Goal: Transaction & Acquisition: Book appointment/travel/reservation

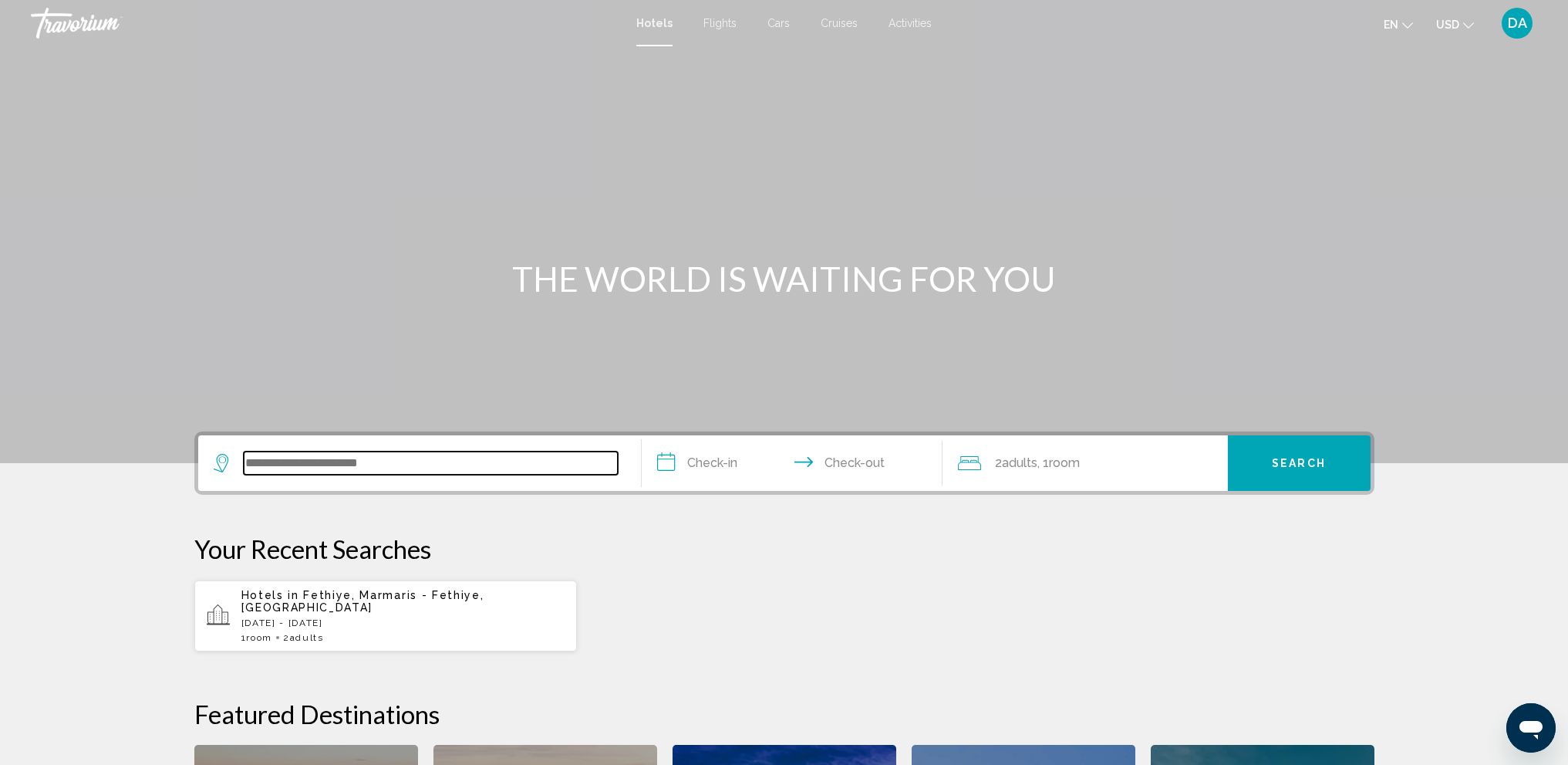
click at [460, 470] on input "Search widget" at bounding box center [430, 464] width 374 height 23
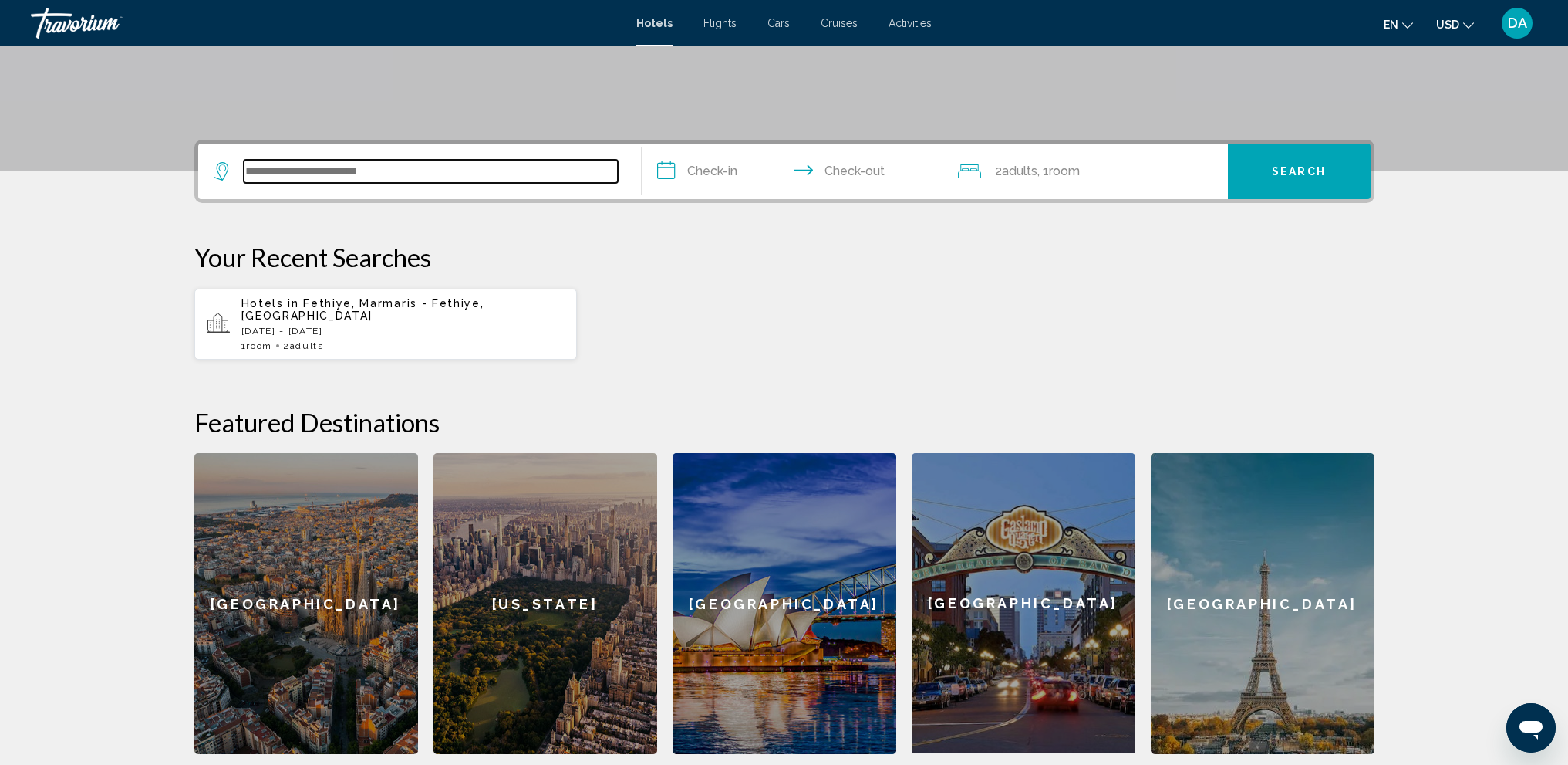
scroll to position [150, 0]
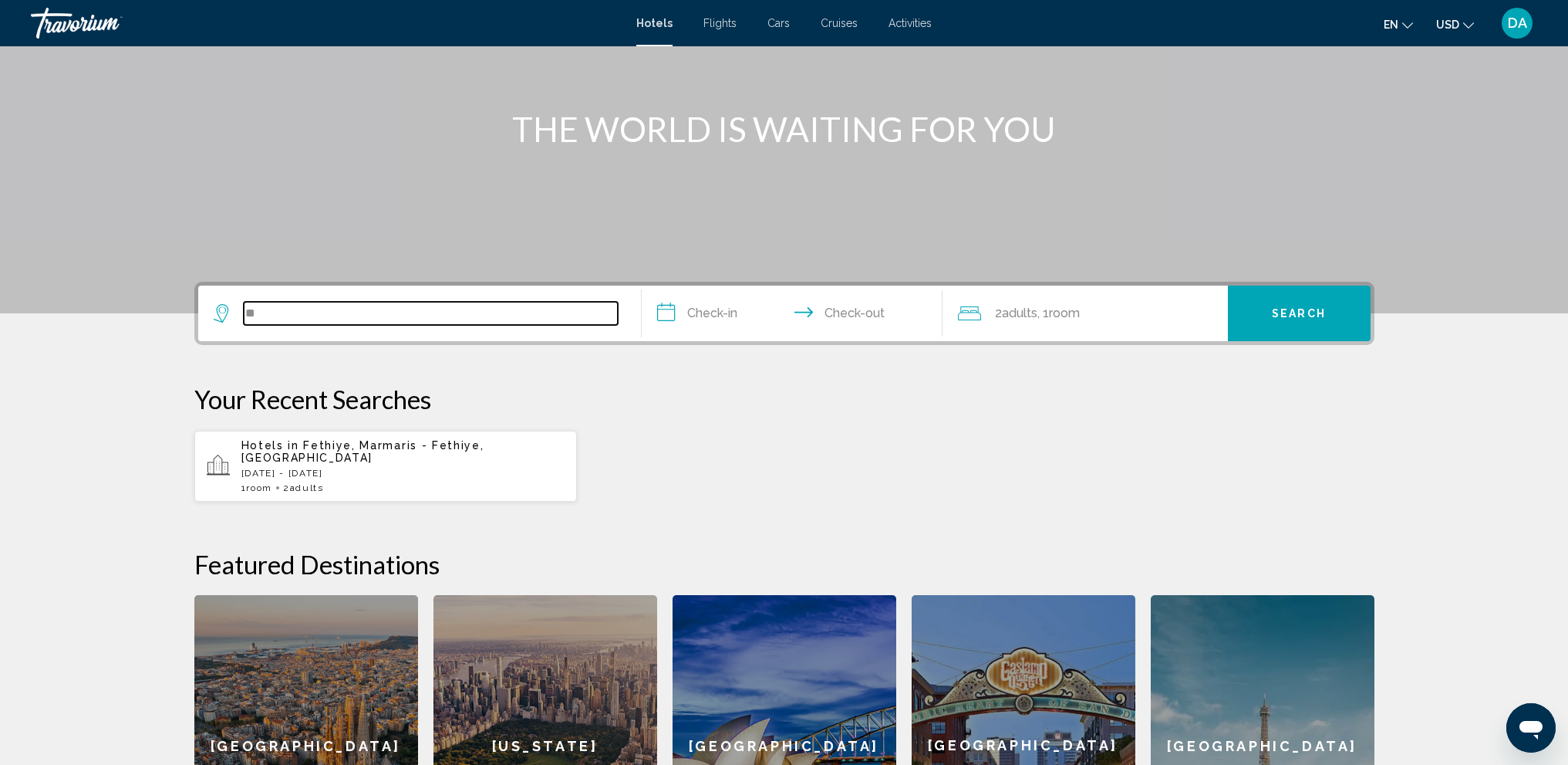
type input "*"
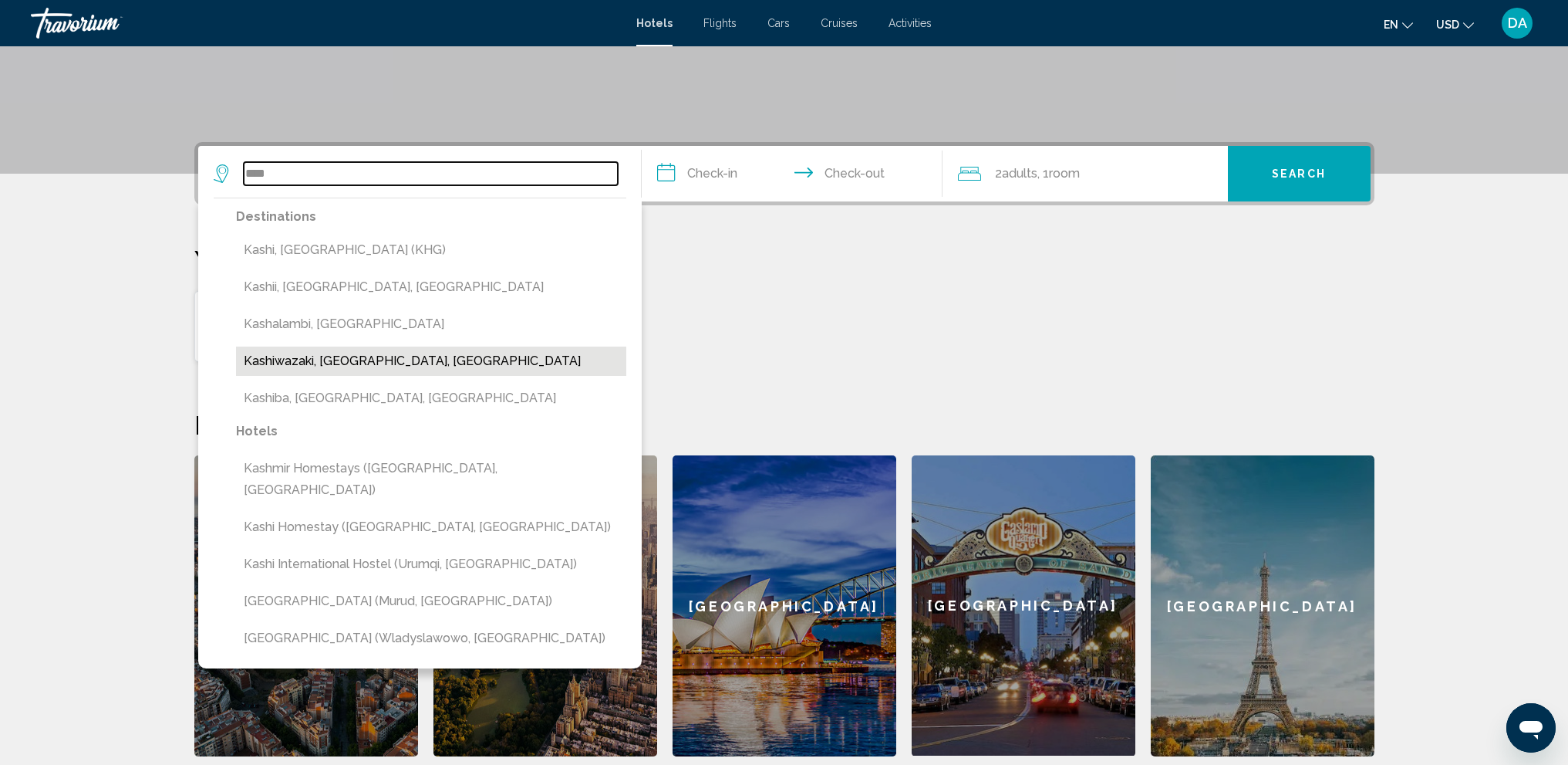
scroll to position [304, 0]
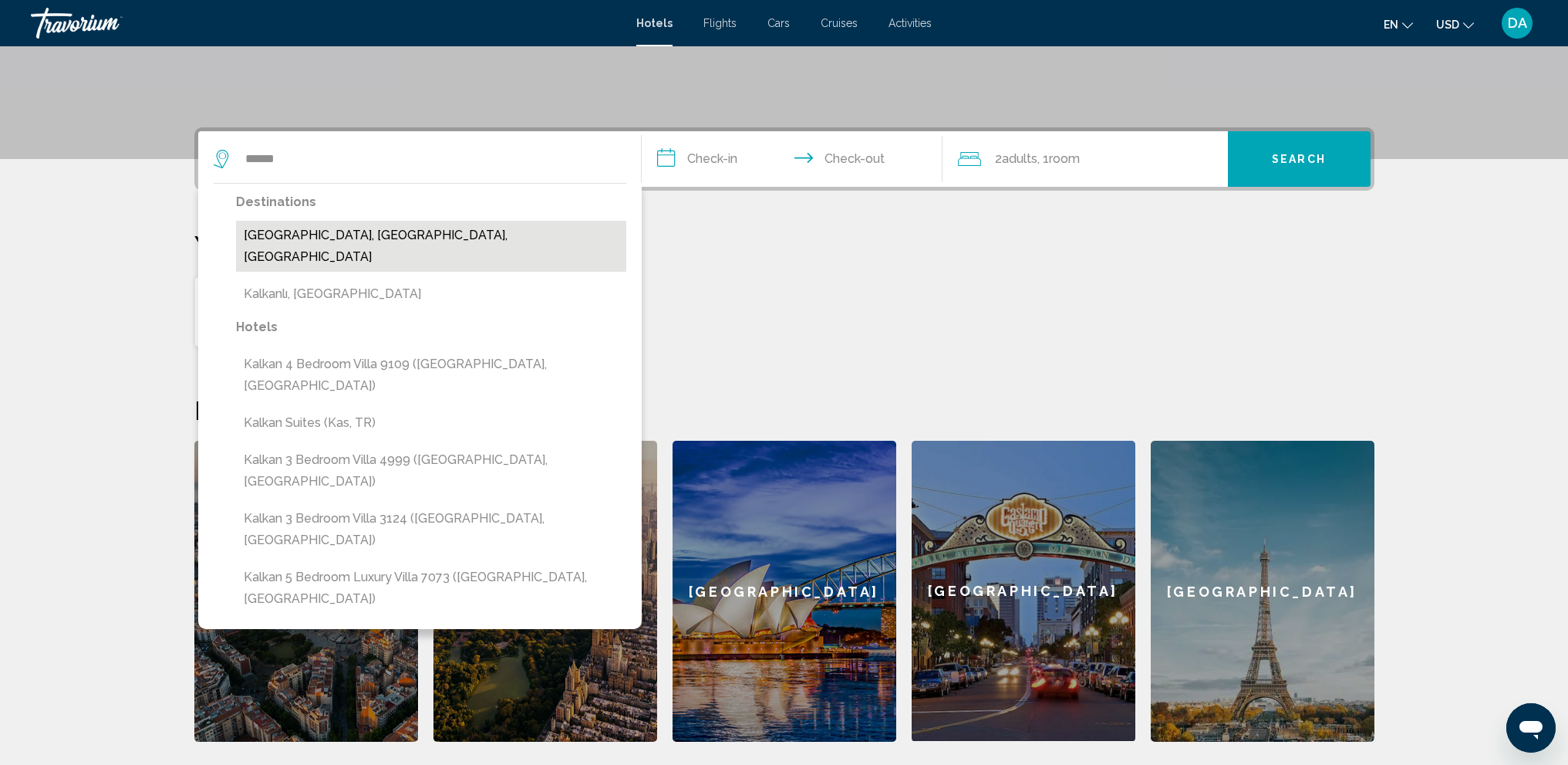
click at [371, 239] on button "[GEOGRAPHIC_DATA], [GEOGRAPHIC_DATA], [GEOGRAPHIC_DATA]" at bounding box center [431, 246] width 390 height 51
type input "**********"
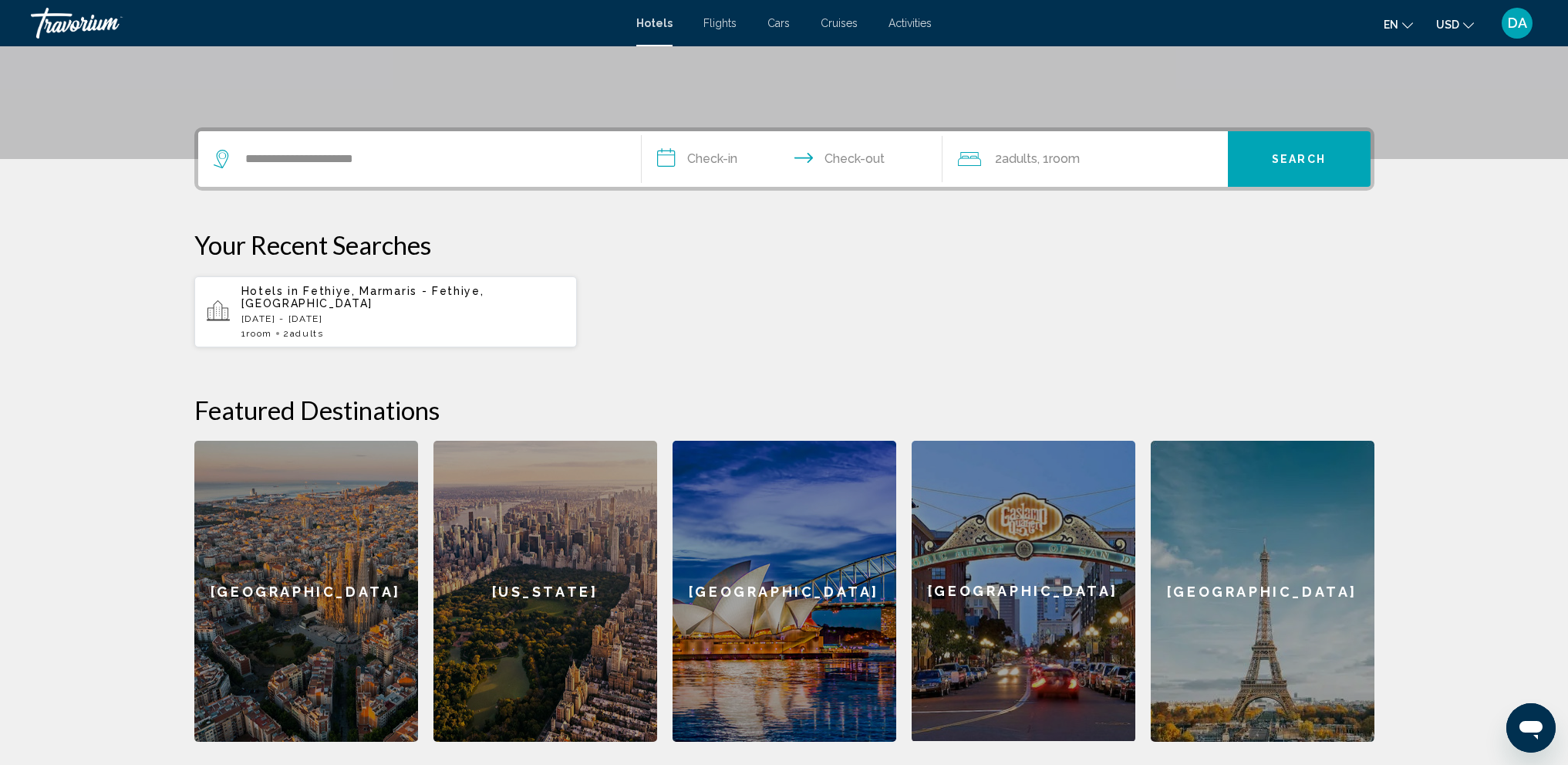
click at [736, 163] on input "**********" at bounding box center [795, 161] width 307 height 60
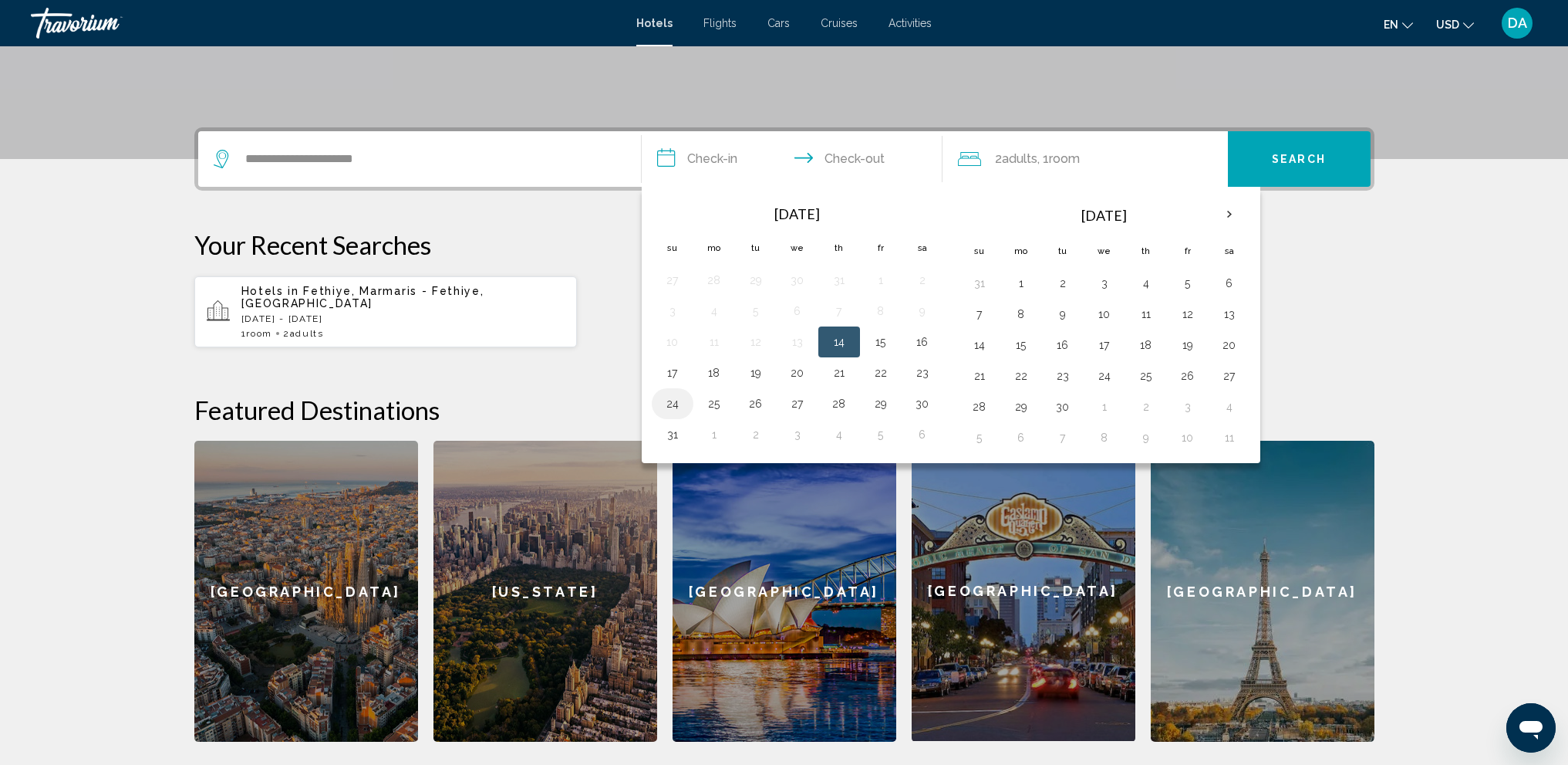
click at [679, 409] on button "24" at bounding box center [672, 404] width 24 height 22
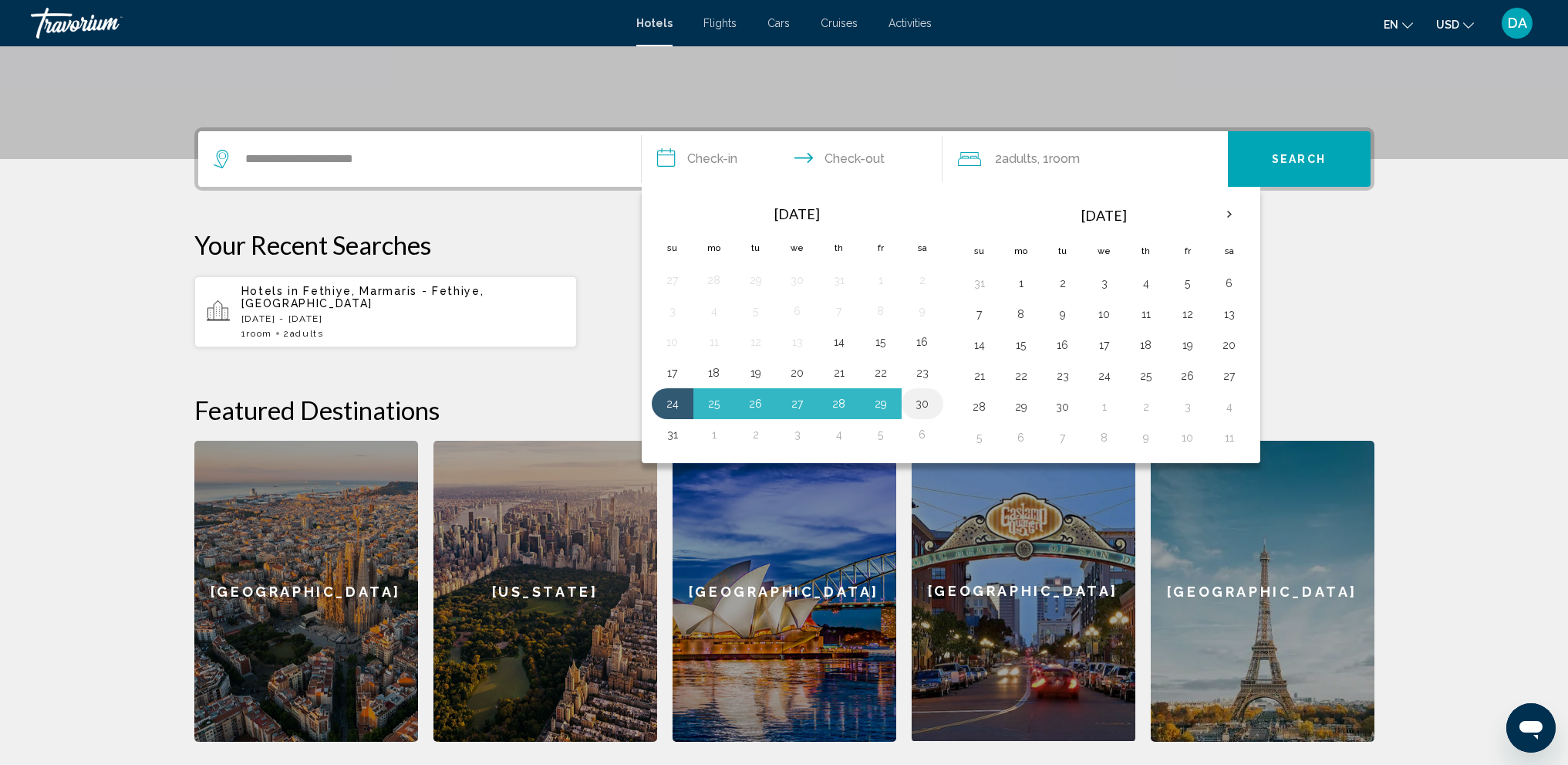
click at [923, 401] on button "30" at bounding box center [922, 404] width 24 height 22
type input "**********"
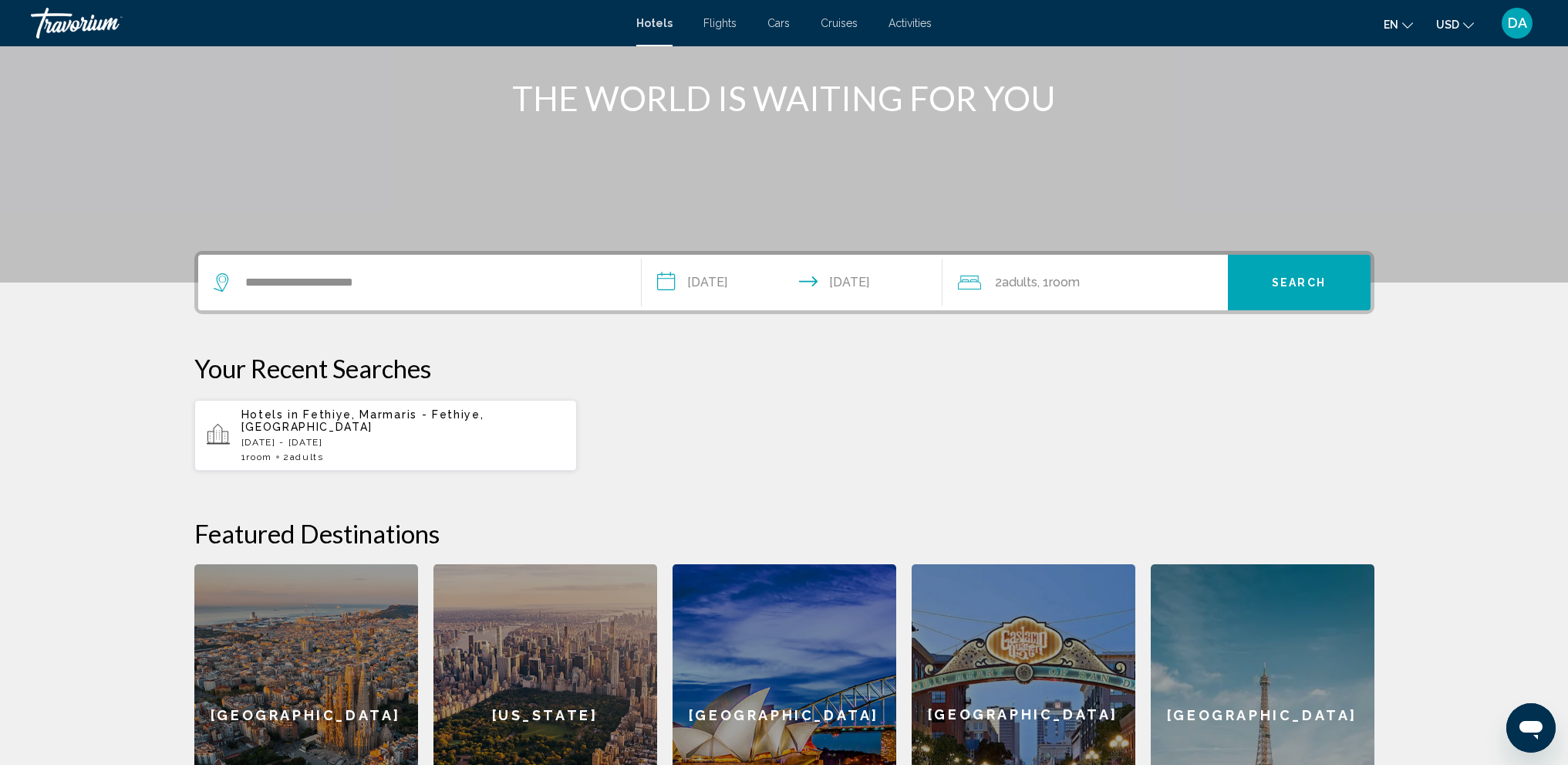
scroll to position [72, 0]
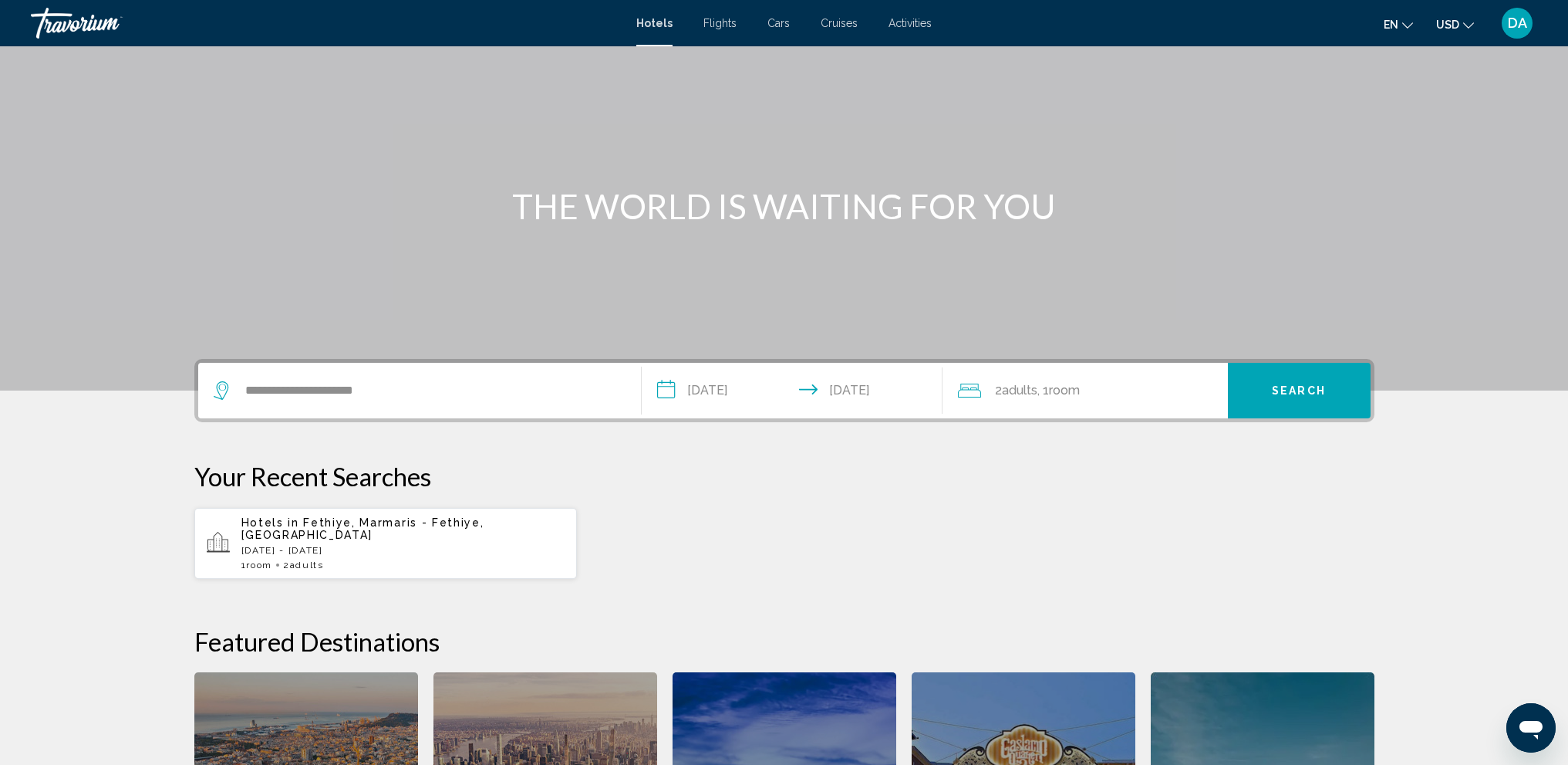
click at [1045, 401] on div "2 Adult Adults , 1 Room rooms" at bounding box center [1093, 391] width 270 height 56
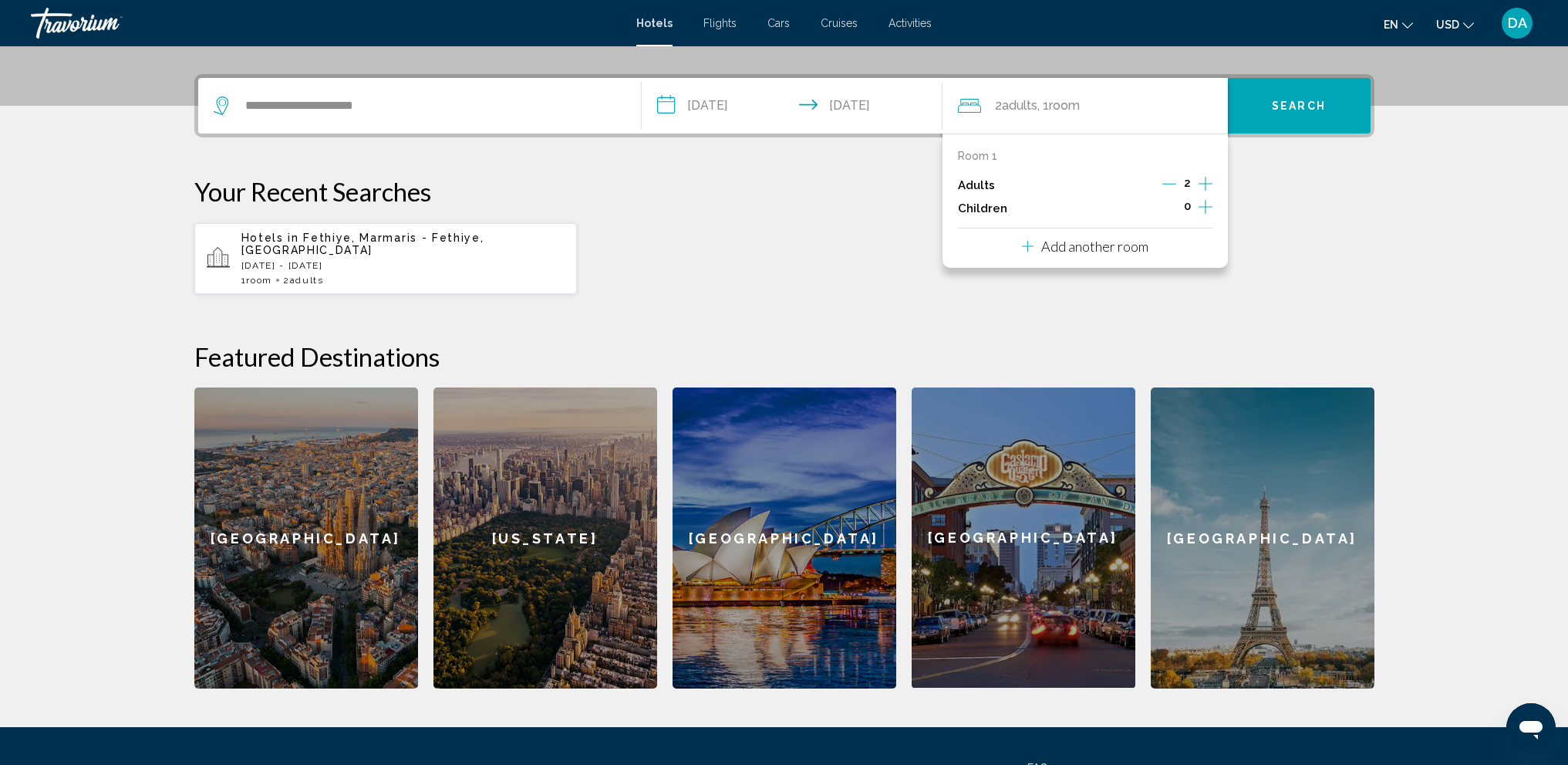
scroll to position [382, 0]
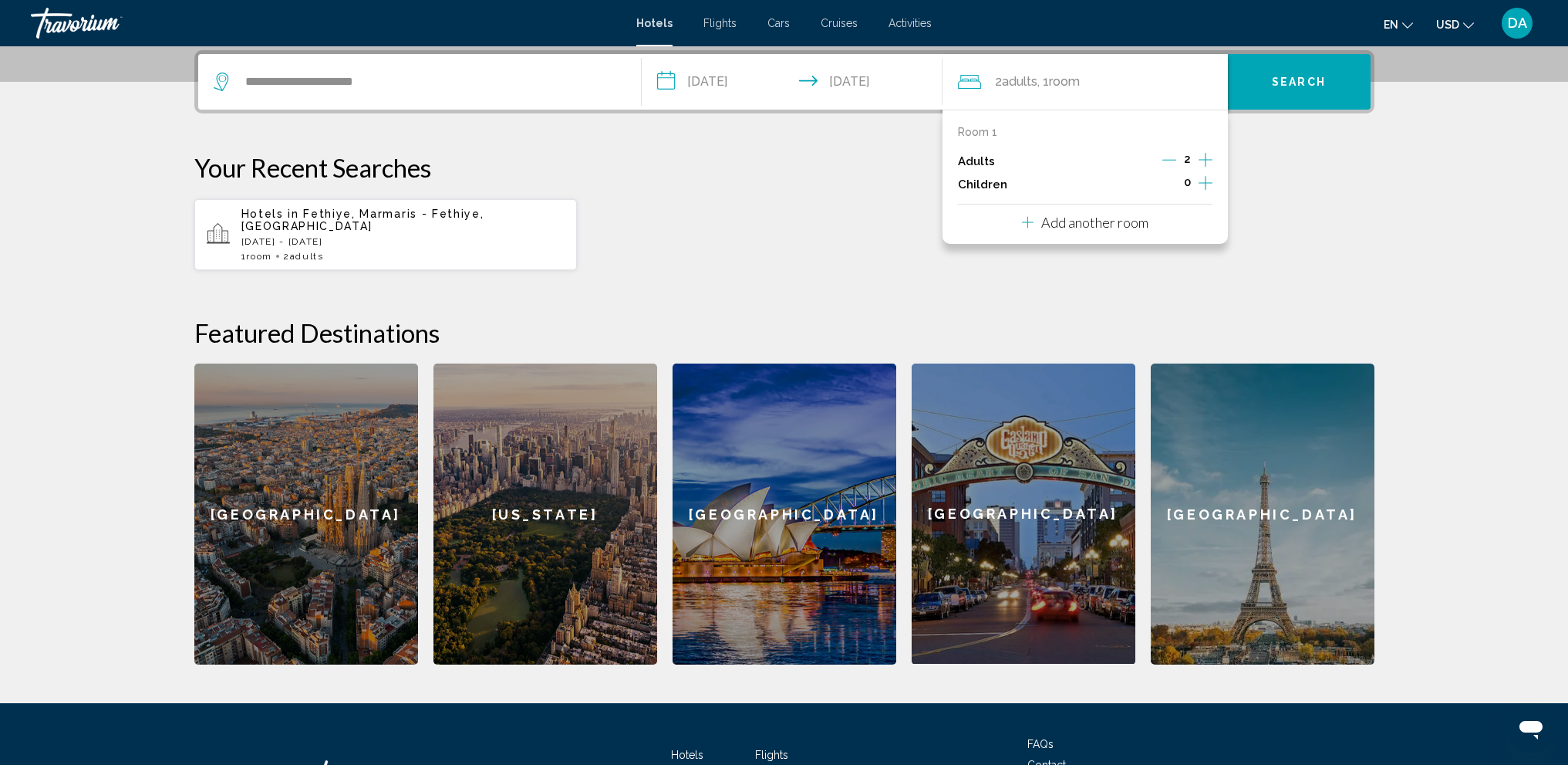
click at [1205, 160] on icon "Increment adults" at bounding box center [1206, 159] width 14 height 14
click at [1346, 187] on div "Your Recent Searches Hotels in Fethiye, Marmaris - Fethiye, Turkey Mon, 25 Aug …" at bounding box center [784, 212] width 1180 height 119
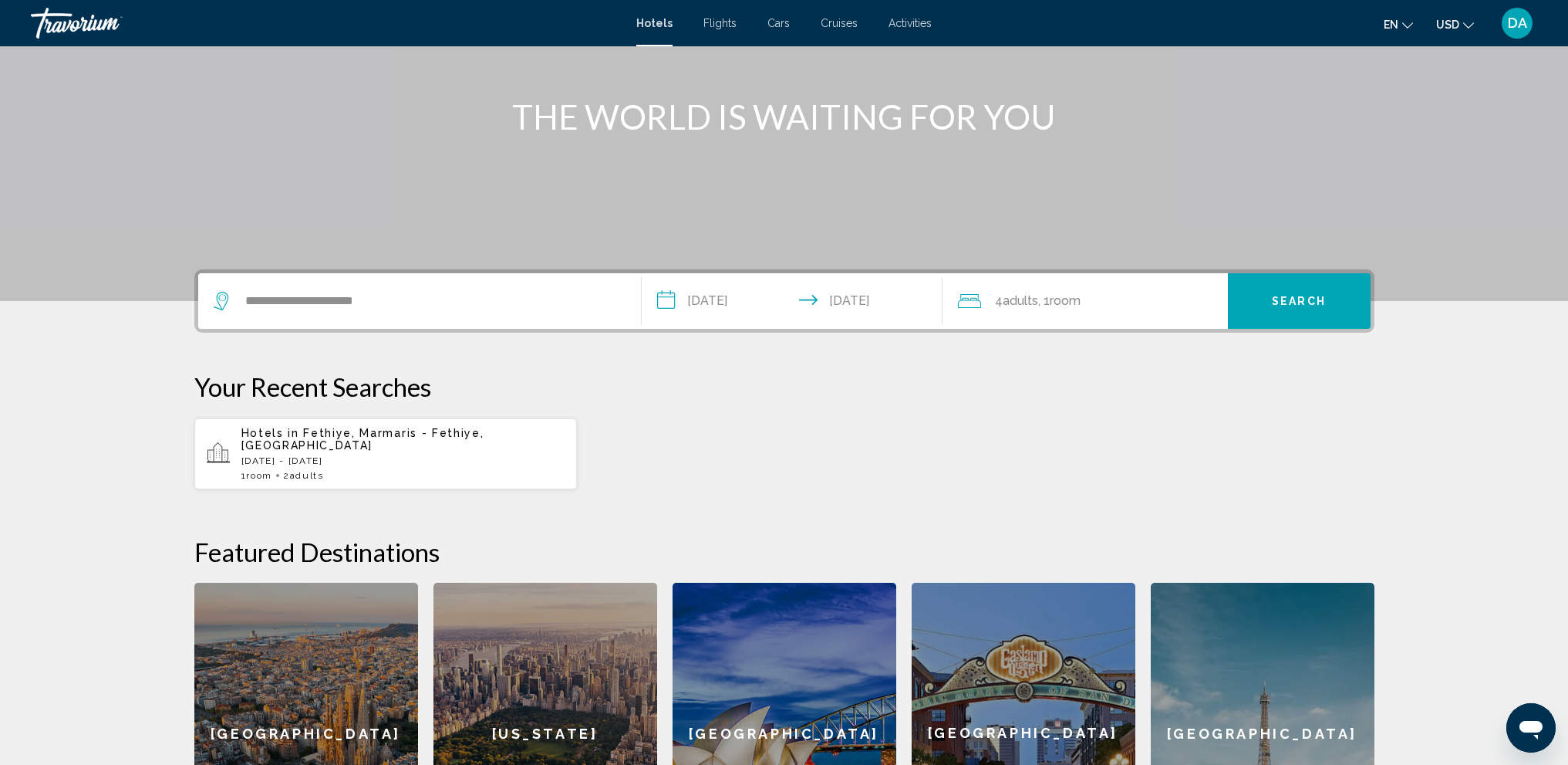
scroll to position [150, 0]
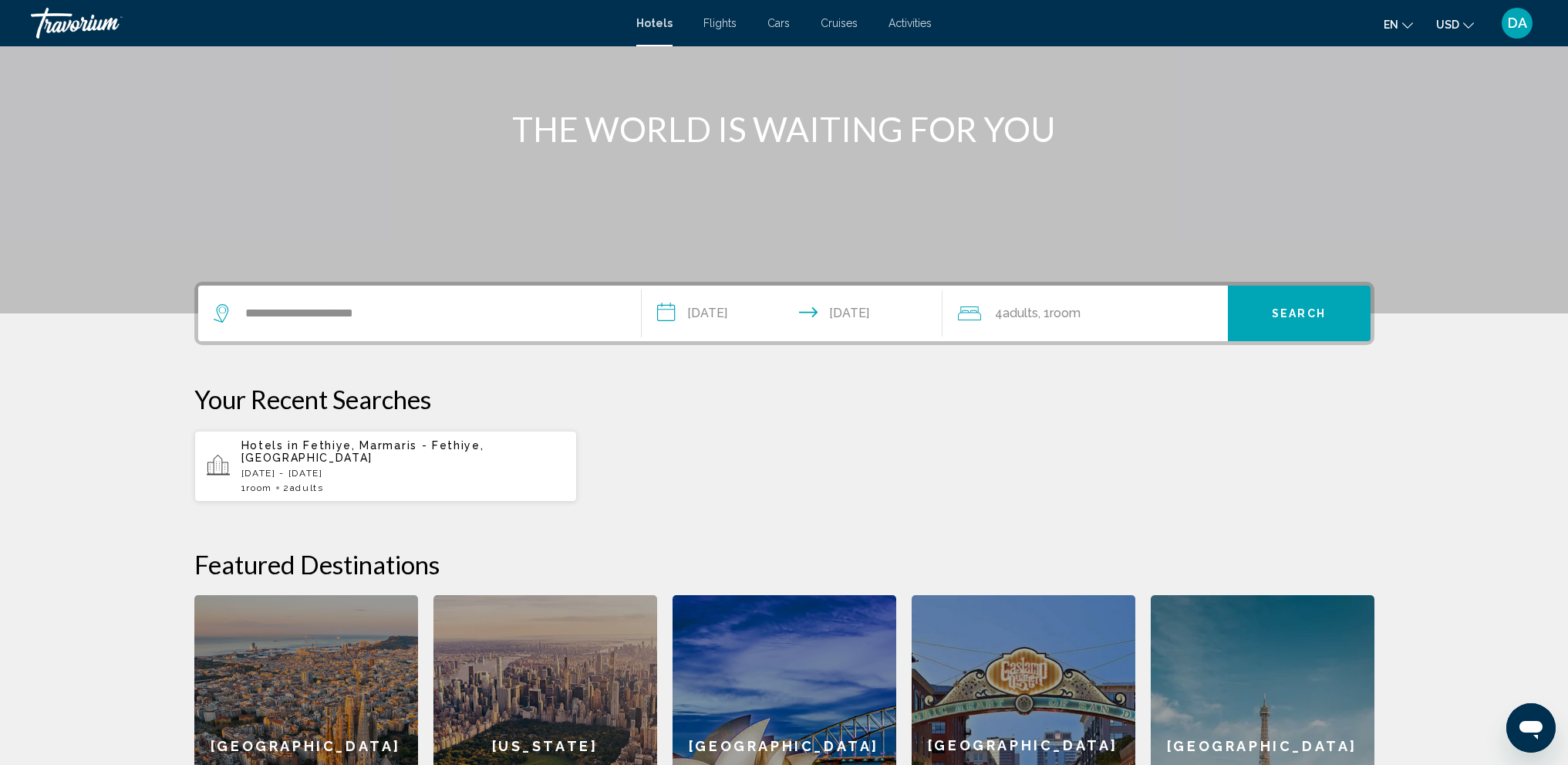
click at [1303, 327] on button "Search" at bounding box center [1299, 314] width 142 height 56
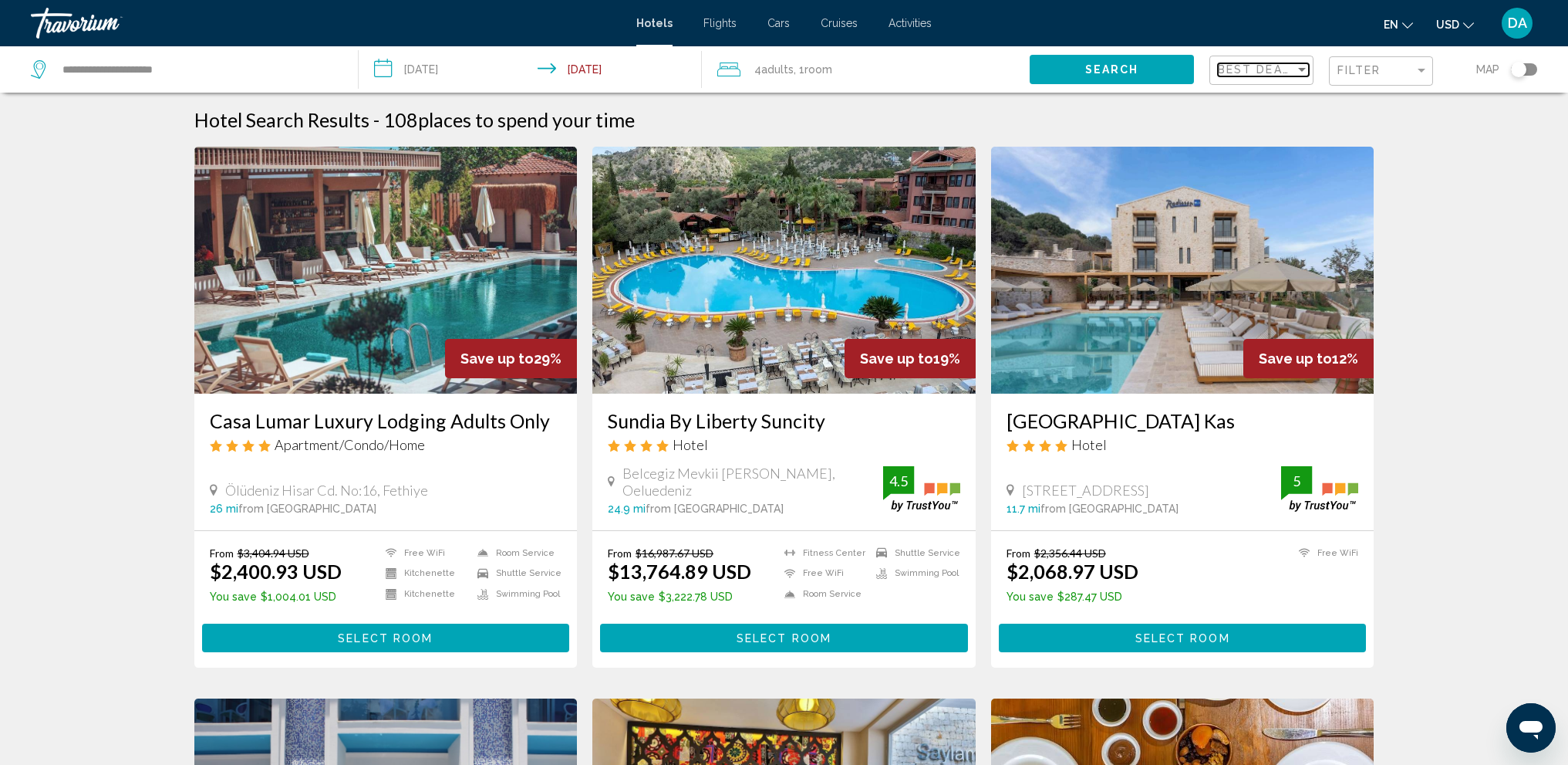
click at [1297, 69] on div "Sort by" at bounding box center [1302, 69] width 14 height 13
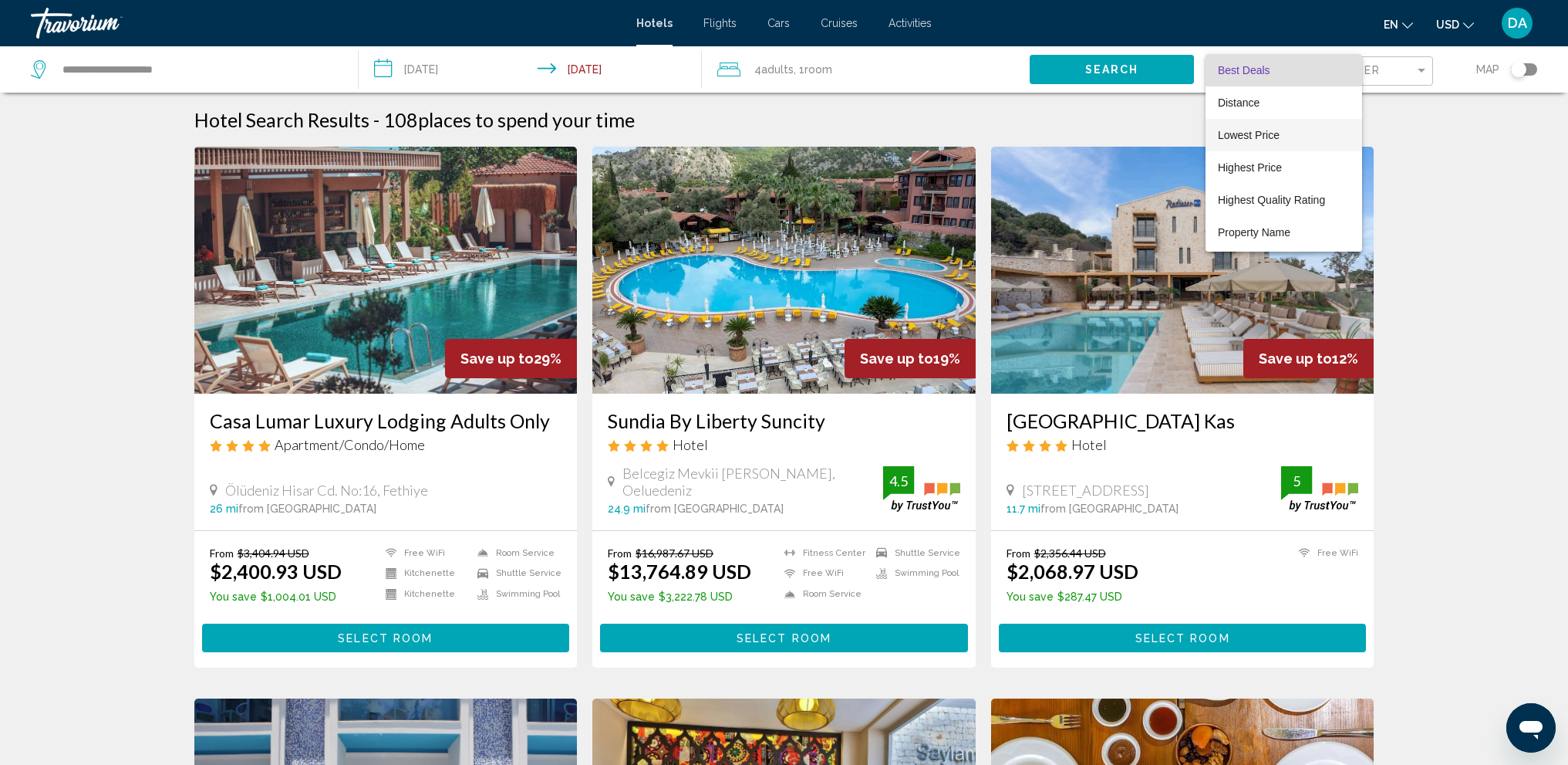
click at [1303, 132] on span "Lowest Price" at bounding box center [1284, 135] width 132 height 32
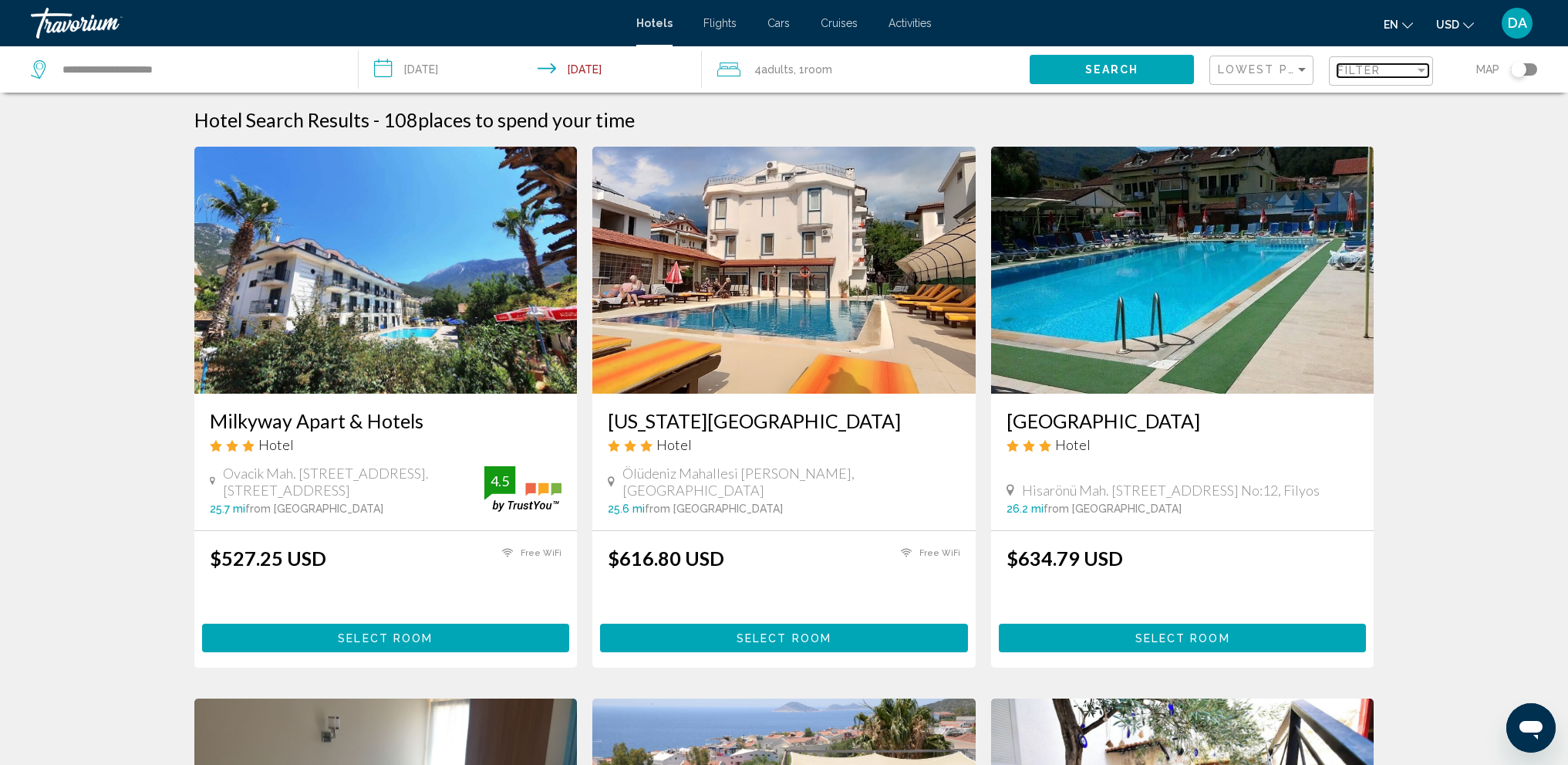
drag, startPoint x: 1385, startPoint y: 69, endPoint x: 1371, endPoint y: 77, distance: 16.1
click at [1383, 69] on div "Filter" at bounding box center [1377, 70] width 78 height 13
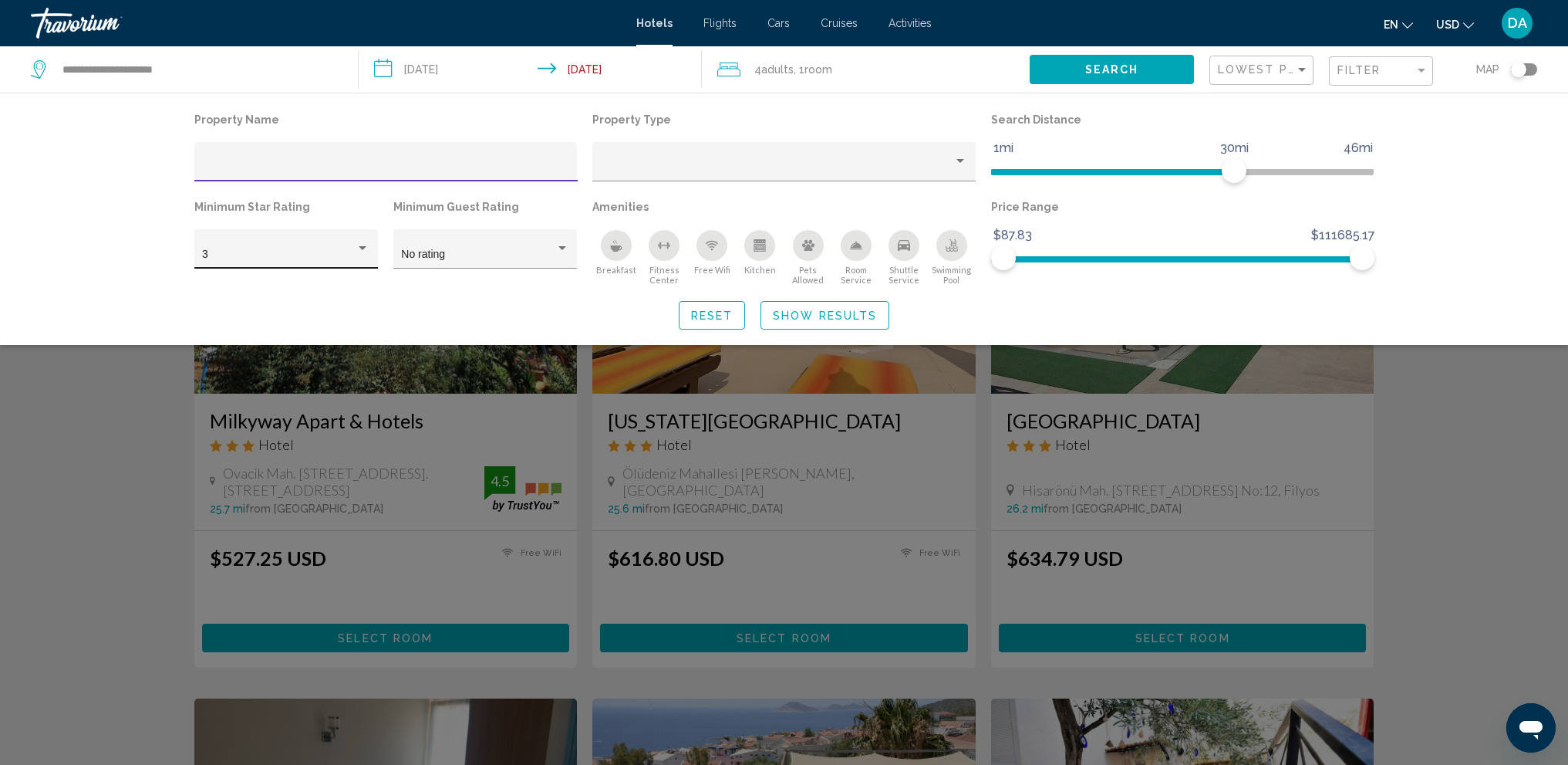
click at [329, 249] on div "3" at bounding box center [279, 255] width 153 height 13
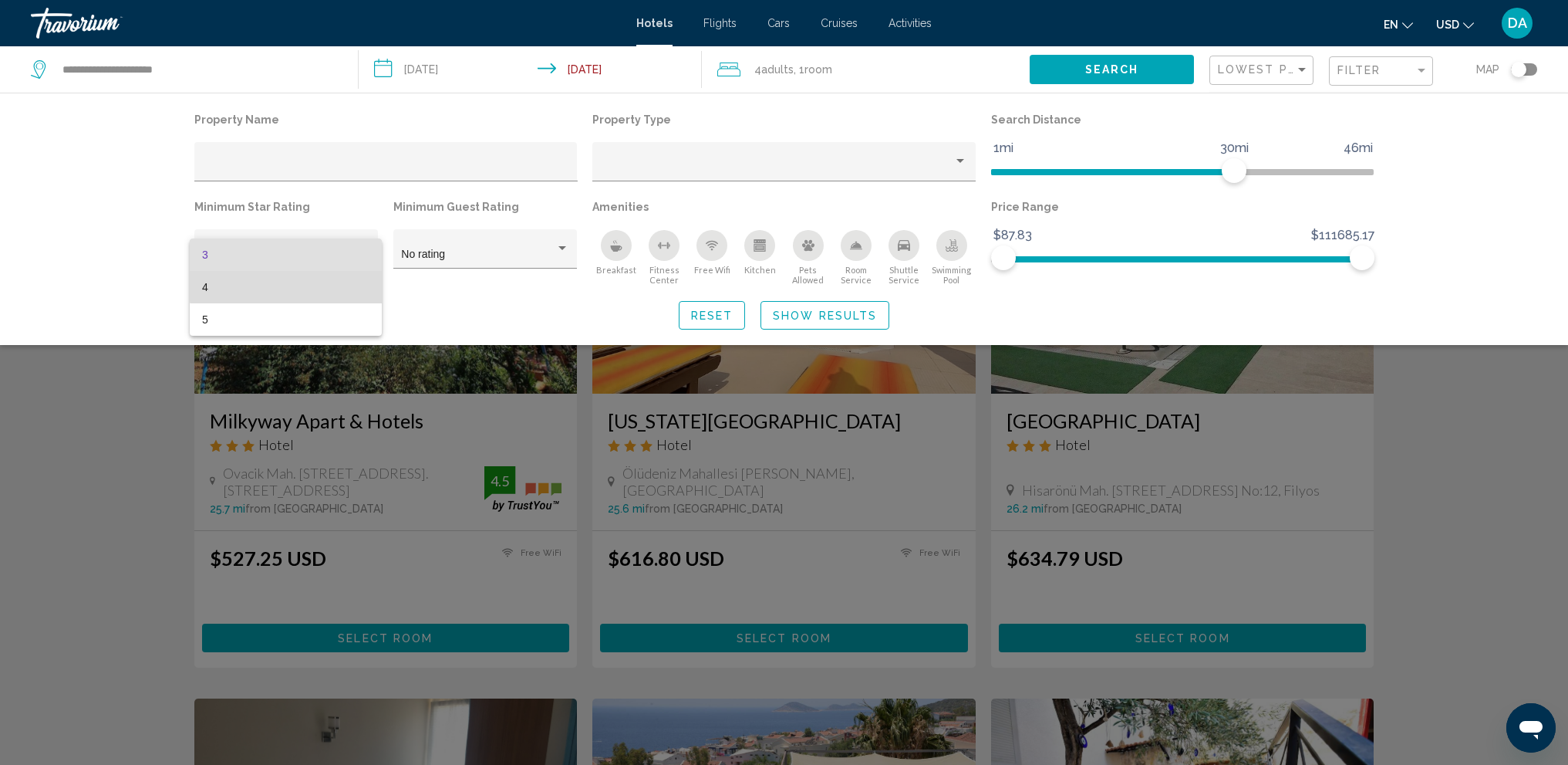
click at [313, 282] on span "4" at bounding box center [286, 287] width 168 height 32
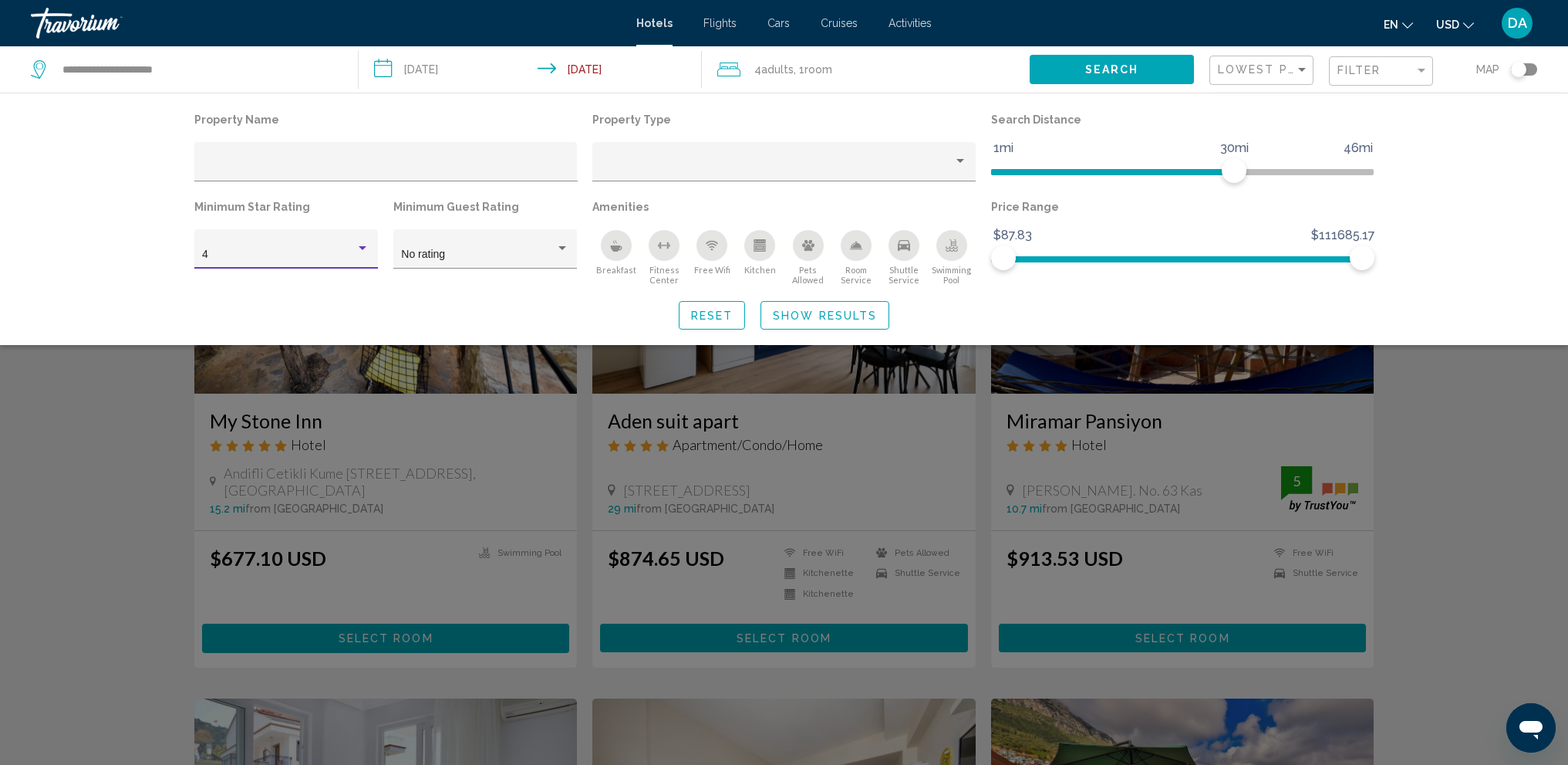
click at [811, 309] on span "Show Results" at bounding box center [825, 315] width 105 height 13
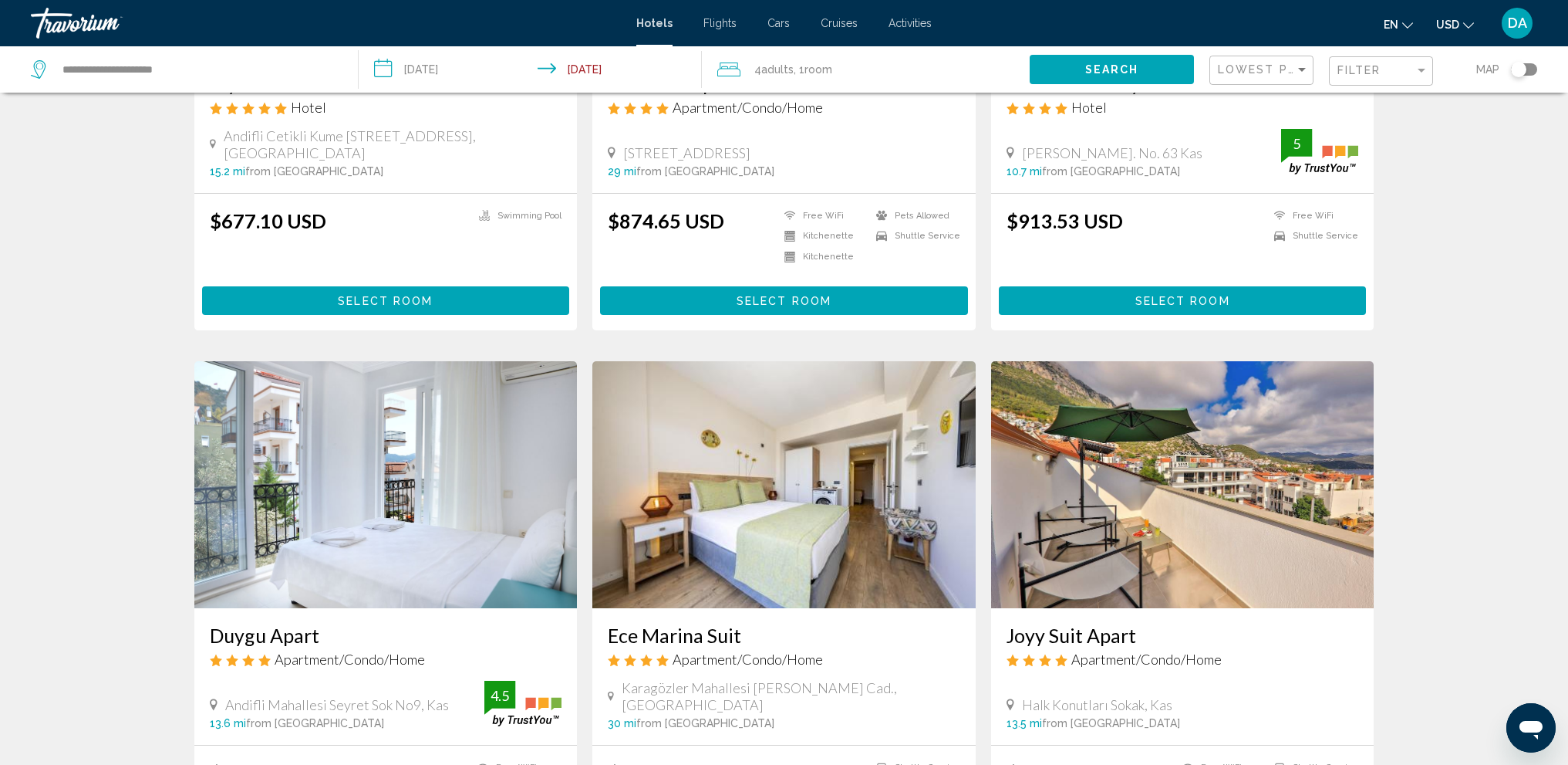
scroll to position [386, 0]
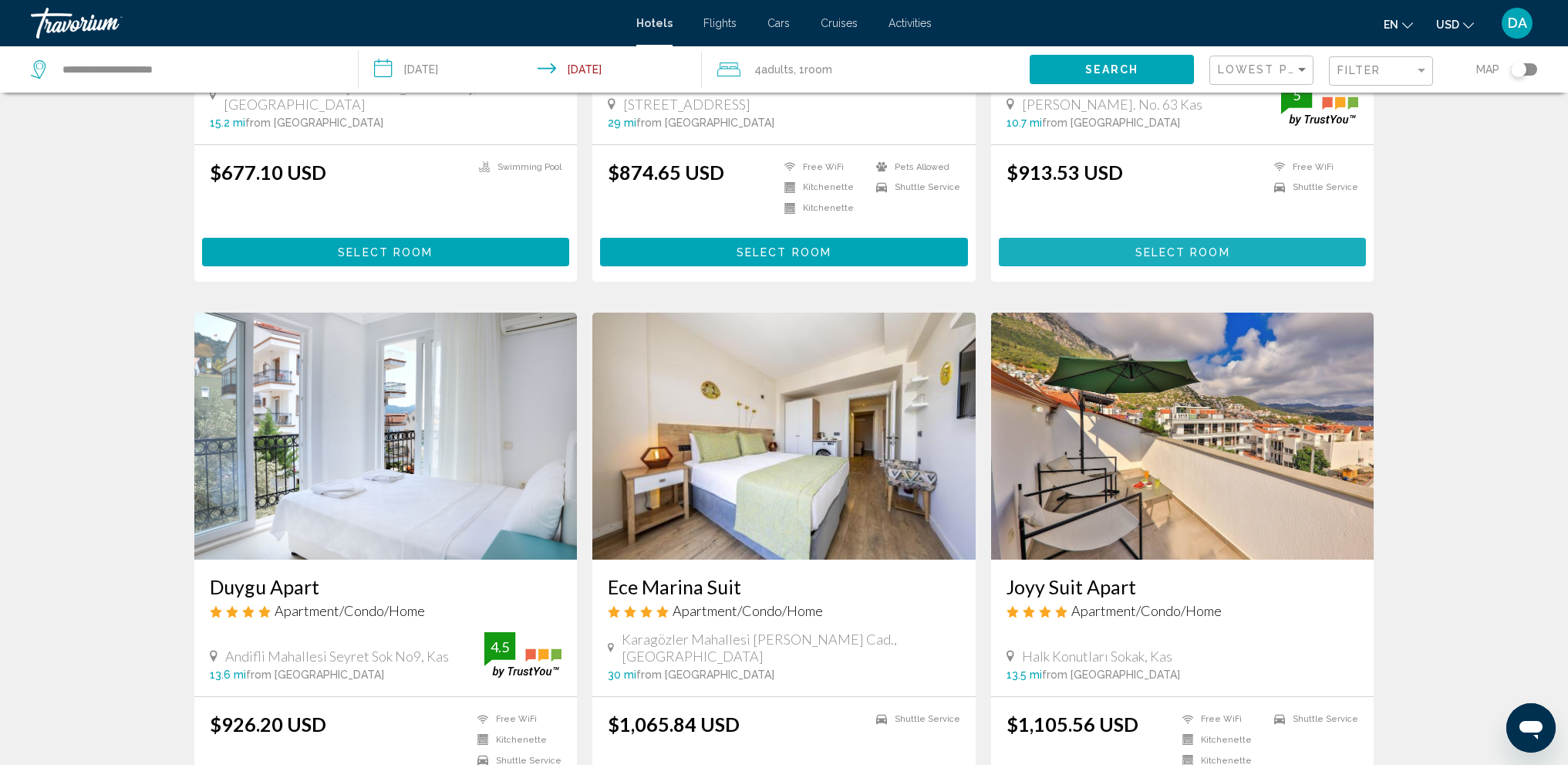
click at [1151, 254] on span "Select Room" at bounding box center [1182, 253] width 95 height 13
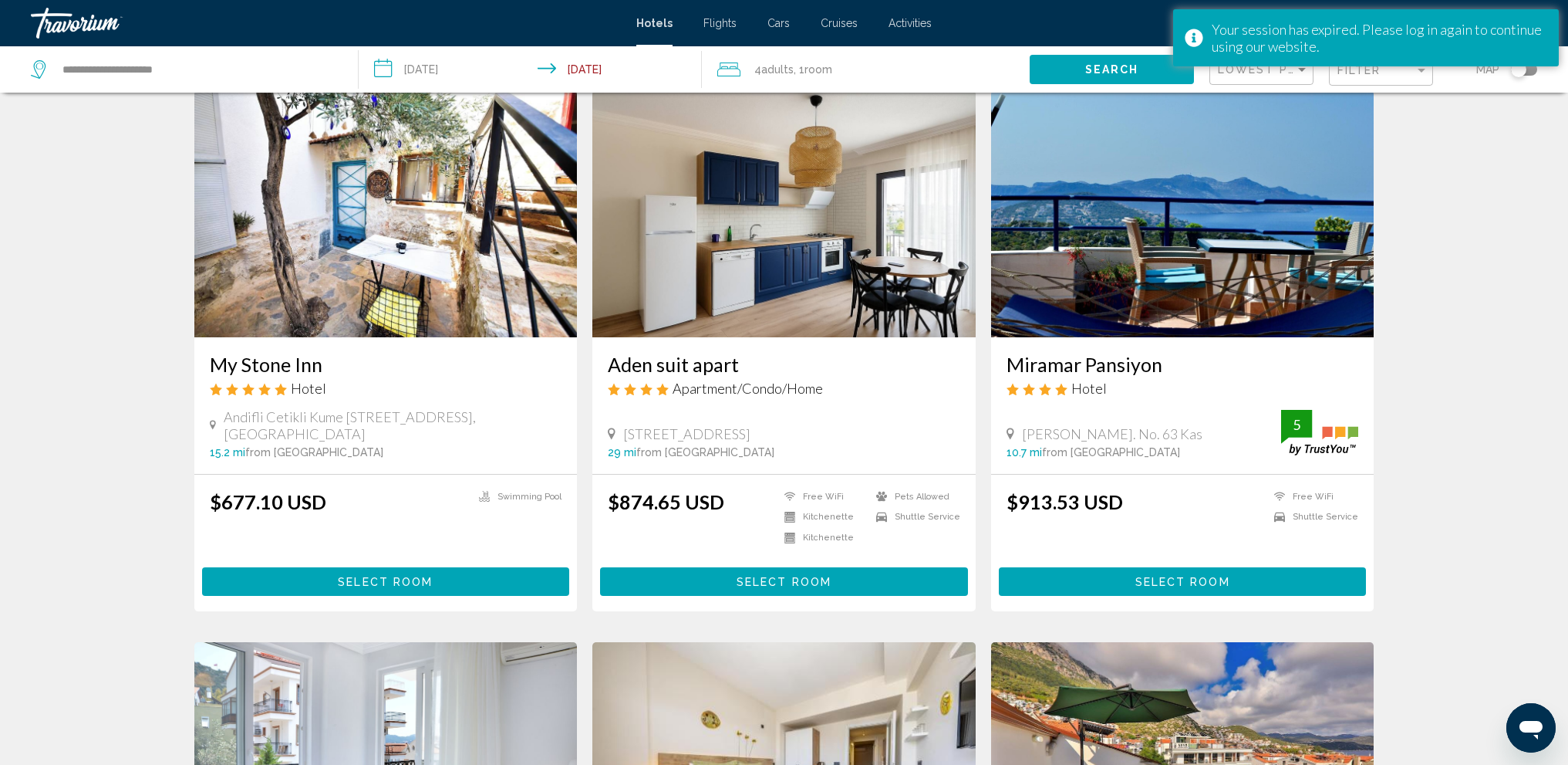
scroll to position [0, 0]
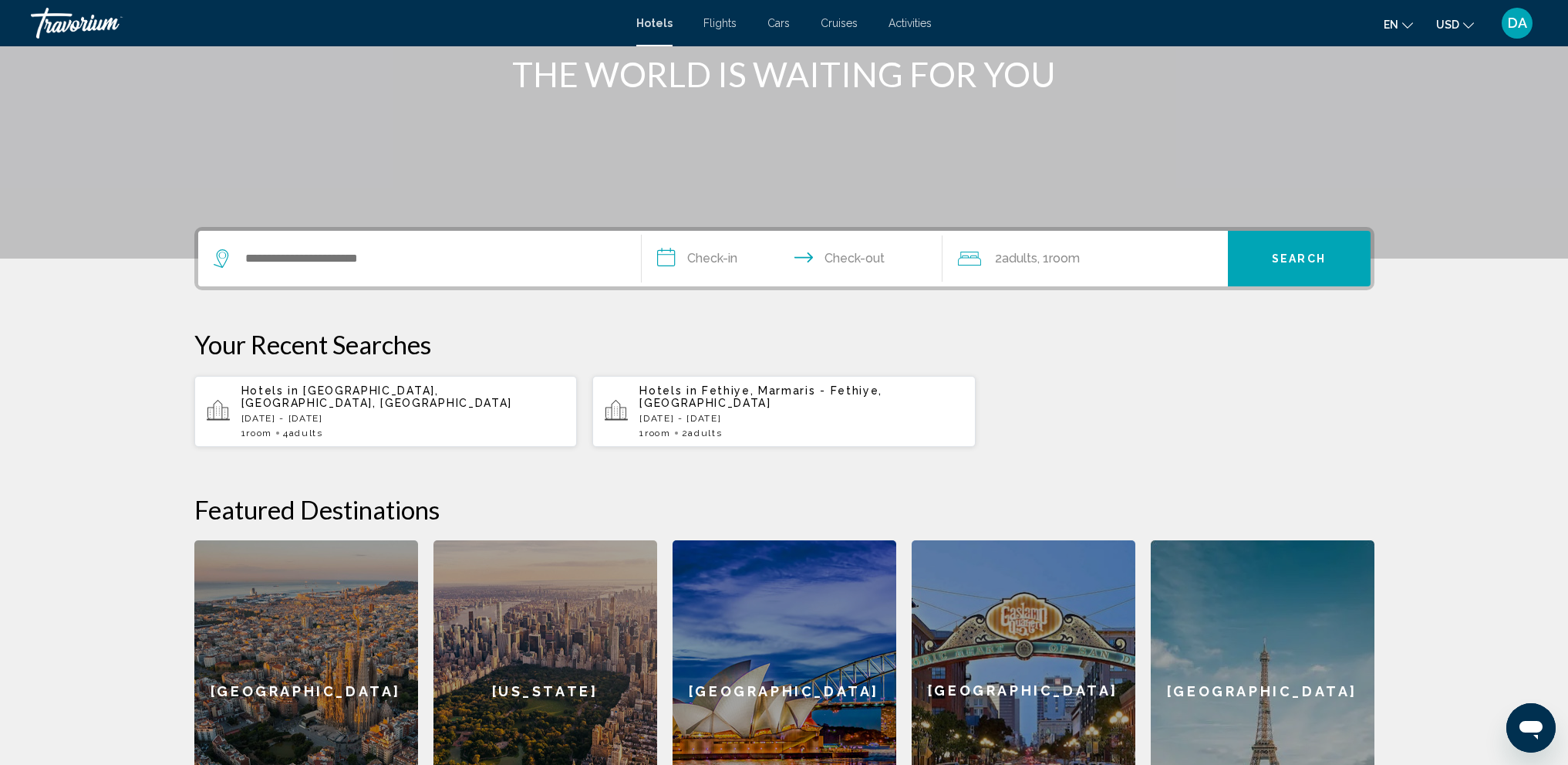
scroll to position [232, 0]
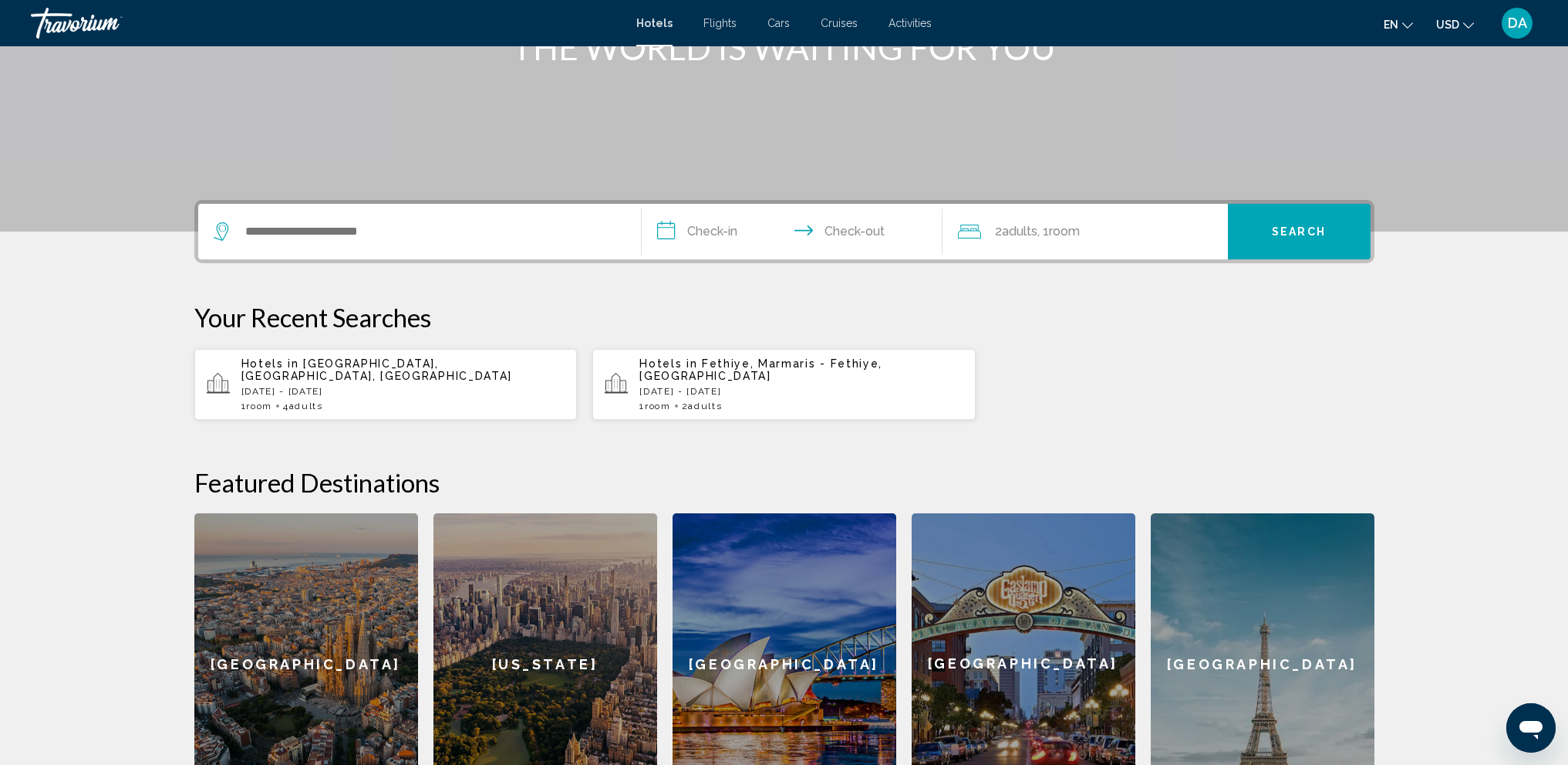
click at [431, 386] on p "[DATE] - [DATE]" at bounding box center [403, 392] width 324 height 11
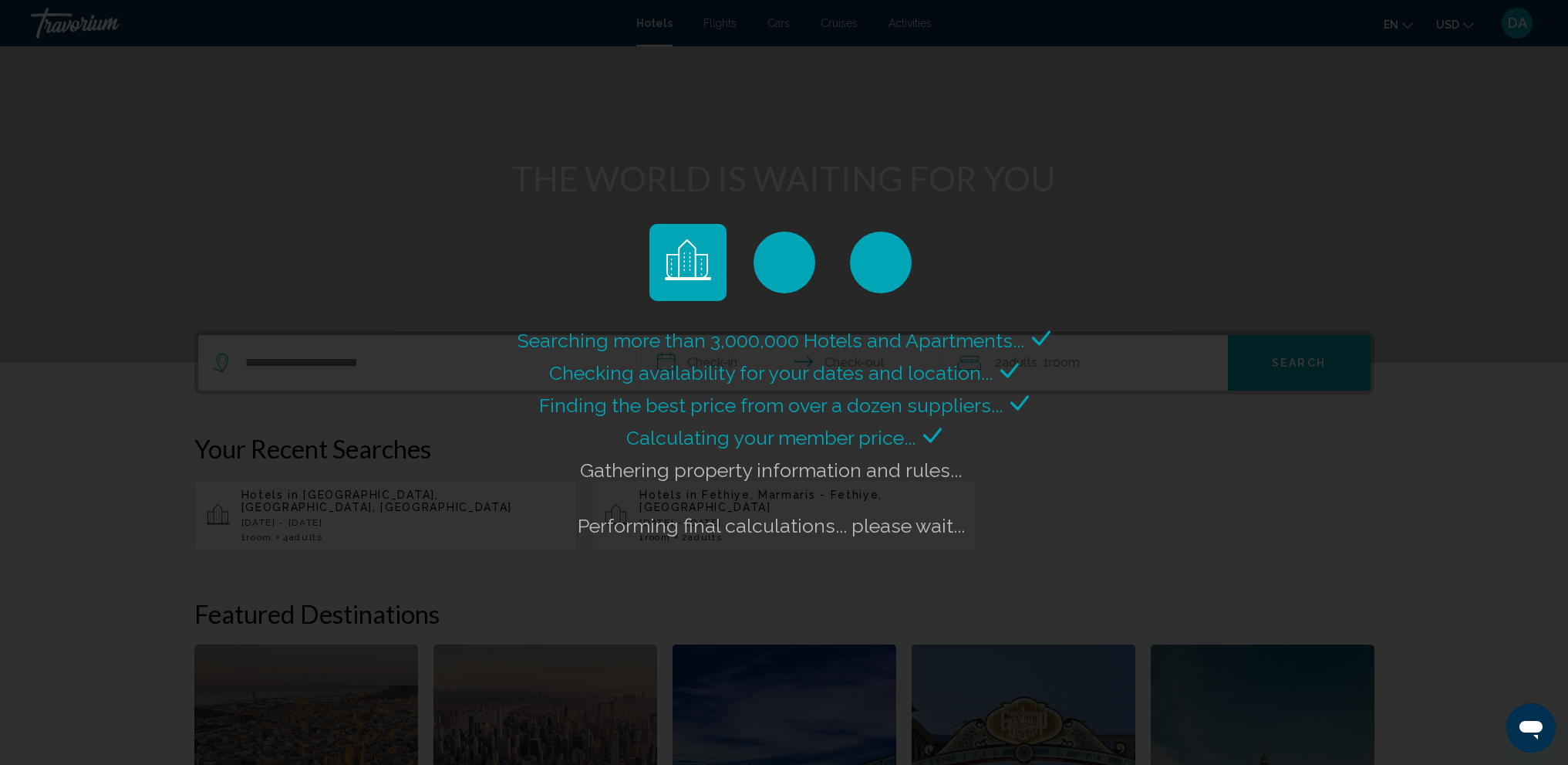
scroll to position [386, 0]
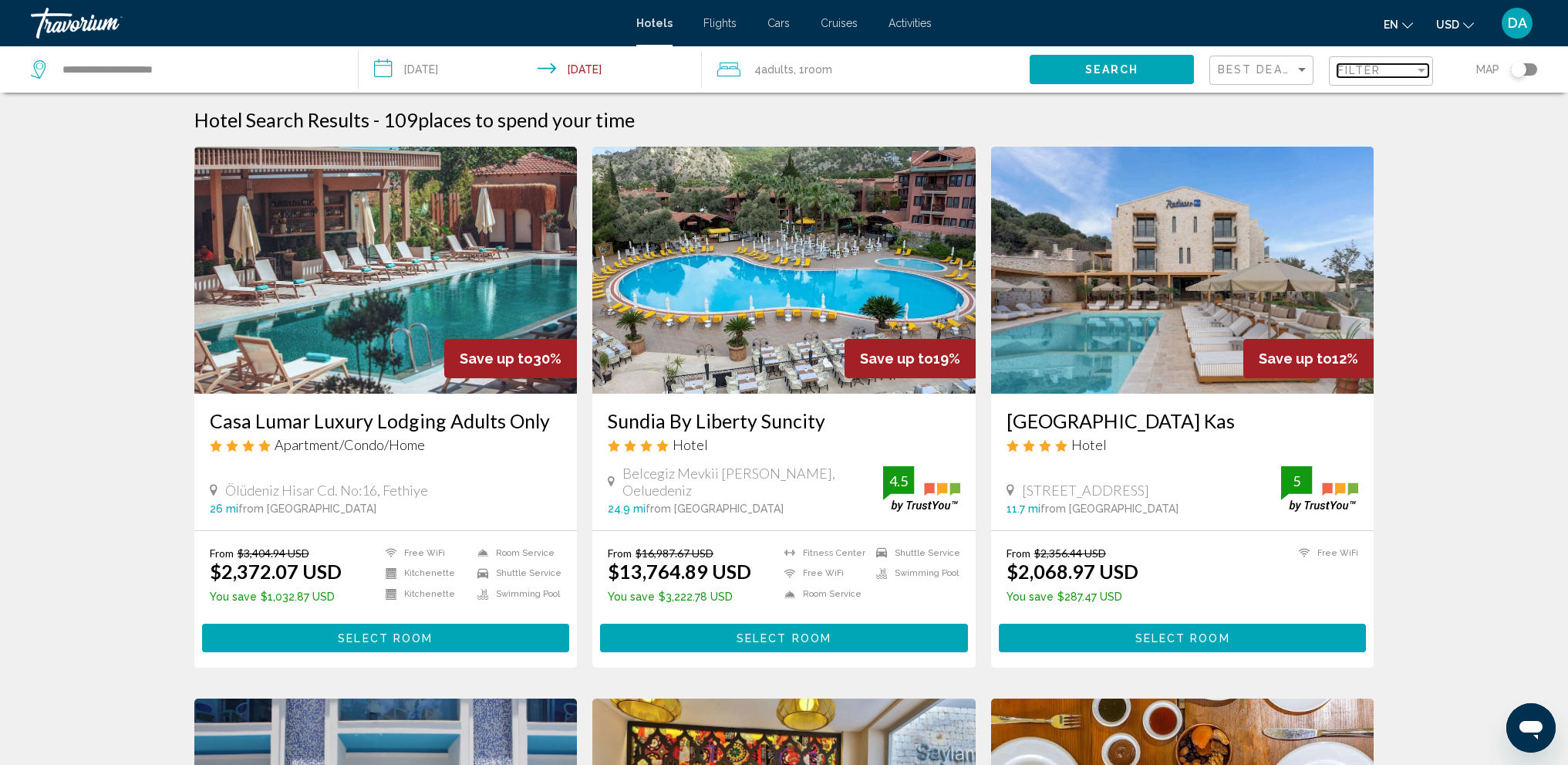
click at [1354, 67] on span "Filter" at bounding box center [1360, 70] width 44 height 13
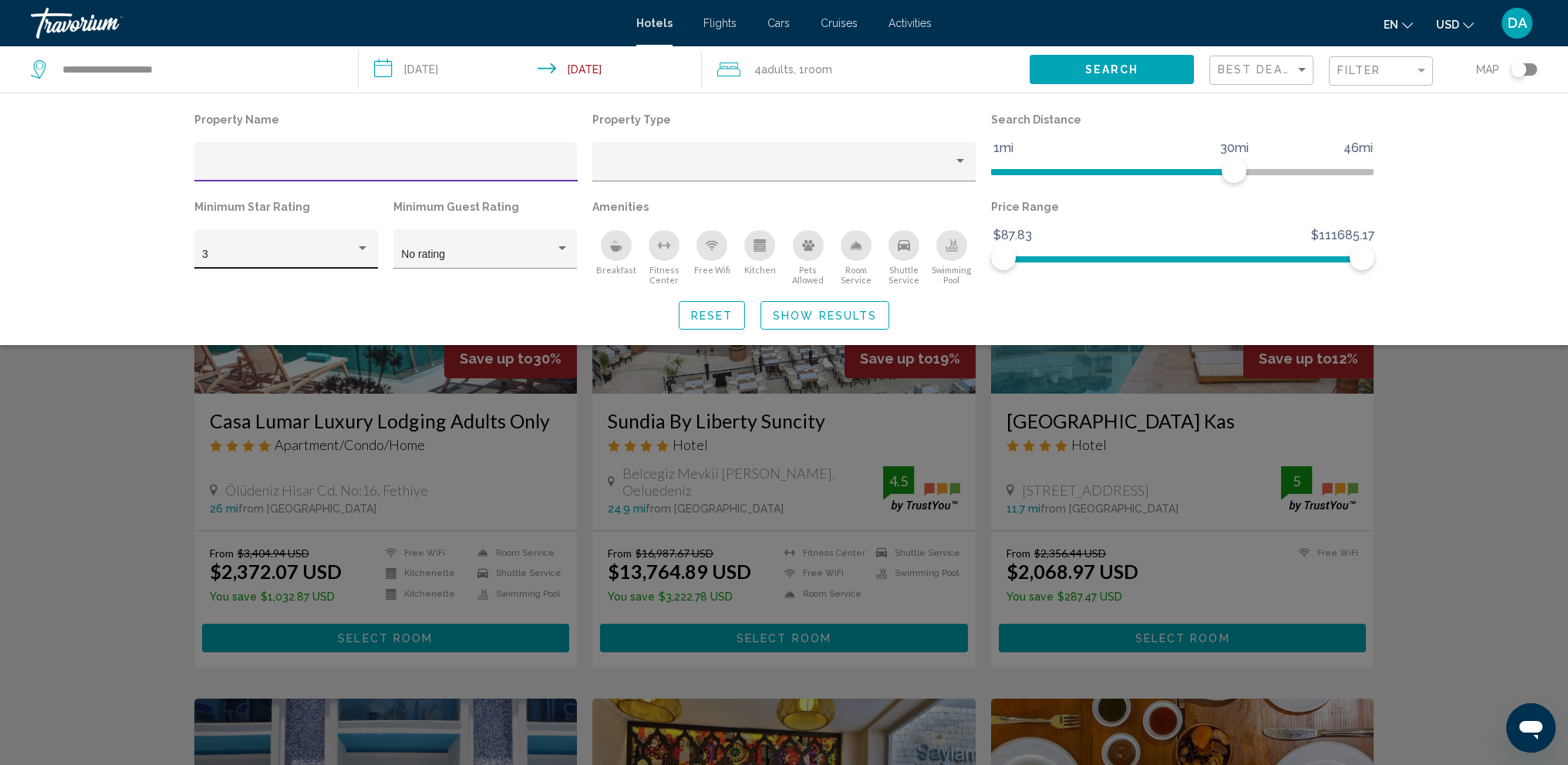
click at [320, 253] on div "3" at bounding box center [279, 255] width 153 height 13
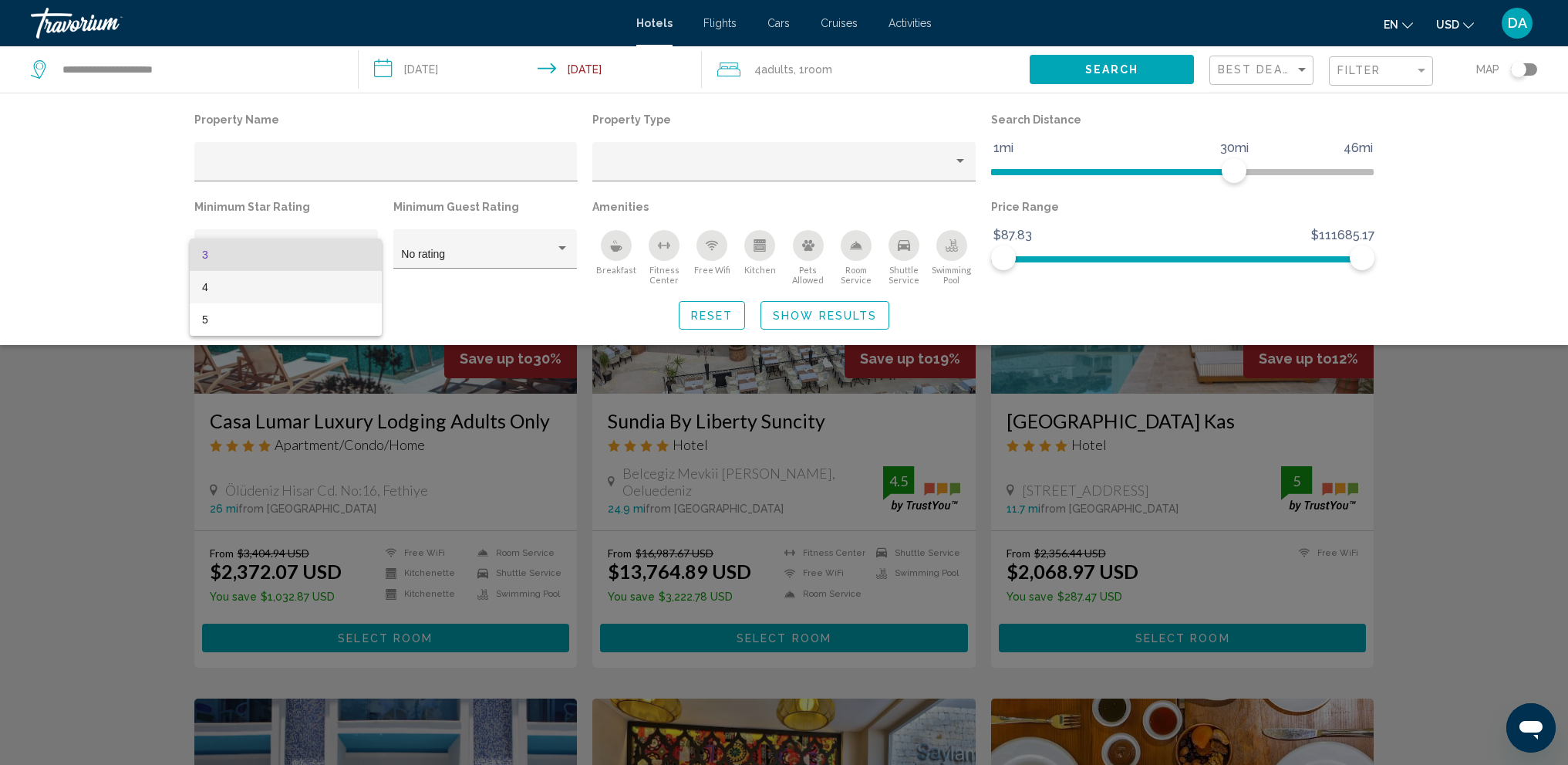
click at [306, 290] on span "4" at bounding box center [286, 287] width 168 height 32
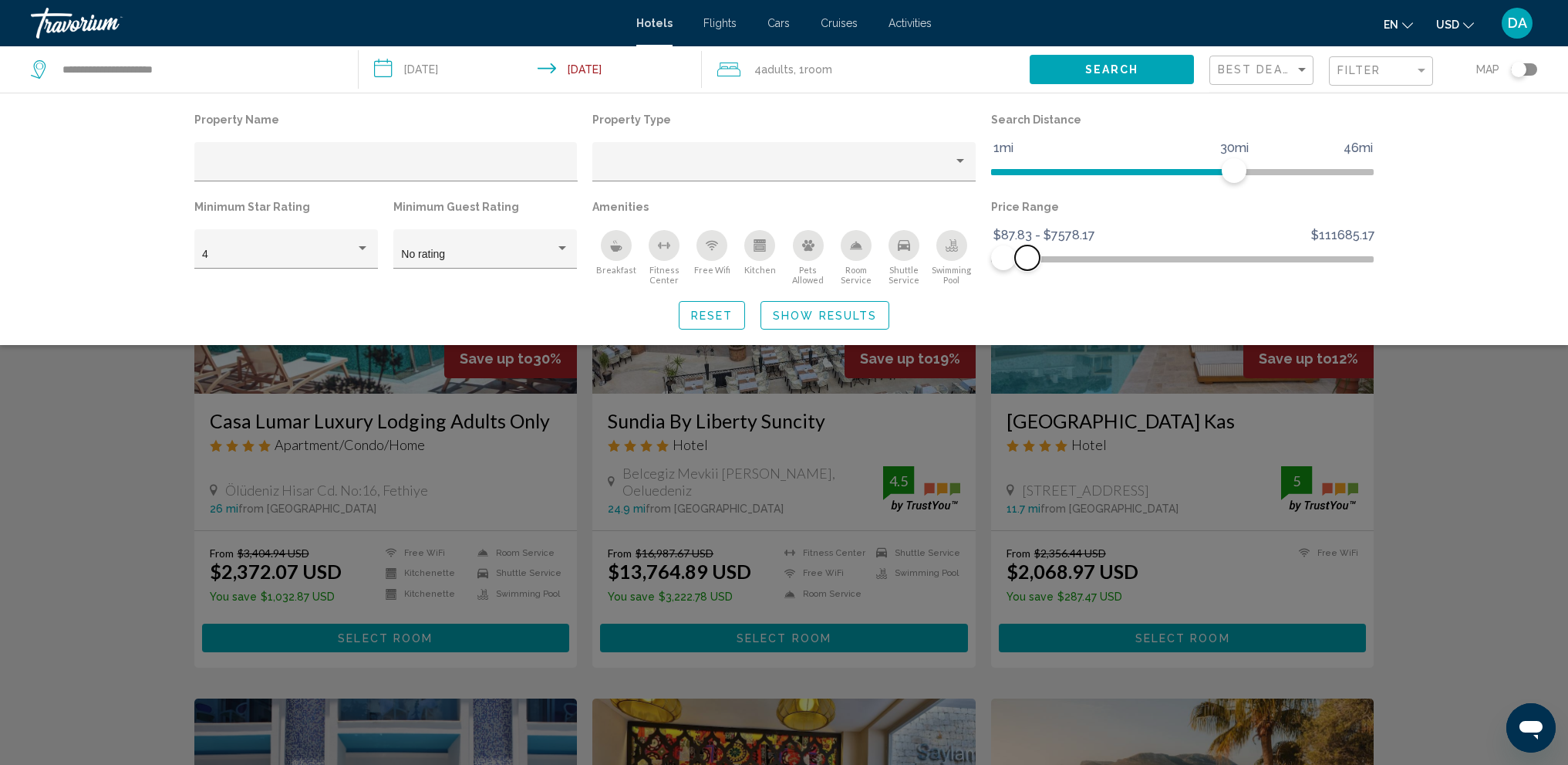
drag, startPoint x: 1357, startPoint y: 253, endPoint x: 1028, endPoint y: 269, distance: 329.4
click at [1028, 269] on span "Hotel Filters" at bounding box center [1027, 257] width 24 height 24
click at [1017, 253] on span "Hotel Filters" at bounding box center [1016, 257] width 24 height 24
click at [846, 314] on span "Show Results" at bounding box center [825, 316] width 105 height 13
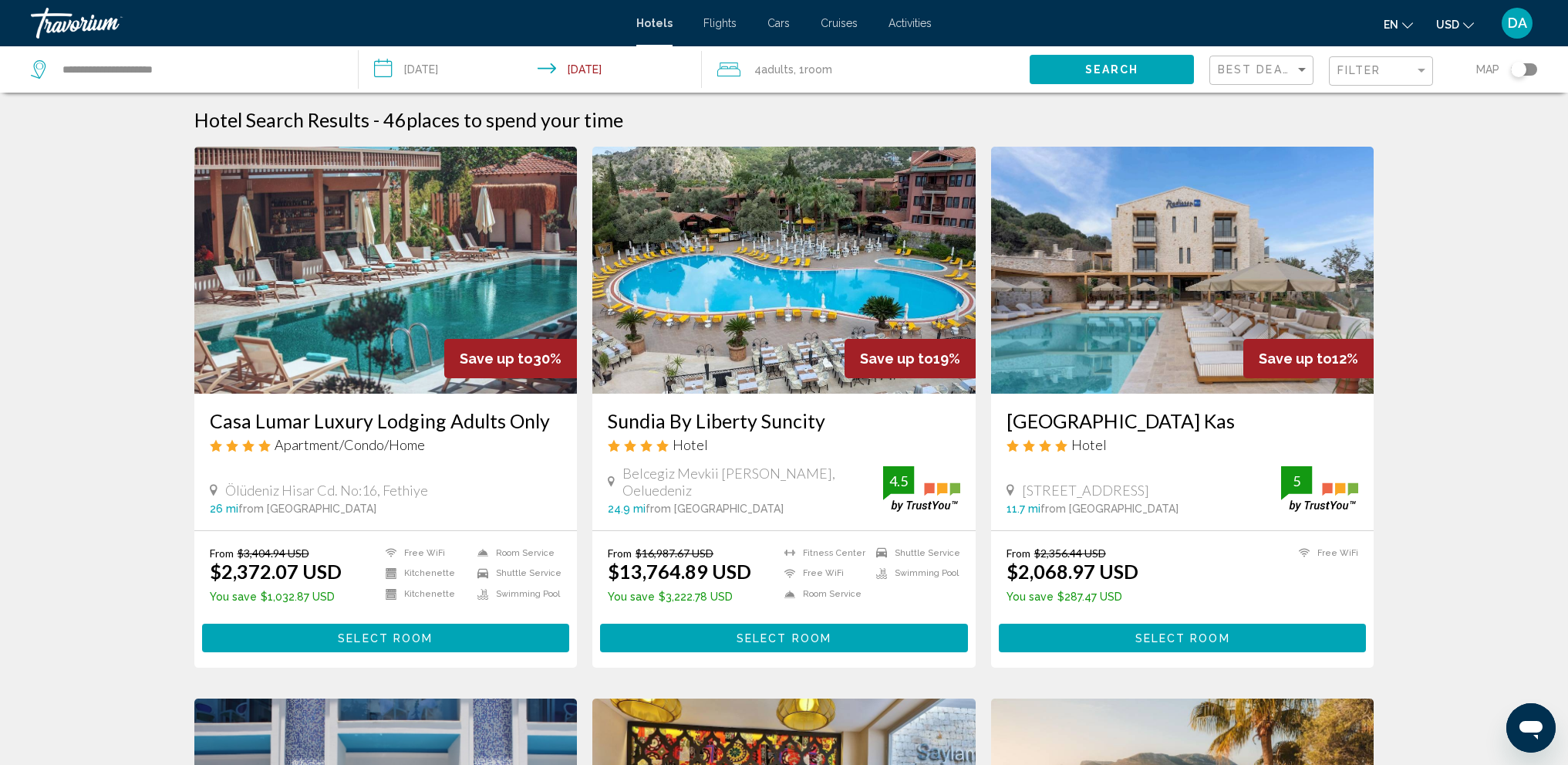
click at [1288, 79] on div "Best Deals" at bounding box center [1263, 70] width 91 height 29
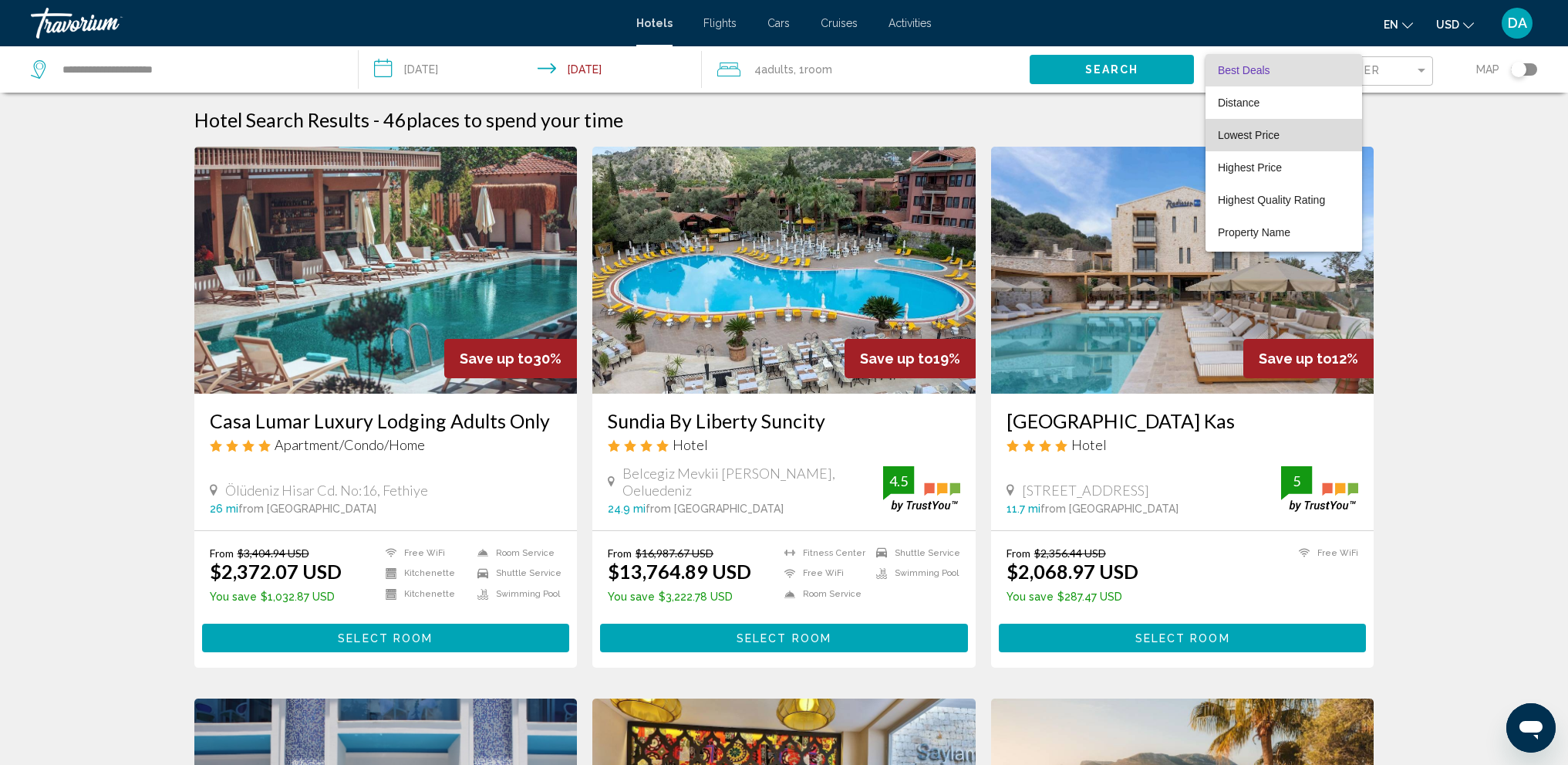
click at [1293, 140] on span "Lowest Price" at bounding box center [1284, 135] width 132 height 32
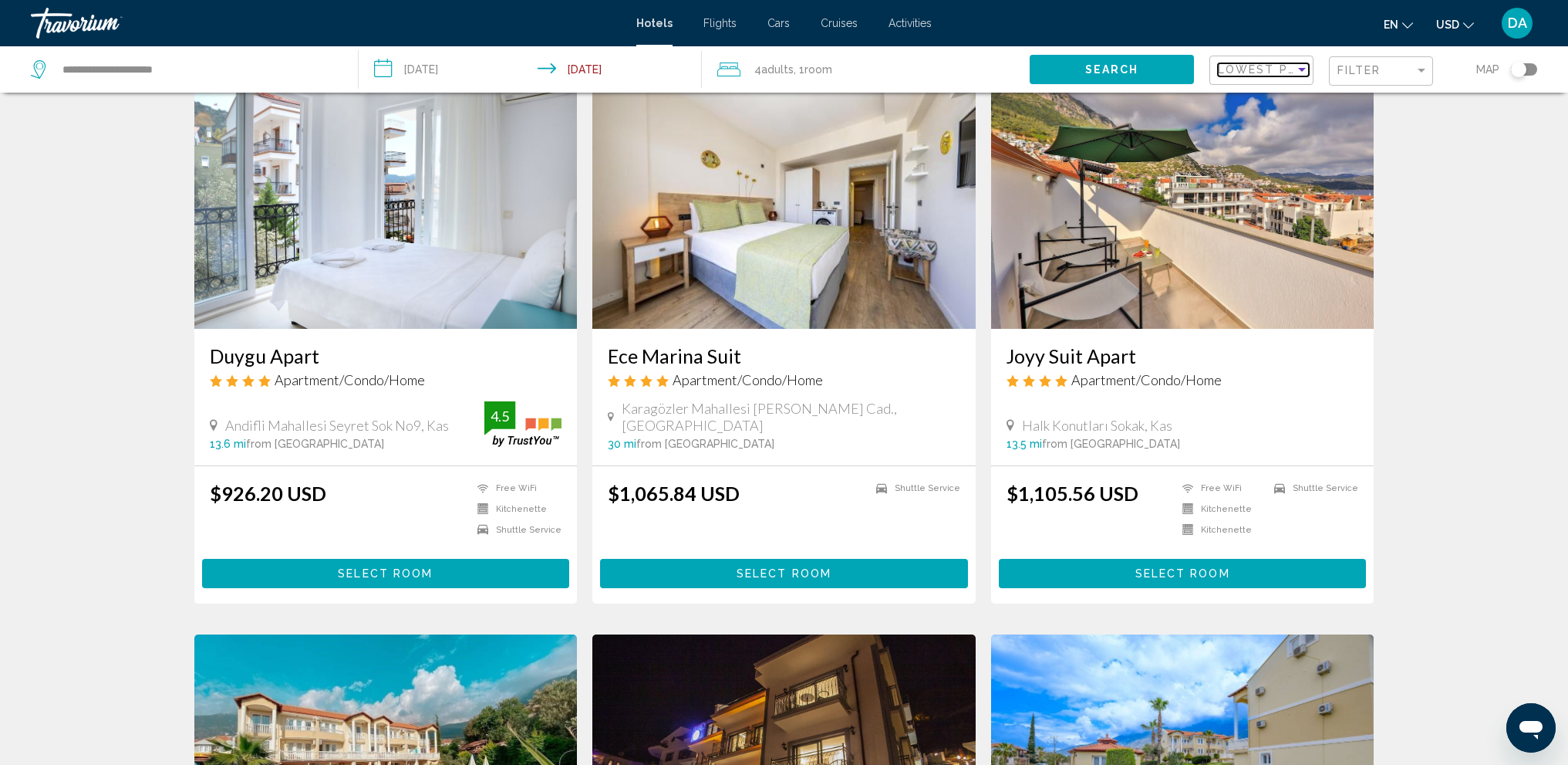
scroll to position [617, 0]
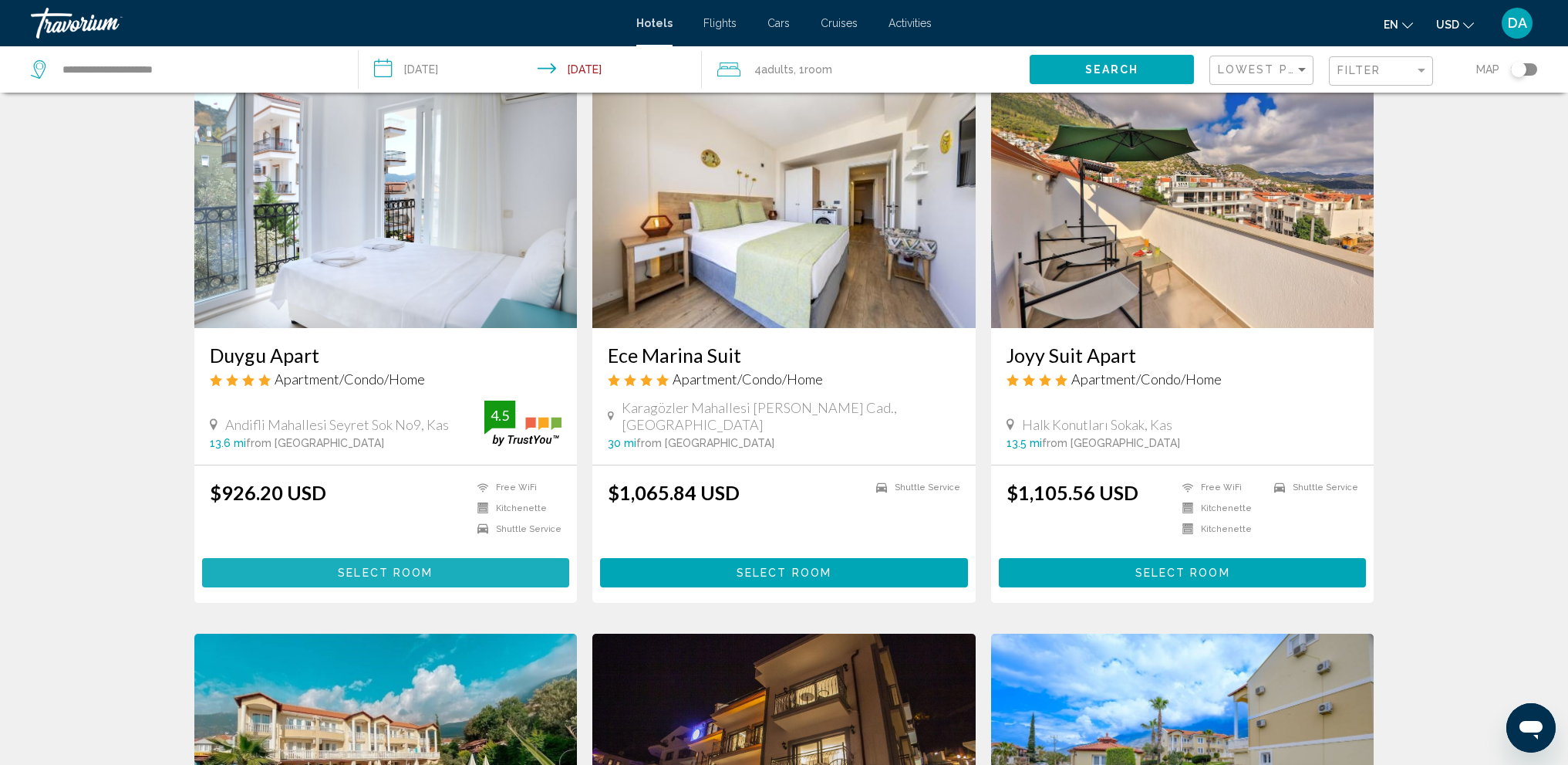
click at [367, 580] on button "Select Room" at bounding box center [386, 573] width 368 height 29
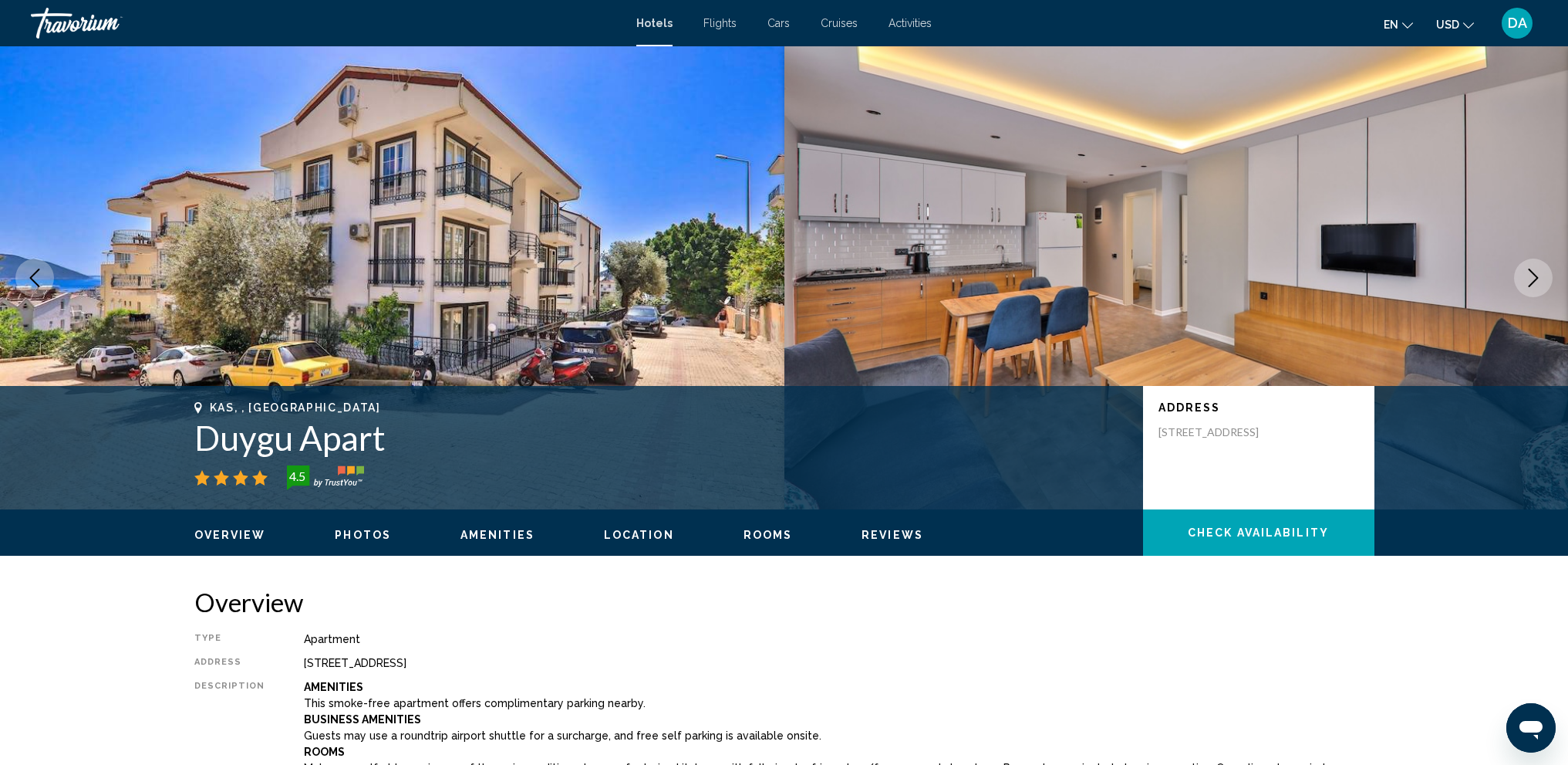
click at [1527, 281] on icon "Next image" at bounding box center [1534, 278] width 19 height 19
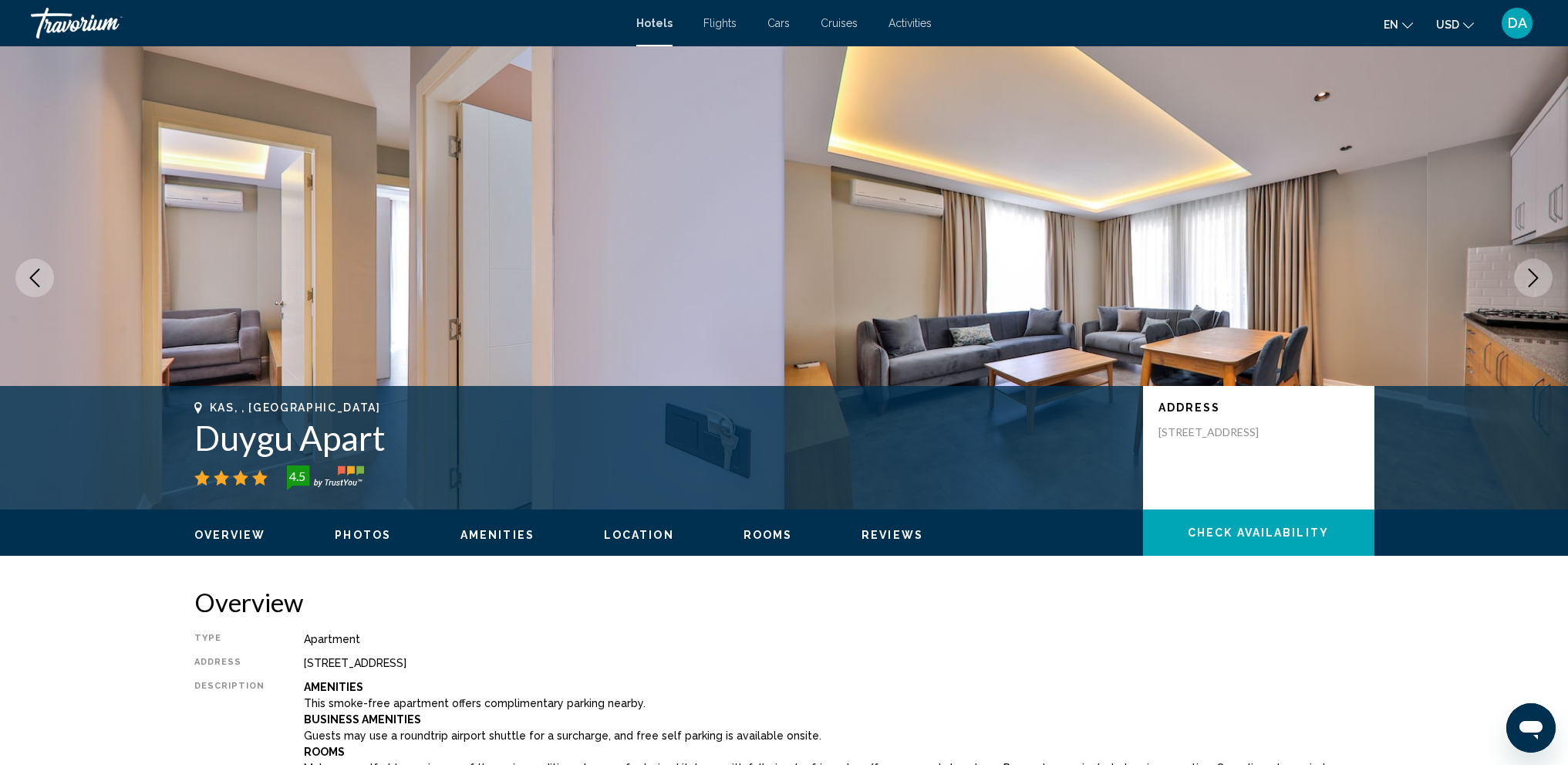
click at [1527, 281] on icon "Next image" at bounding box center [1534, 278] width 19 height 19
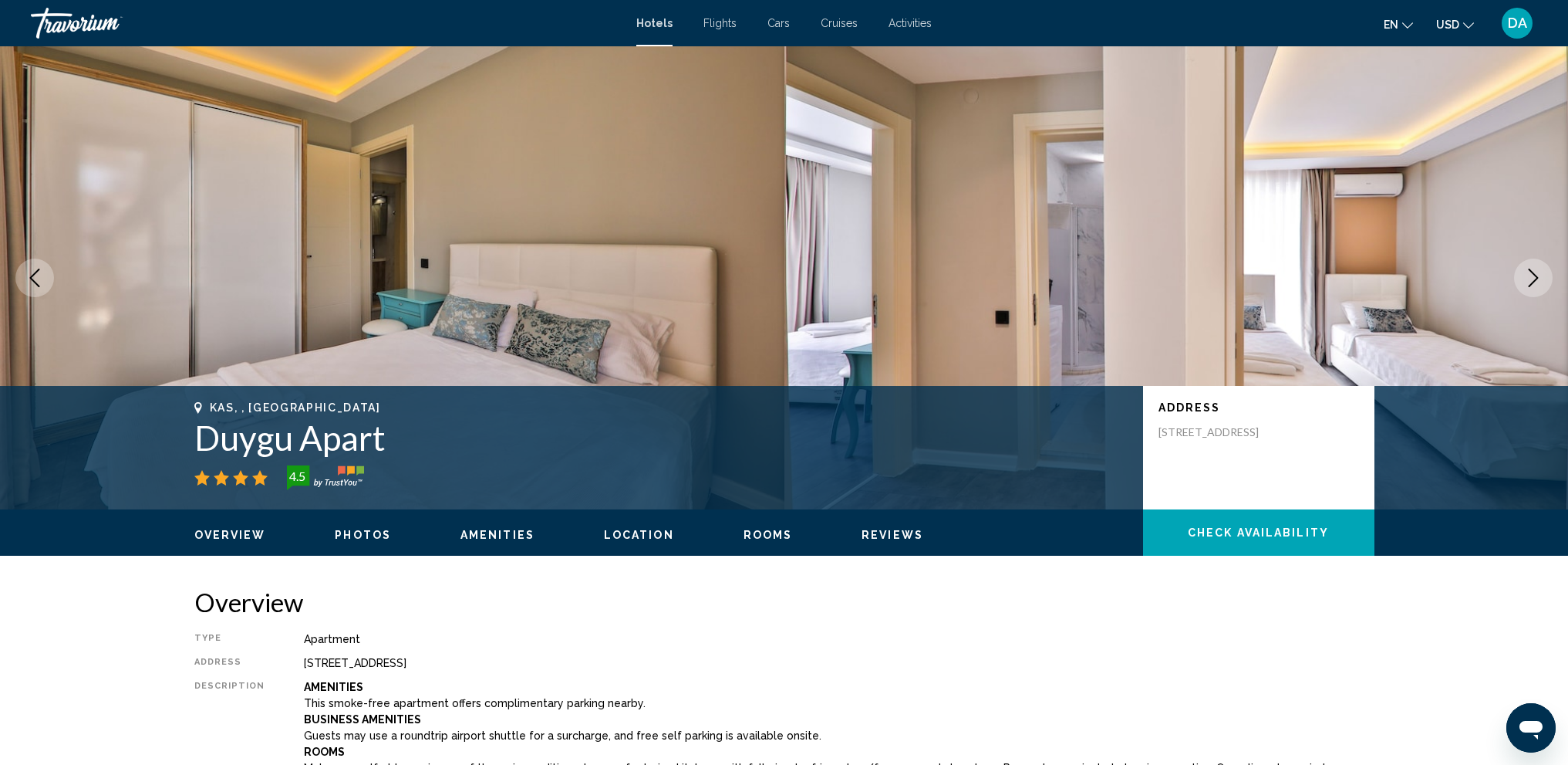
click at [1527, 281] on icon "Next image" at bounding box center [1534, 278] width 19 height 19
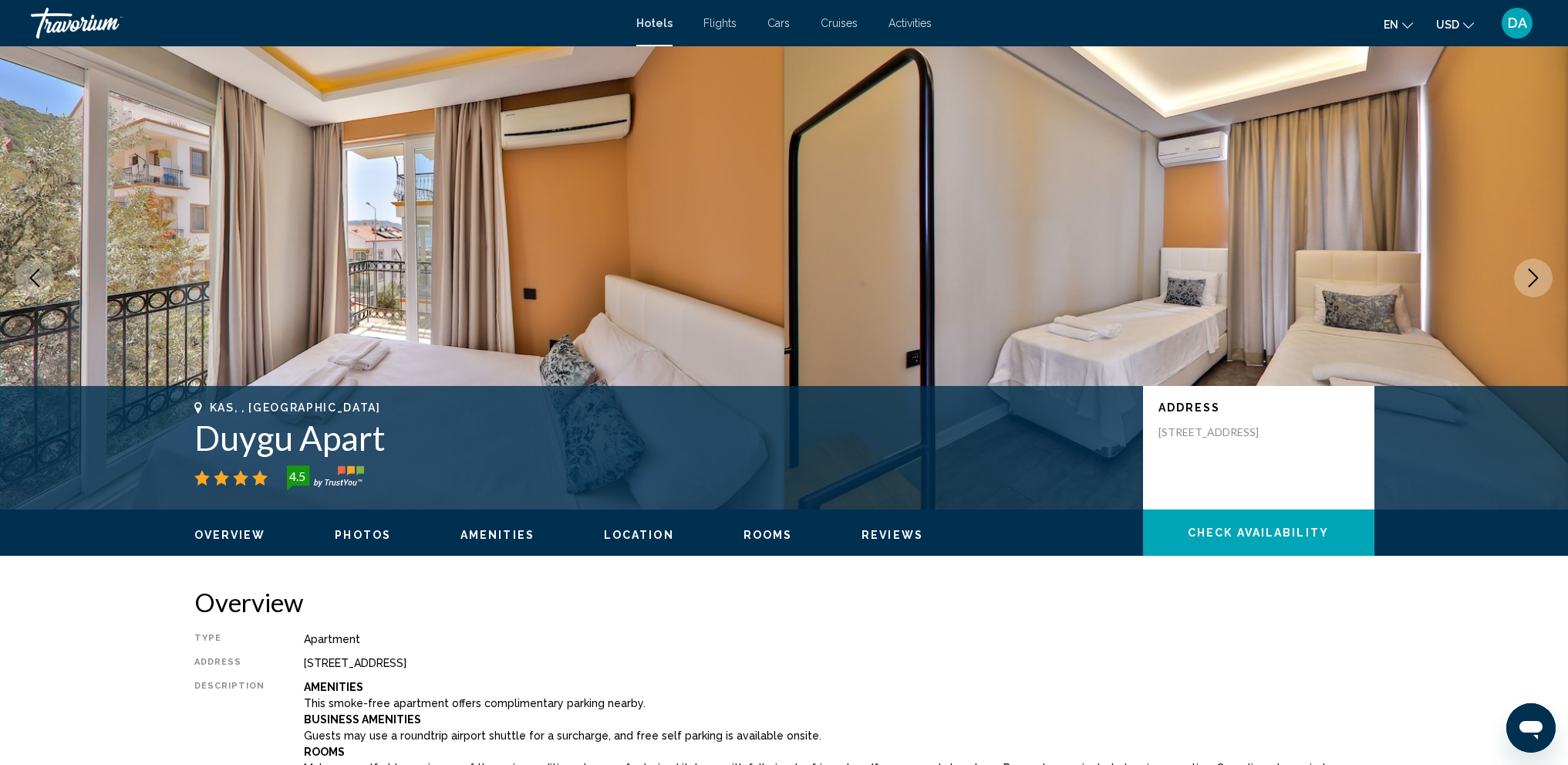
click at [1527, 281] on icon "Next image" at bounding box center [1534, 278] width 19 height 19
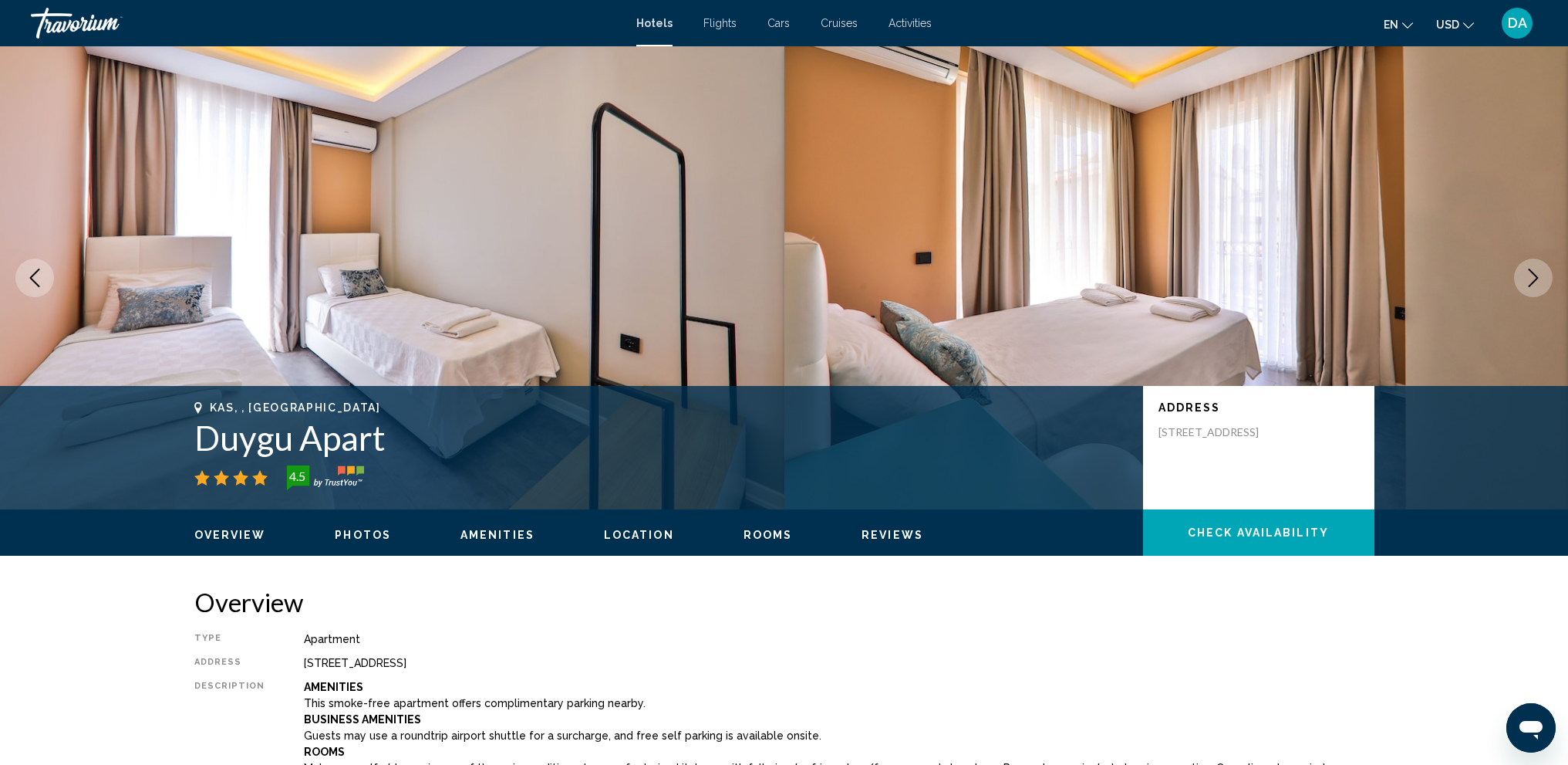
click at [1527, 281] on icon "Next image" at bounding box center [1534, 278] width 19 height 19
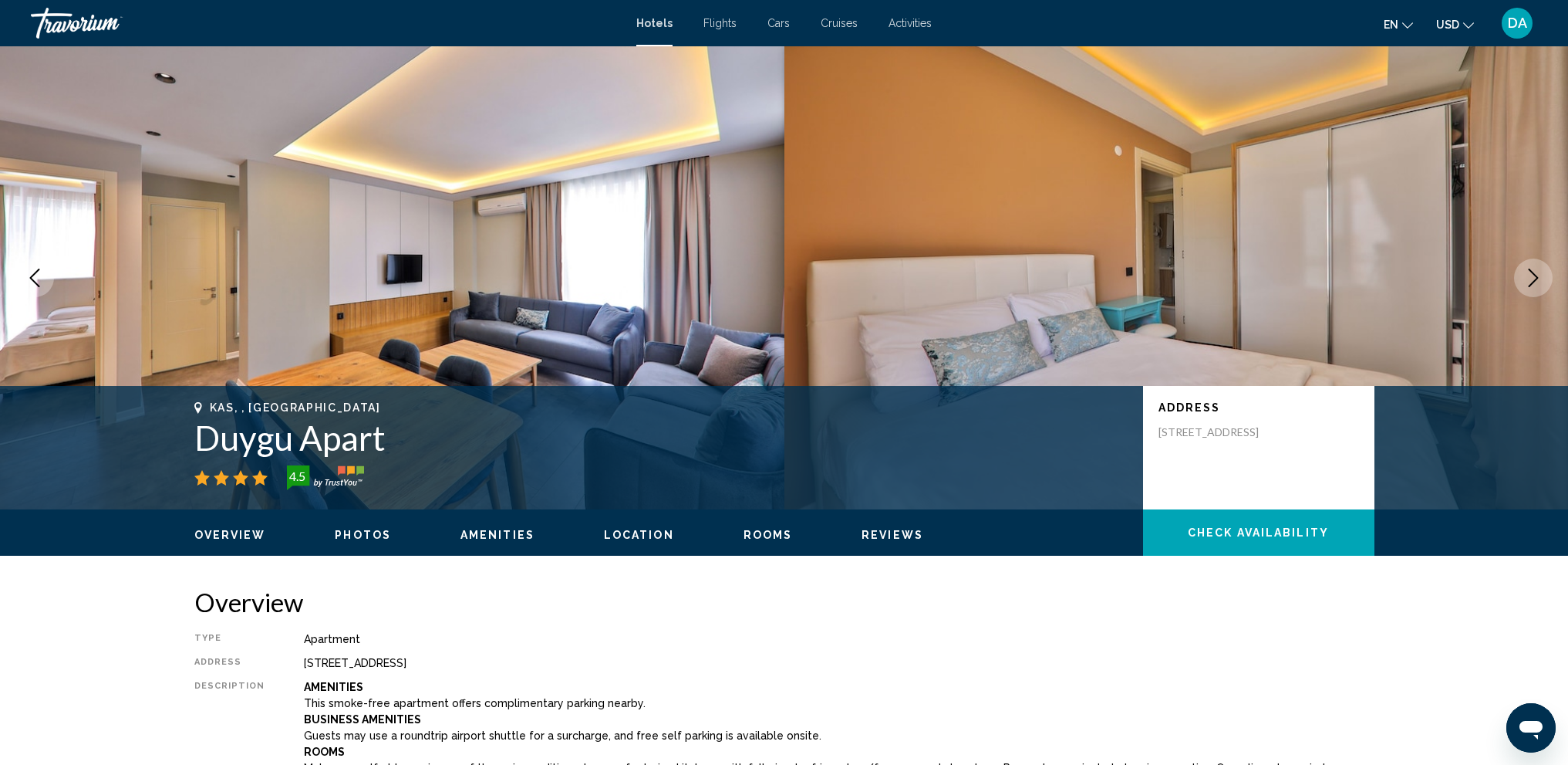
click at [1527, 281] on icon "Next image" at bounding box center [1534, 278] width 19 height 19
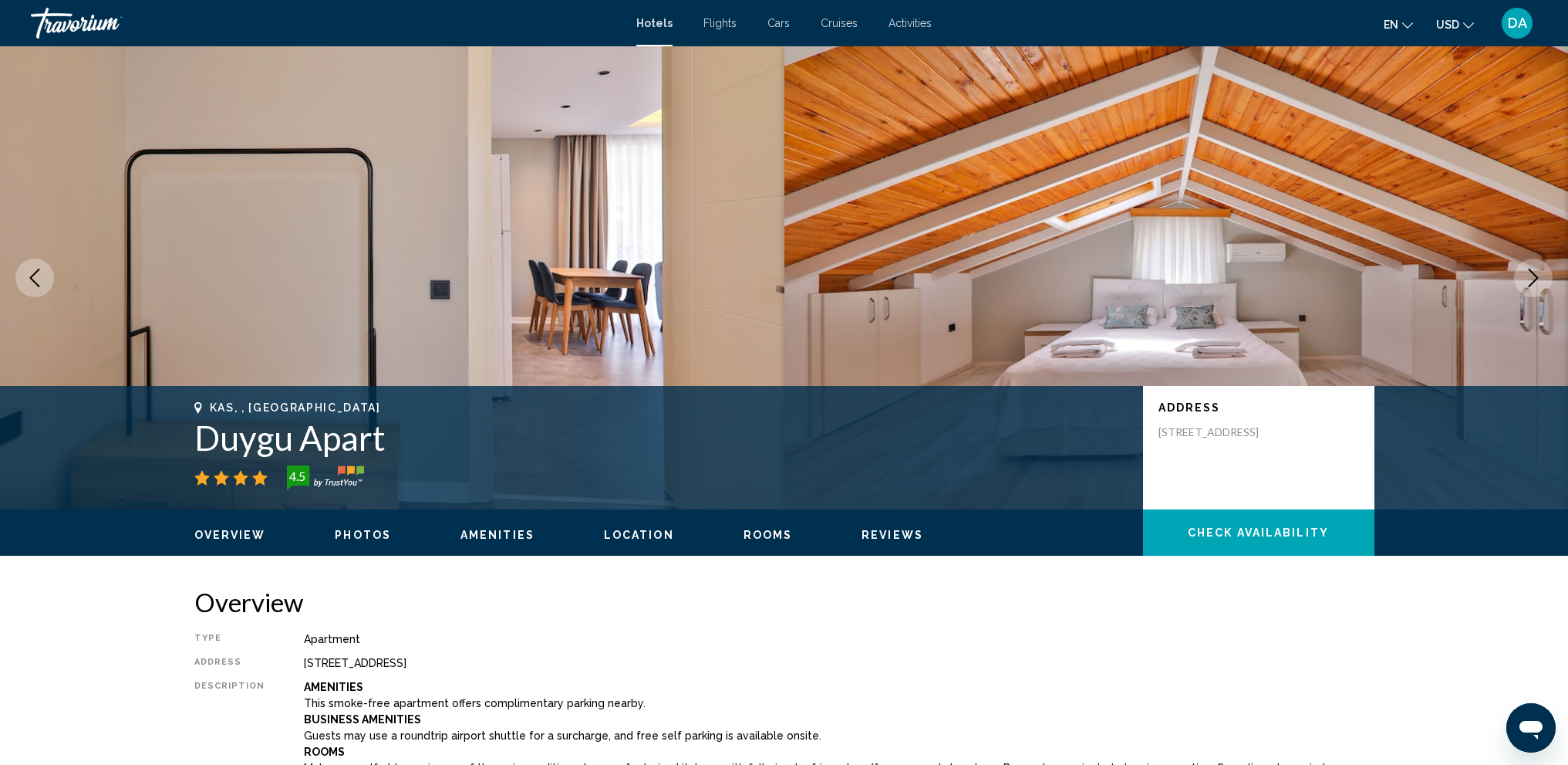
click at [1527, 281] on icon "Next image" at bounding box center [1534, 278] width 19 height 19
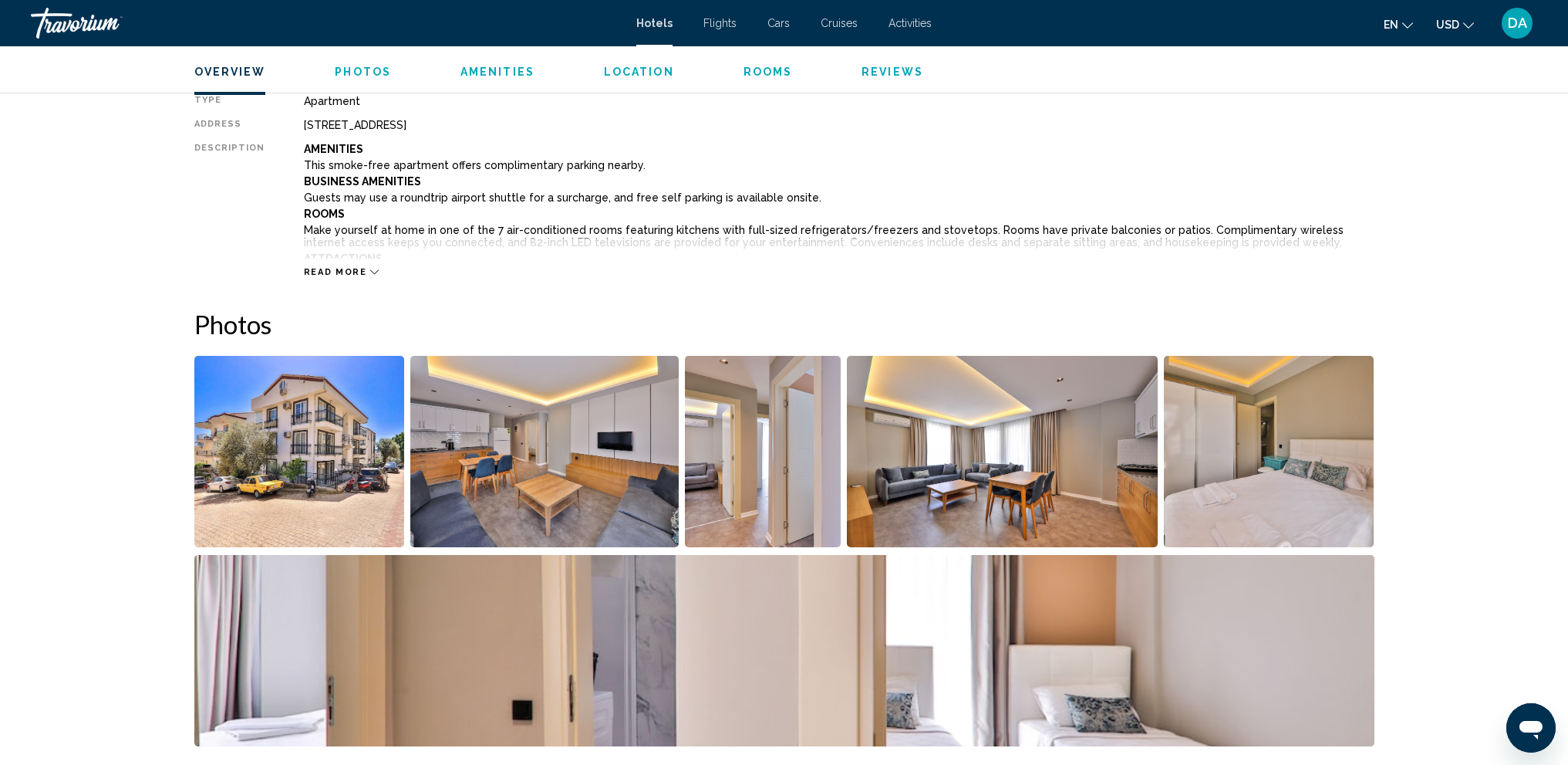
scroll to position [540, 0]
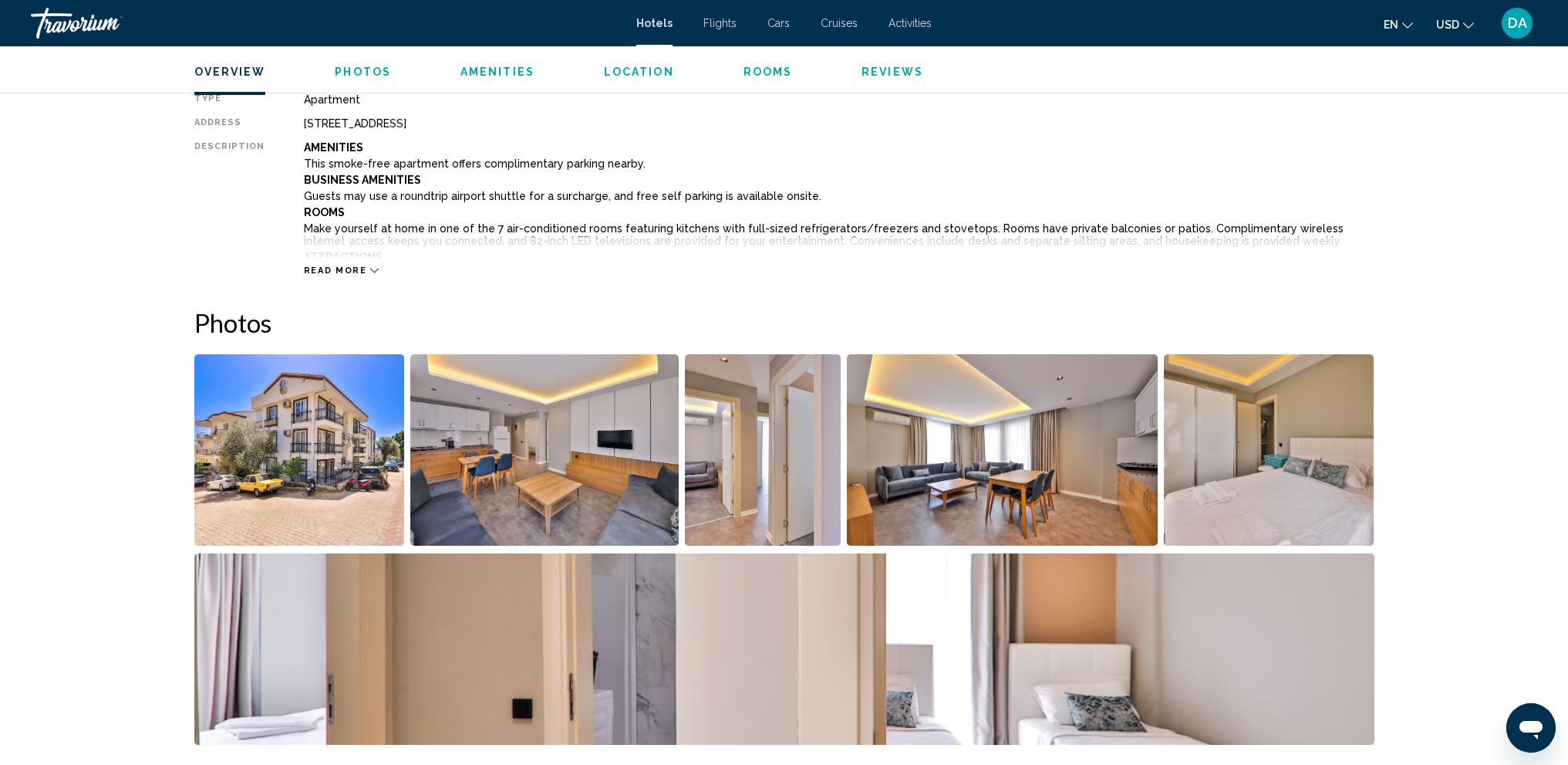
click at [371, 272] on icon "Main content" at bounding box center [374, 270] width 8 height 8
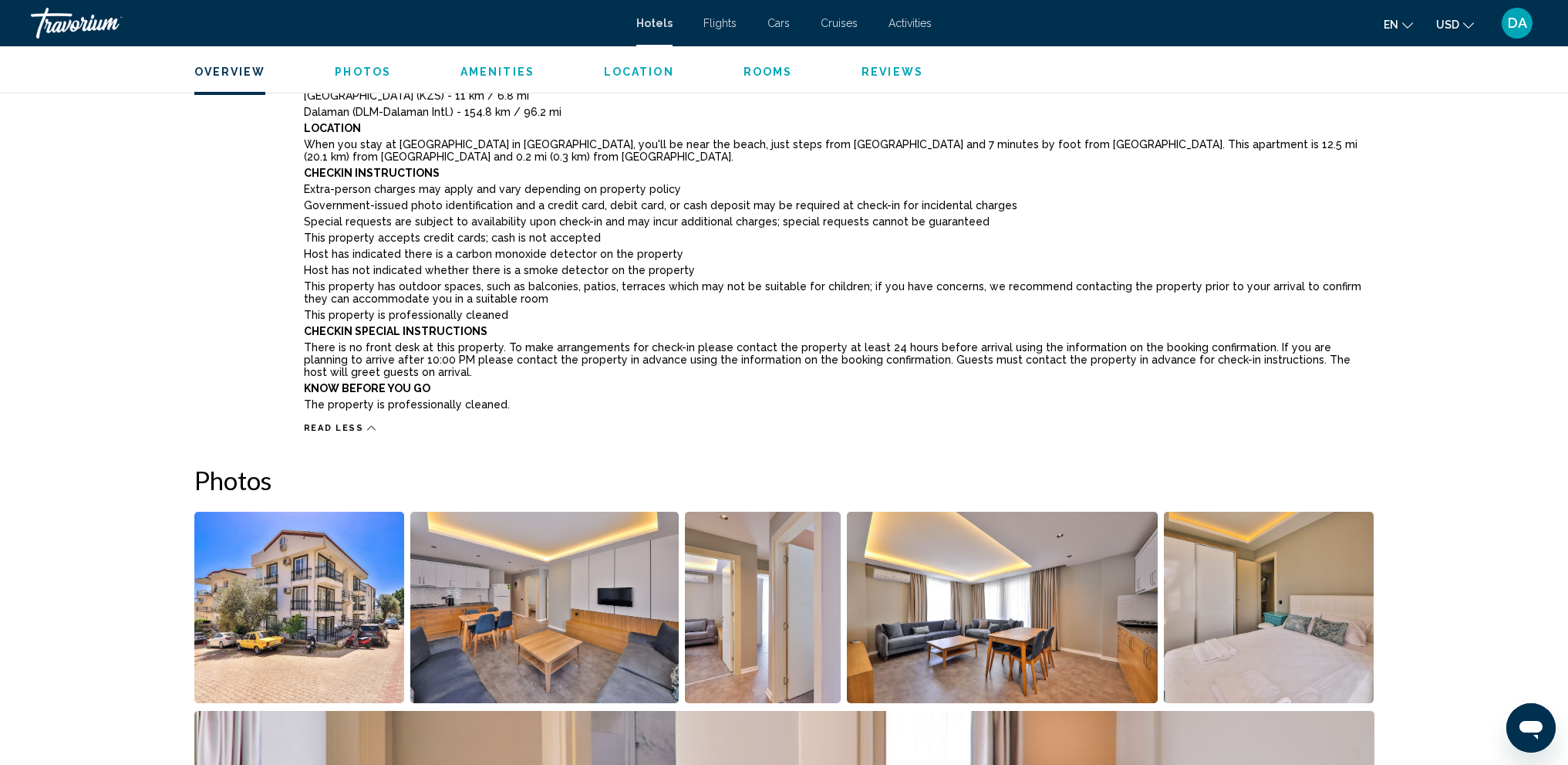
scroll to position [1081, 0]
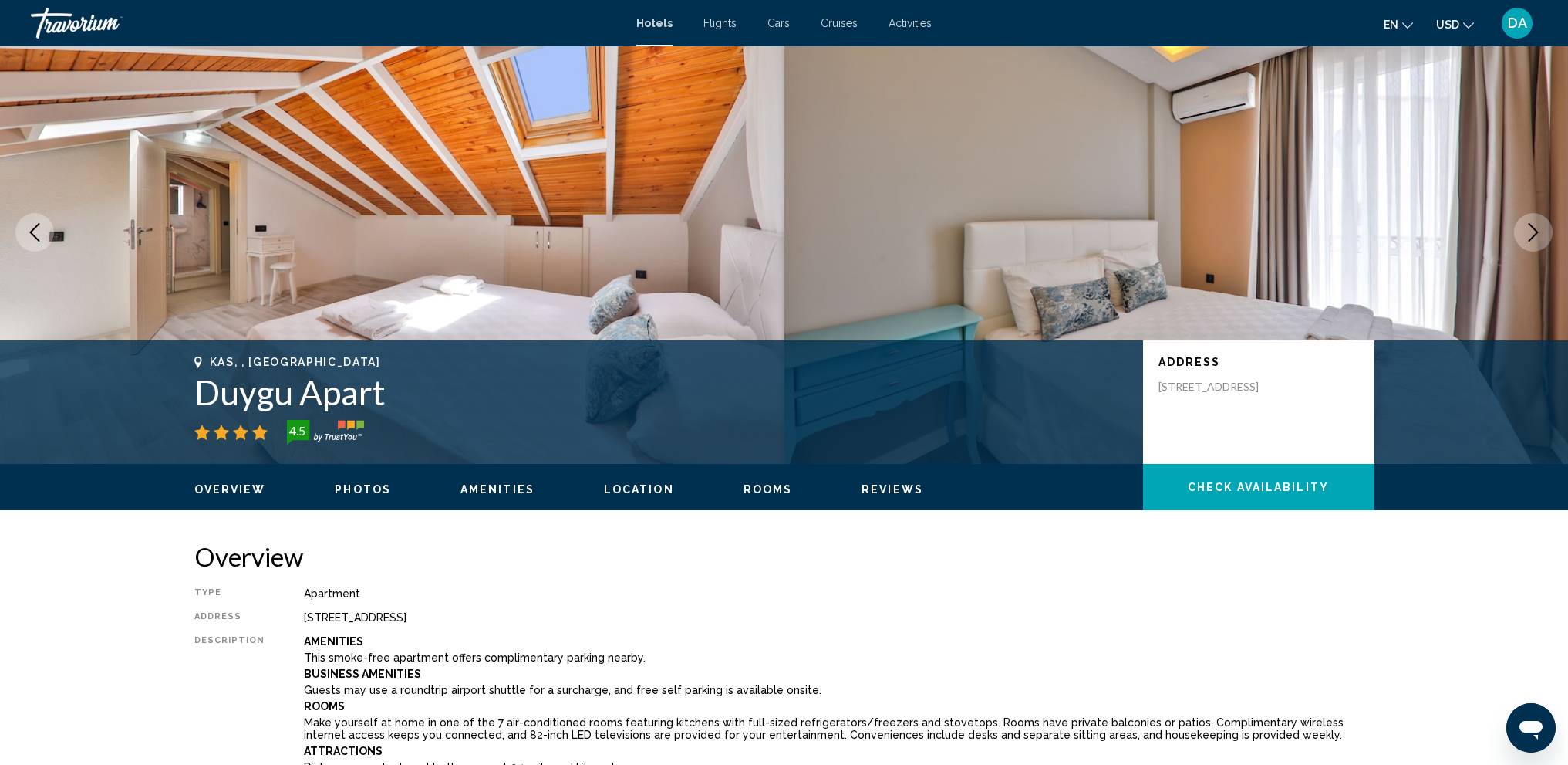
scroll to position [0, 0]
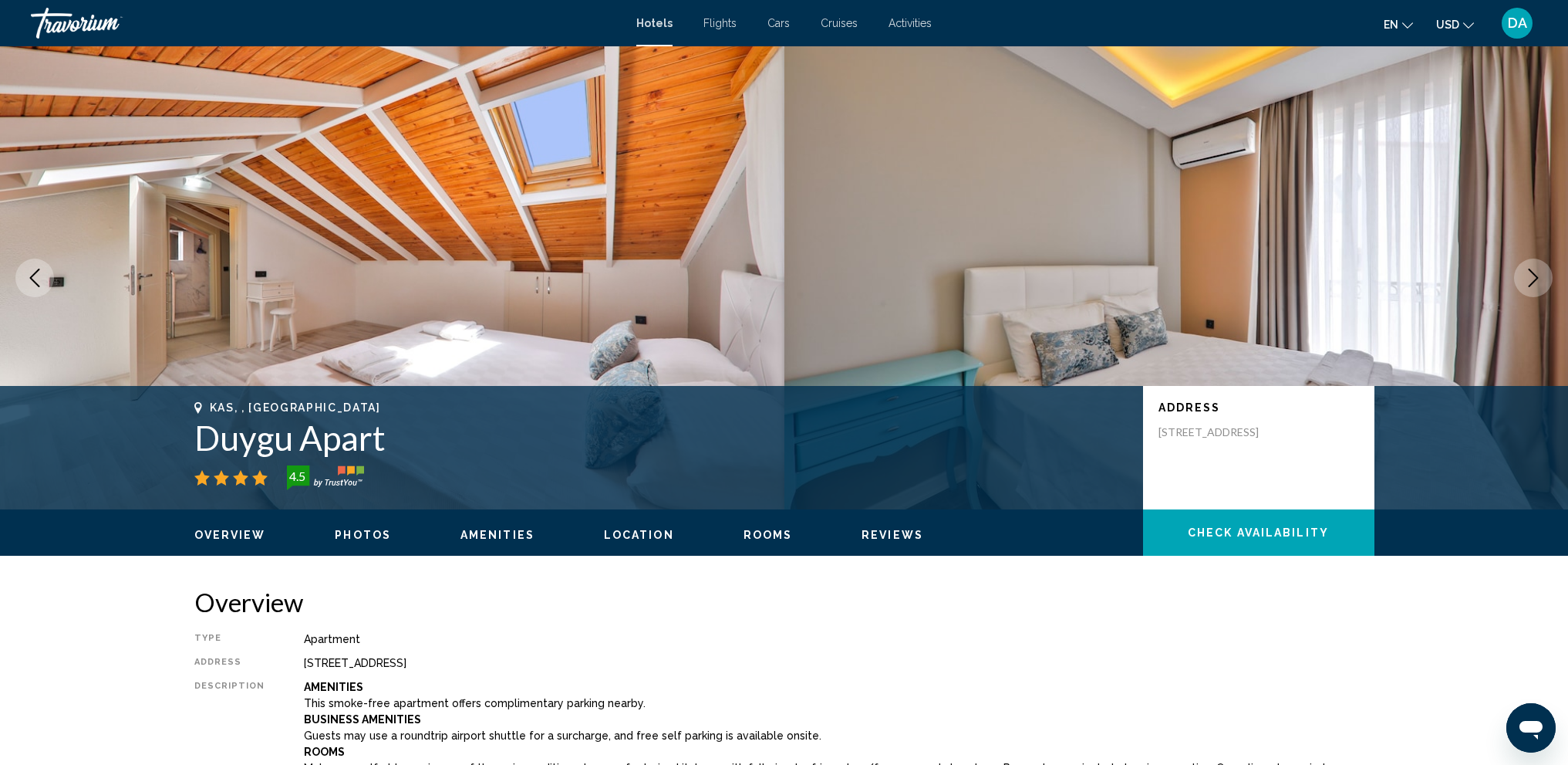
click at [1536, 280] on icon "Next image" at bounding box center [1534, 278] width 19 height 19
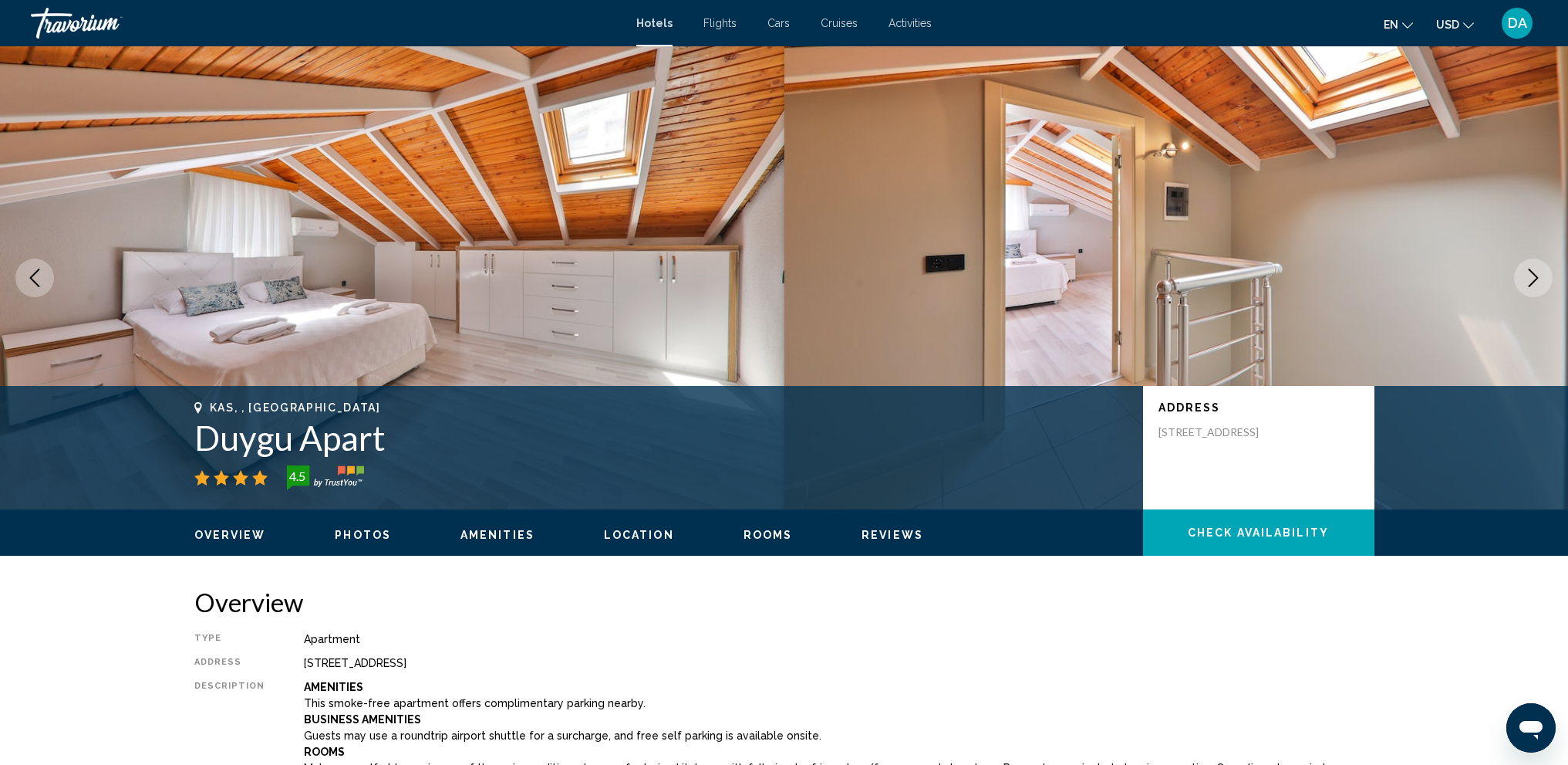
click at [1536, 279] on icon "Next image" at bounding box center [1534, 278] width 19 height 19
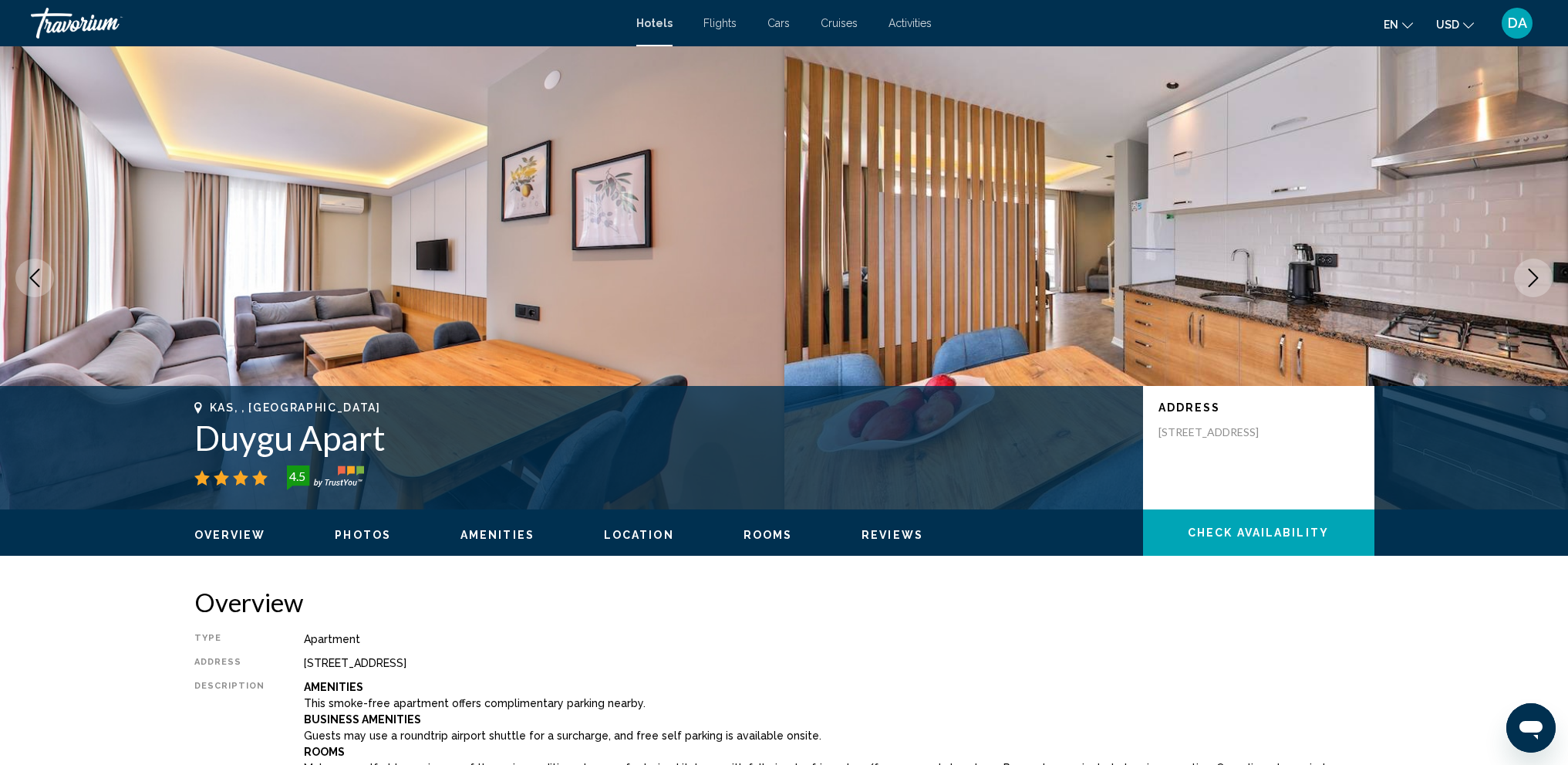
click at [60, 279] on img "Main content" at bounding box center [392, 277] width 784 height 463
click at [41, 281] on icon "Previous image" at bounding box center [34, 278] width 19 height 19
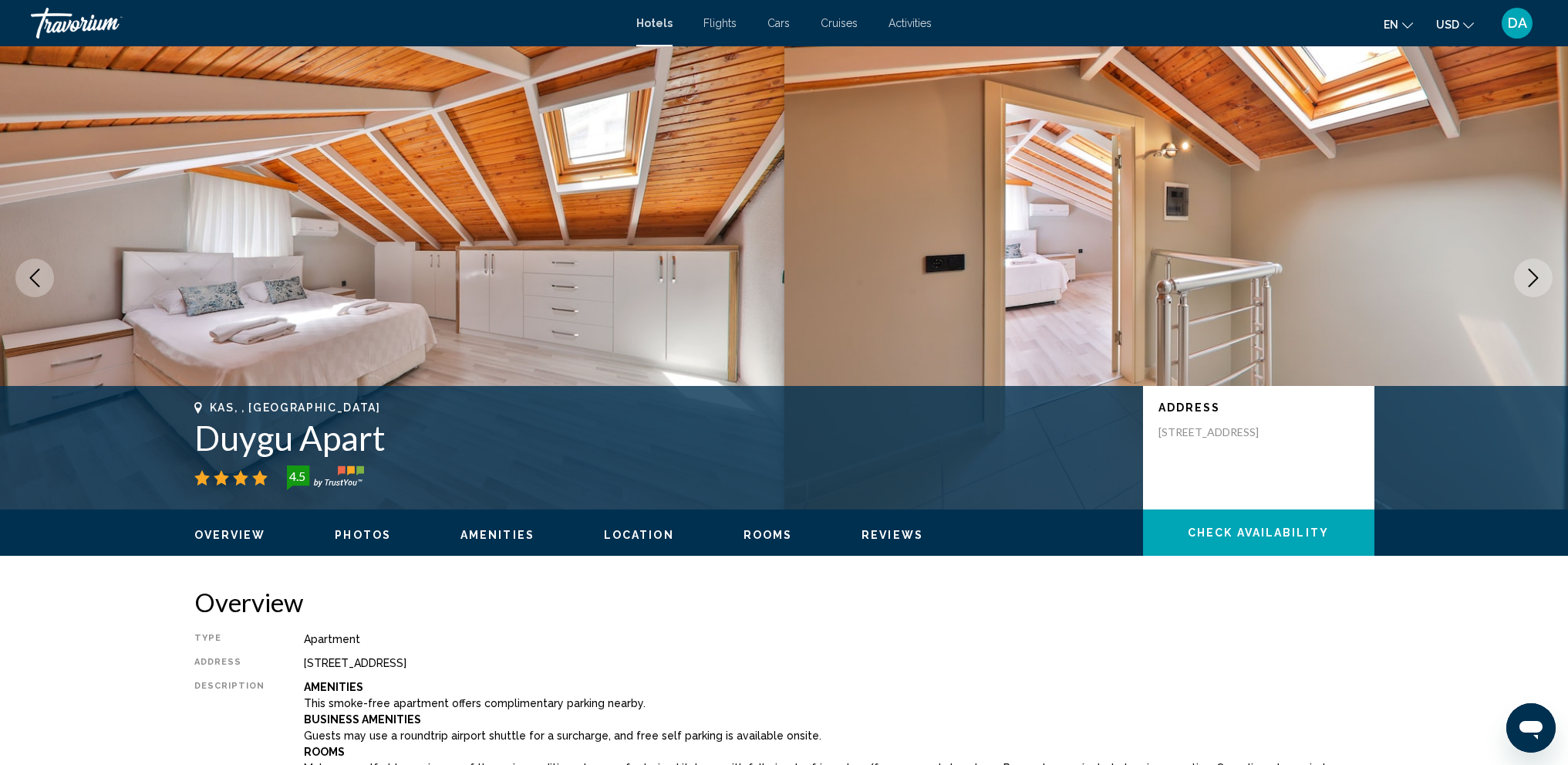
click at [1542, 273] on icon "Next image" at bounding box center [1534, 278] width 19 height 19
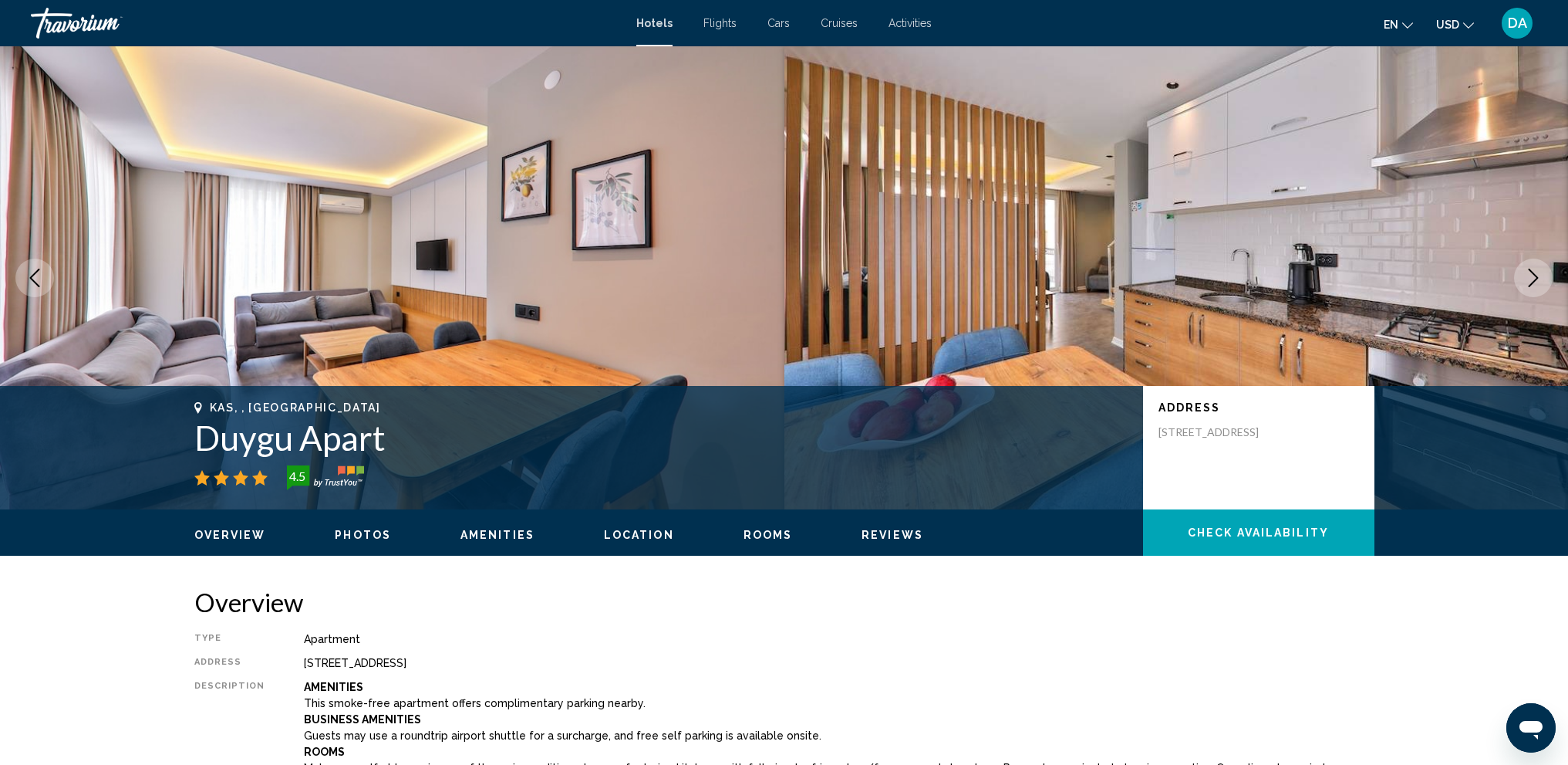
click at [1542, 273] on icon "Next image" at bounding box center [1534, 278] width 19 height 19
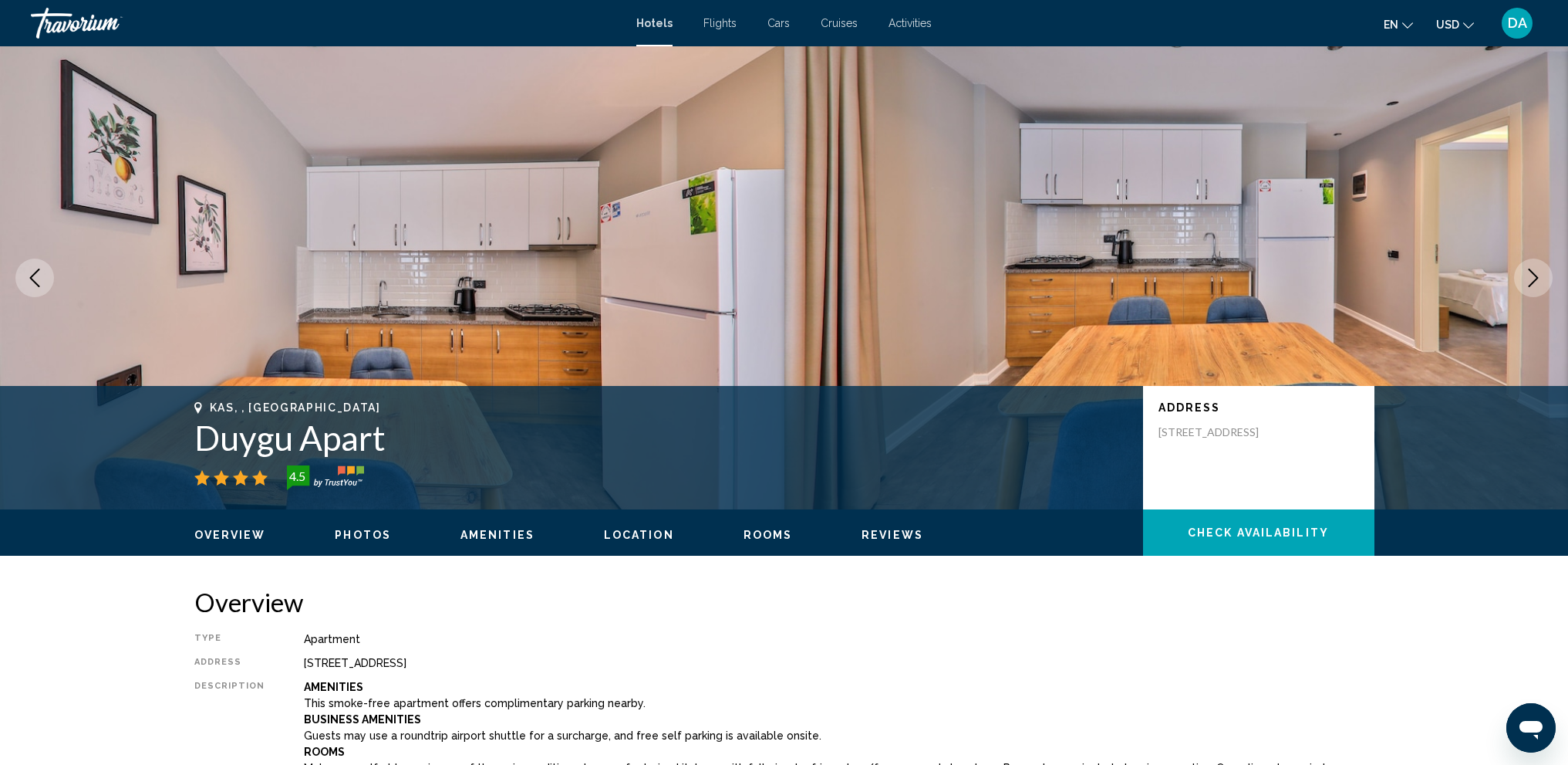
click at [1535, 282] on icon "Next image" at bounding box center [1534, 278] width 19 height 19
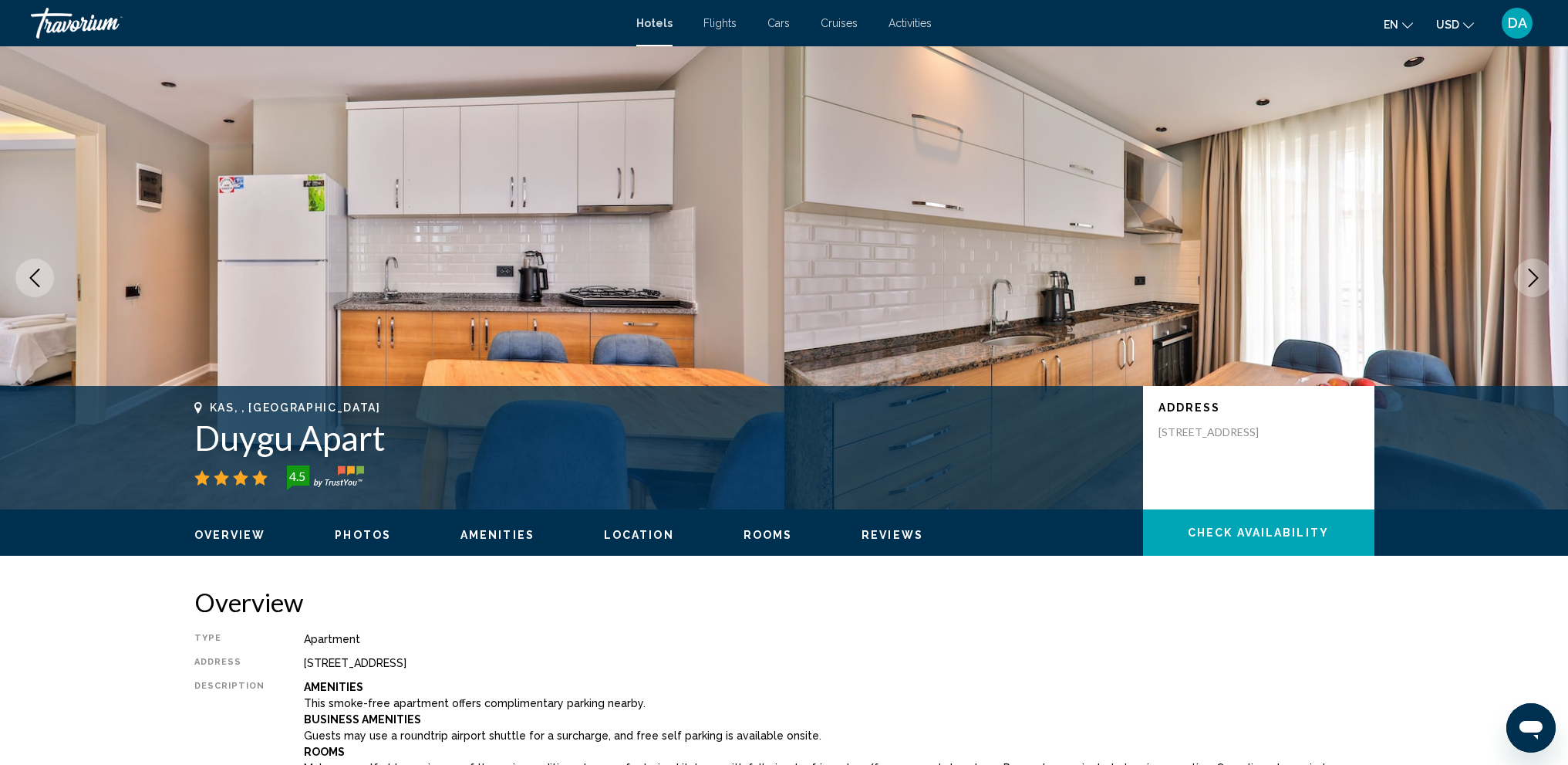
click at [1535, 282] on icon "Next image" at bounding box center [1534, 278] width 19 height 19
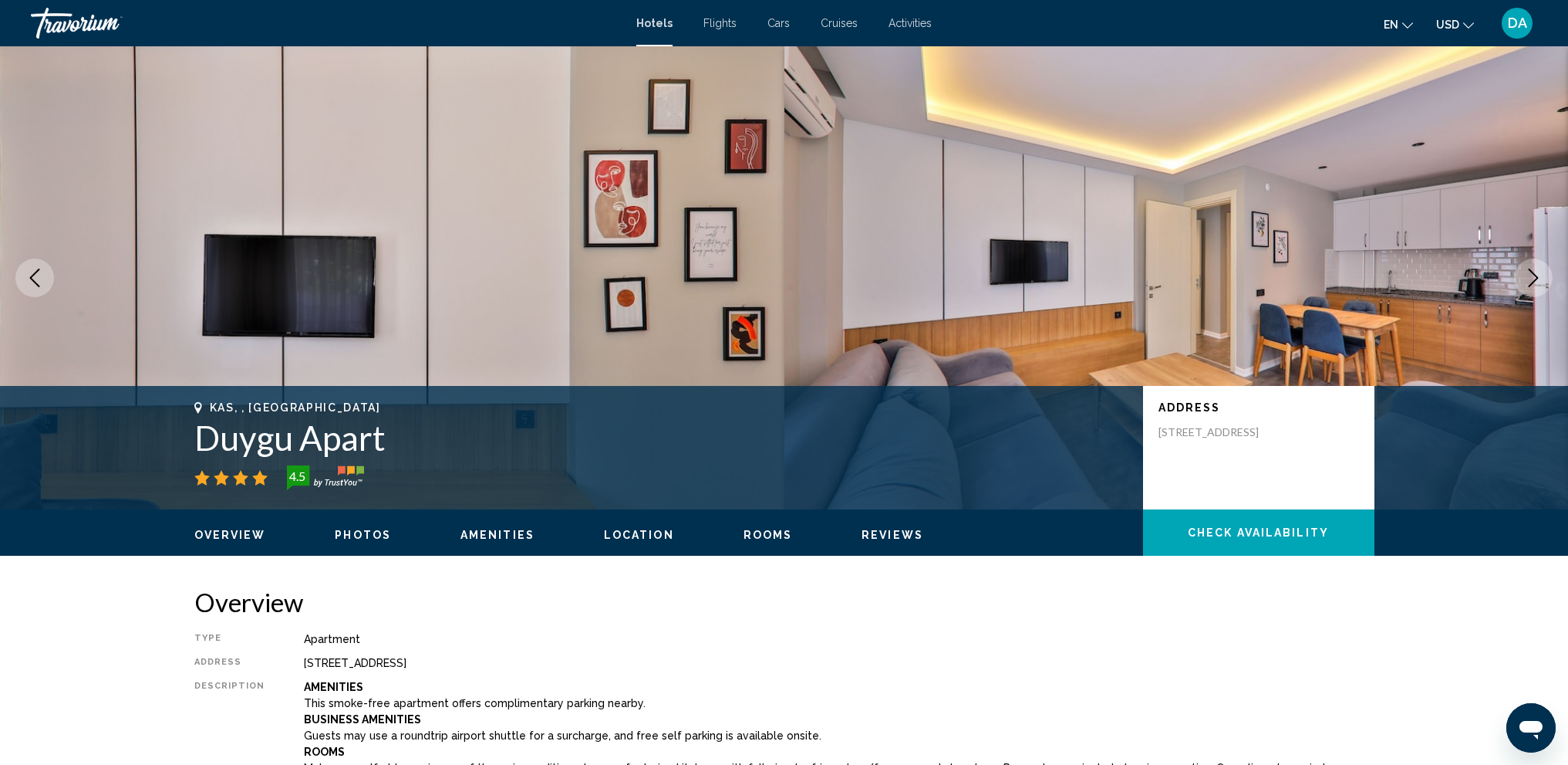
click at [1535, 282] on icon "Next image" at bounding box center [1534, 278] width 19 height 19
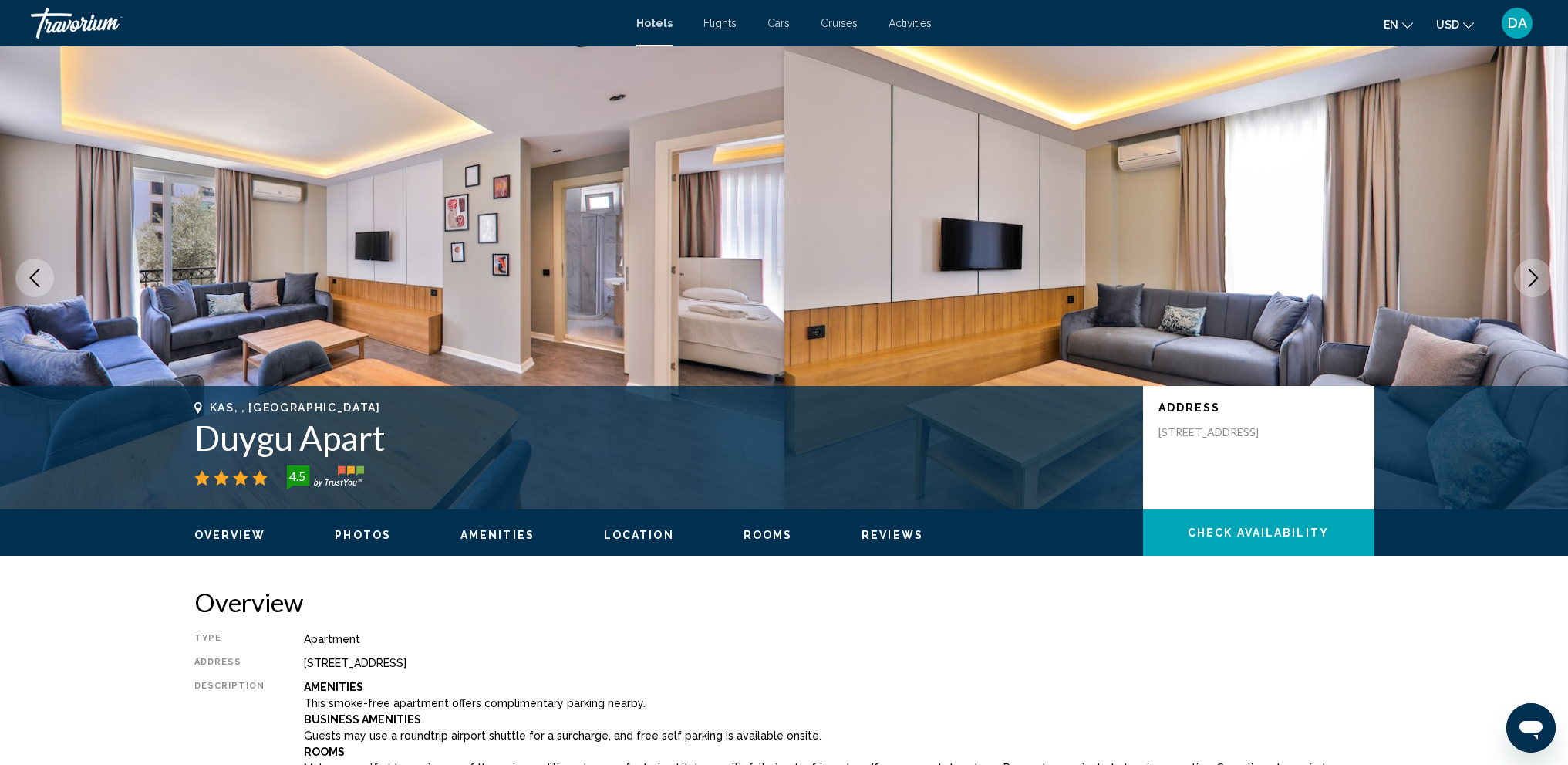
click at [1535, 282] on icon "Next image" at bounding box center [1534, 278] width 19 height 19
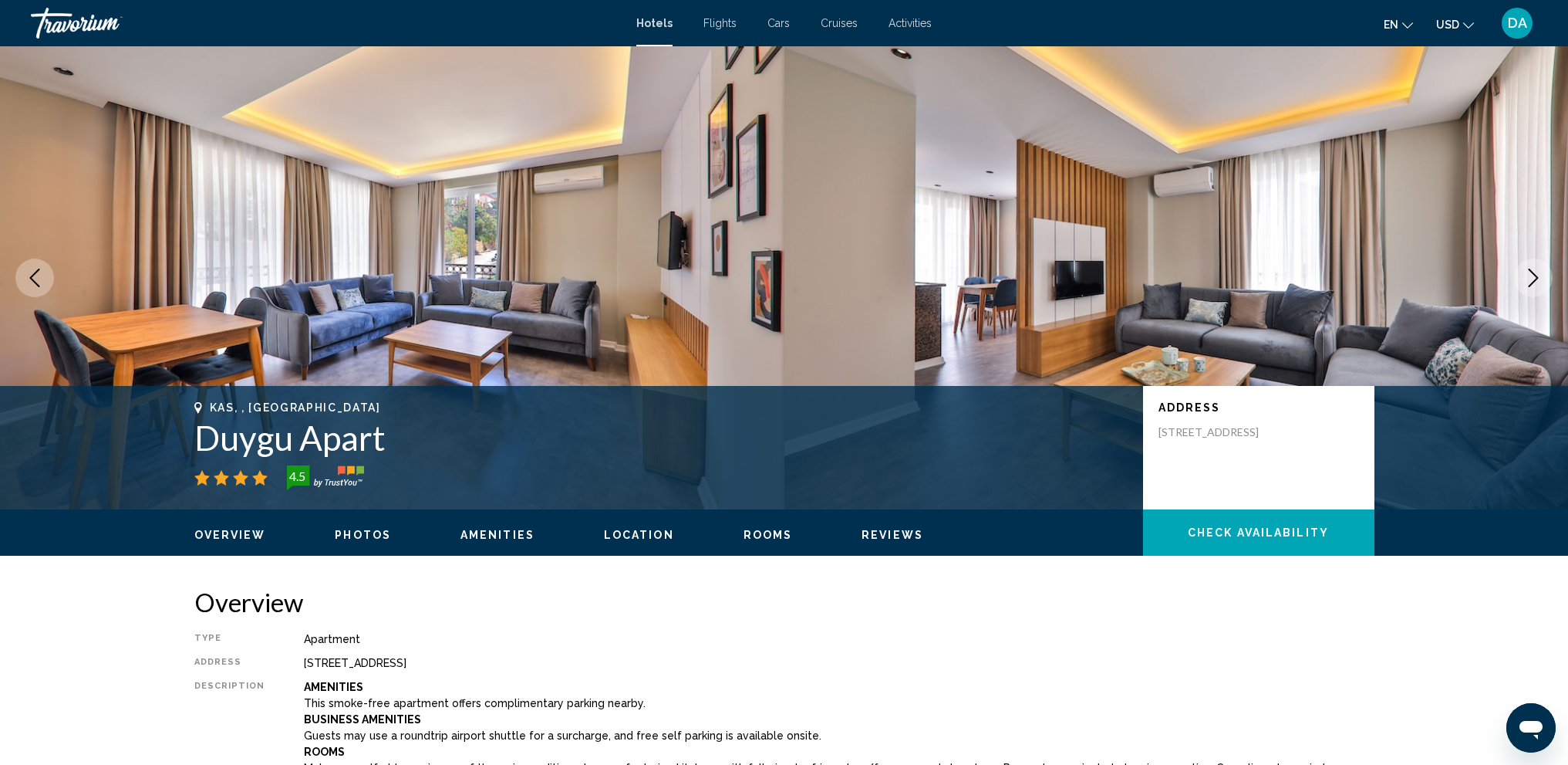
click at [1535, 282] on icon "Next image" at bounding box center [1534, 278] width 19 height 19
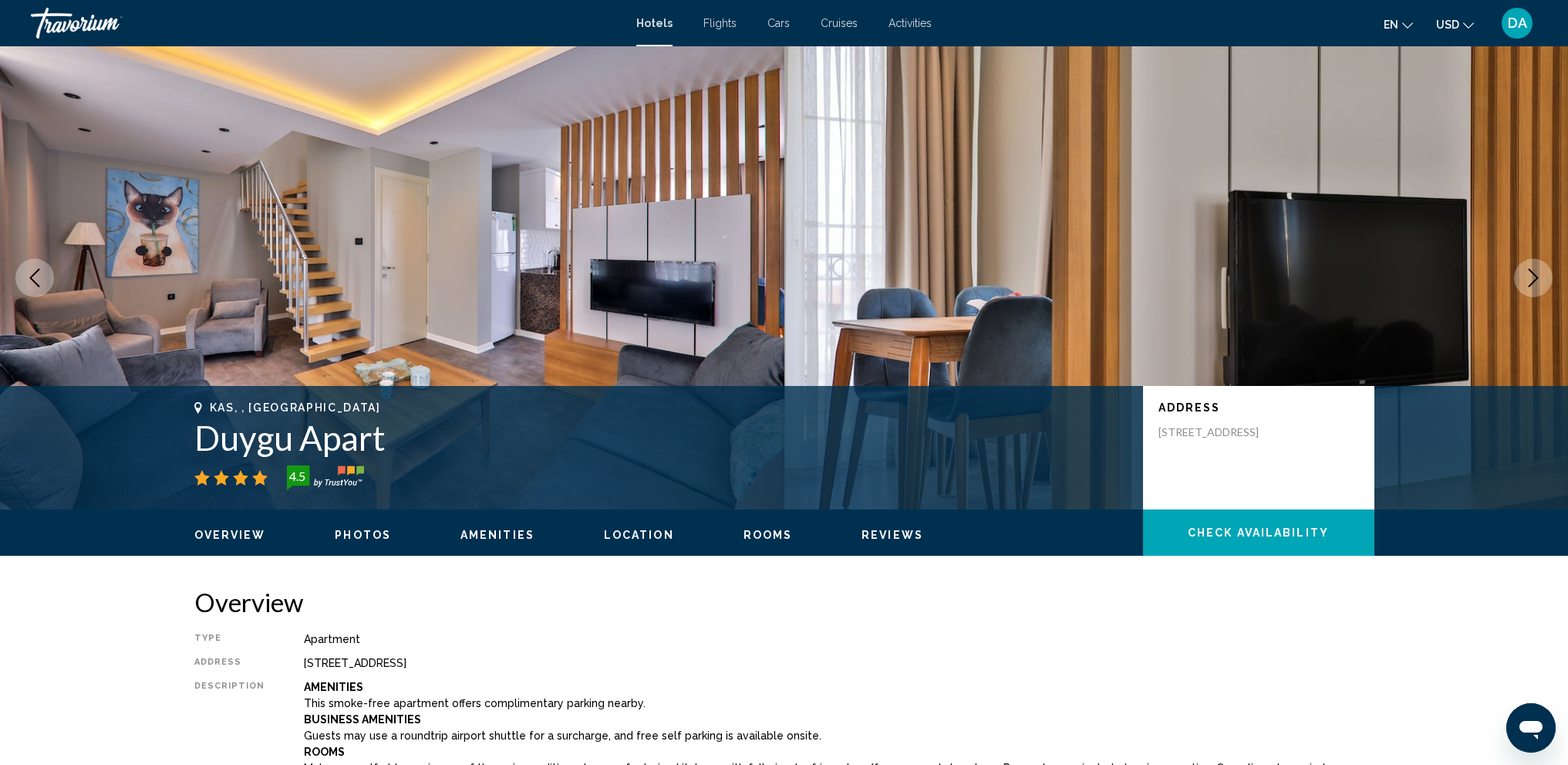
click at [1535, 282] on icon "Next image" at bounding box center [1534, 278] width 19 height 19
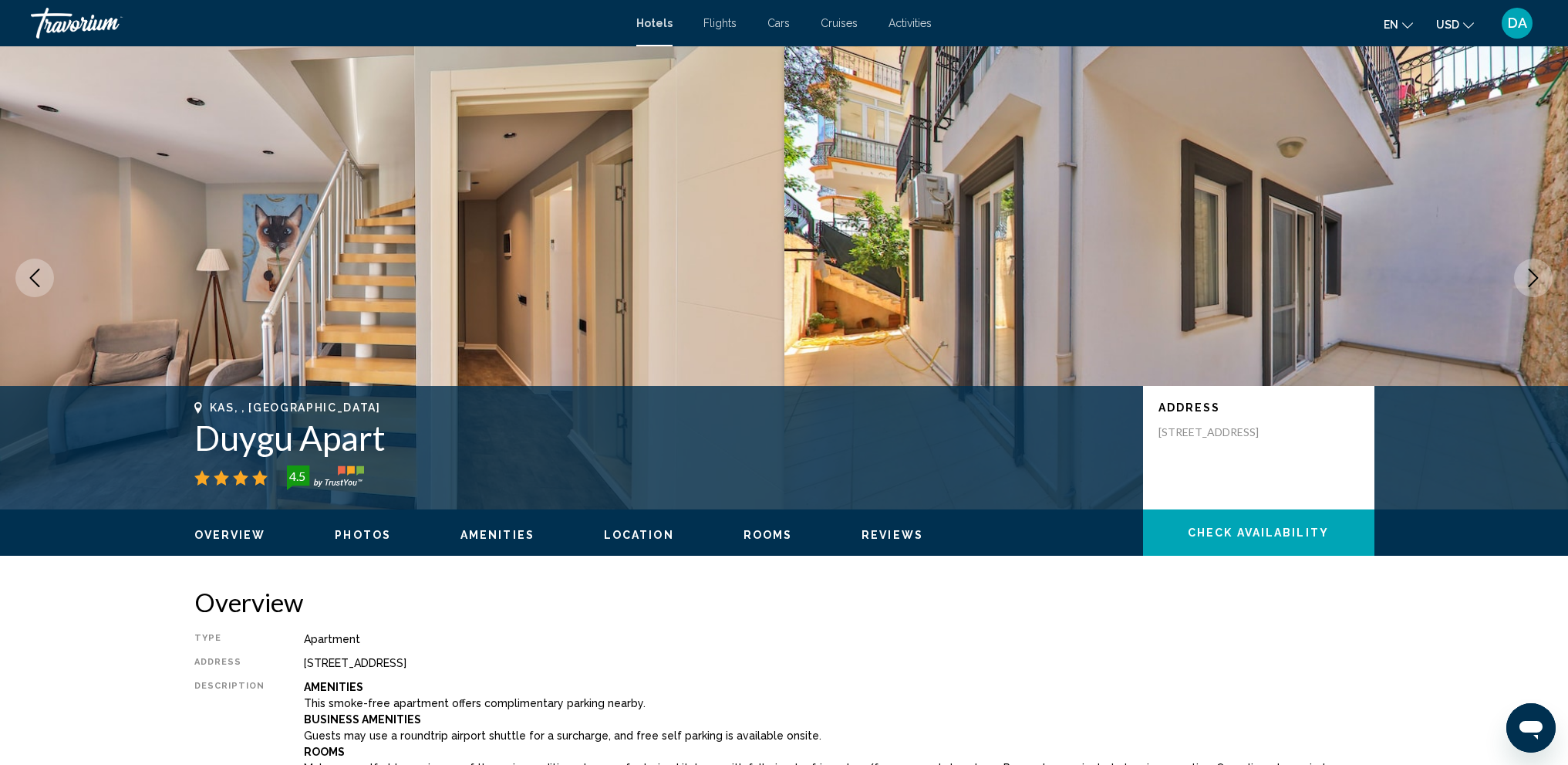
click at [1535, 282] on icon "Next image" at bounding box center [1534, 278] width 19 height 19
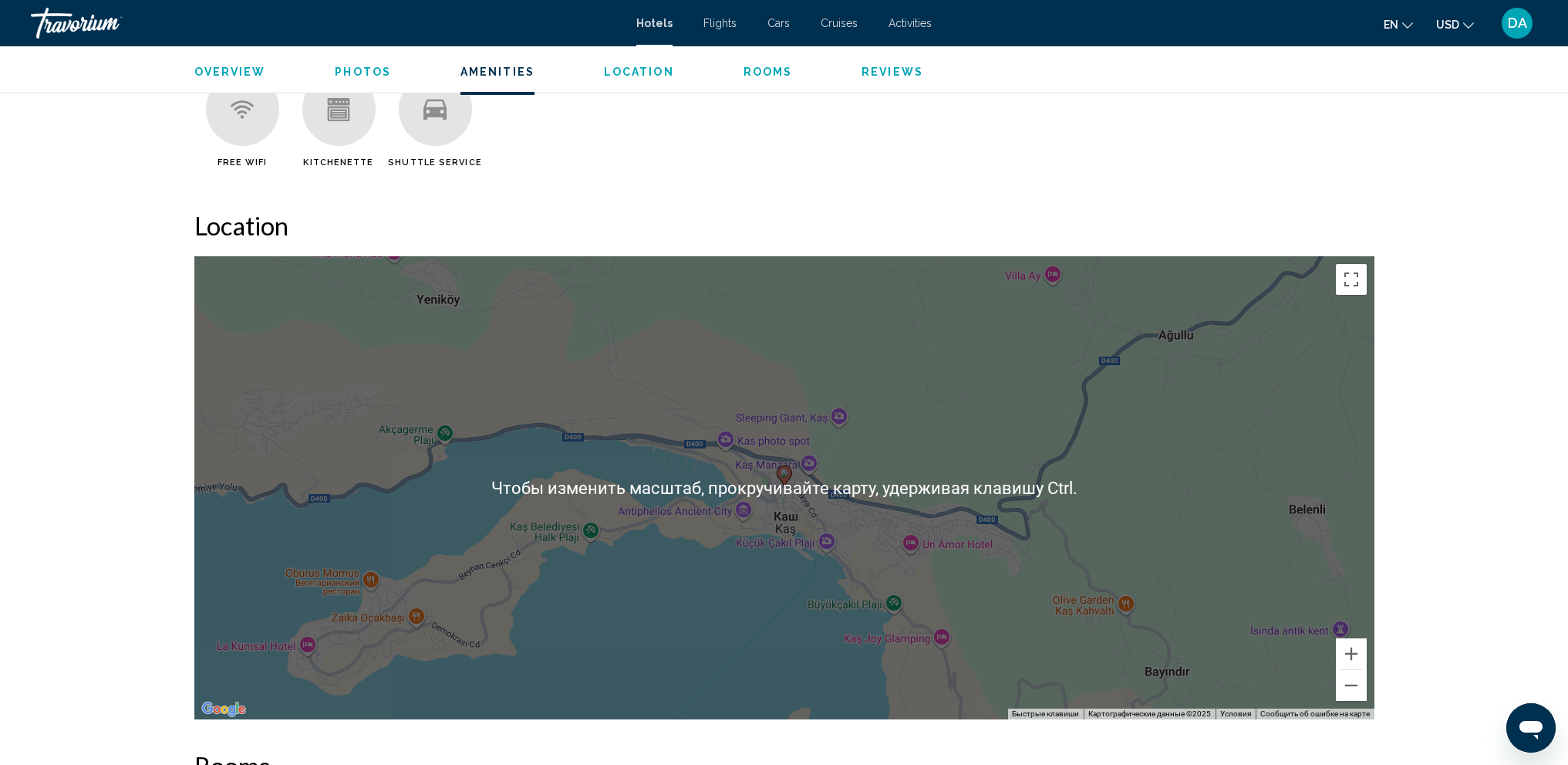
scroll to position [1931, 0]
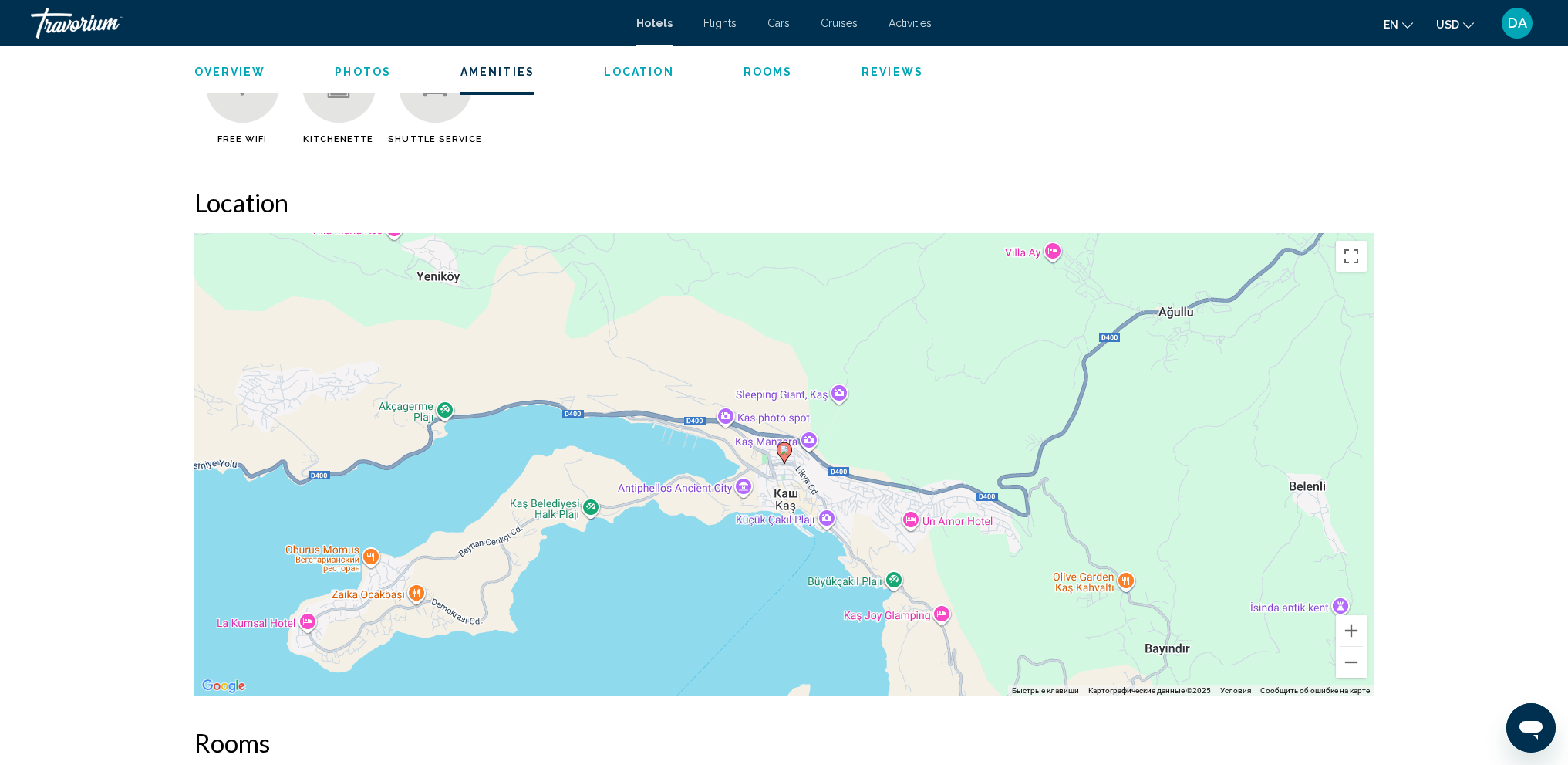
click at [847, 457] on div "Чтобы активировать перетаскивание с помощью клавиатуры, нажмите Alt + Ввод. Пос…" at bounding box center [784, 464] width 1180 height 463
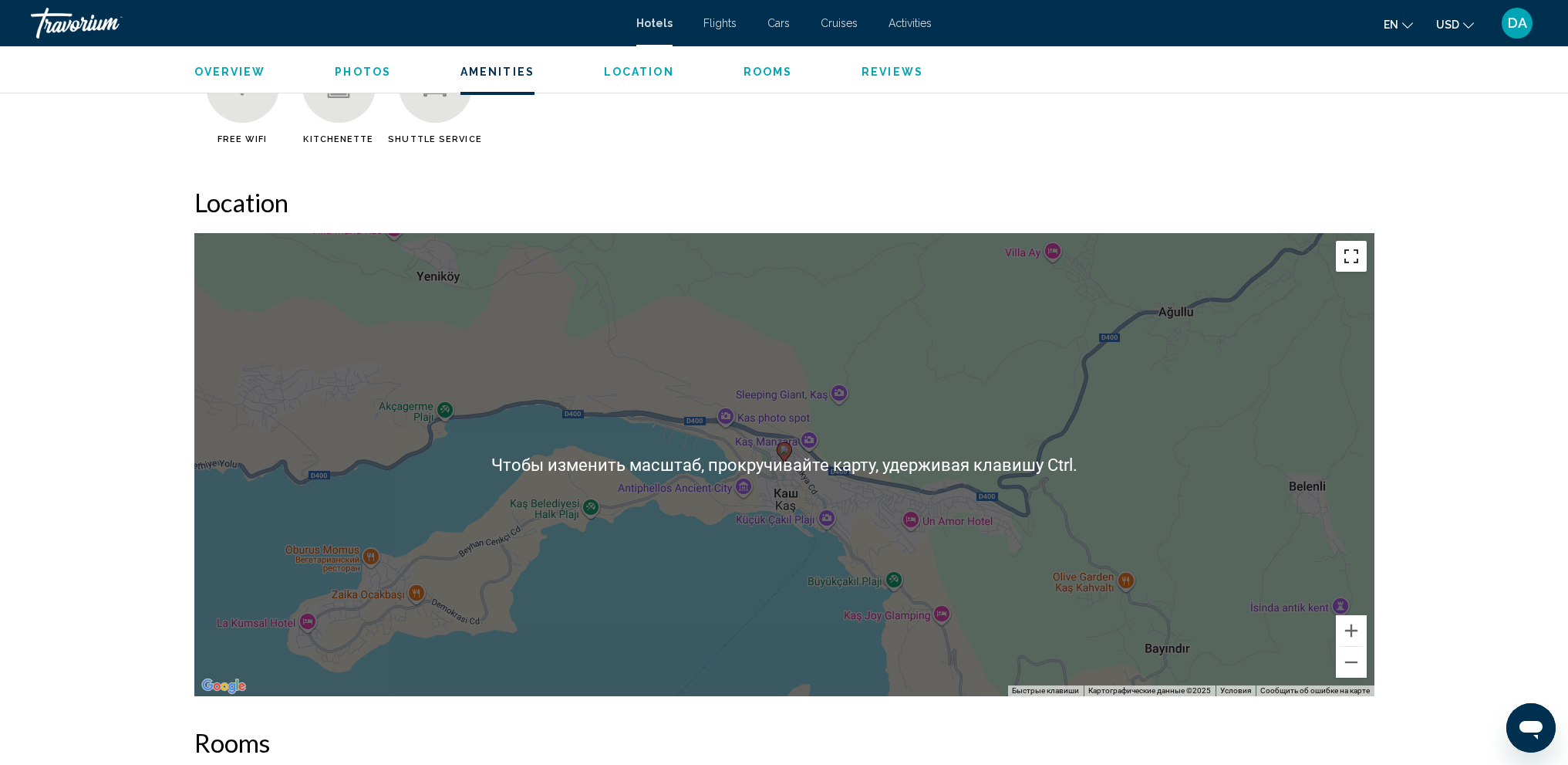
click at [1344, 251] on button "Включить полноэкранный режим" at bounding box center [1352, 256] width 31 height 31
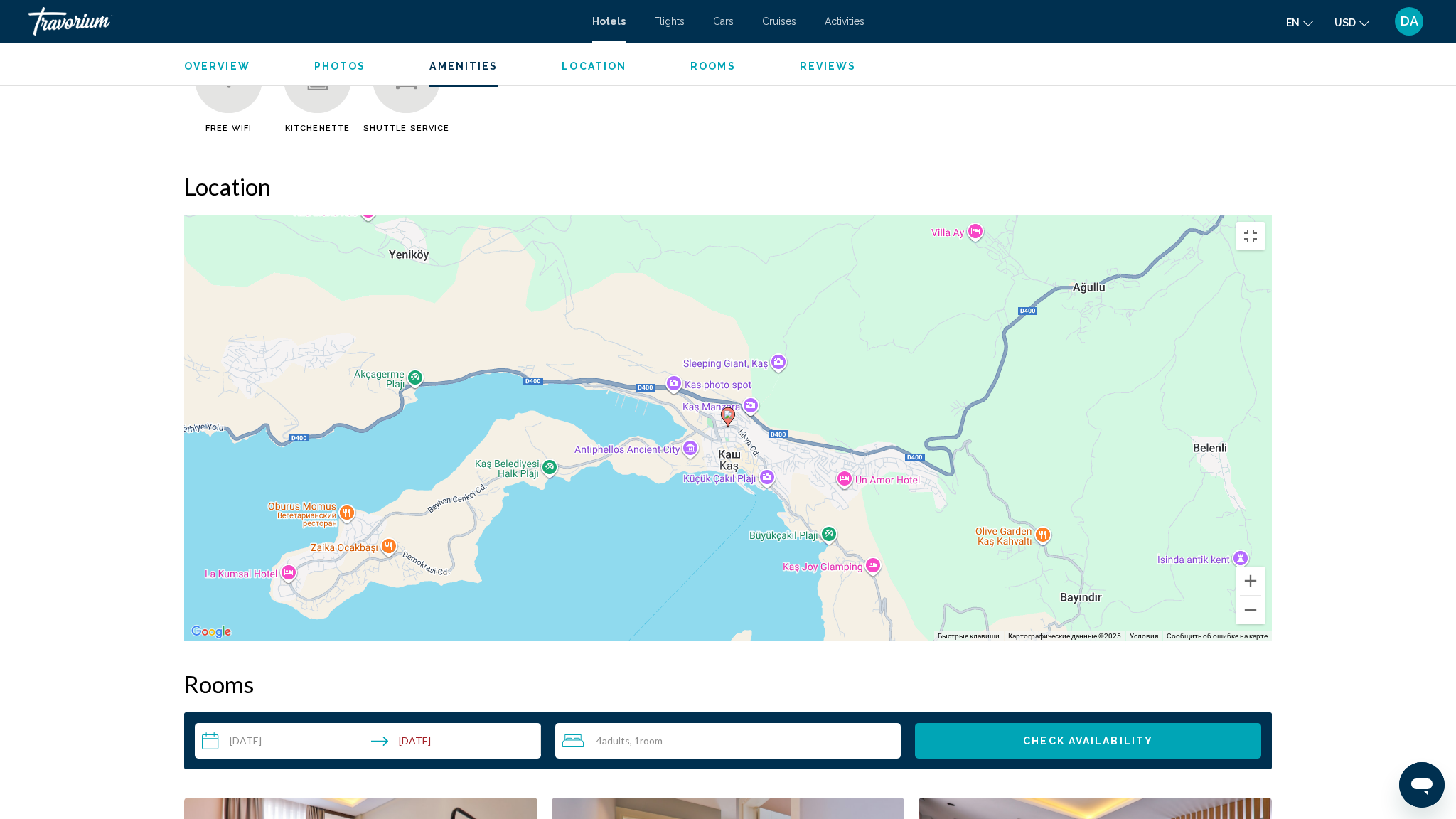
click at [731, 448] on div "Чтобы активировать перетаскивание с помощью клавиатуры, нажмите Alt + Ввод. Пос…" at bounding box center [728, 427] width 1088 height 426
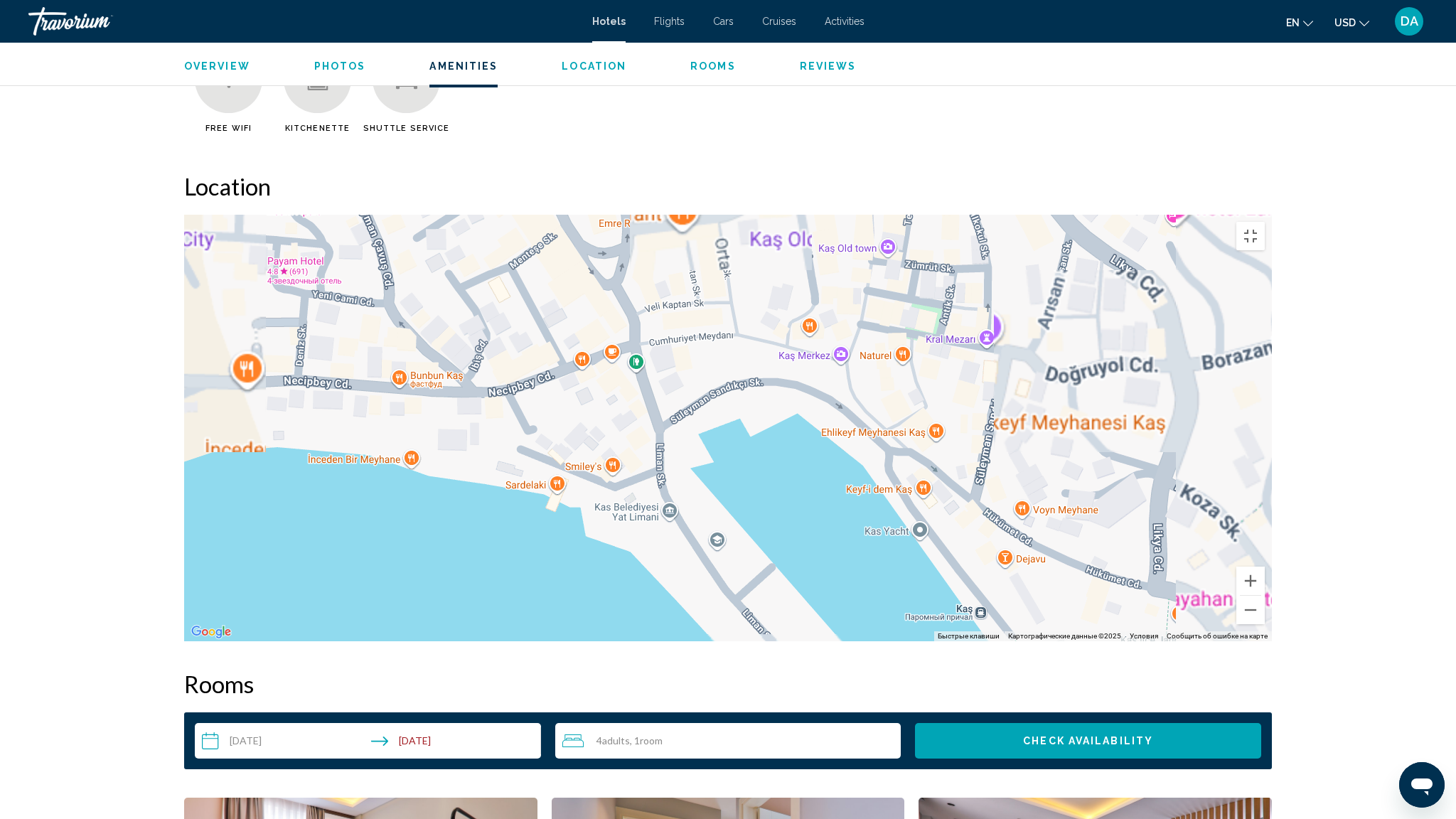
drag, startPoint x: 760, startPoint y: 459, endPoint x: 706, endPoint y: 367, distance: 106.7
click at [706, 367] on div "Чтобы активировать перетаскивание с помощью клавиатуры, нажмите Alt + Ввод. Пос…" at bounding box center [728, 427] width 1088 height 426
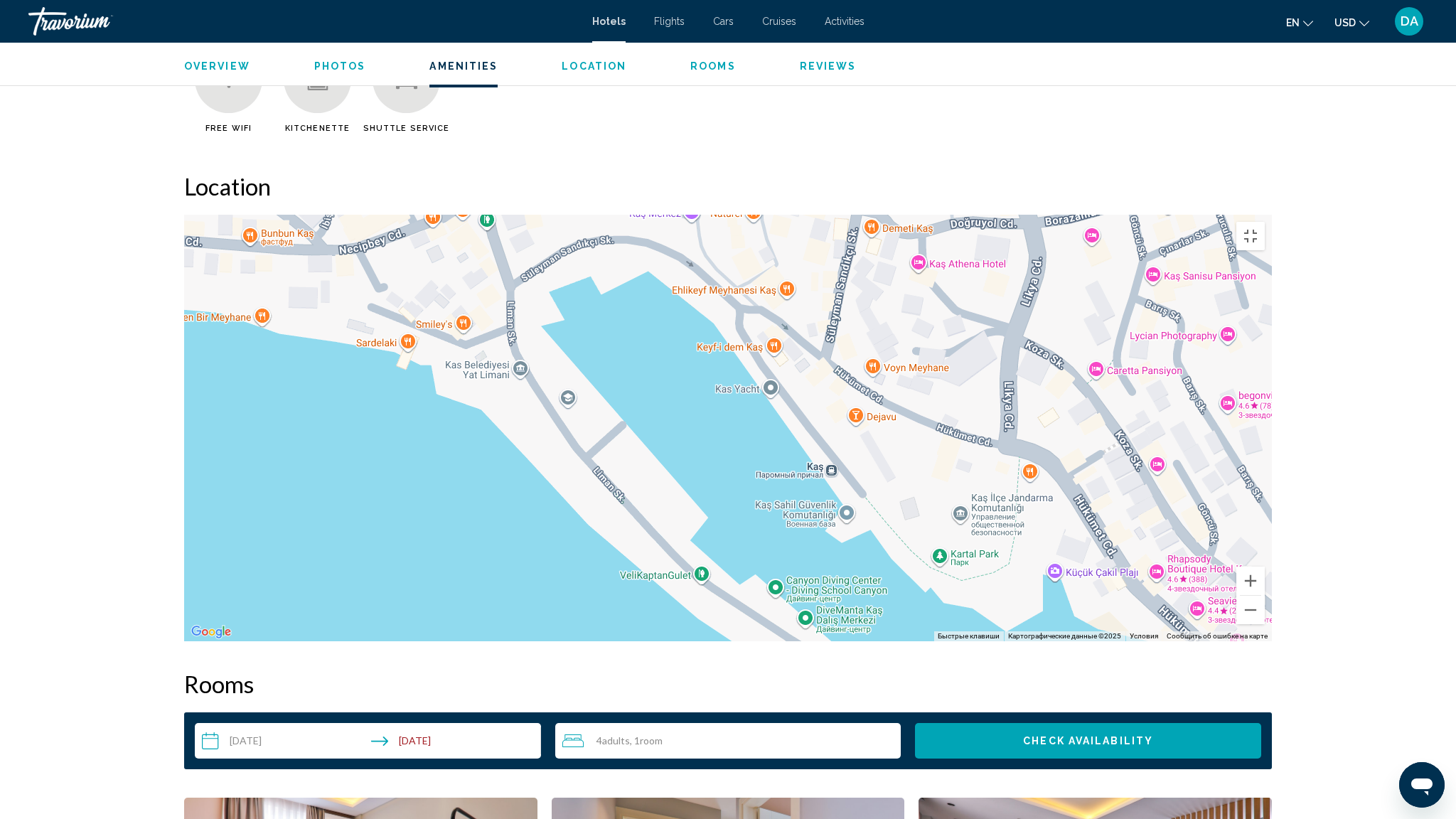
drag, startPoint x: 744, startPoint y: 454, endPoint x: 584, endPoint y: 301, distance: 221.4
click at [586, 302] on div "Чтобы активировать перетаскивание с помощью клавиатуры, нажмите Alt + Ввод. Пос…" at bounding box center [728, 427] width 1088 height 426
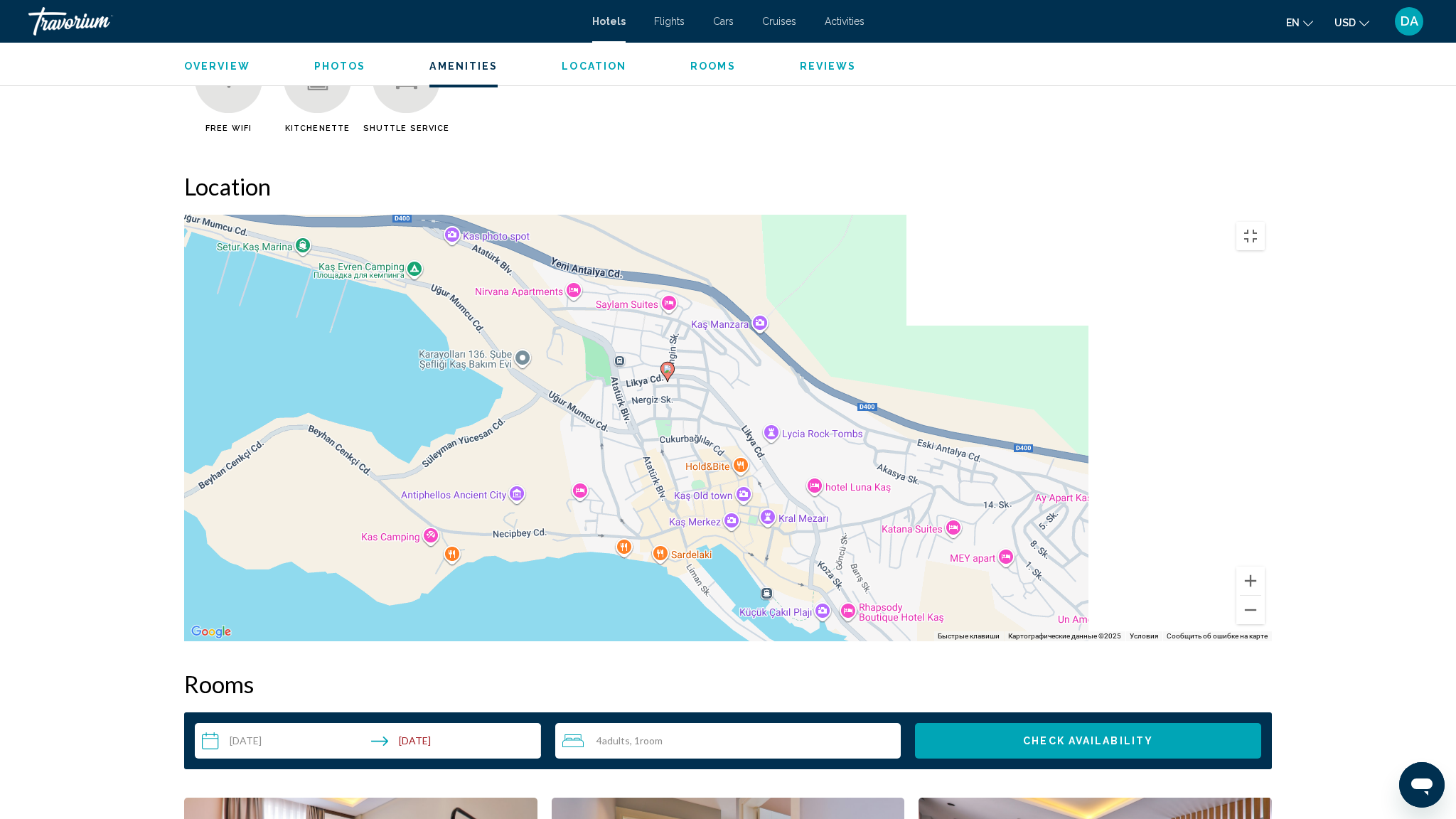
drag, startPoint x: 818, startPoint y: 461, endPoint x: 721, endPoint y: 506, distance: 106.9
click at [721, 506] on div "Чтобы активировать перетаскивание с помощью клавиатуры, нажмите Alt + Ввод. Пос…" at bounding box center [728, 427] width 1088 height 426
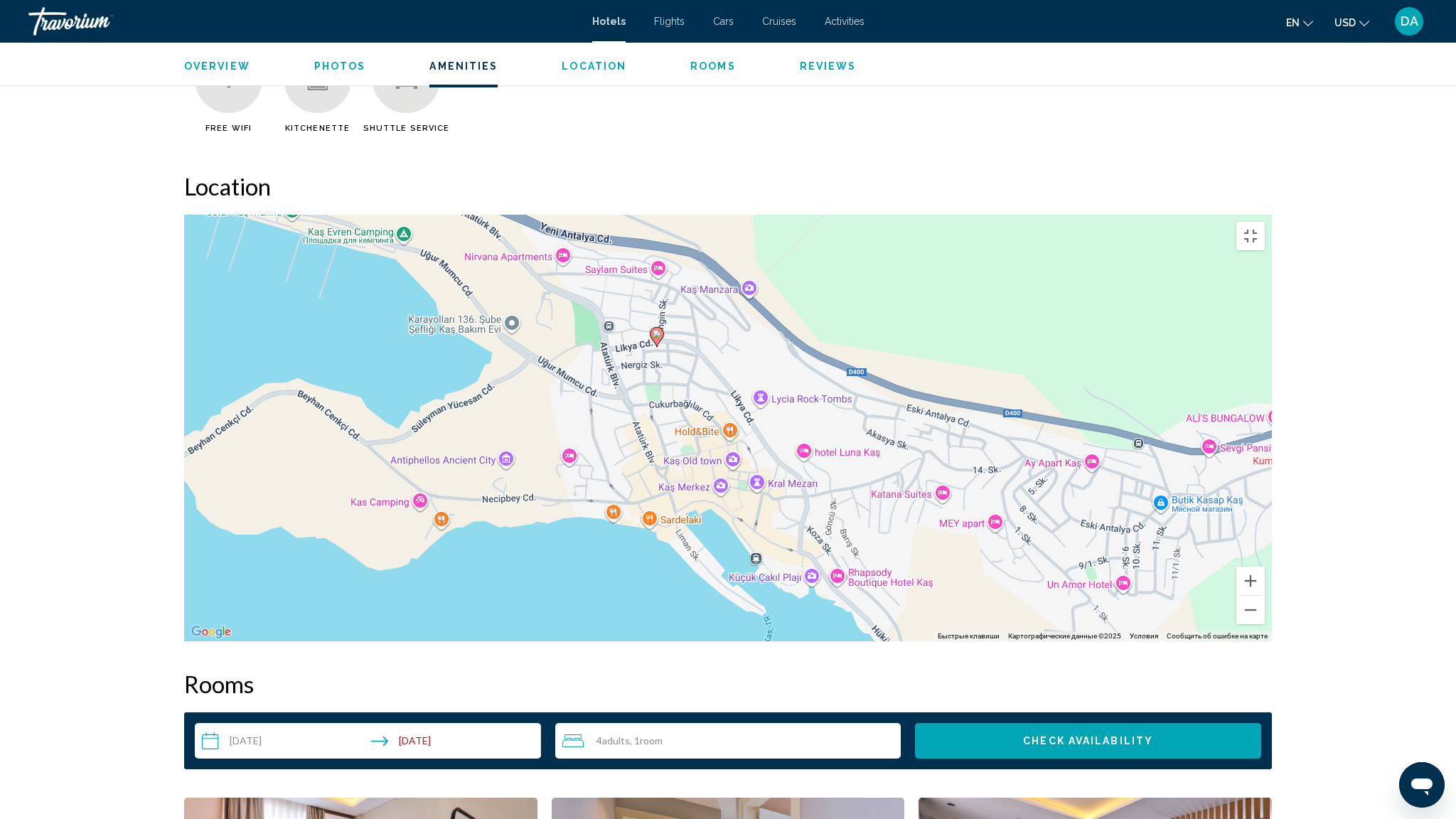
drag, startPoint x: 696, startPoint y: 391, endPoint x: 679, endPoint y: 348, distance: 46.2
click at [682, 348] on div "Чтобы активировать перетаскивание с помощью клавиатуры, нажмите Alt + Ввод. Пос…" at bounding box center [728, 427] width 1088 height 426
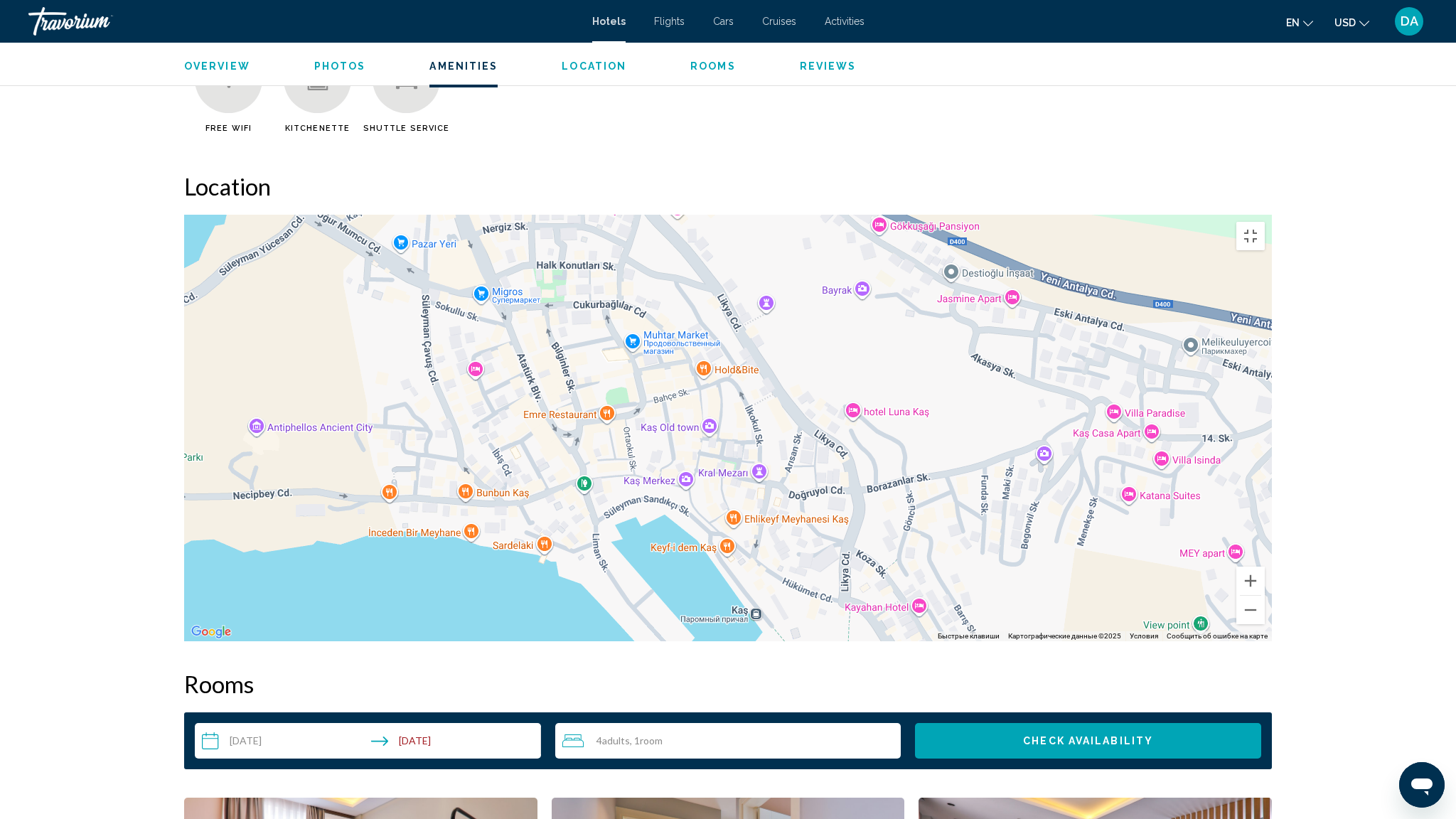
drag, startPoint x: 732, startPoint y: 382, endPoint x: 651, endPoint y: 261, distance: 145.6
click at [652, 260] on div "Чтобы активировать перетаскивание с помощью клавиатуры, нажмите Alt + Ввод. Пос…" at bounding box center [728, 427] width 1088 height 426
click at [770, 641] on div "Чтобы активировать перетаскивание с помощью клавиатуры, нажмите Alt + Ввод. Пос…" at bounding box center [728, 427] width 1088 height 426
click at [923, 593] on div "Чтобы активировать перетаскивание с помощью клавиатуры, нажмите Alt + Ввод. Пос…" at bounding box center [728, 427] width 1088 height 426
click at [941, 641] on div "Чтобы активировать перетаскивание с помощью клавиатуры, нажмите Alt + Ввод. Пос…" at bounding box center [728, 427] width 1088 height 426
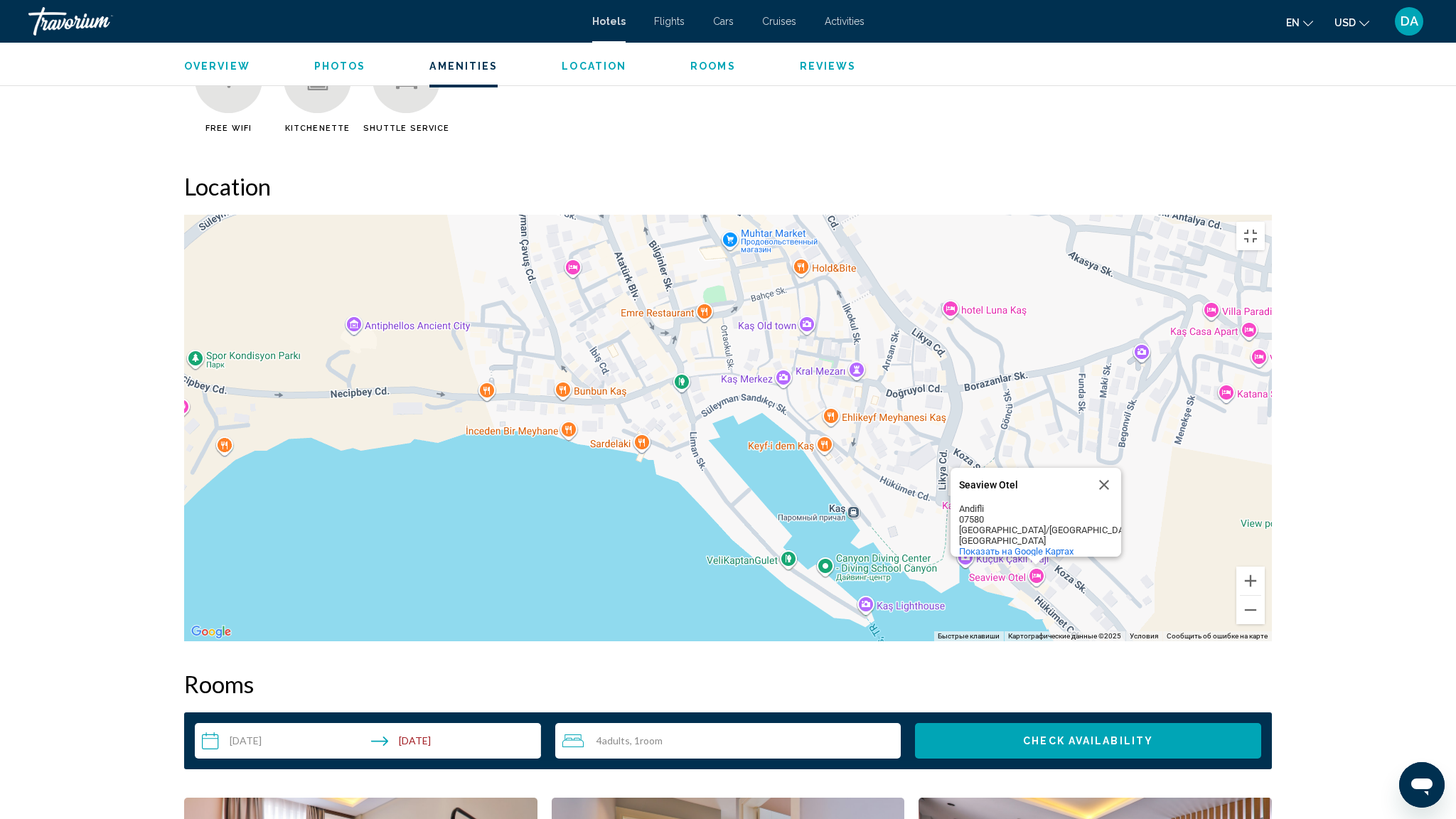
drag, startPoint x: 296, startPoint y: 526, endPoint x: 376, endPoint y: 442, distance: 116.0
click at [376, 442] on div "Чтобы активировать перетаскивание с помощью клавиатуры, нажмите Alt + Ввод. Пос…" at bounding box center [728, 427] width 1088 height 426
click at [184, 391] on div "Чтобы активировать перетаскивание с помощью клавиатуры, нажмите Alt + Ввод. Пос…" at bounding box center [728, 427] width 1088 height 426
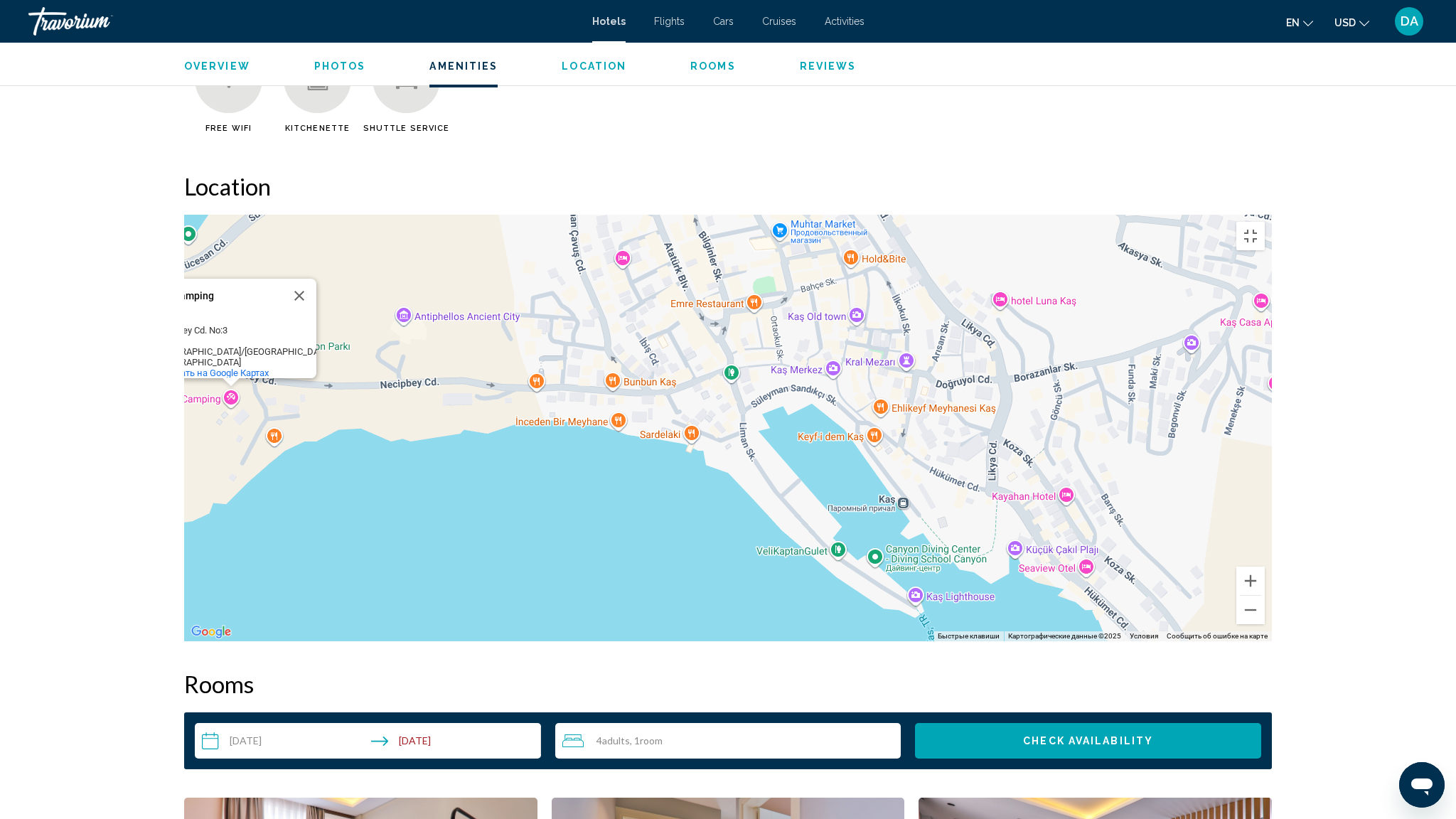
drag, startPoint x: 338, startPoint y: 459, endPoint x: 362, endPoint y: 455, distance: 24.3
click at [362, 455] on div "Чтобы активировать перетаскивание с помощью клавиатуры, нажмите Alt + Ввод. Пос…" at bounding box center [728, 427] width 1088 height 426
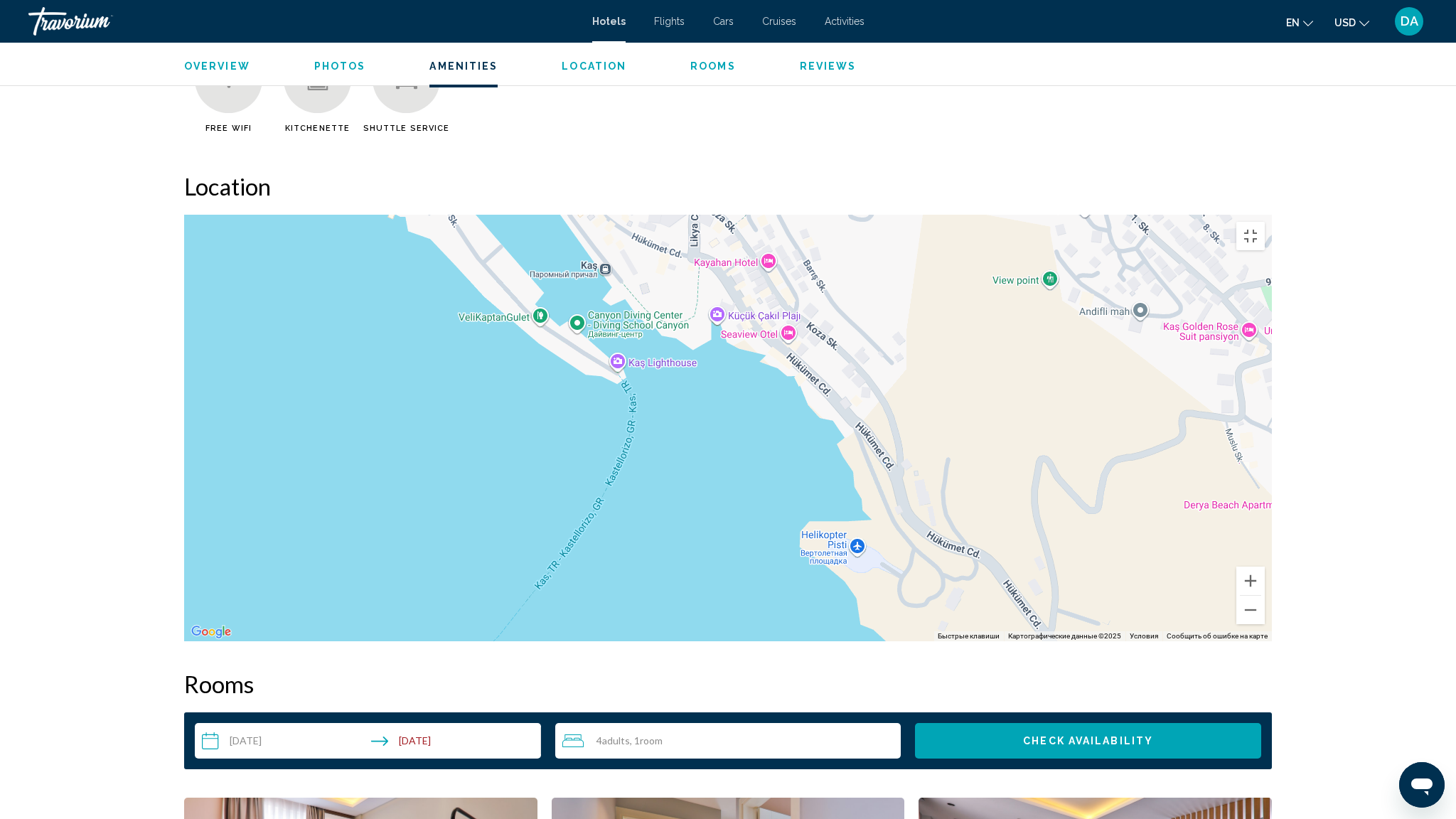
drag, startPoint x: 878, startPoint y: 540, endPoint x: 580, endPoint y: 309, distance: 377.0
click at [582, 311] on div "Чтобы активировать перетаскивание с помощью клавиатуры, нажмите Alt + Ввод. Пос…" at bounding box center [728, 427] width 1088 height 426
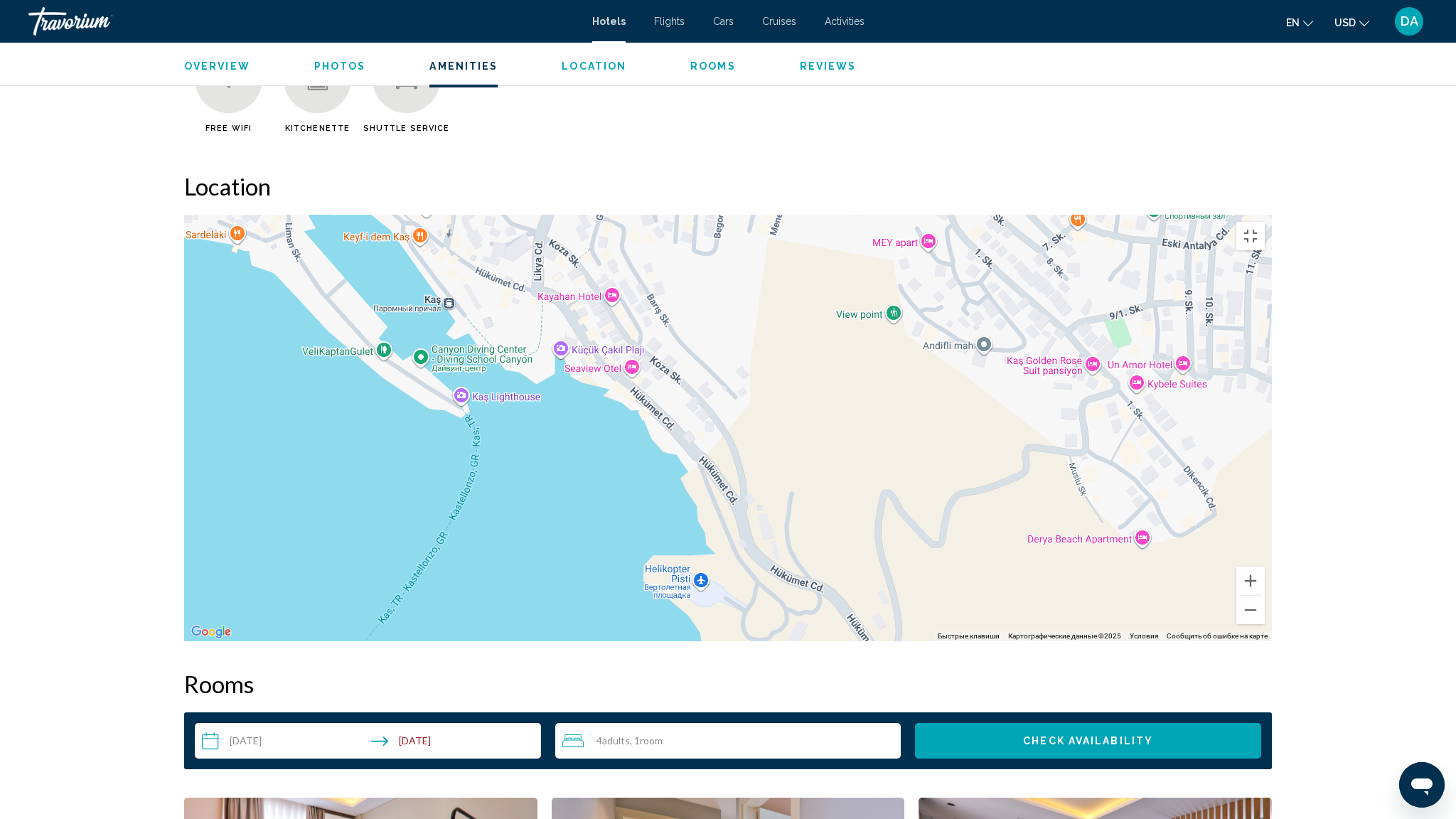
drag, startPoint x: 879, startPoint y: 417, endPoint x: 706, endPoint y: 450, distance: 176.1
click at [706, 450] on div "Чтобы активировать перетаскивание с помощью клавиатуры, нажмите Alt + Ввод. Пос…" at bounding box center [728, 427] width 1088 height 426
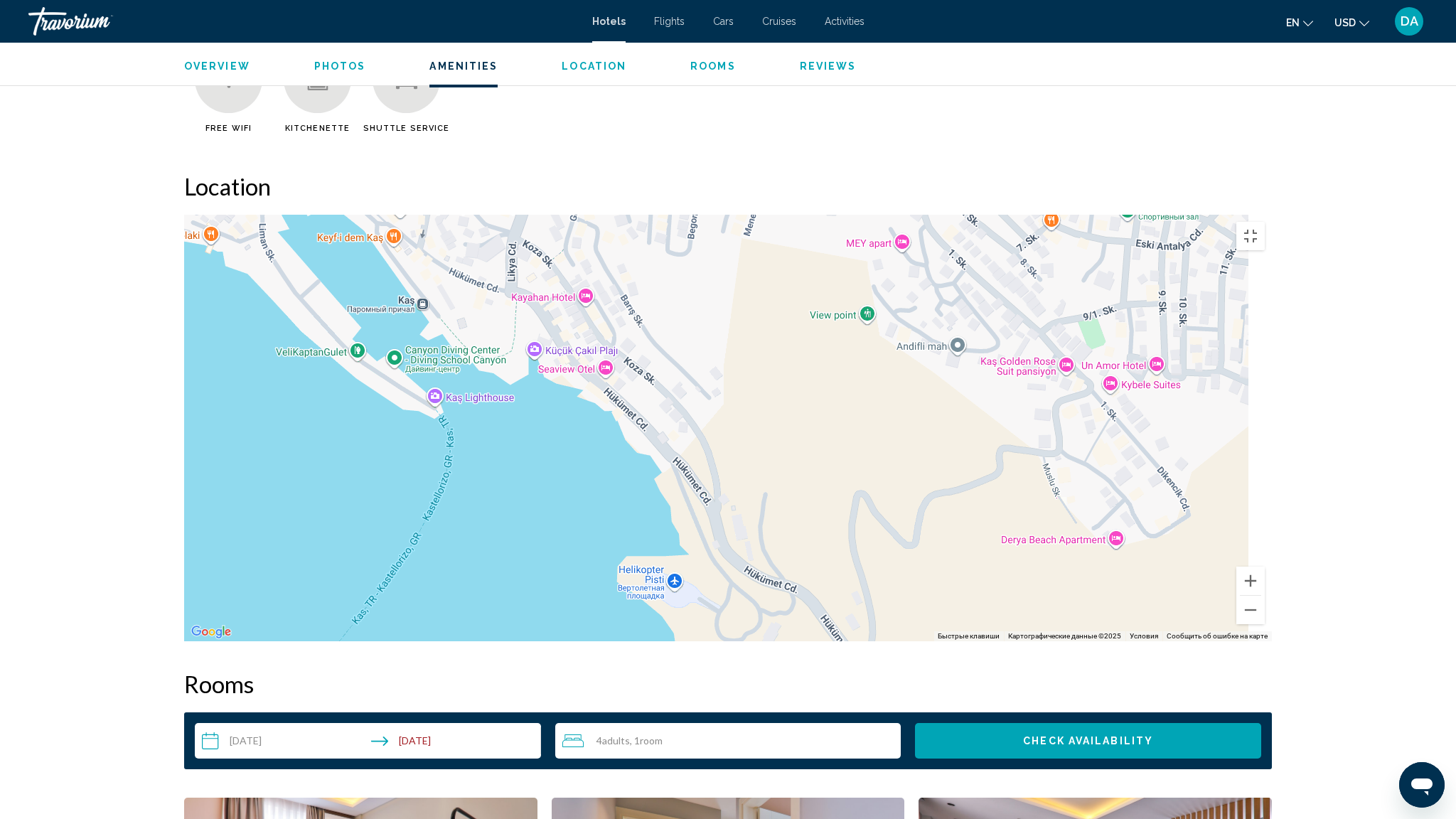
click at [1066, 351] on div "Чтобы активировать перетаскивание с помощью клавиатуры, нажмите Alt + Ввод. Пос…" at bounding box center [728, 427] width 1088 height 426
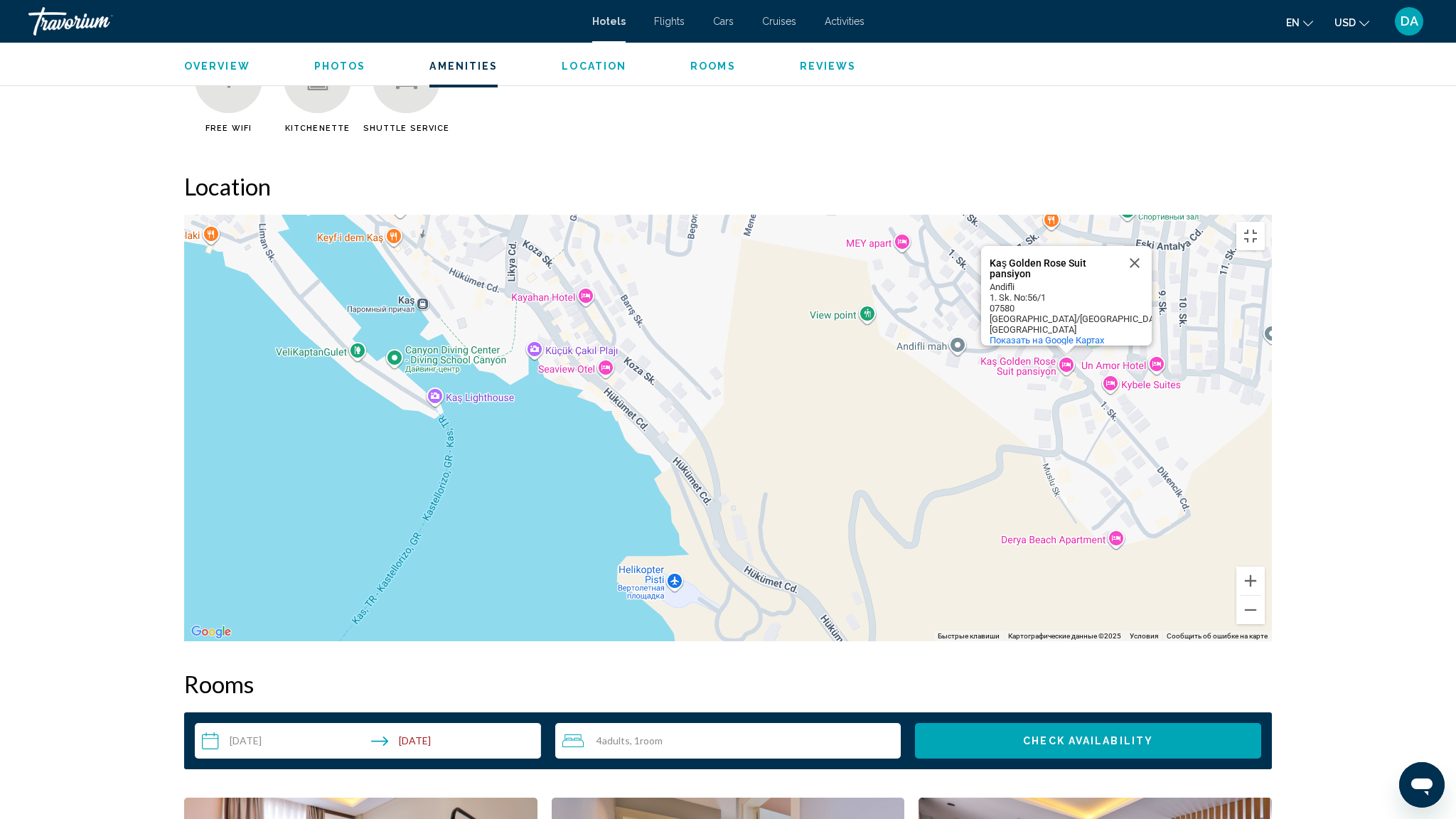
click at [1066, 350] on div "Чтобы активировать перетаскивание с помощью клавиатуры, нажмите Alt + Ввод. Пос…" at bounding box center [728, 427] width 1088 height 426
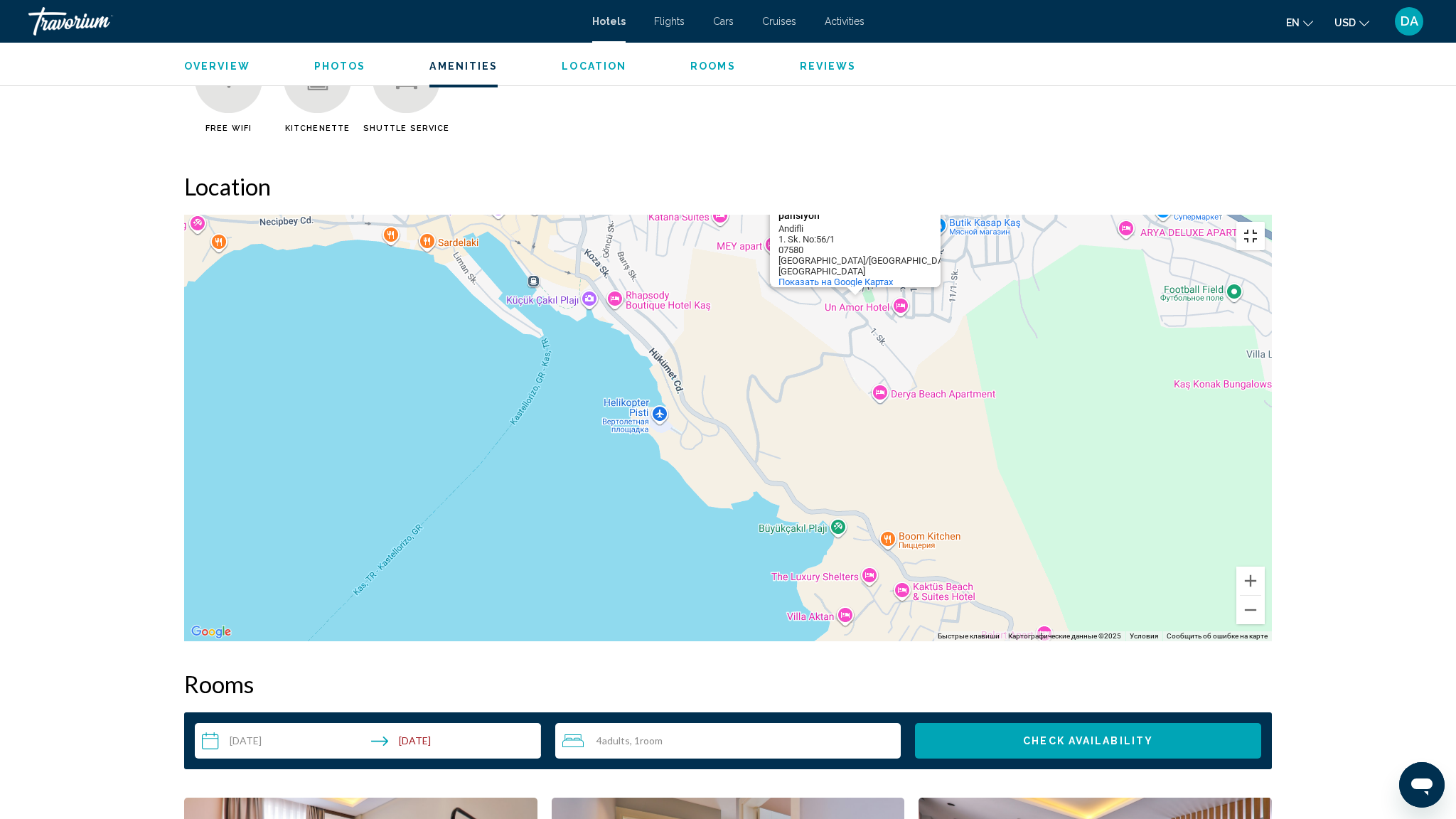
click at [1265, 222] on button "Включить полноэкранный режим" at bounding box center [1251, 236] width 28 height 28
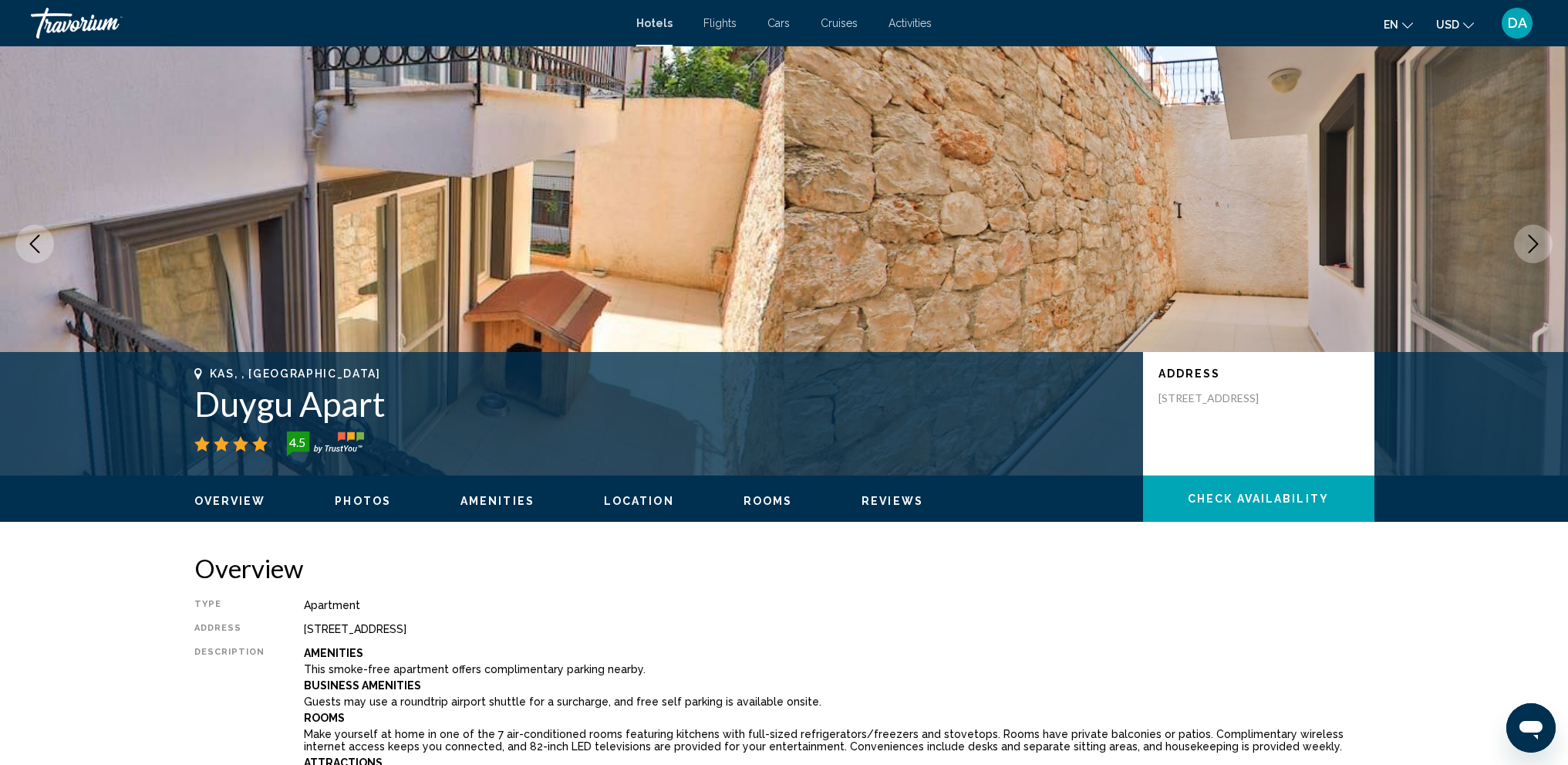
scroll to position [0, 0]
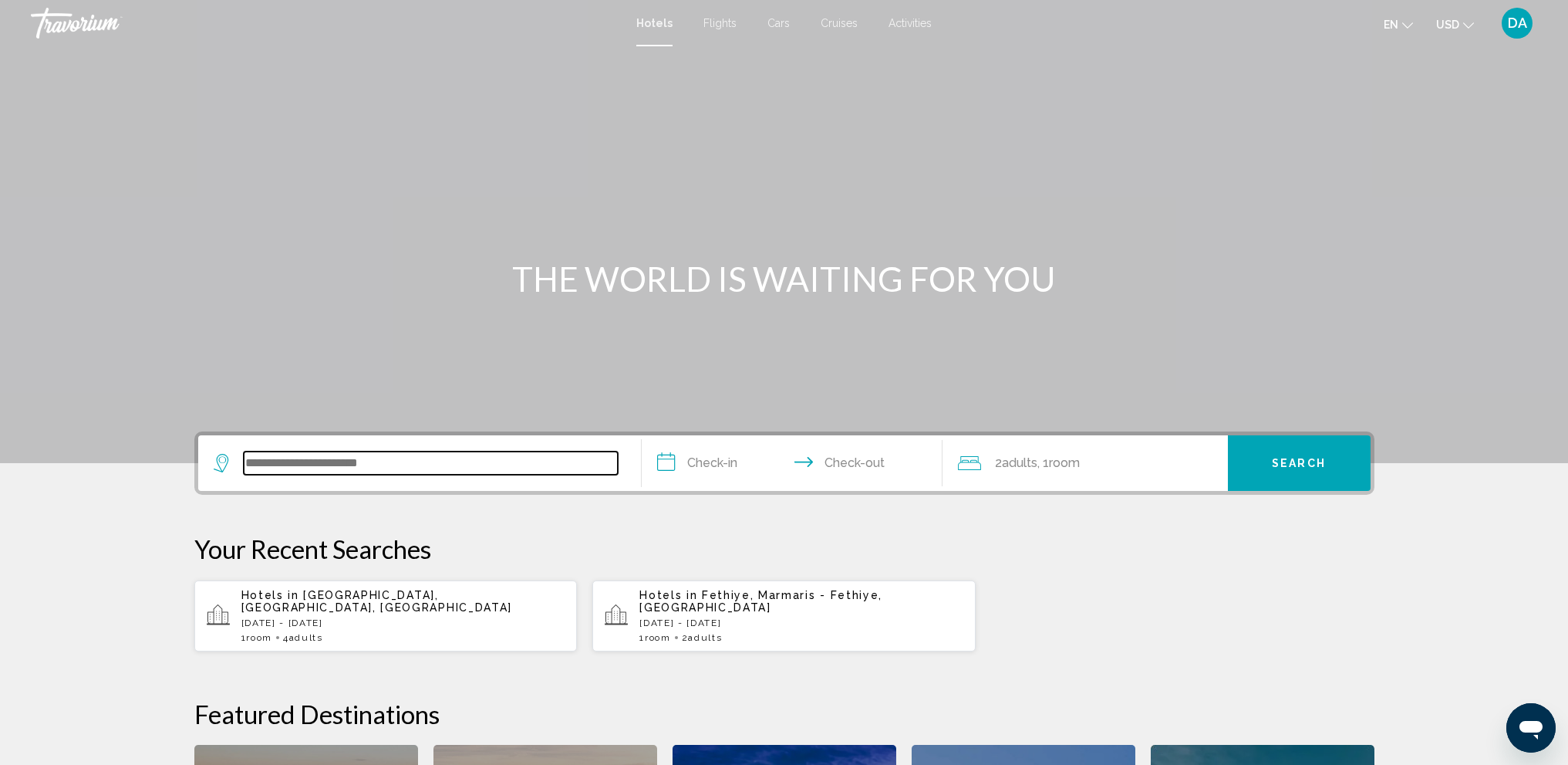
click at [412, 472] on input "Search widget" at bounding box center [430, 464] width 374 height 23
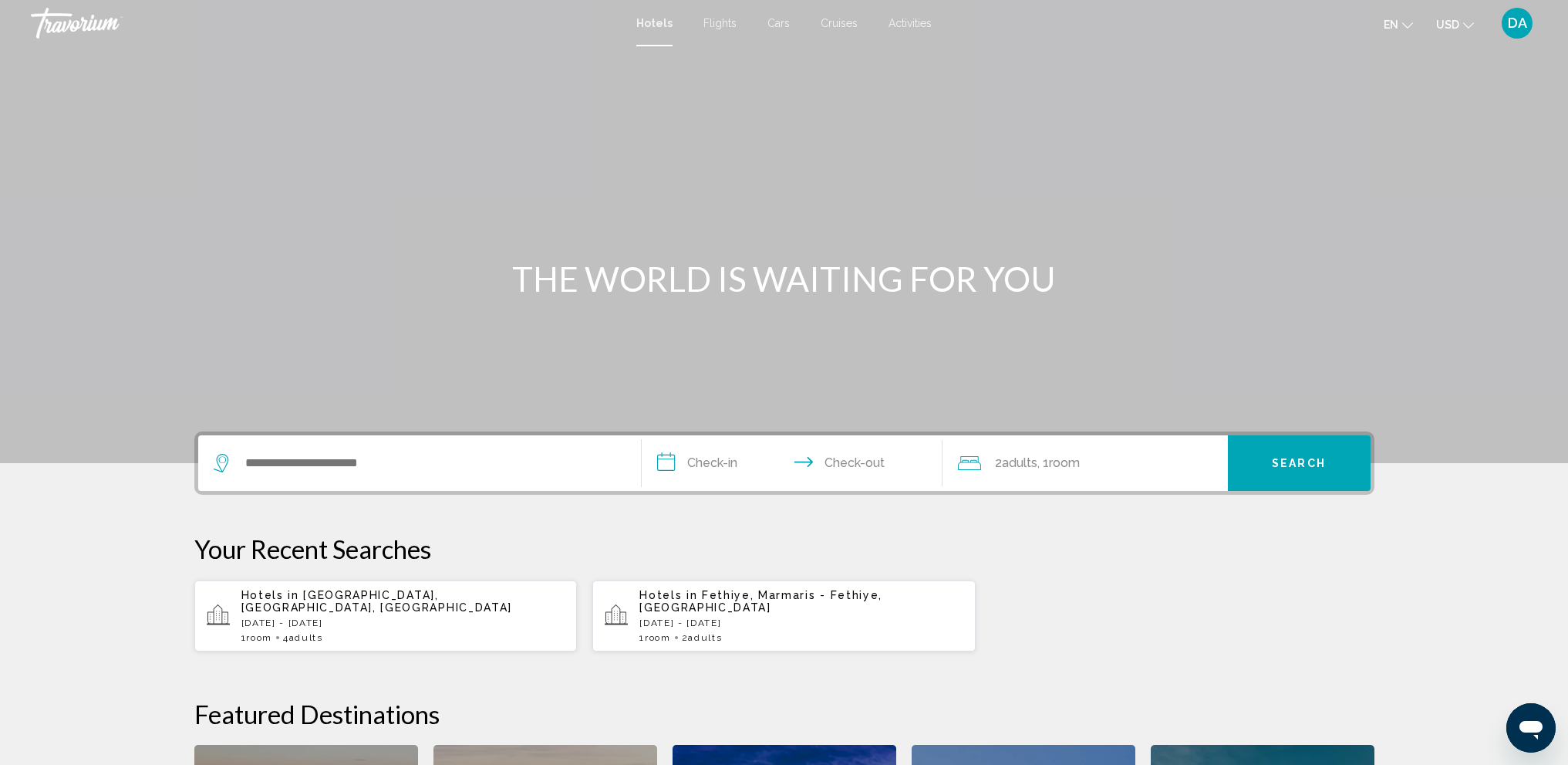
click at [380, 477] on div "Search widget" at bounding box center [419, 464] width 412 height 56
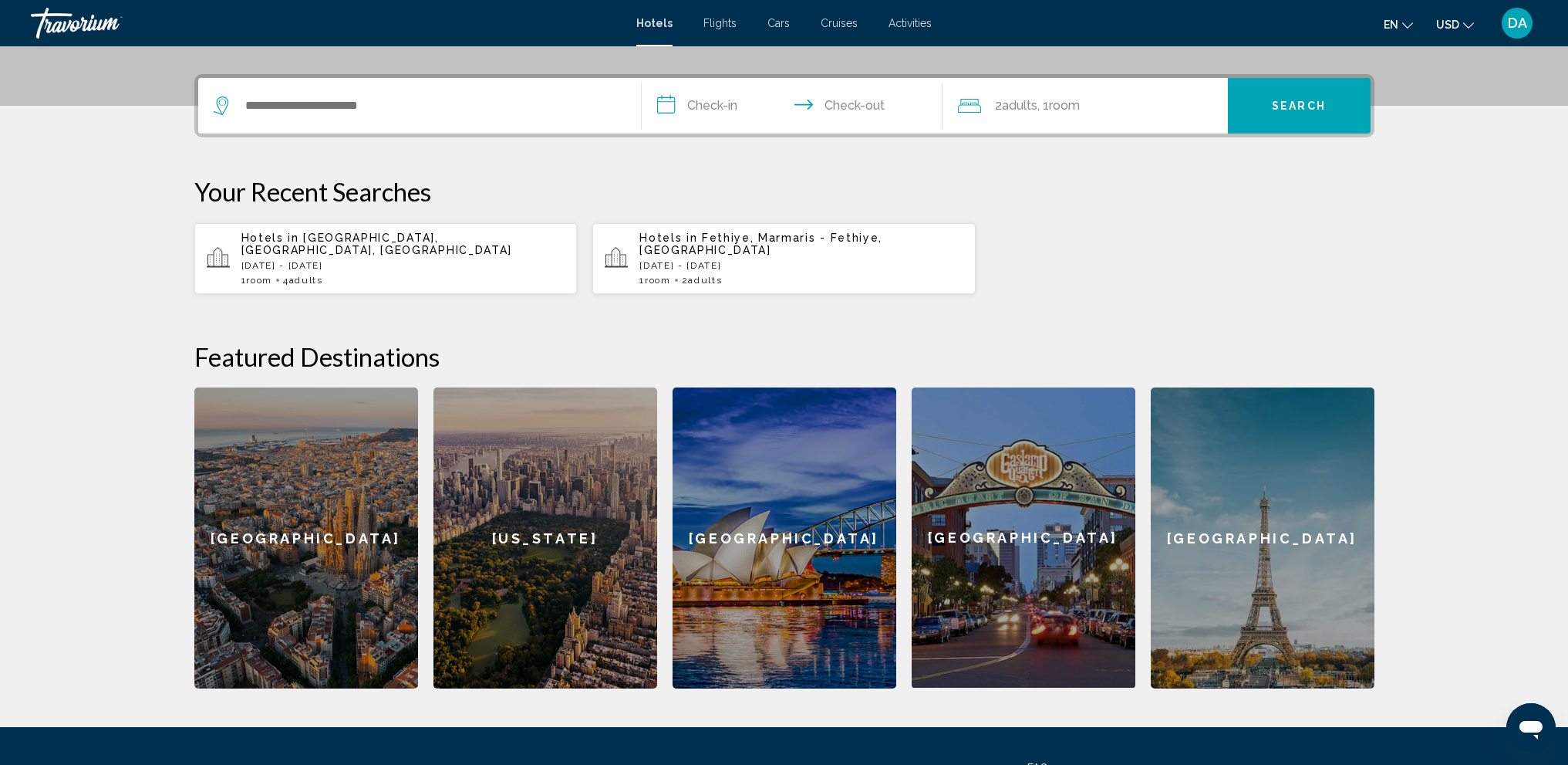
scroll to position [382, 0]
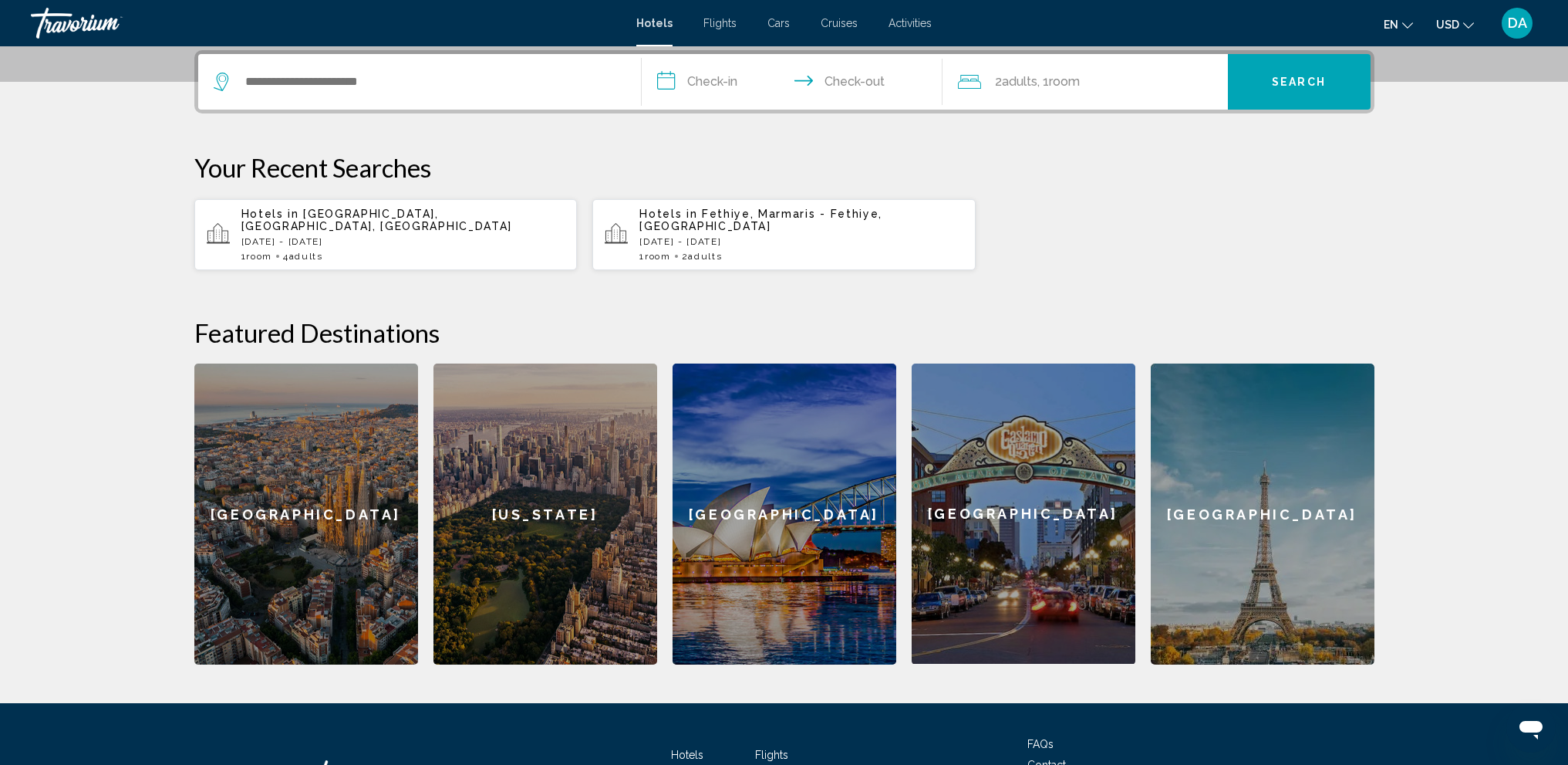
click at [223, 81] on icon "Search widget" at bounding box center [223, 81] width 19 height 19
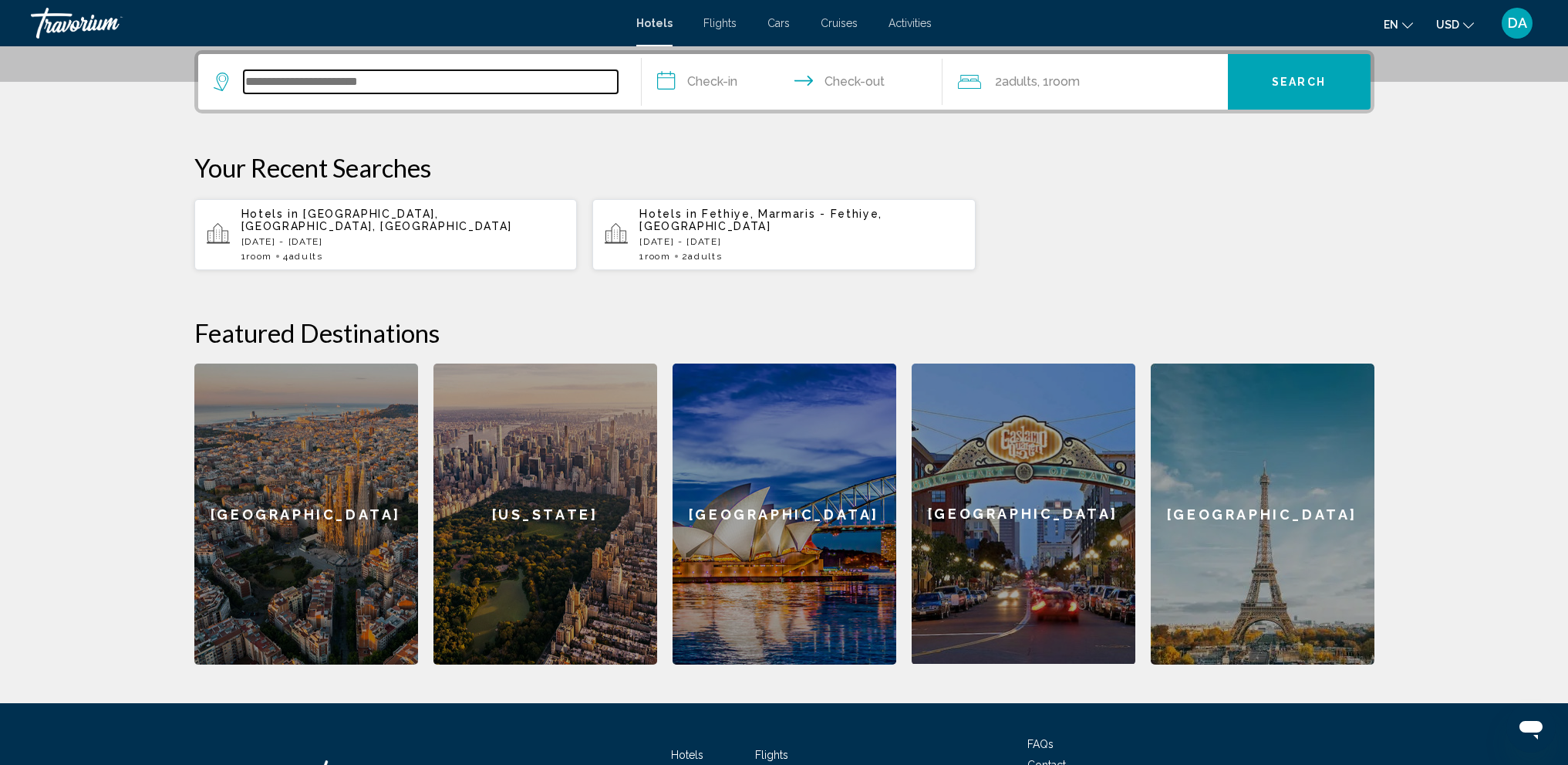
click at [318, 85] on input "Search widget" at bounding box center [430, 82] width 374 height 23
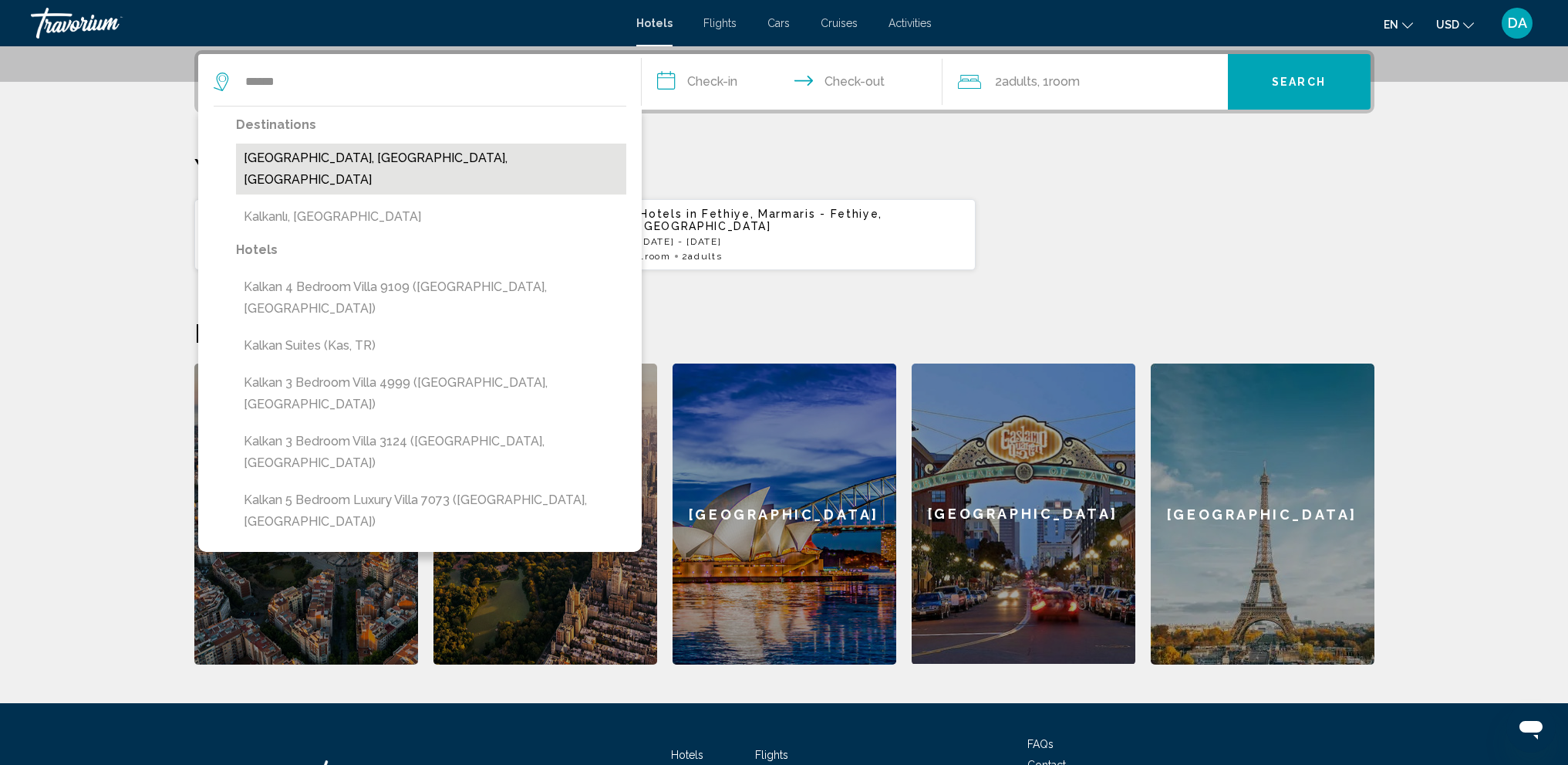
click at [398, 158] on button "[GEOGRAPHIC_DATA], [GEOGRAPHIC_DATA], [GEOGRAPHIC_DATA]" at bounding box center [431, 169] width 390 height 51
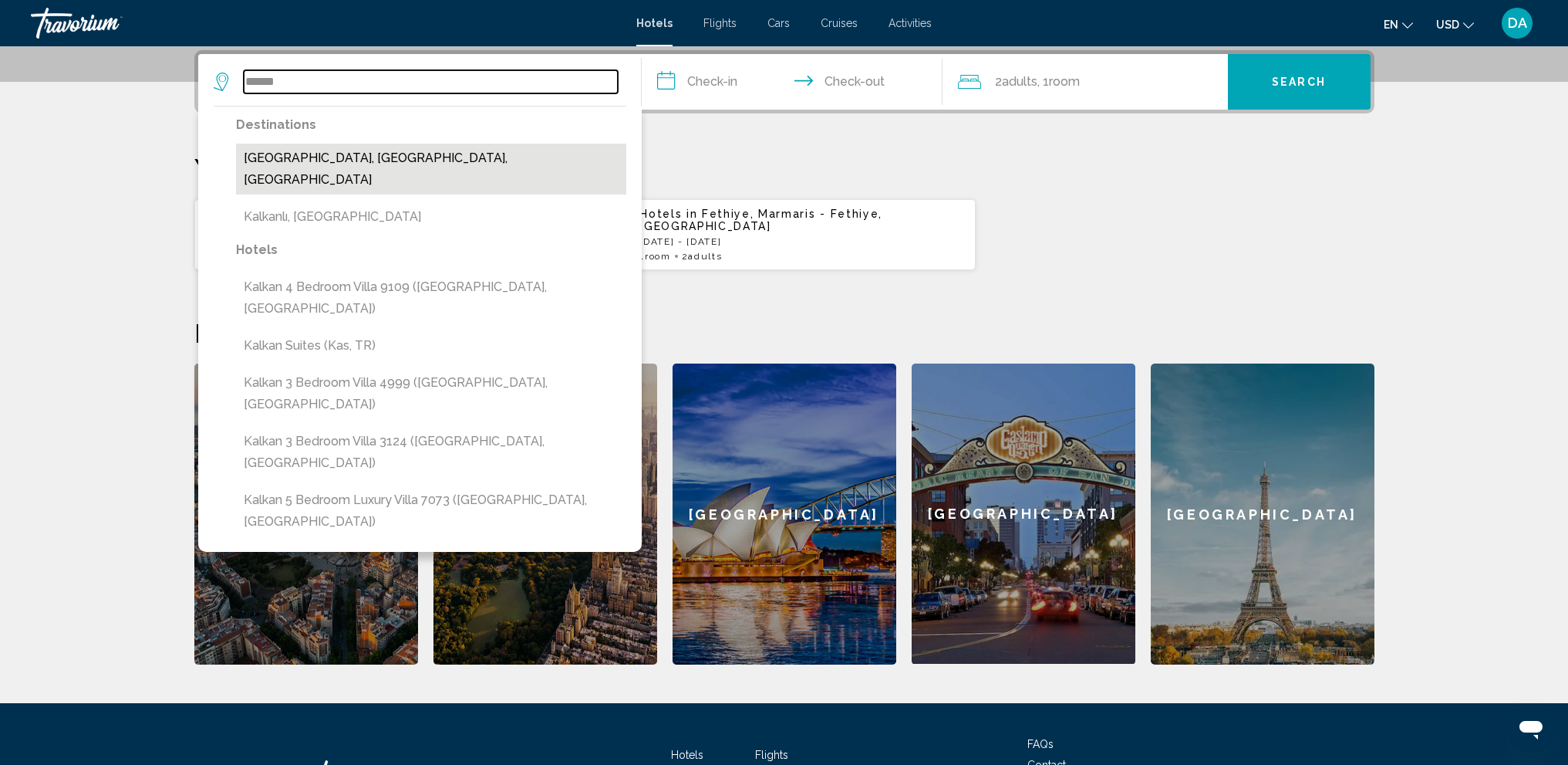
type input "**********"
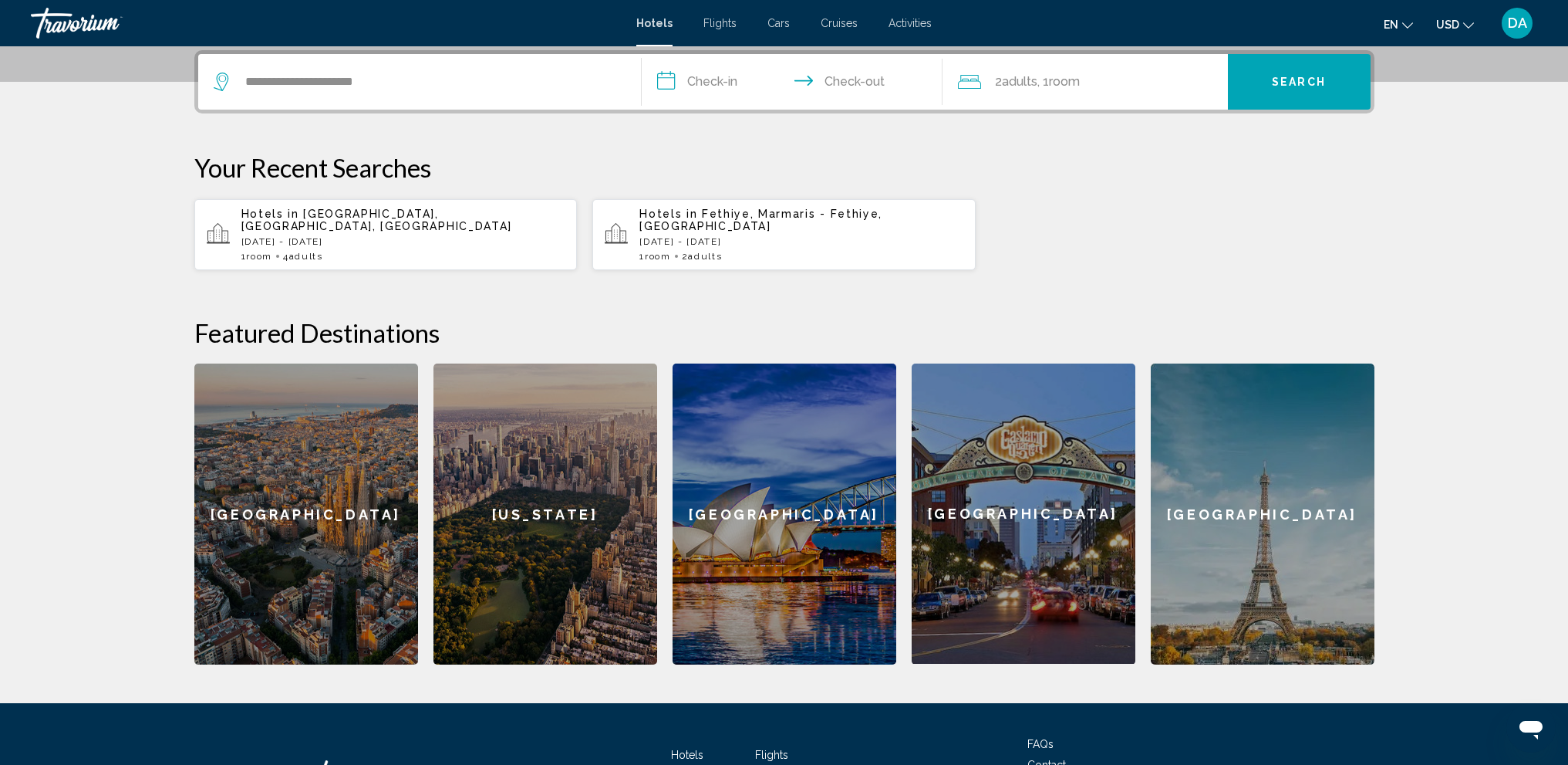
click at [1000, 77] on span "2 Adult Adults" at bounding box center [1016, 82] width 42 height 22
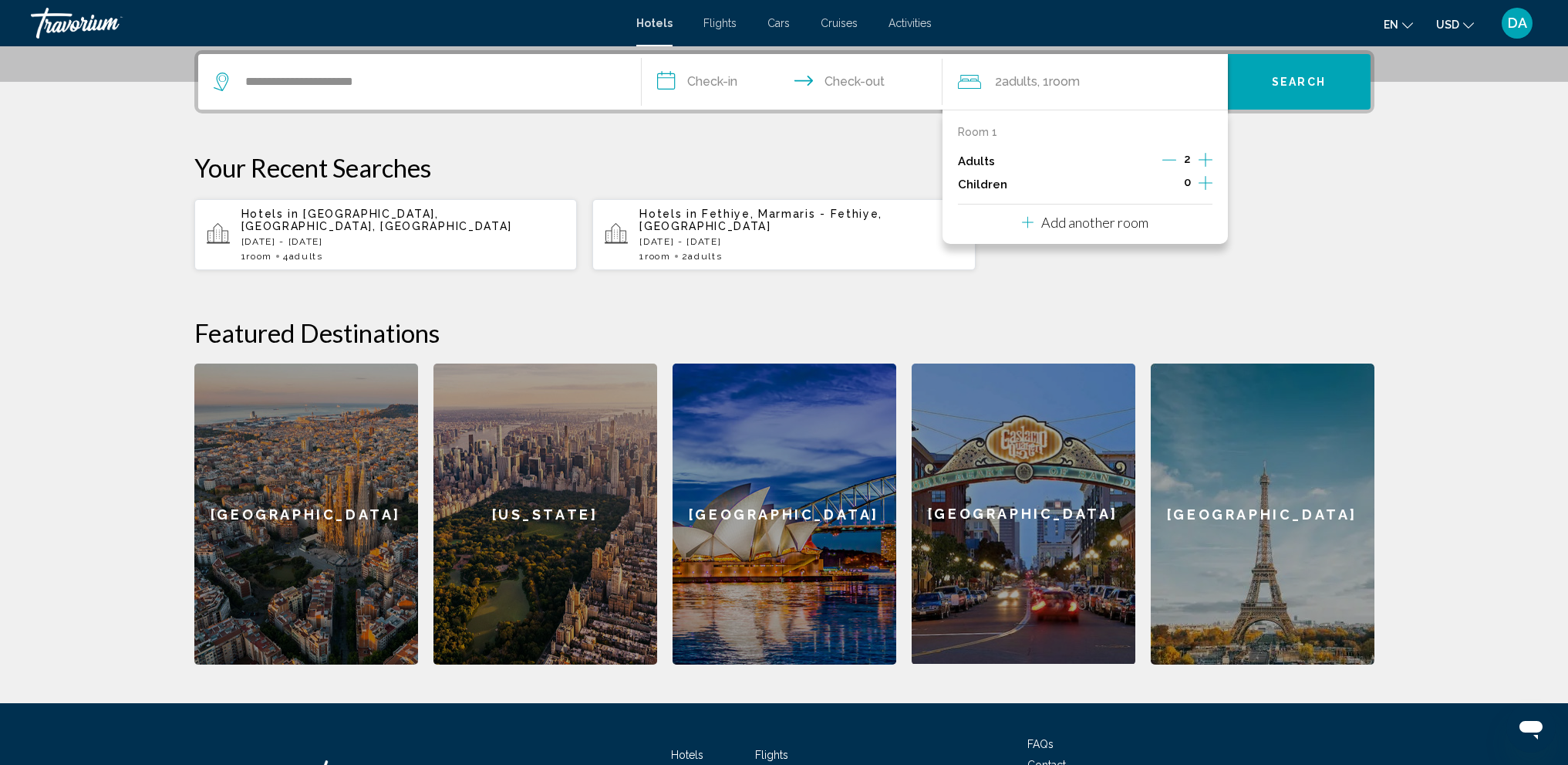
click at [1210, 160] on icon "Increment adults" at bounding box center [1206, 159] width 14 height 14
drag, startPoint x: 1296, startPoint y: 155, endPoint x: 1295, endPoint y: 112, distance: 43.0
click at [1297, 155] on p "Your Recent Searches" at bounding box center [784, 168] width 1180 height 31
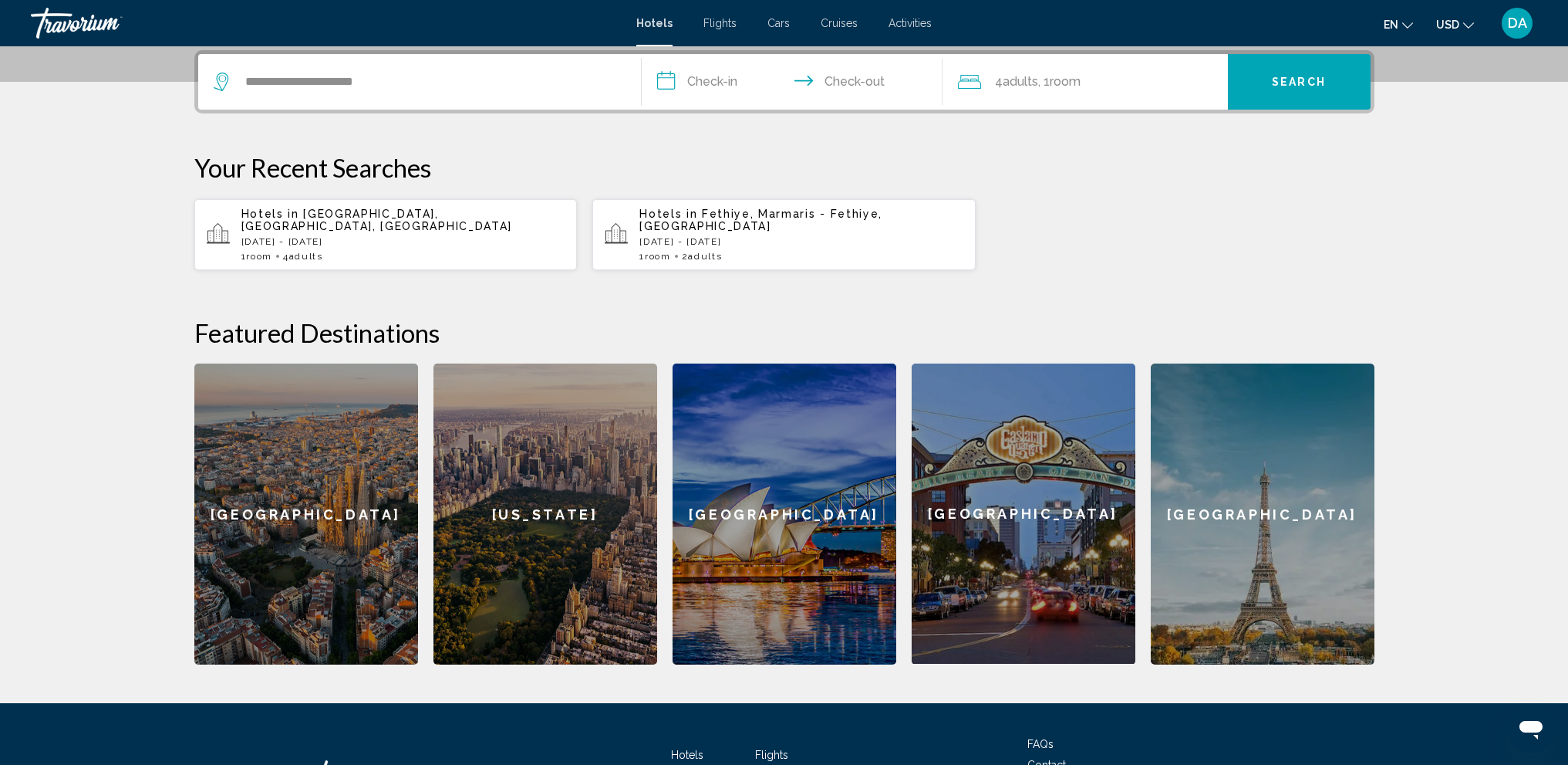
click at [1297, 92] on button "Search" at bounding box center [1299, 82] width 142 height 56
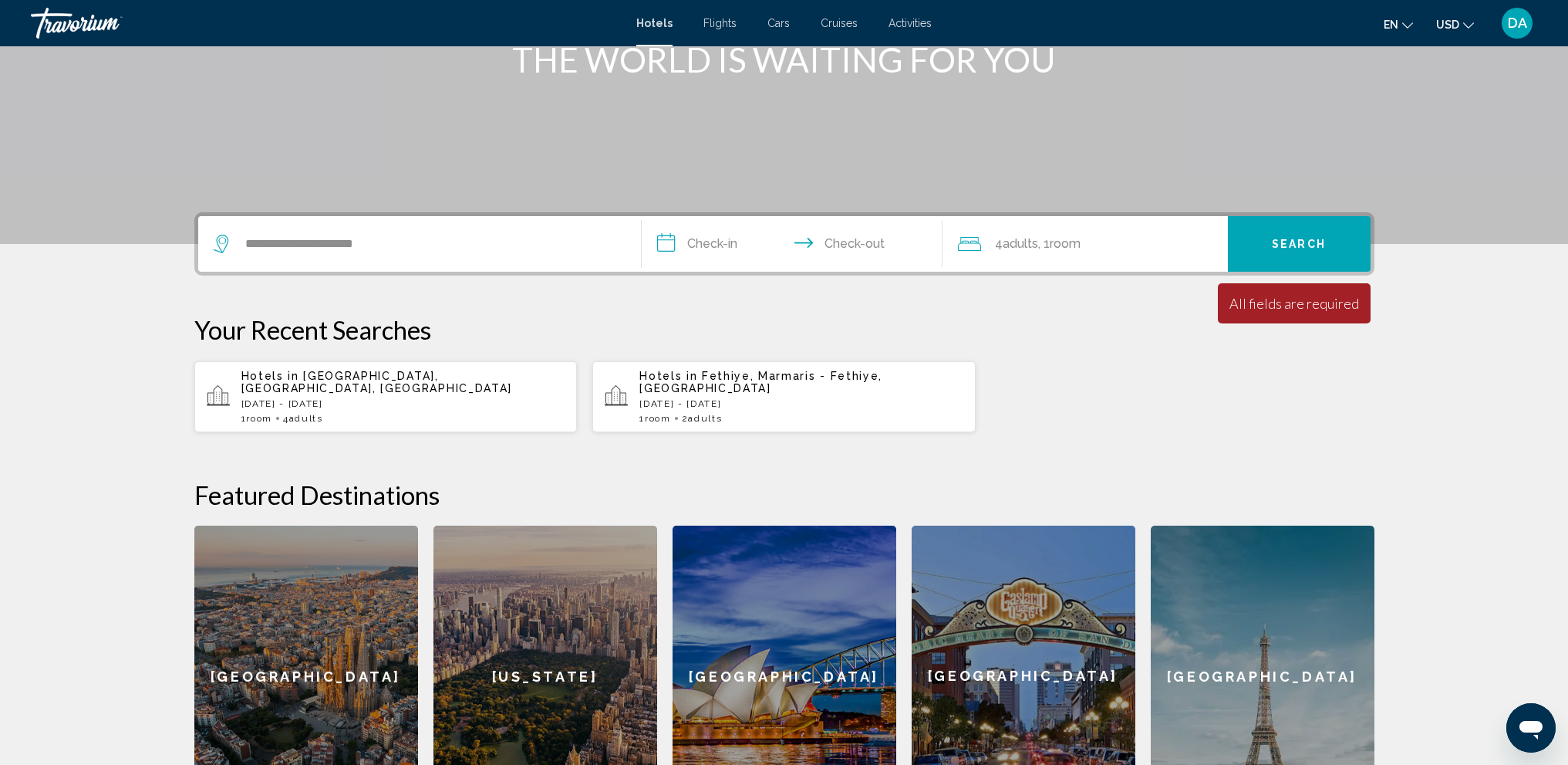
scroll to position [150, 0]
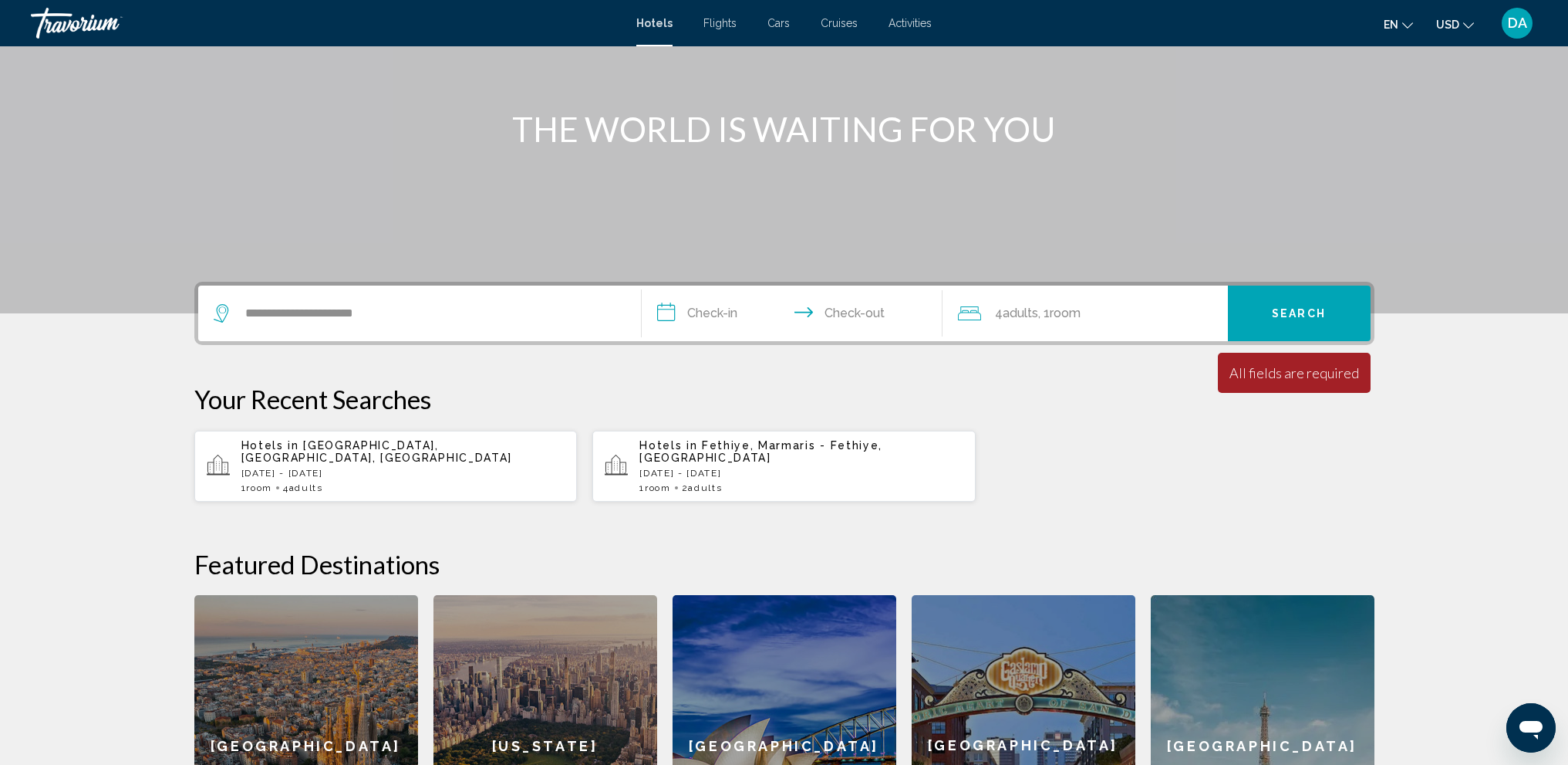
click at [713, 313] on input "**********" at bounding box center [795, 316] width 307 height 60
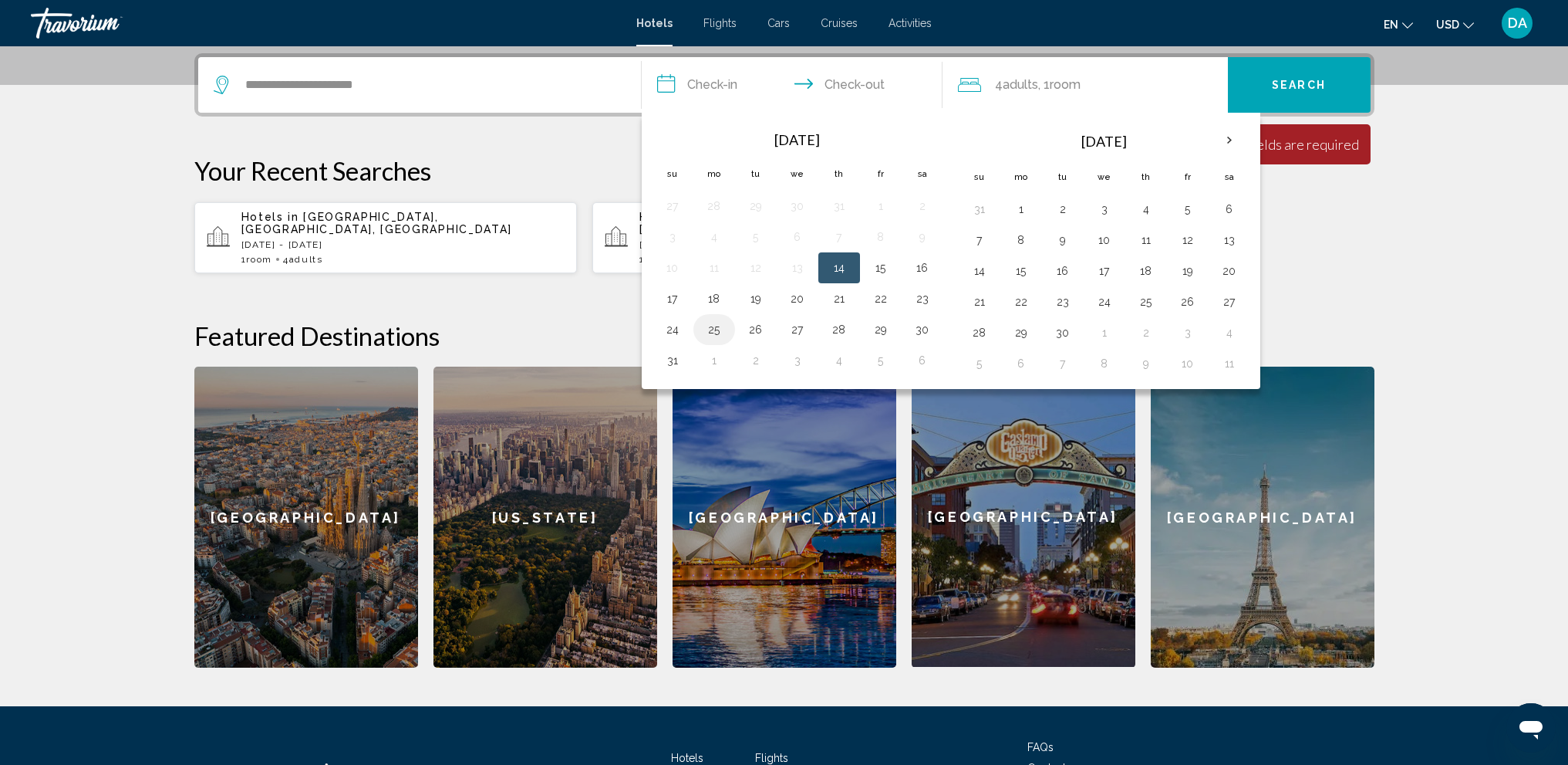
scroll to position [382, 0]
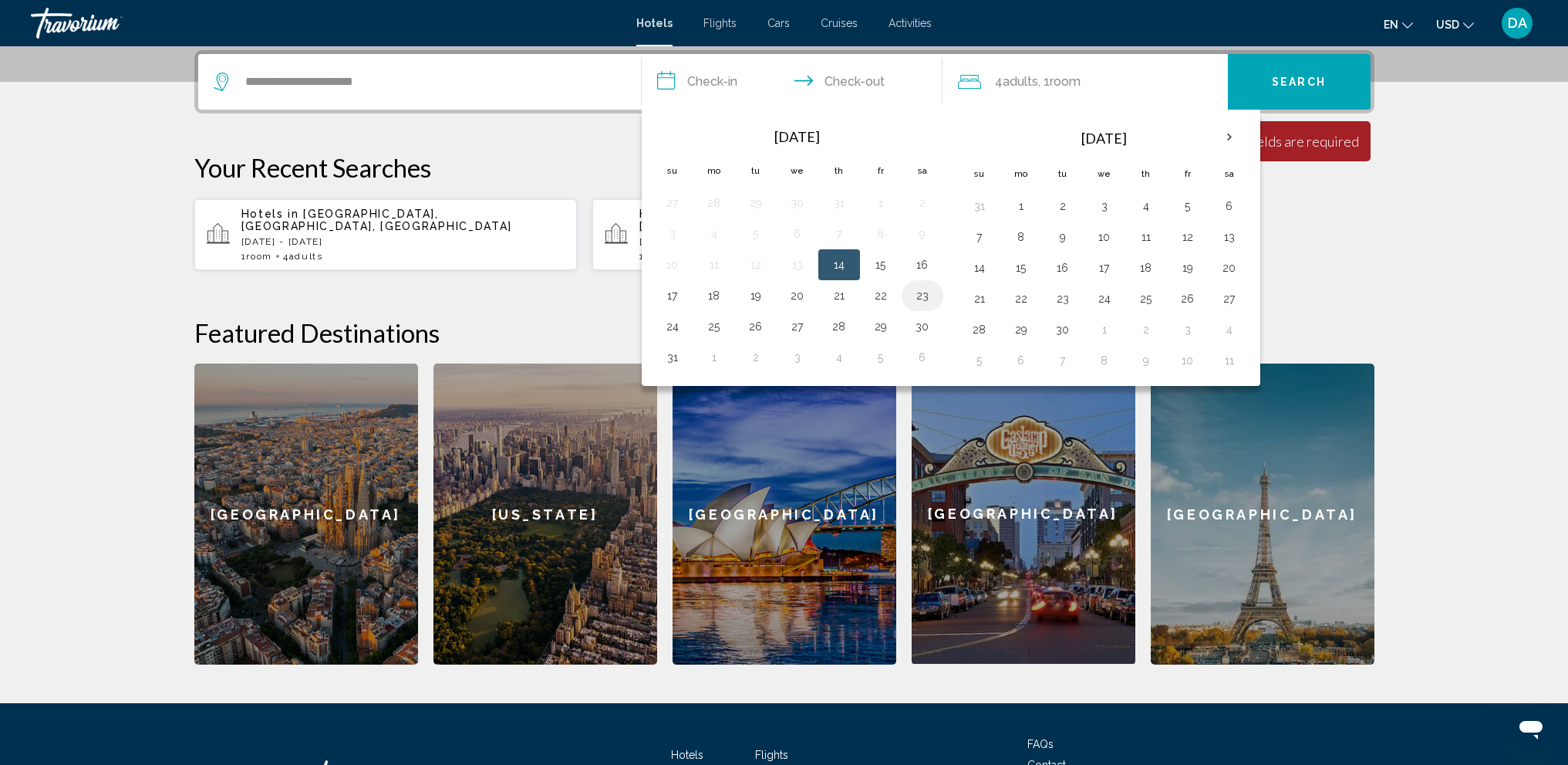
click at [916, 302] on button "23" at bounding box center [922, 296] width 24 height 22
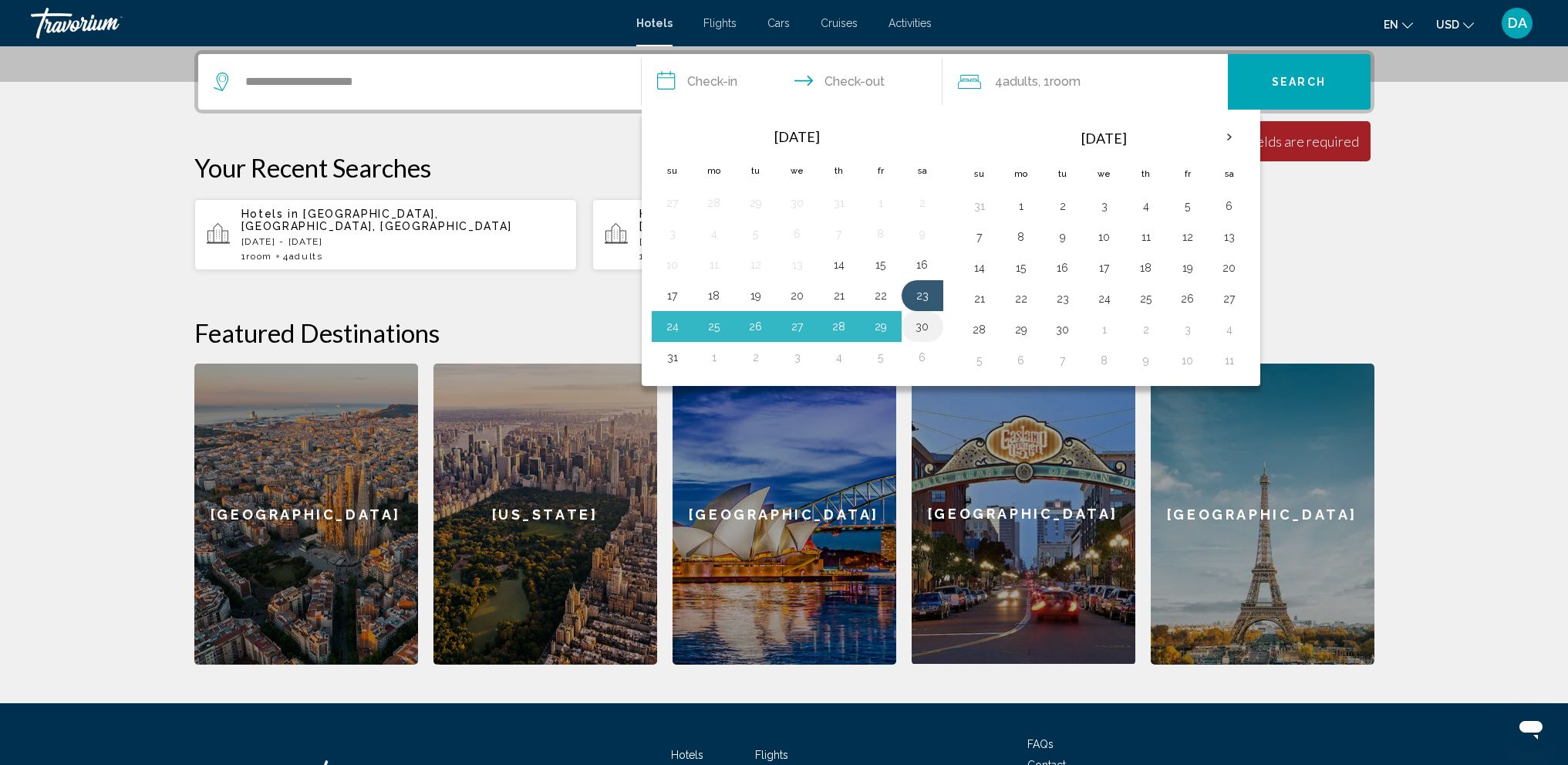
click at [921, 322] on button "30" at bounding box center [922, 327] width 24 height 22
type input "**********"
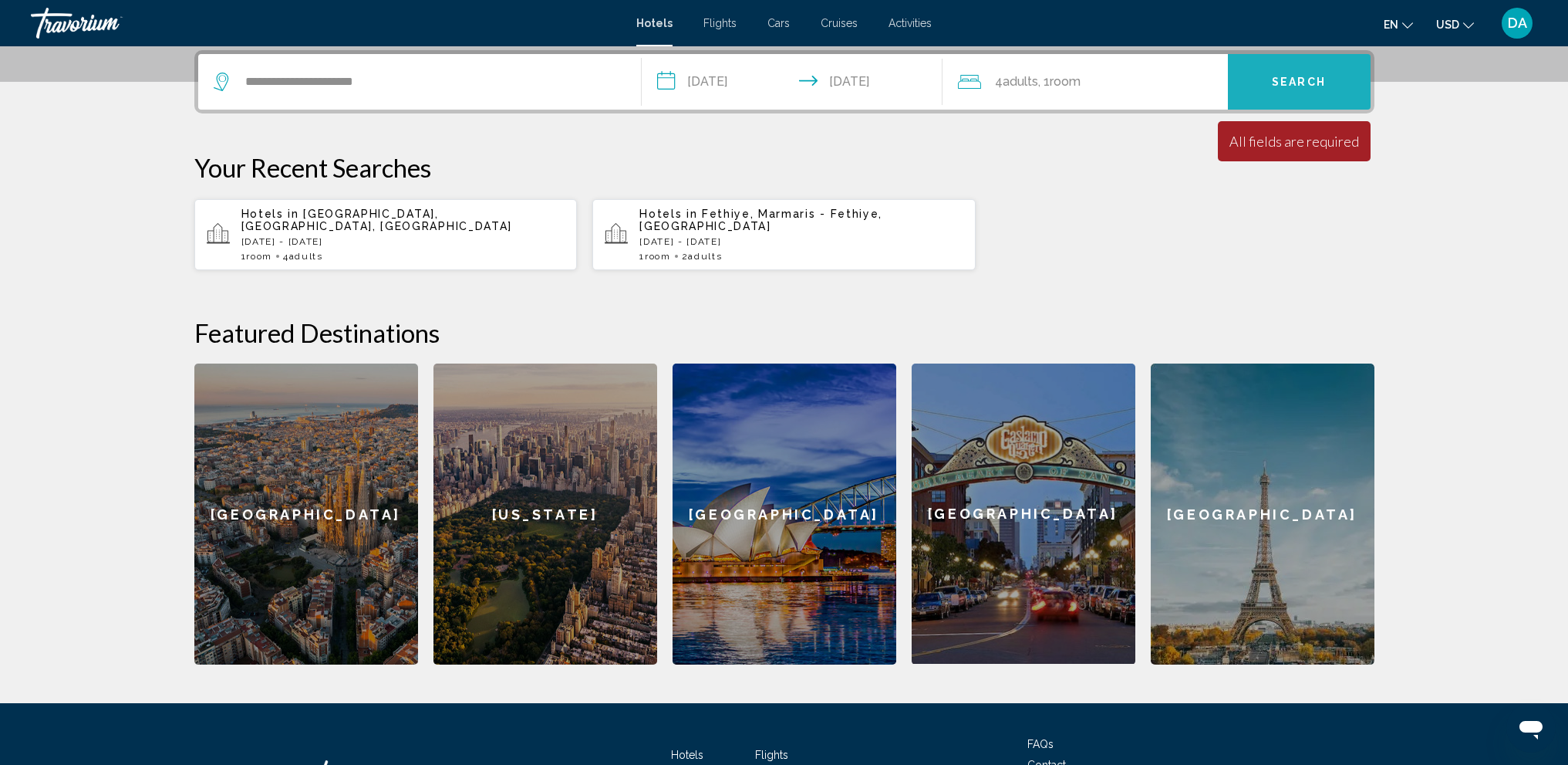
click at [1290, 88] on span "Search" at bounding box center [1299, 83] width 54 height 13
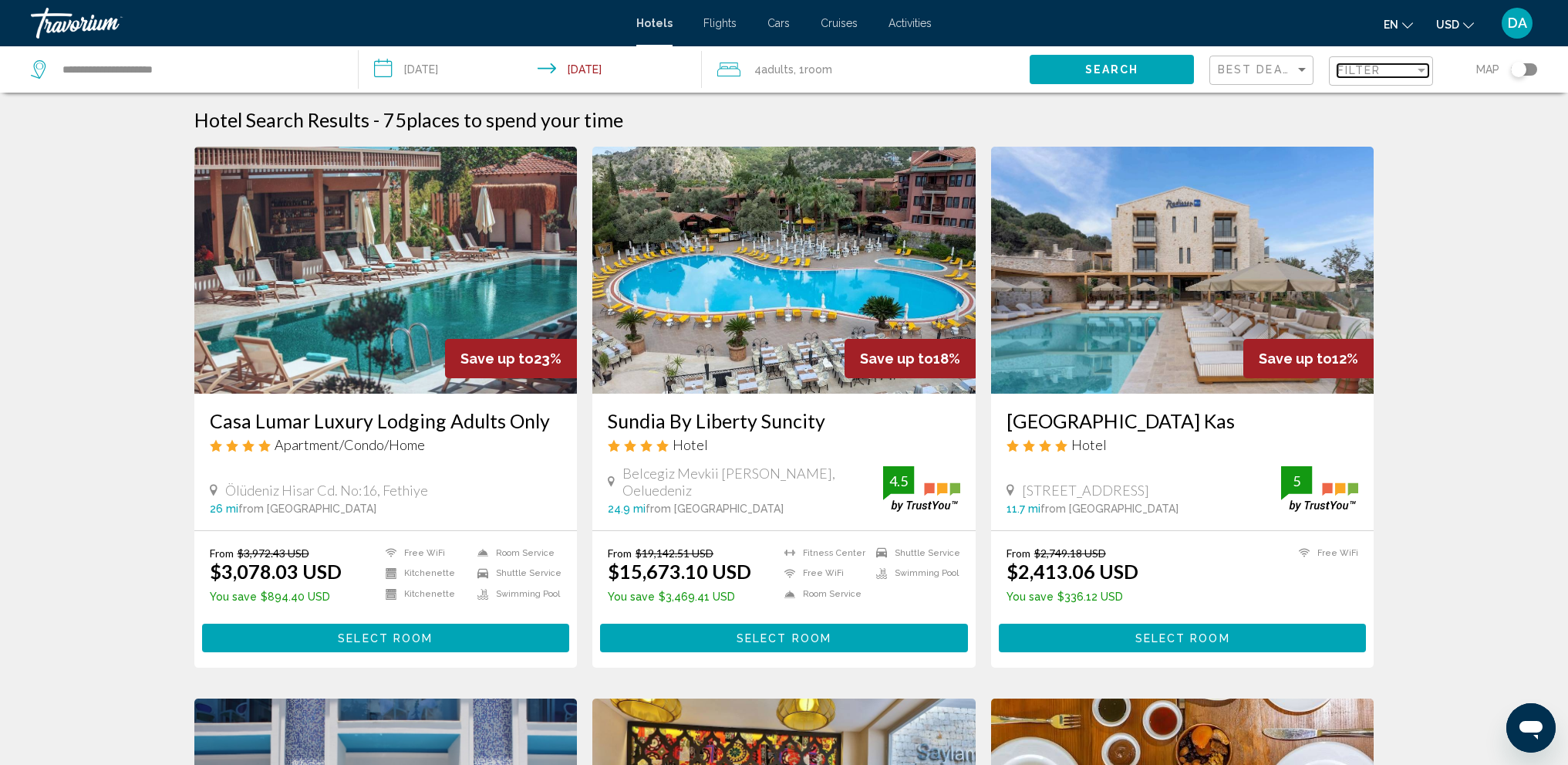
click at [1343, 67] on span "Filter" at bounding box center [1360, 70] width 44 height 13
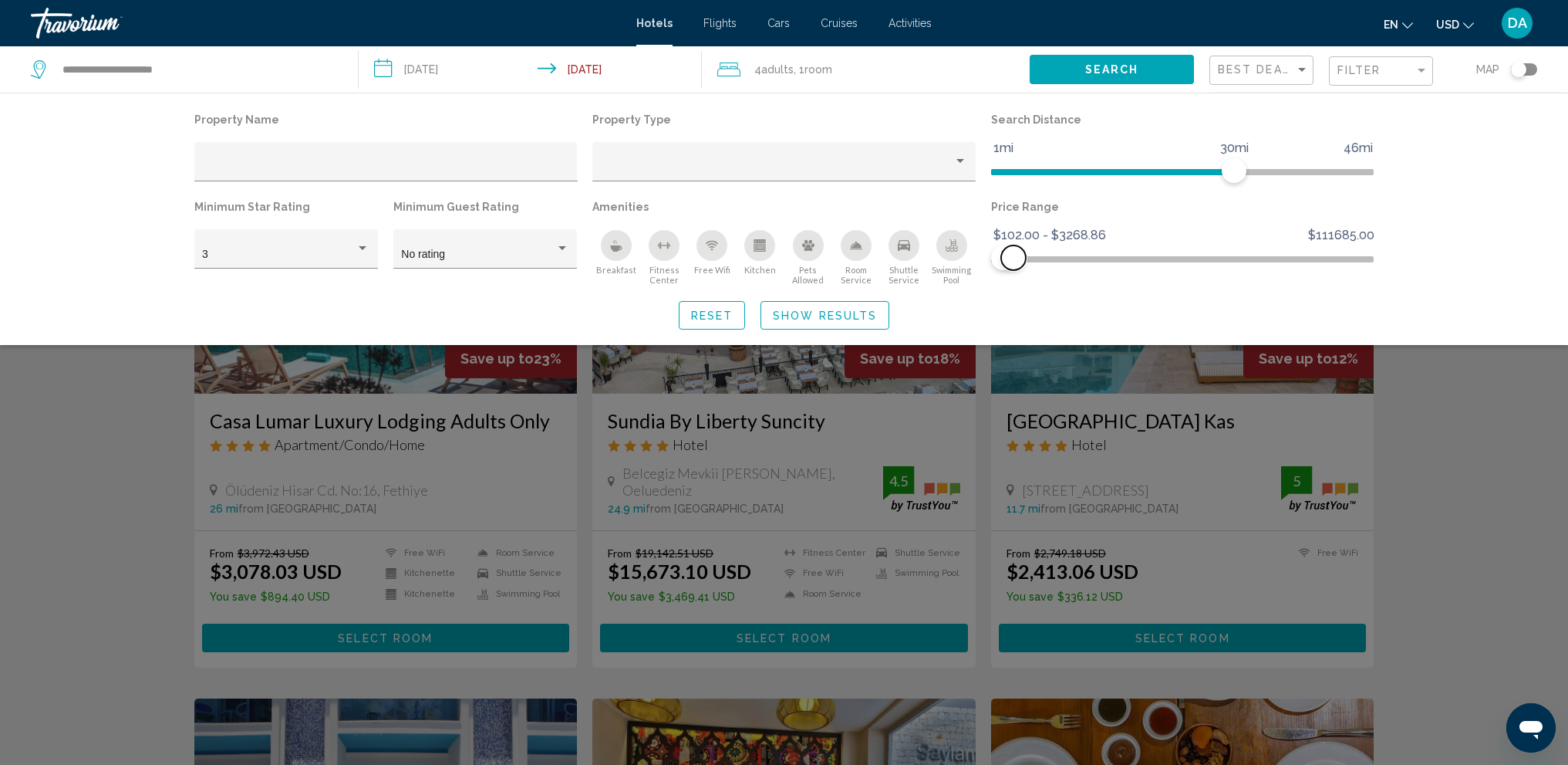
drag, startPoint x: 1367, startPoint y: 252, endPoint x: 1013, endPoint y: 289, distance: 355.9
click at [1013, 289] on div "Property Name Property Type Search Distance 1mi 46mi 30mi Minimum Star Rating 3…" at bounding box center [784, 219] width 1242 height 221
drag, startPoint x: 1018, startPoint y: 259, endPoint x: 1007, endPoint y: 262, distance: 11.4
click at [1007, 262] on span "Hotel Filters" at bounding box center [1006, 257] width 24 height 24
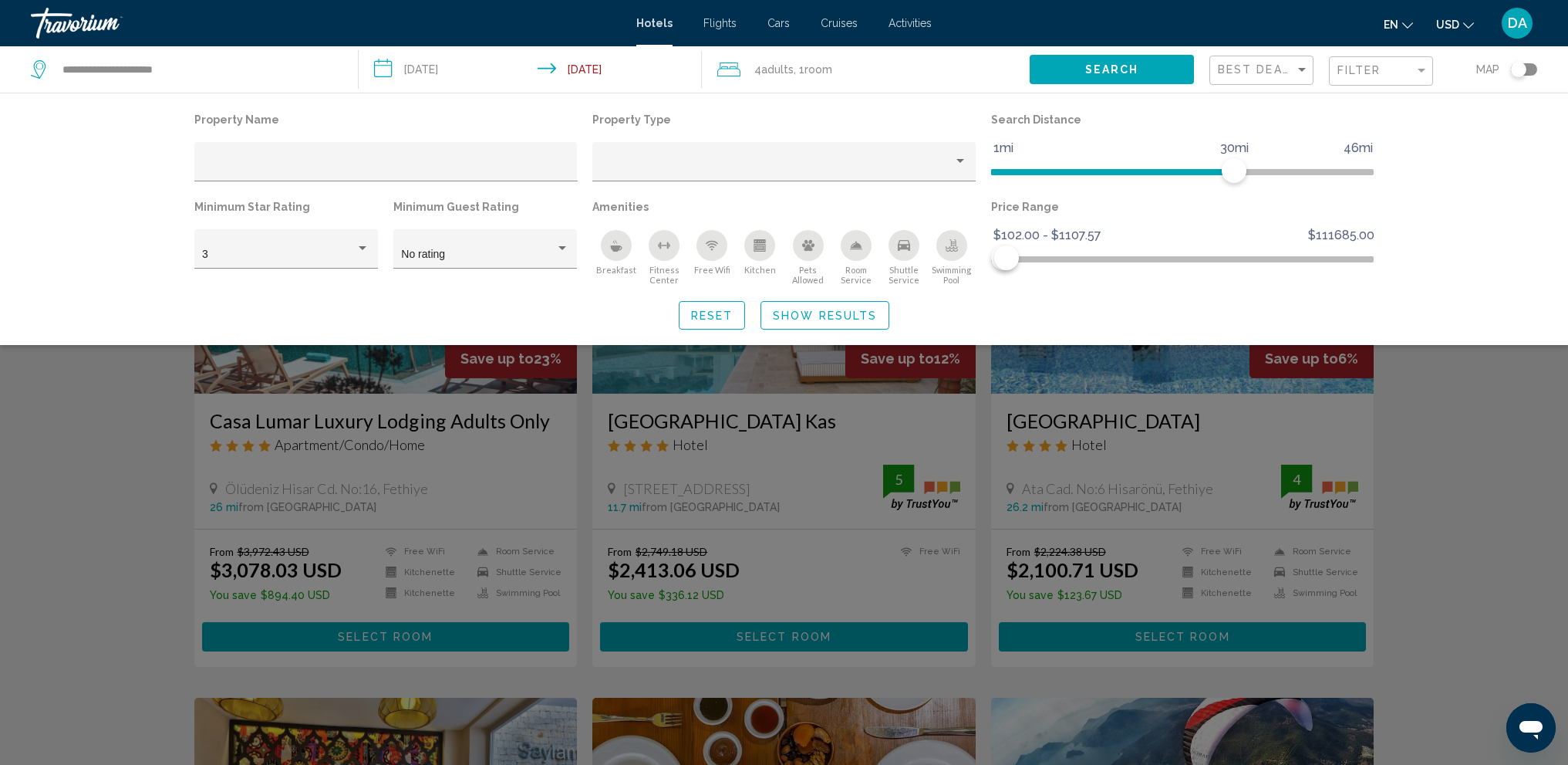
click at [948, 242] on icon "Swimming Pool" at bounding box center [952, 245] width 13 height 13
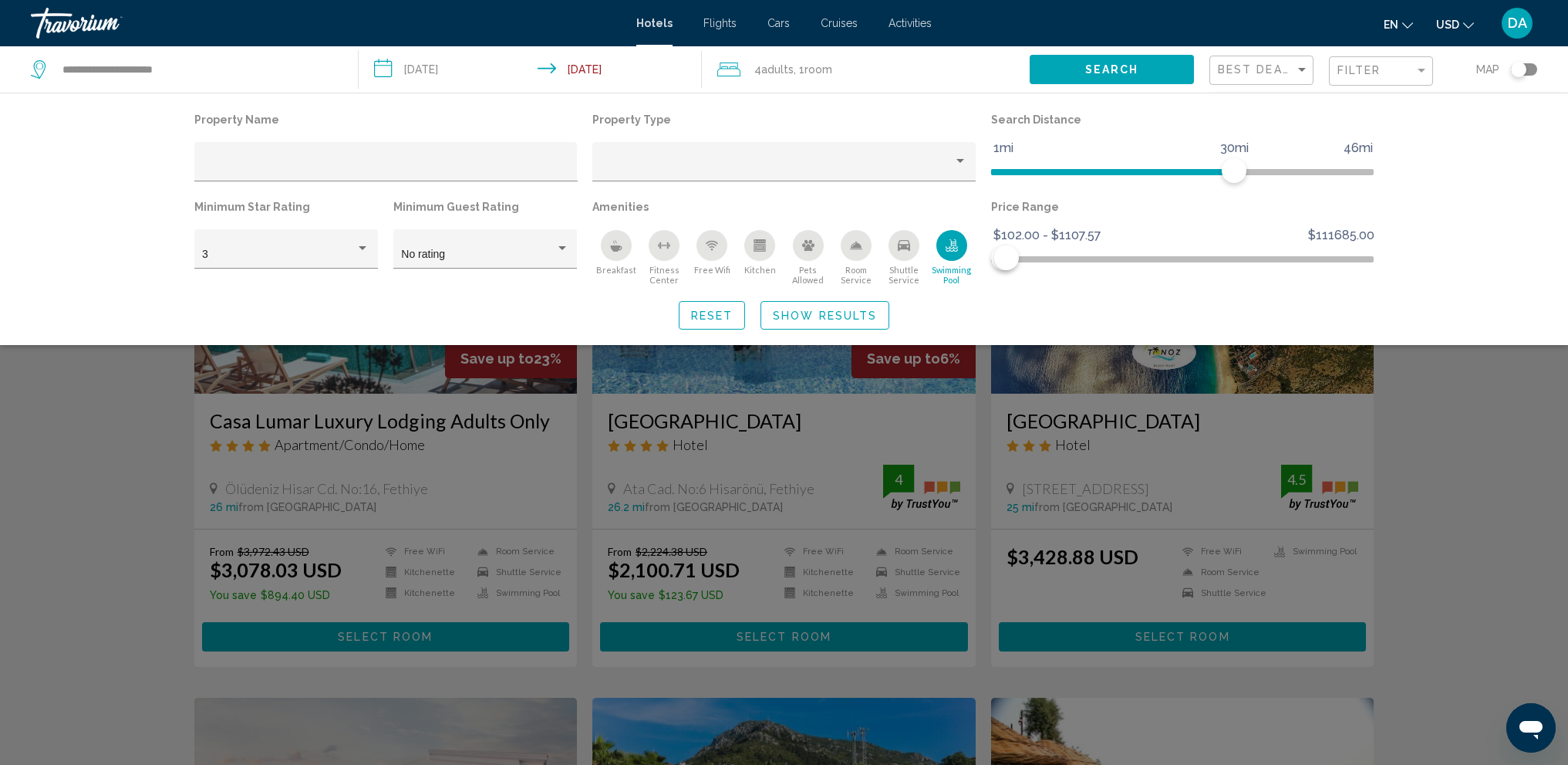
click at [717, 249] on icon "Free Wifi" at bounding box center [712, 245] width 13 height 13
click at [832, 316] on span "Show Results" at bounding box center [825, 316] width 105 height 13
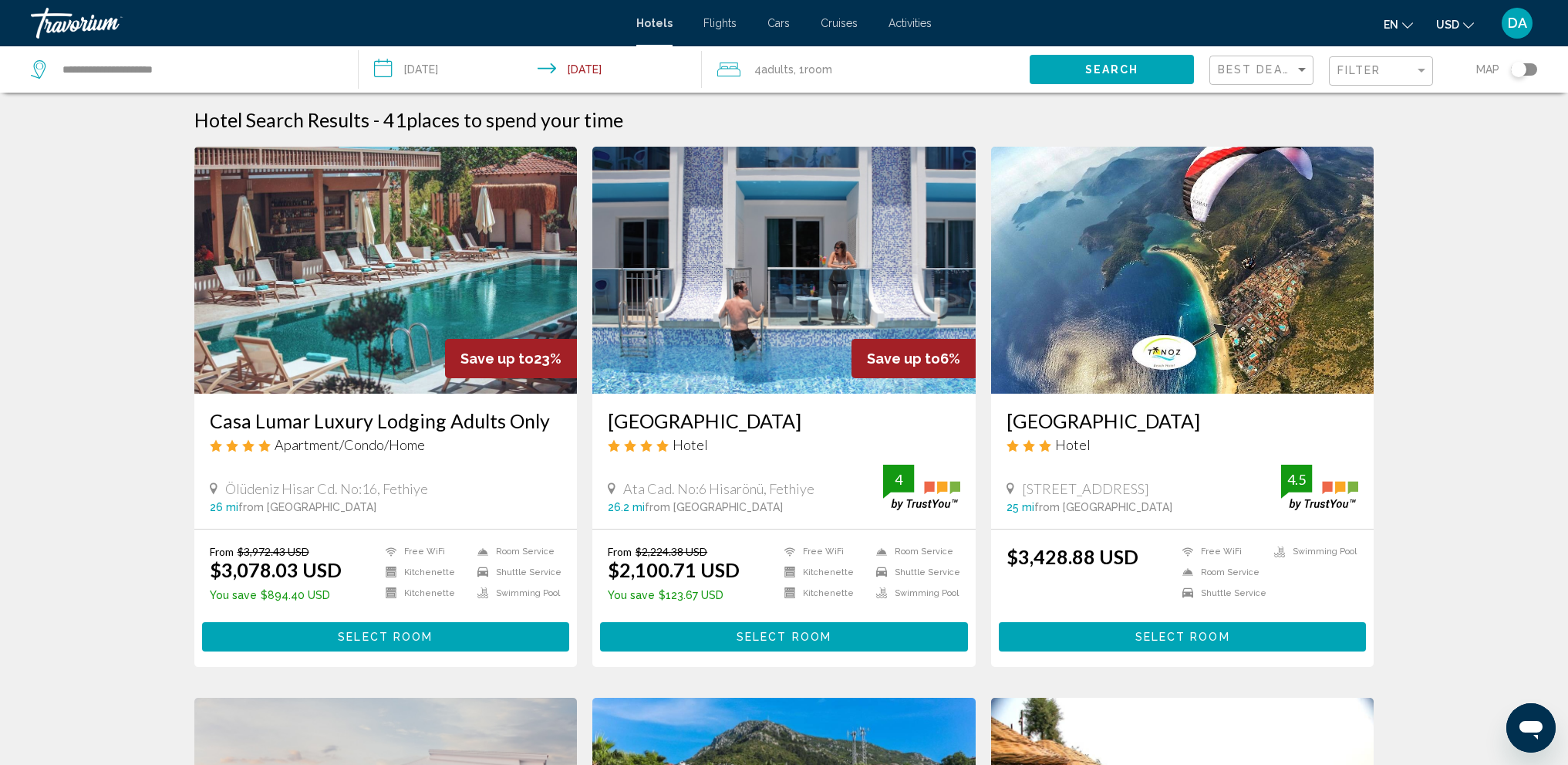
click at [1276, 78] on div "Best Deals" at bounding box center [1263, 70] width 91 height 29
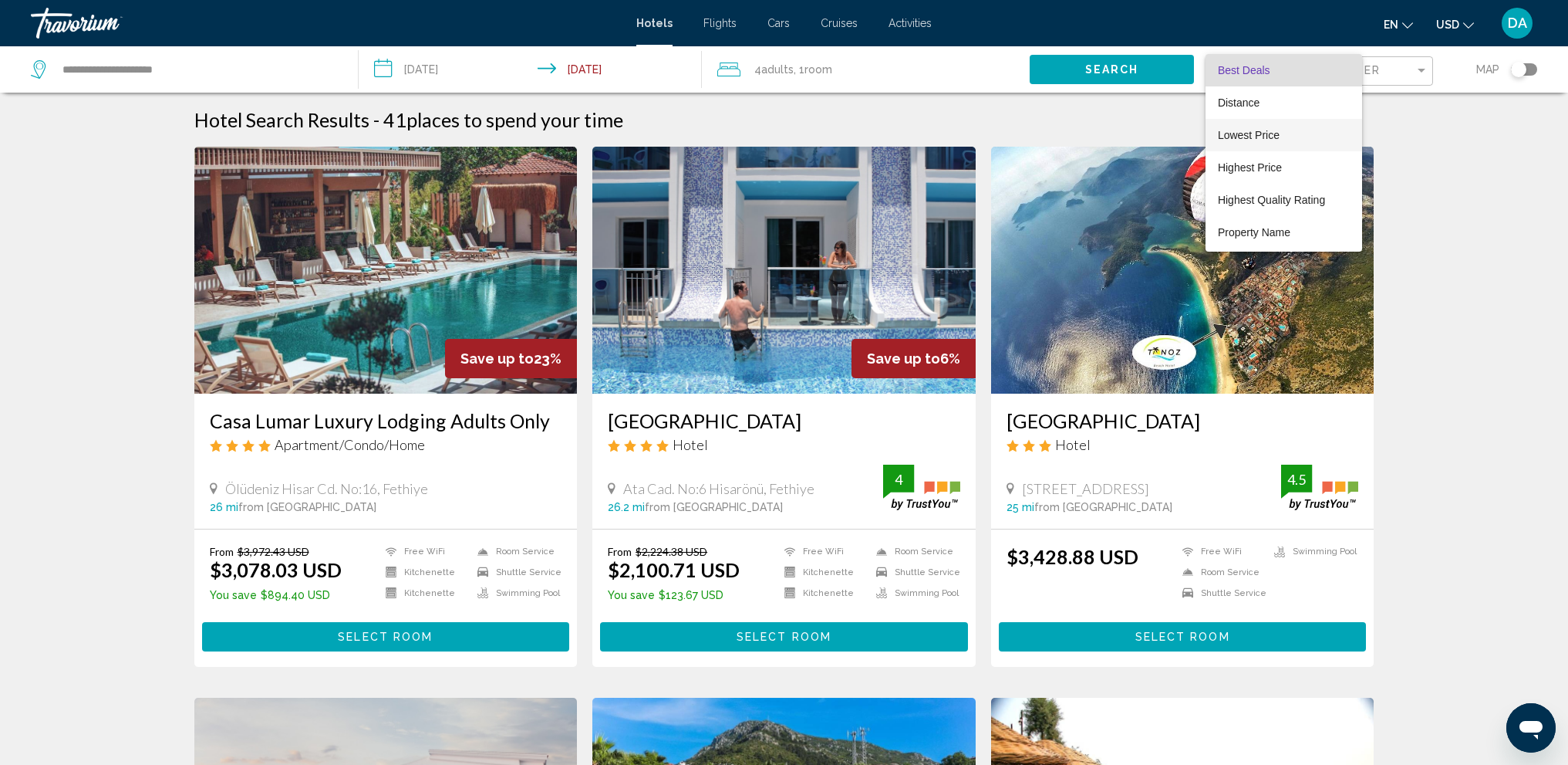
click at [1273, 137] on span "Lowest Price" at bounding box center [1249, 135] width 61 height 13
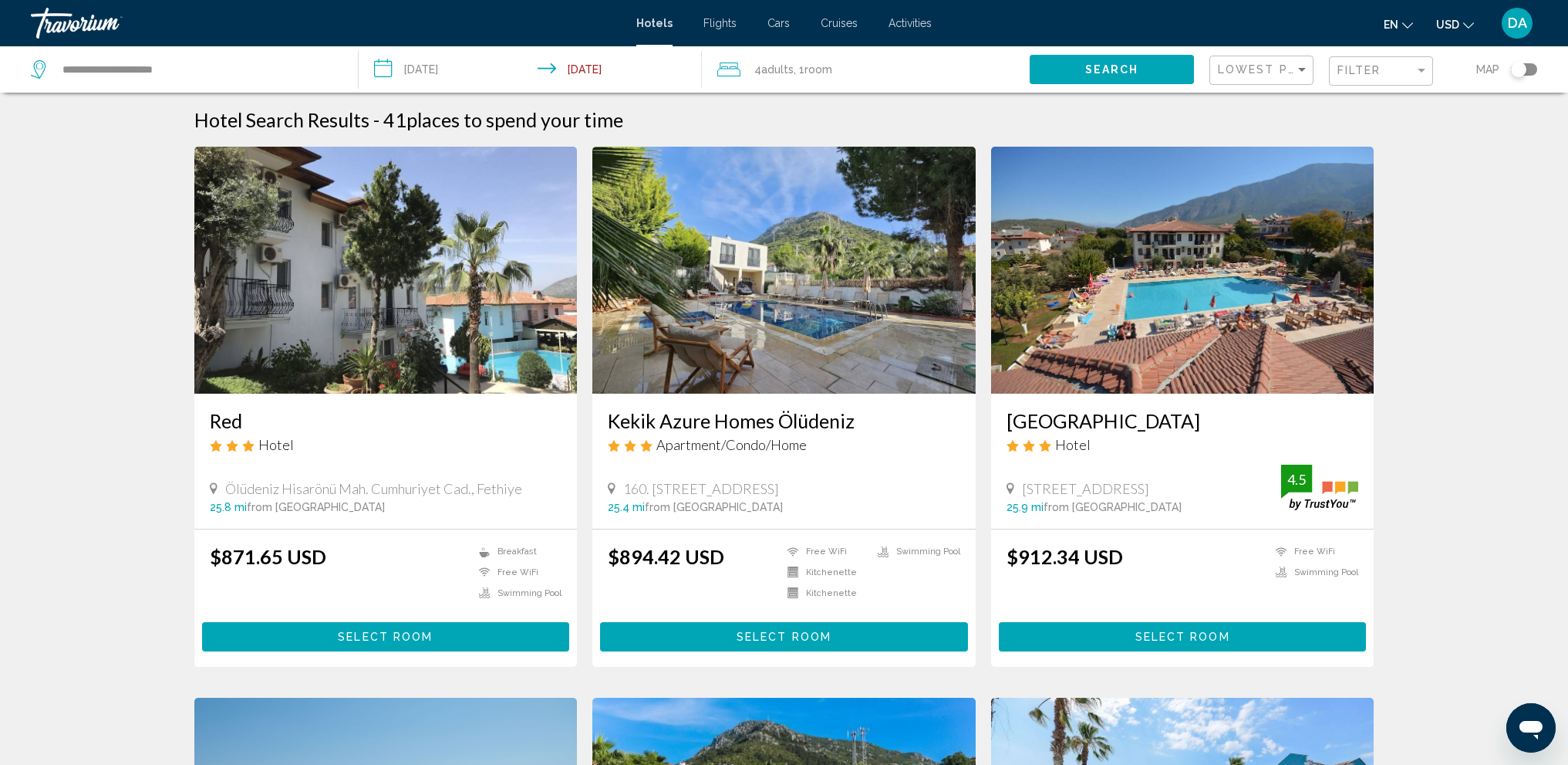
click at [1376, 63] on div "Filter" at bounding box center [1383, 71] width 91 height 29
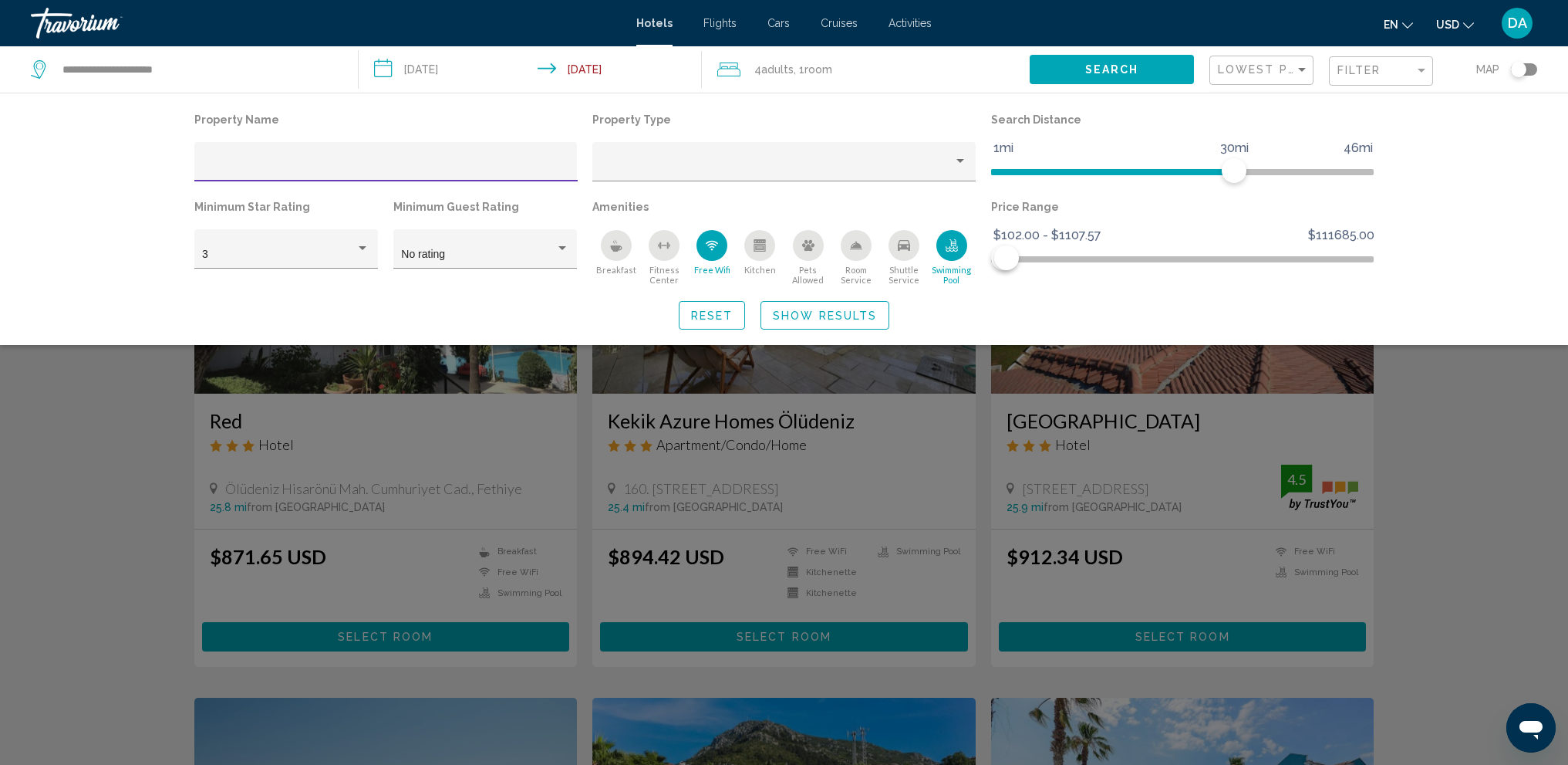
click at [1377, 63] on div "Filter" at bounding box center [1383, 71] width 91 height 29
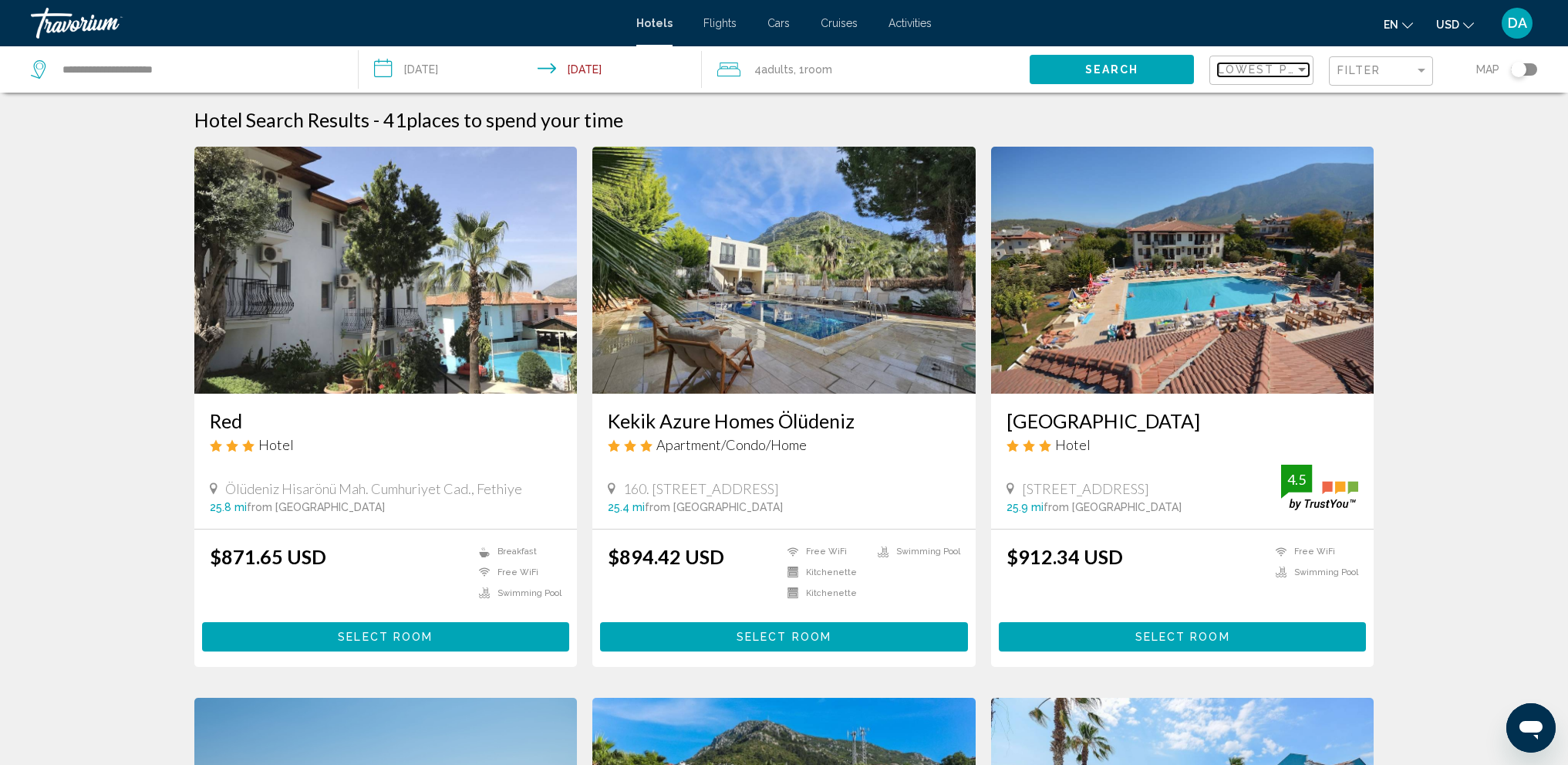
click at [1302, 70] on div "Sort by" at bounding box center [1302, 69] width 8 height 4
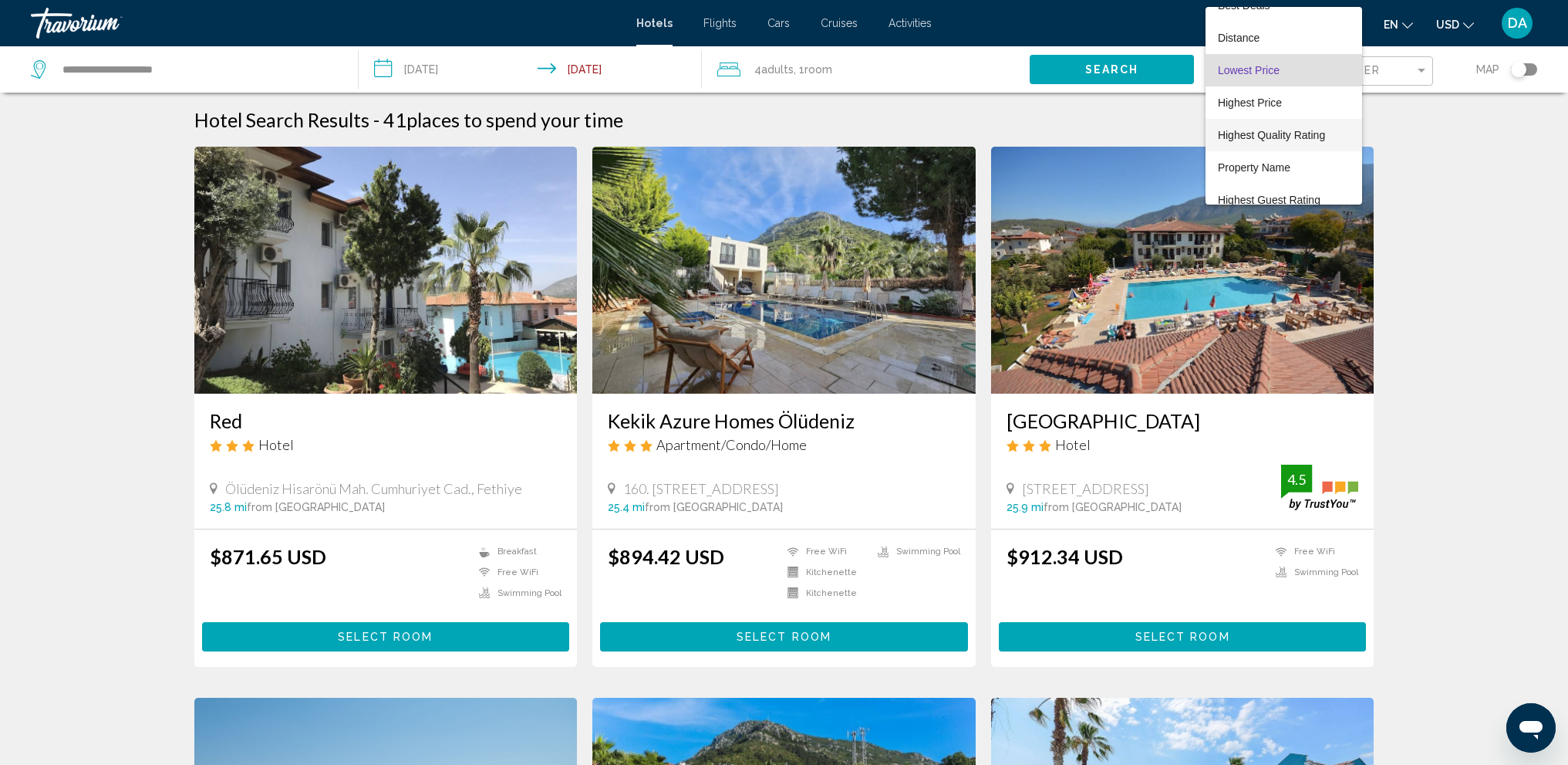
scroll to position [30, 0]
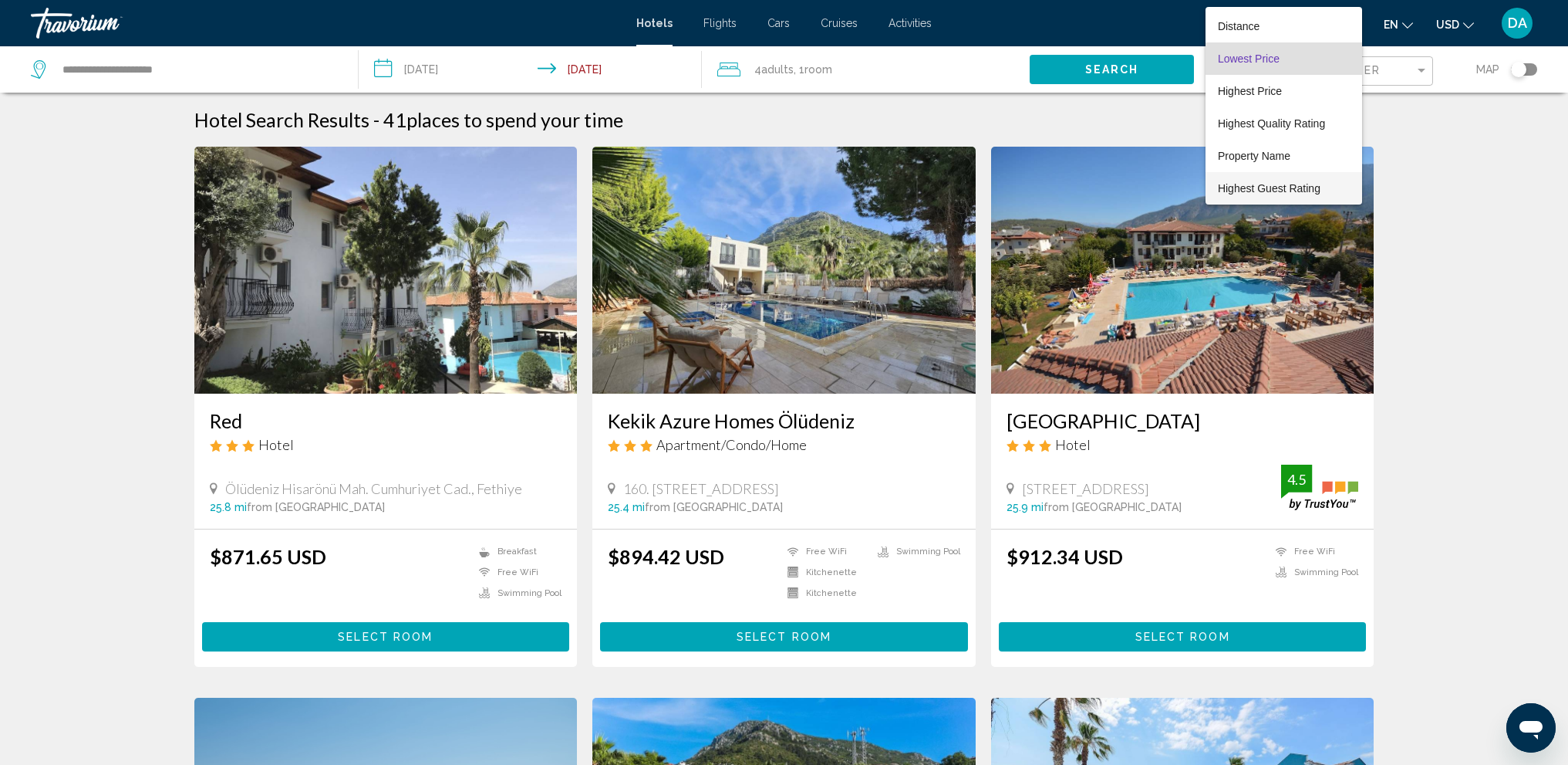
click at [1301, 188] on span "Highest Guest Rating" at bounding box center [1270, 189] width 103 height 13
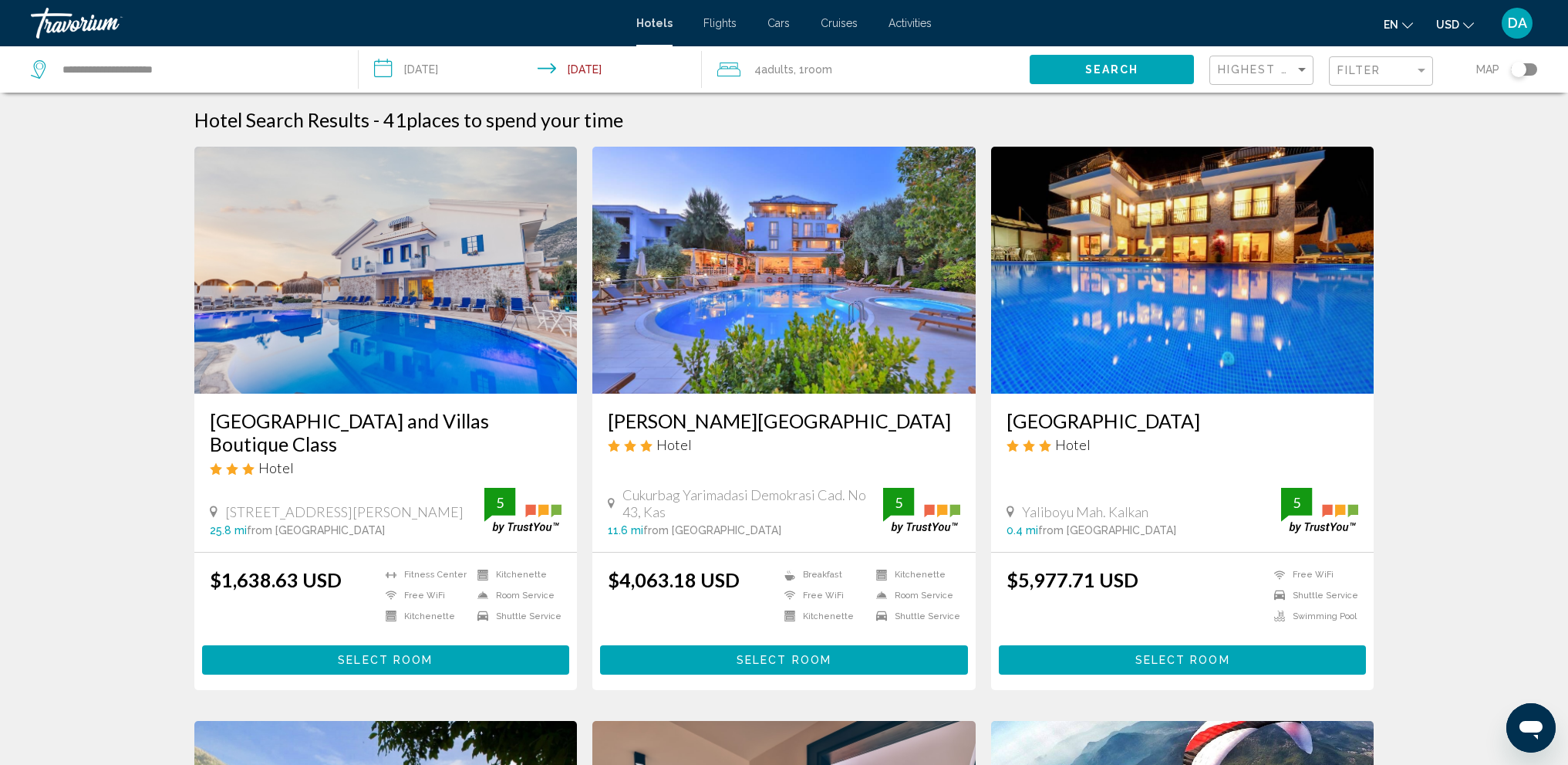
click at [1371, 61] on div "Filter" at bounding box center [1383, 71] width 91 height 29
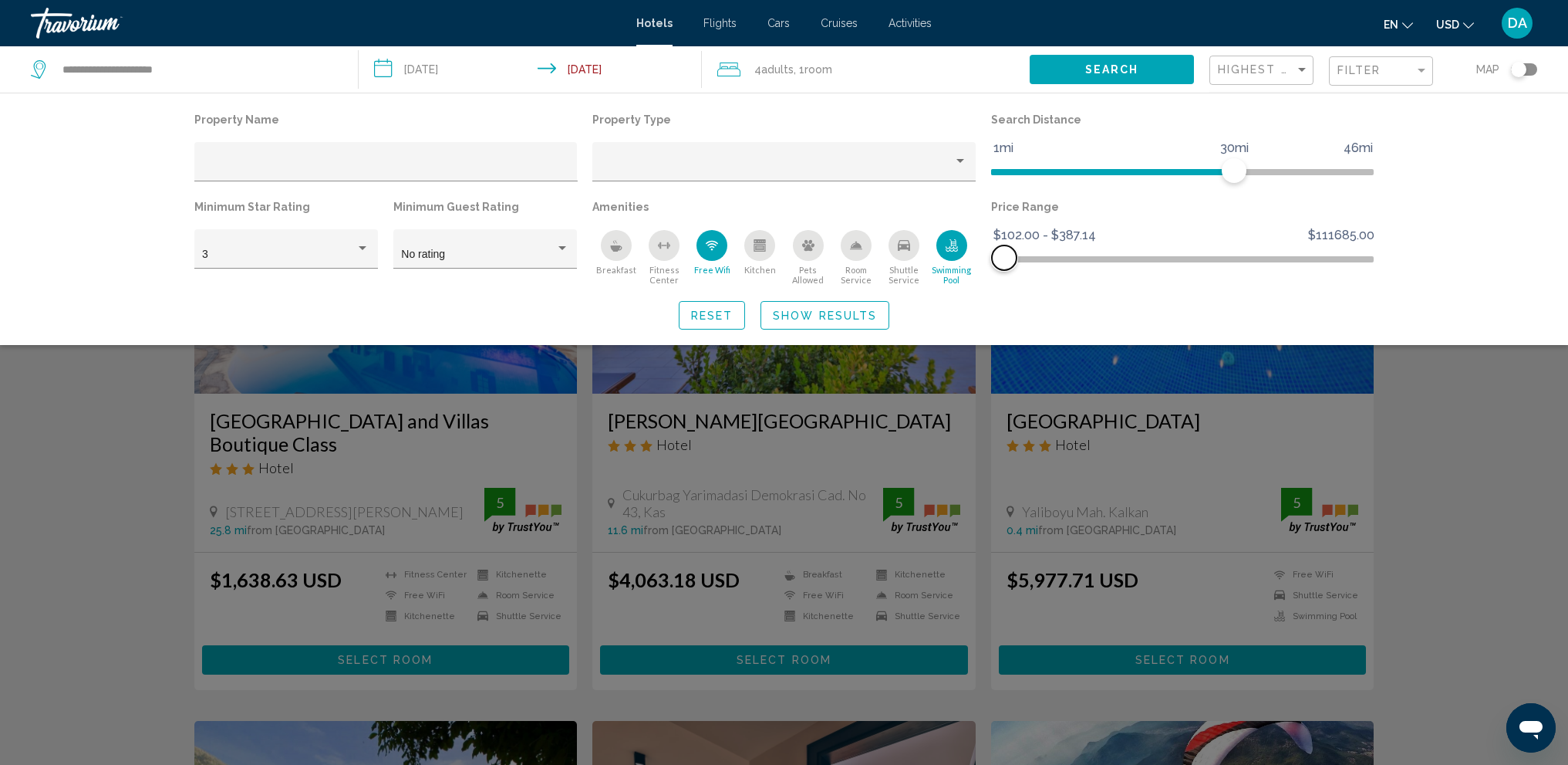
click at [1004, 262] on span "Hotel Filters" at bounding box center [1004, 257] width 24 height 24
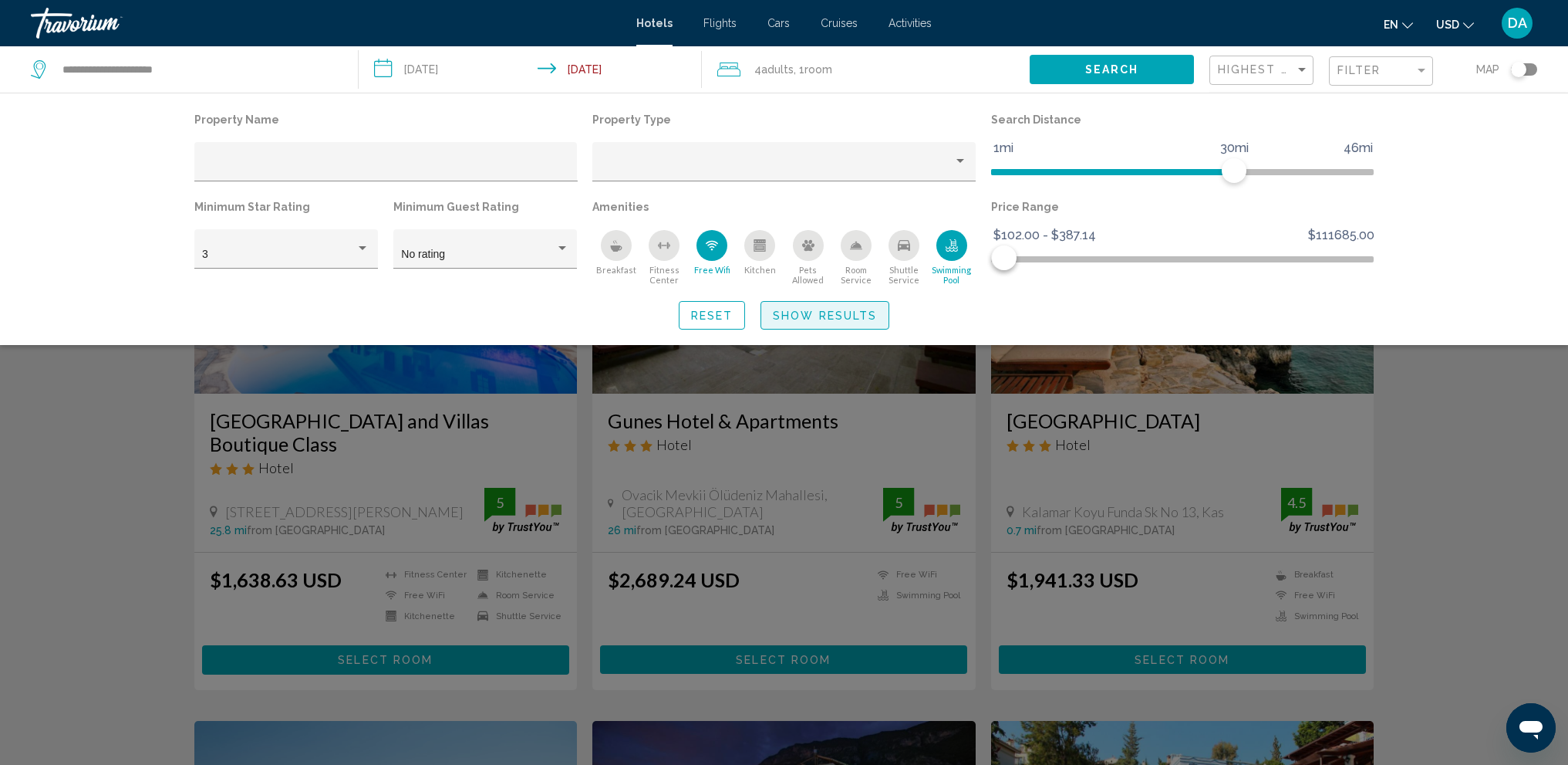
click at [853, 314] on span "Show Results" at bounding box center [825, 316] width 105 height 13
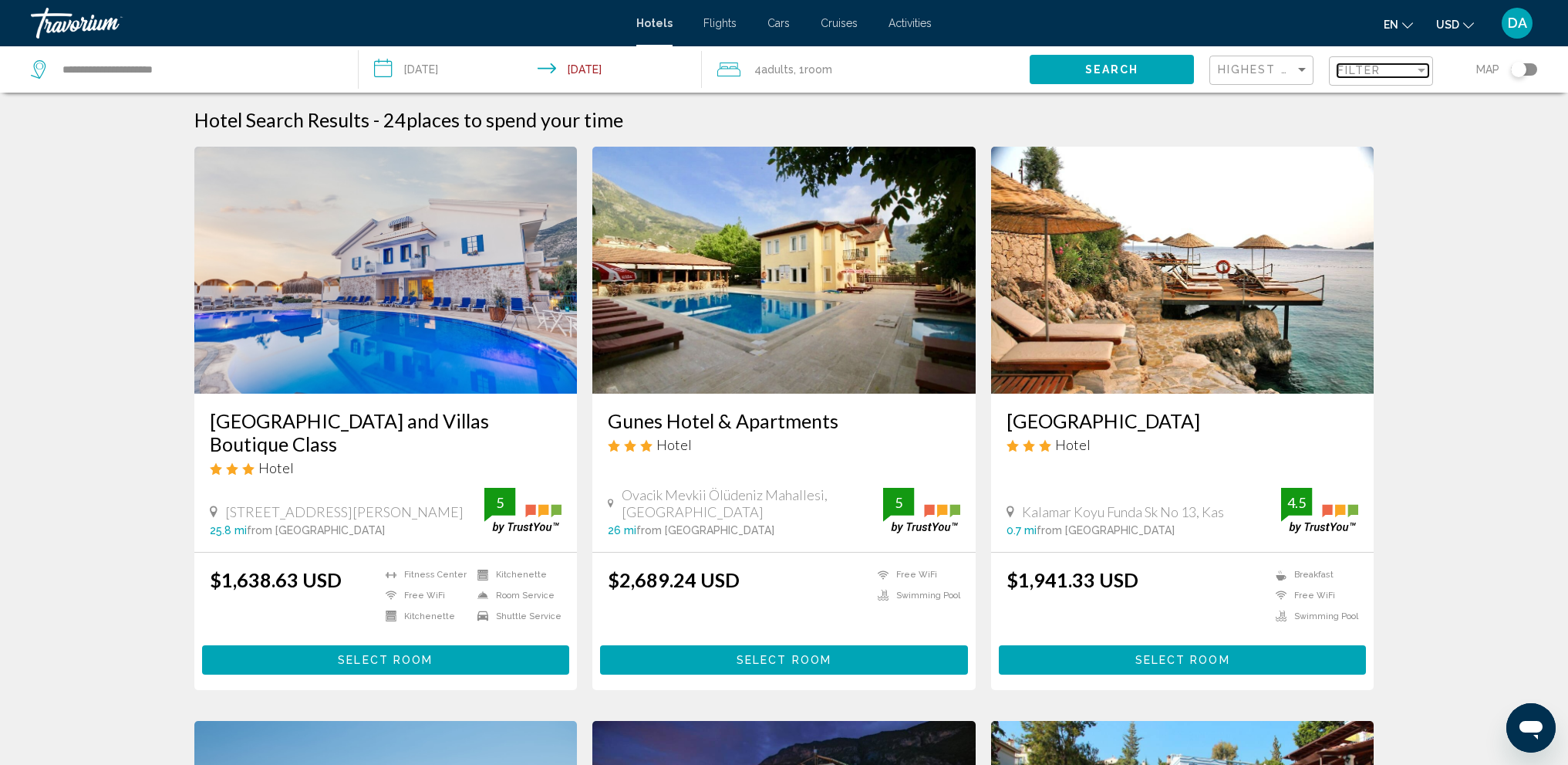
click at [1388, 69] on div "Filter" at bounding box center [1377, 70] width 78 height 13
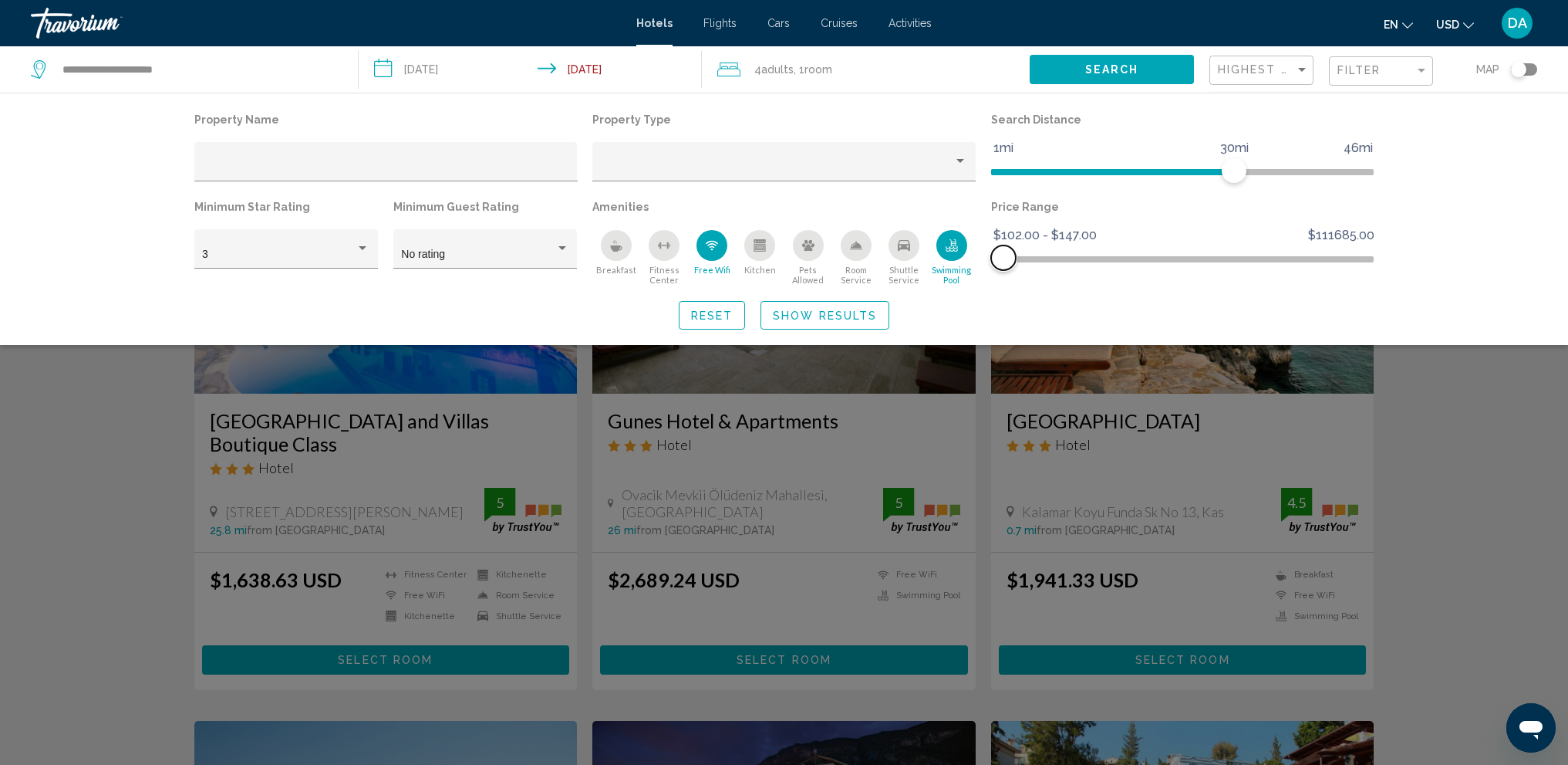
drag, startPoint x: 1011, startPoint y: 258, endPoint x: 1004, endPoint y: 263, distance: 8.6
click at [1004, 263] on span "Hotel Filters" at bounding box center [1003, 257] width 24 height 24
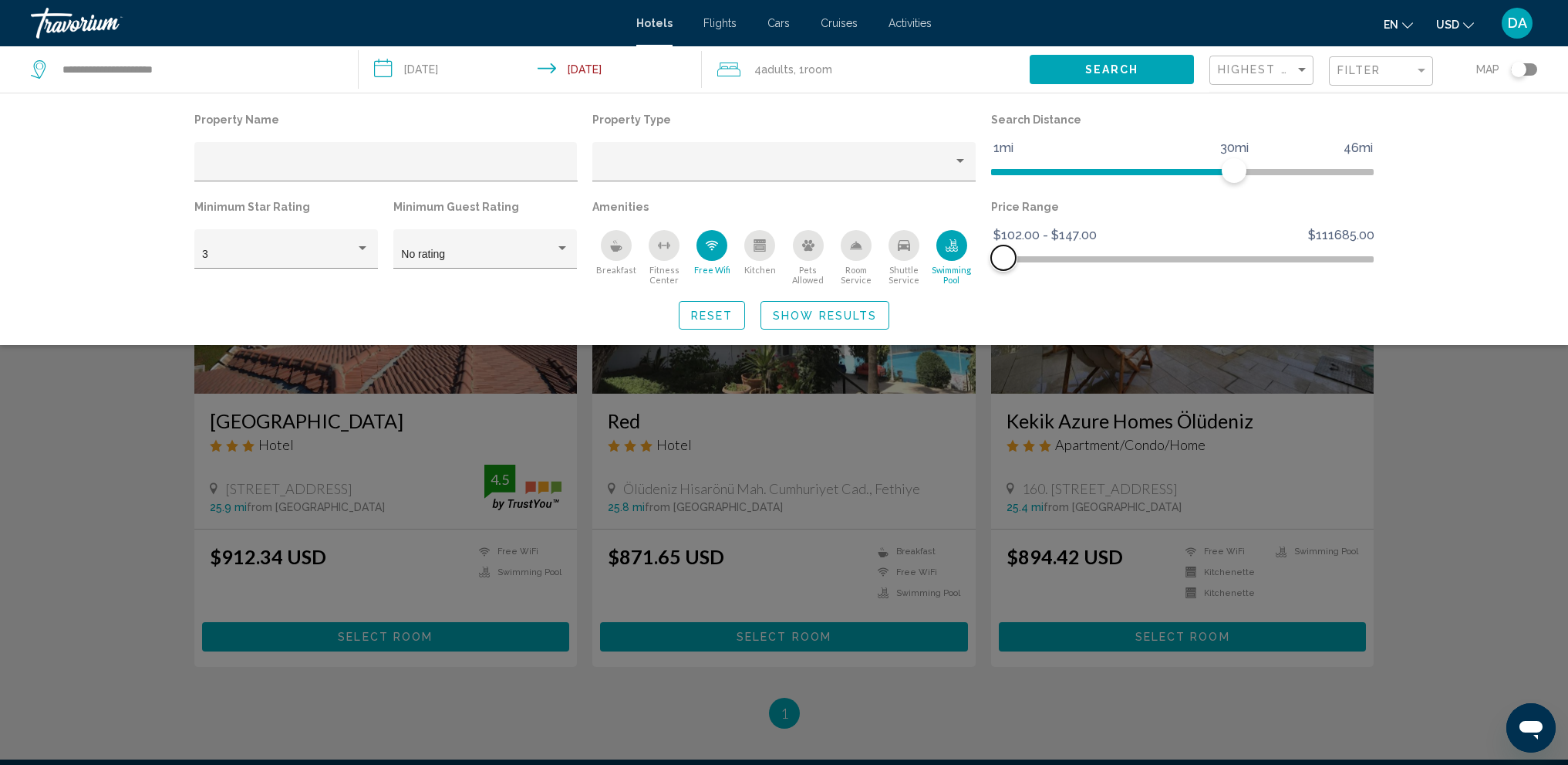
click at [1003, 263] on span "Hotel Filters" at bounding box center [1003, 257] width 24 height 24
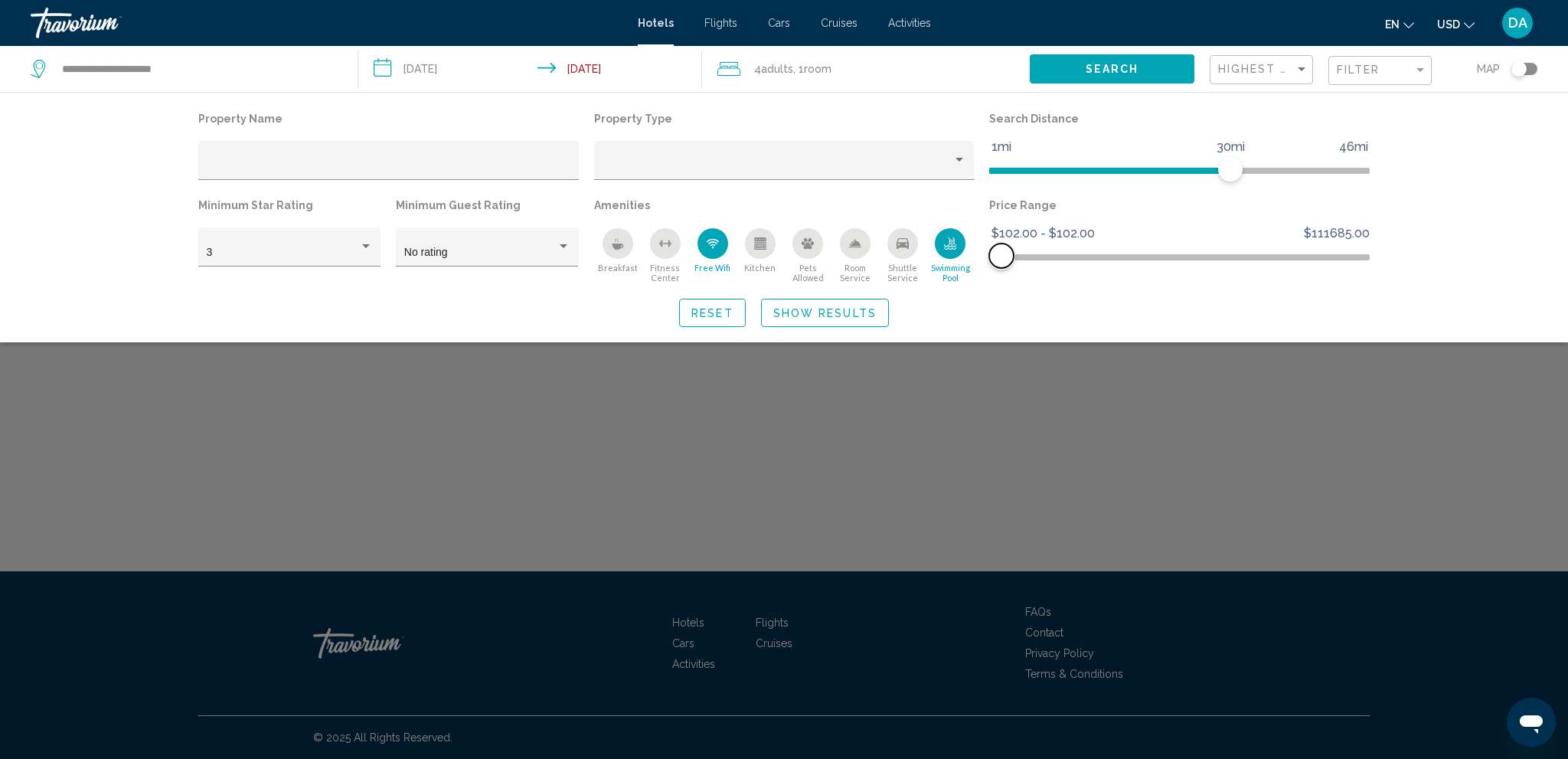
click at [1011, 253] on span "Hotel Filters" at bounding box center [1001, 255] width 24 height 24
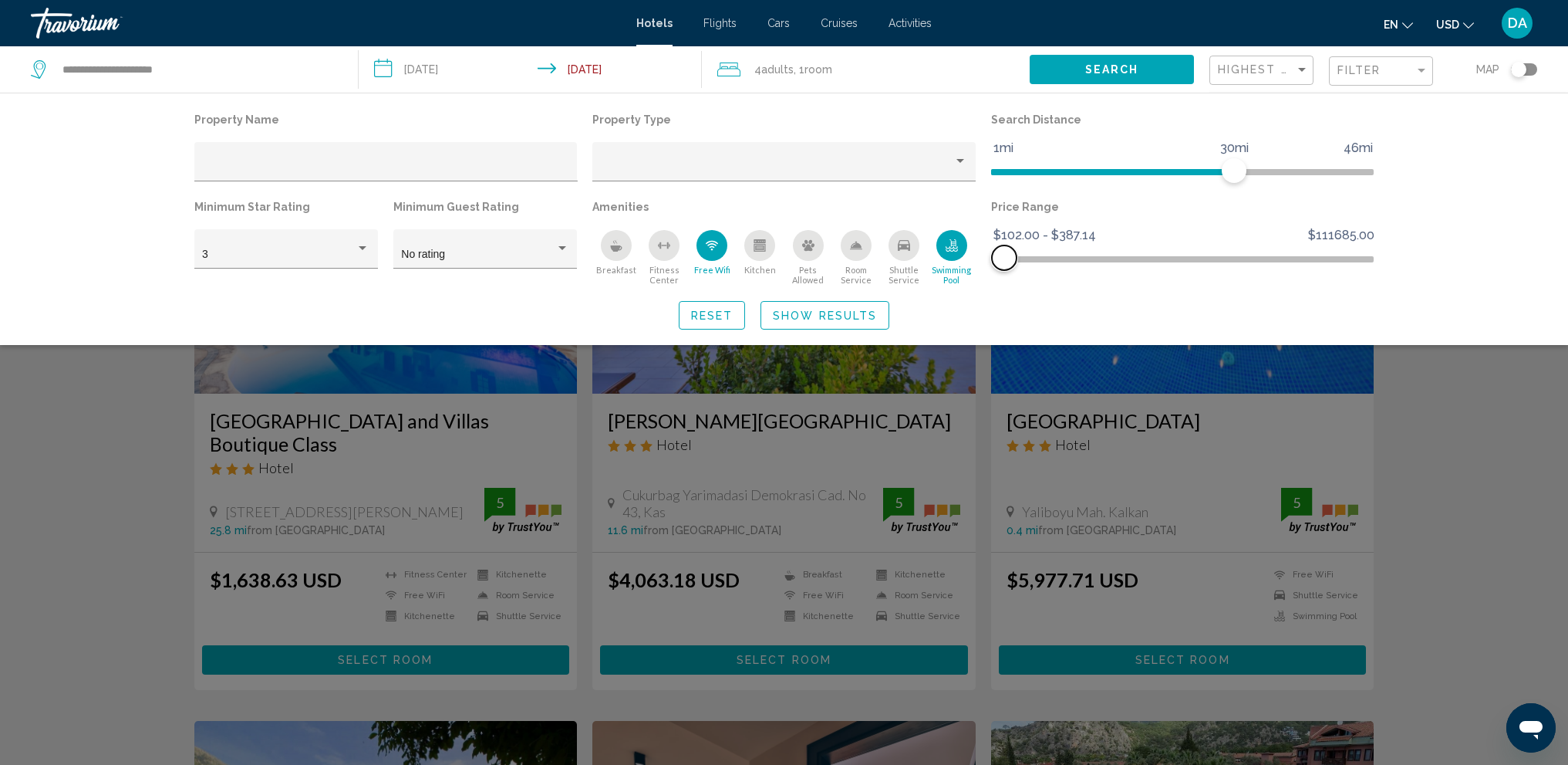
drag, startPoint x: 1019, startPoint y: 255, endPoint x: 1004, endPoint y: 254, distance: 15.0
click at [1004, 254] on span "Hotel Filters" at bounding box center [1004, 257] width 24 height 24
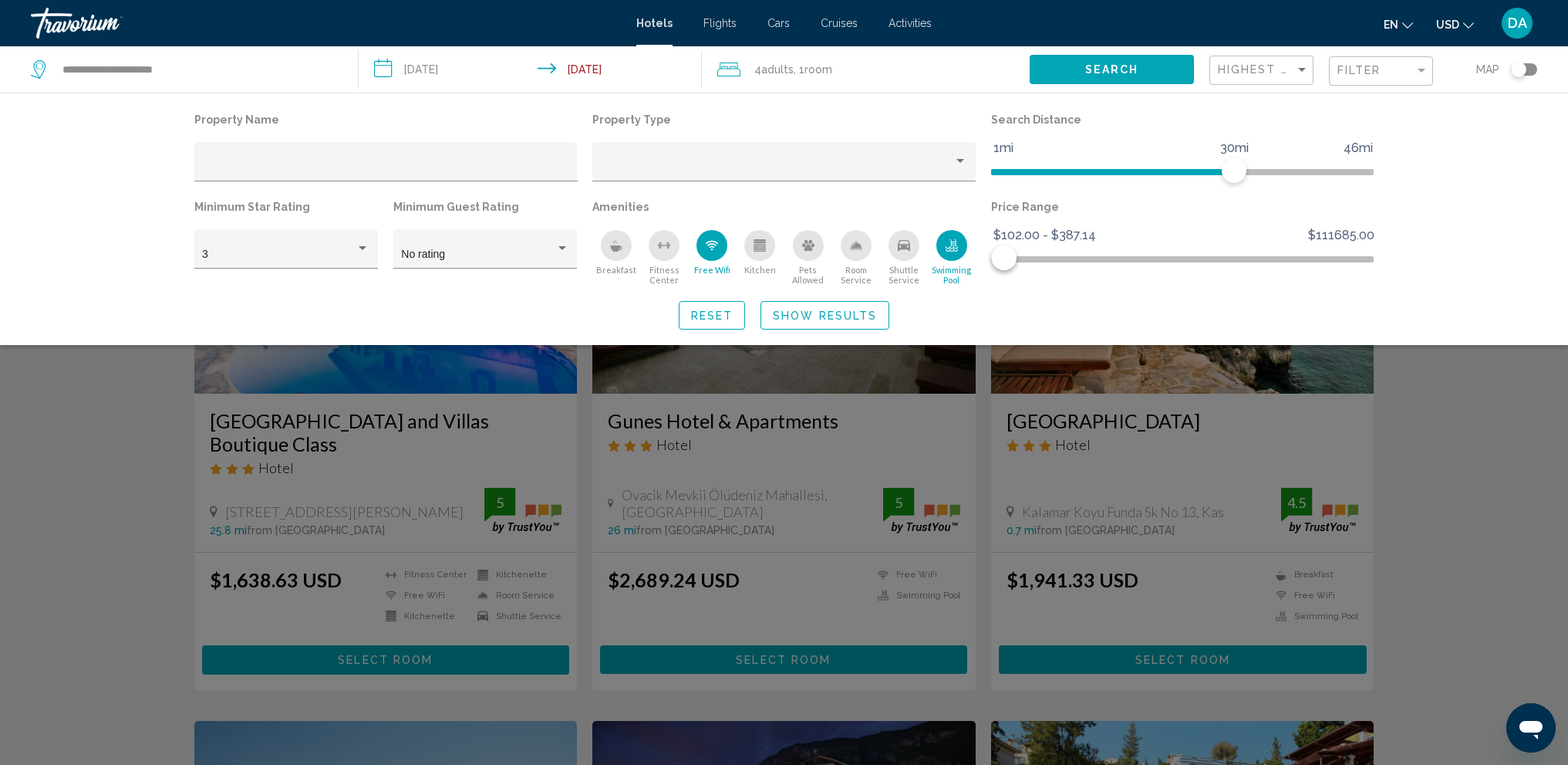
click at [839, 308] on button "Show Results" at bounding box center [825, 316] width 129 height 29
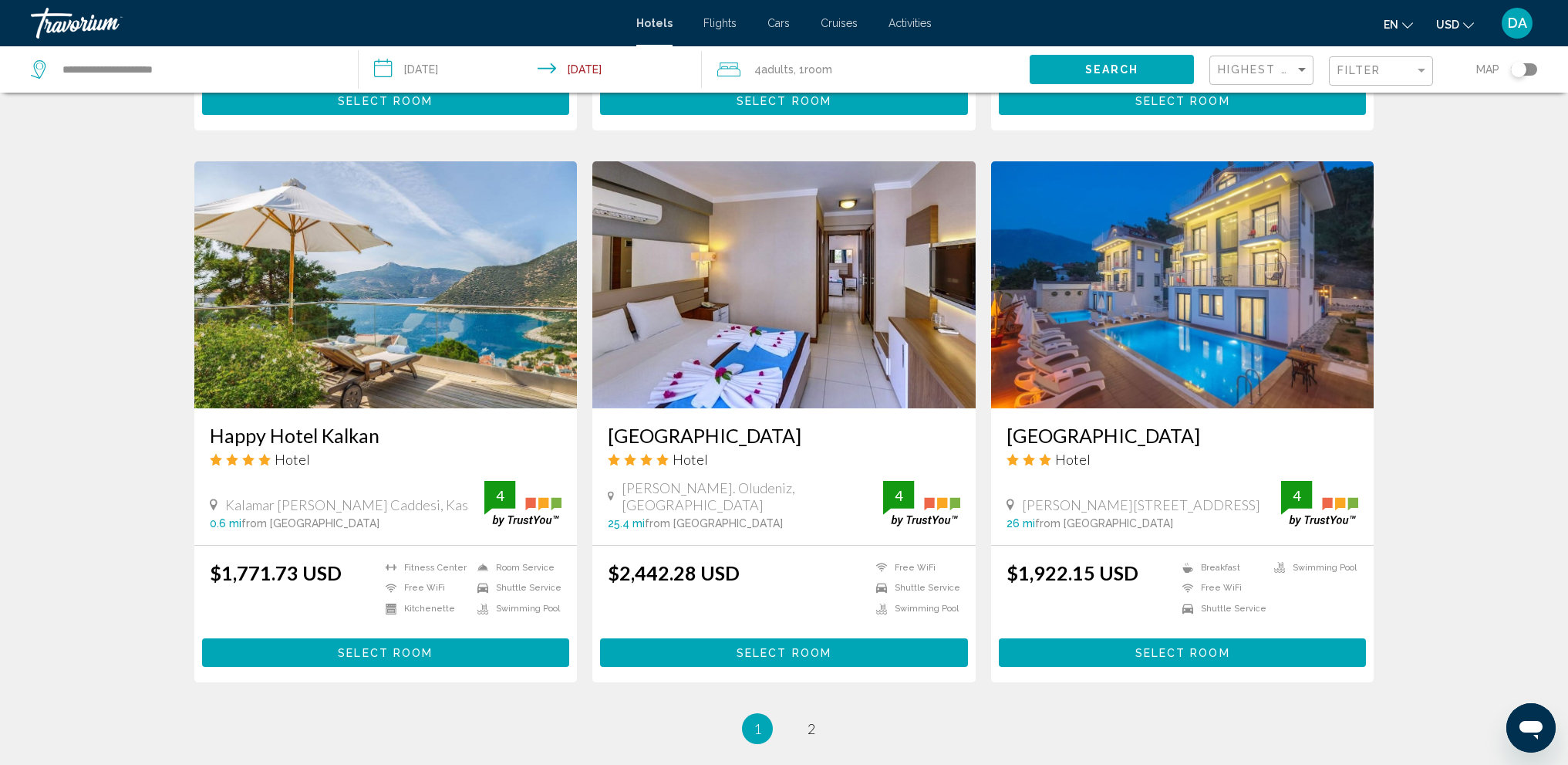
scroll to position [1698, 0]
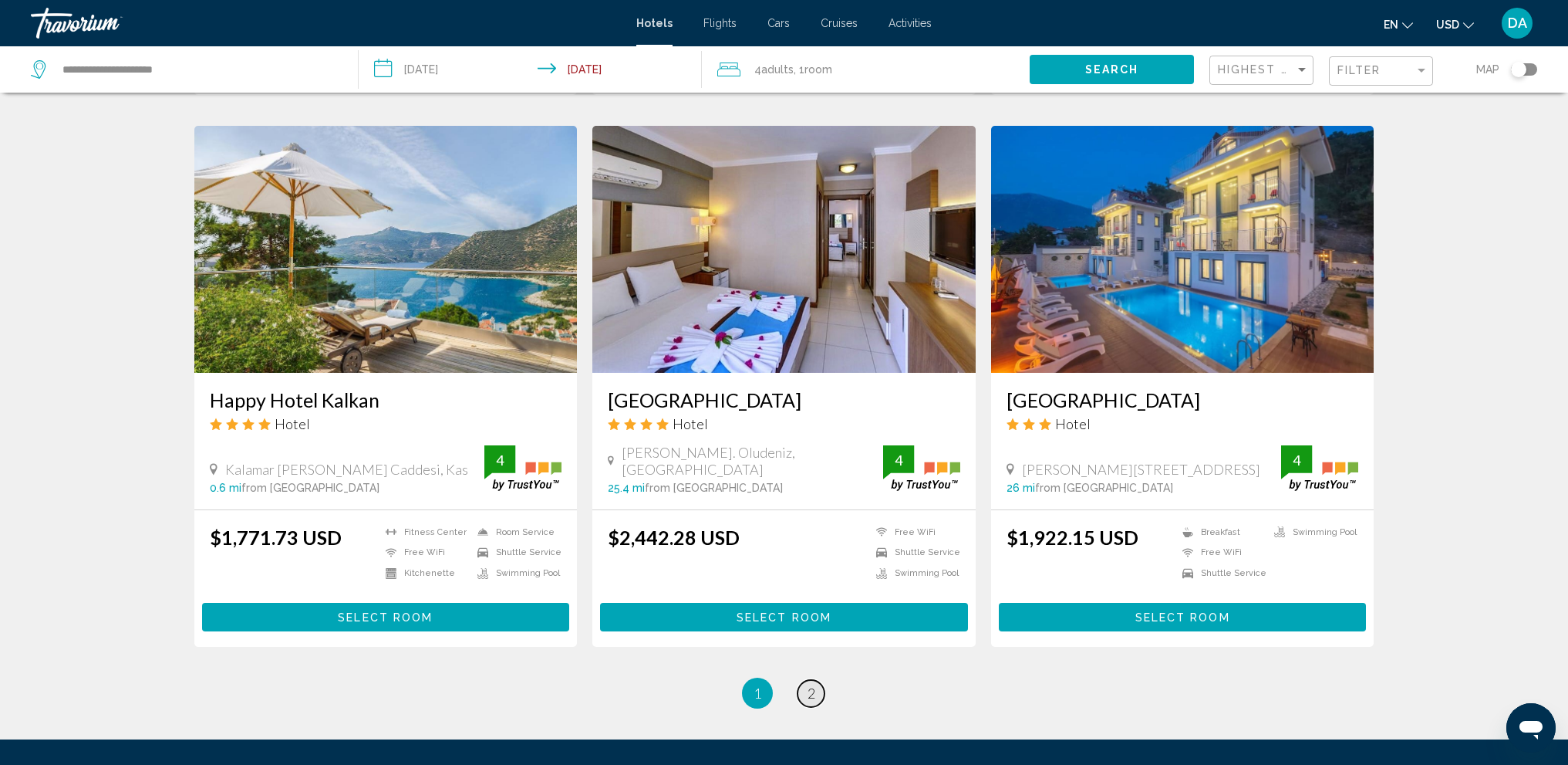
click at [819, 691] on link "page 2" at bounding box center [812, 694] width 27 height 27
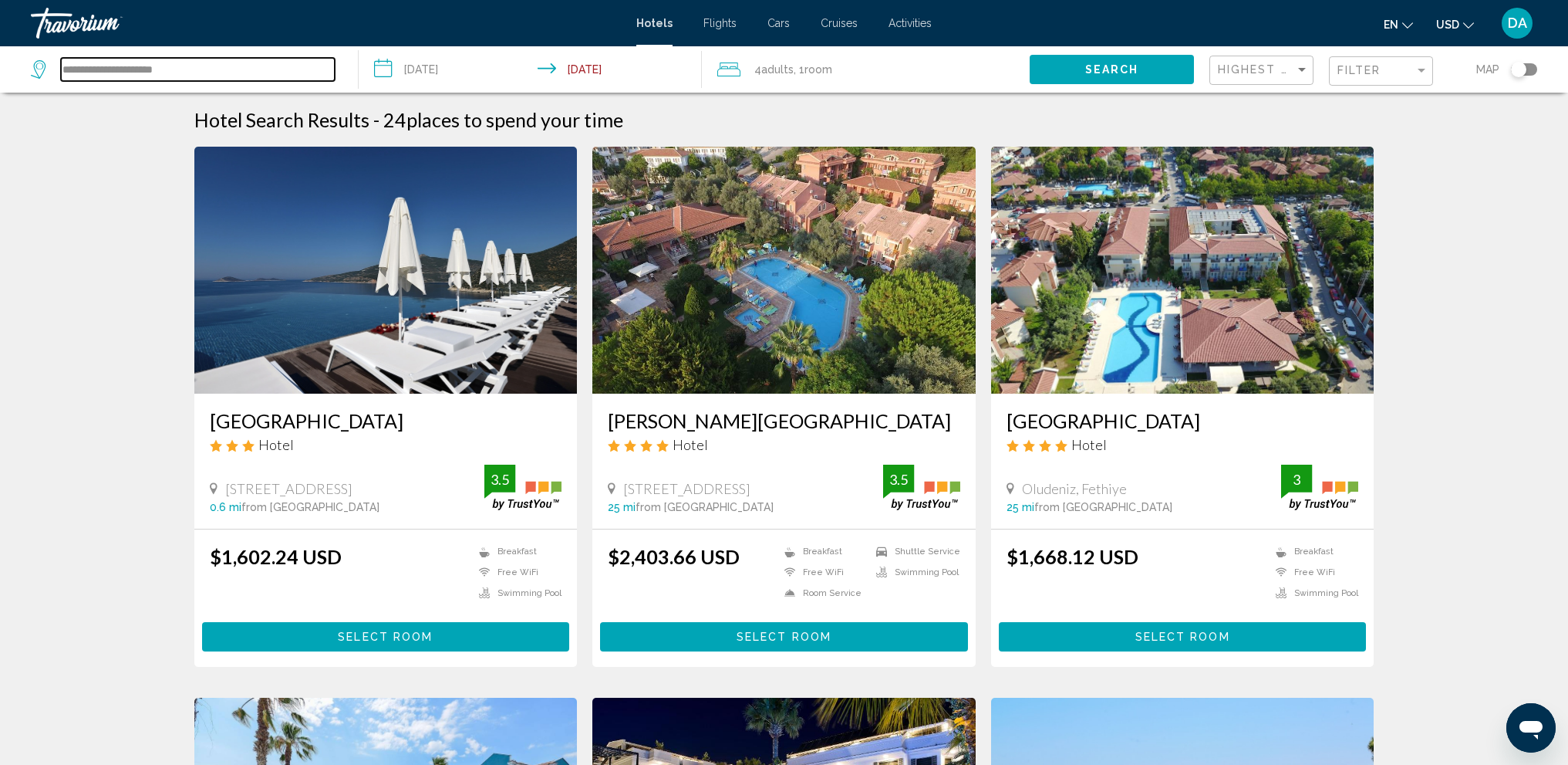
click at [204, 67] on input "**********" at bounding box center [198, 69] width 274 height 23
drag, startPoint x: 204, startPoint y: 67, endPoint x: 47, endPoint y: 80, distance: 157.5
click at [47, 80] on div "**********" at bounding box center [182, 69] width 304 height 23
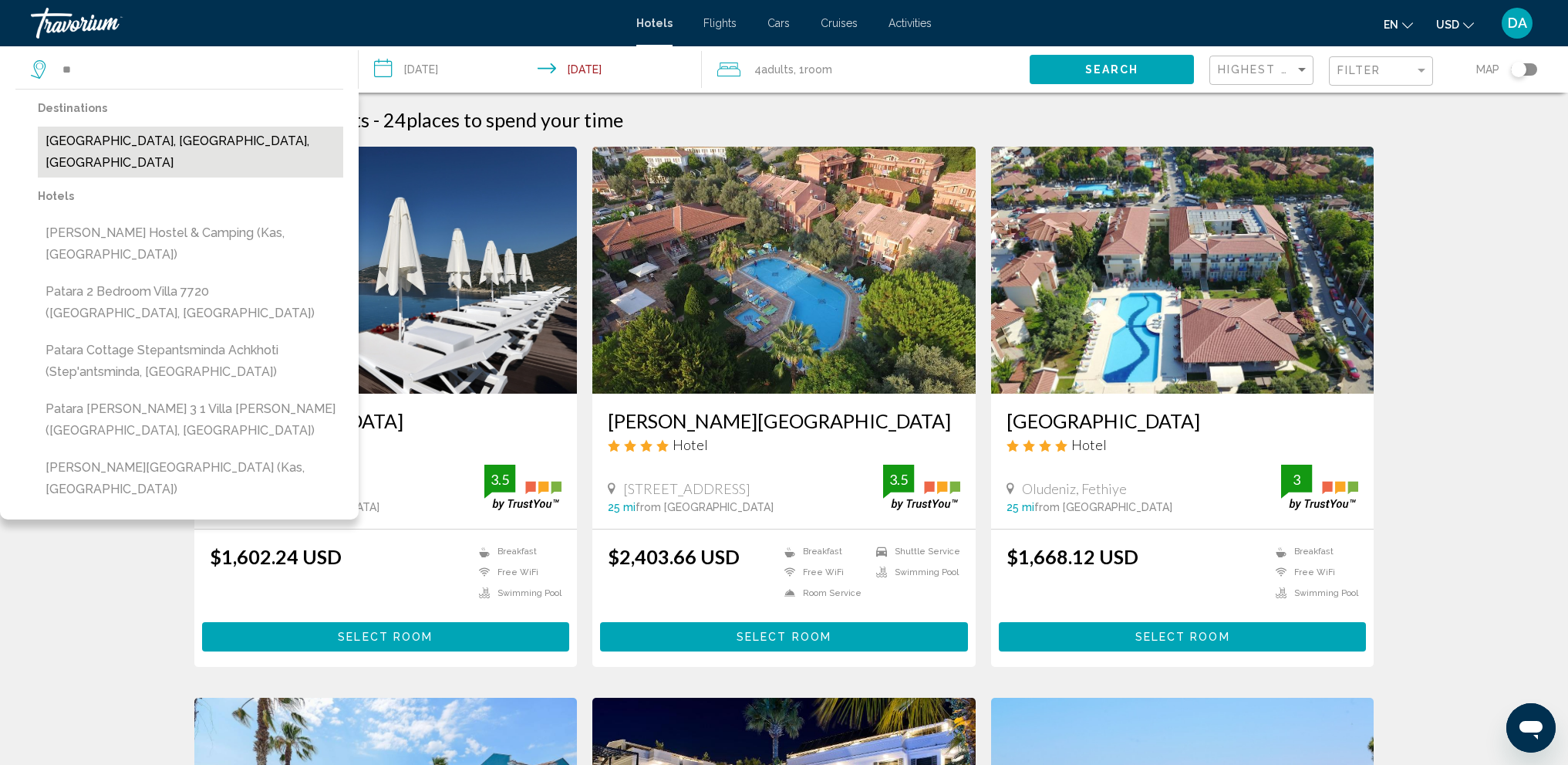
click at [141, 138] on button "Patara, Antalya, Turkey" at bounding box center [190, 152] width 306 height 51
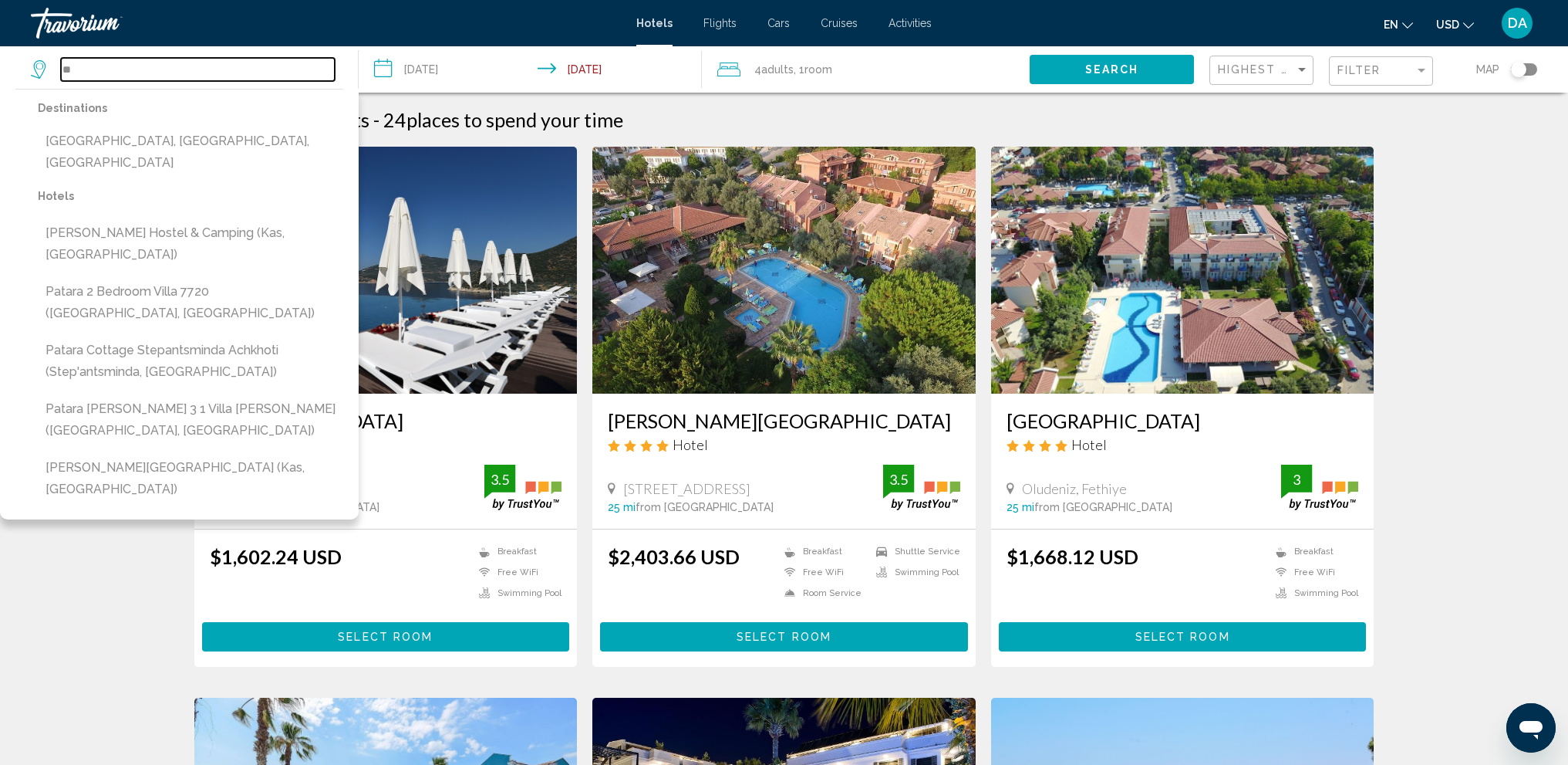
type input "**********"
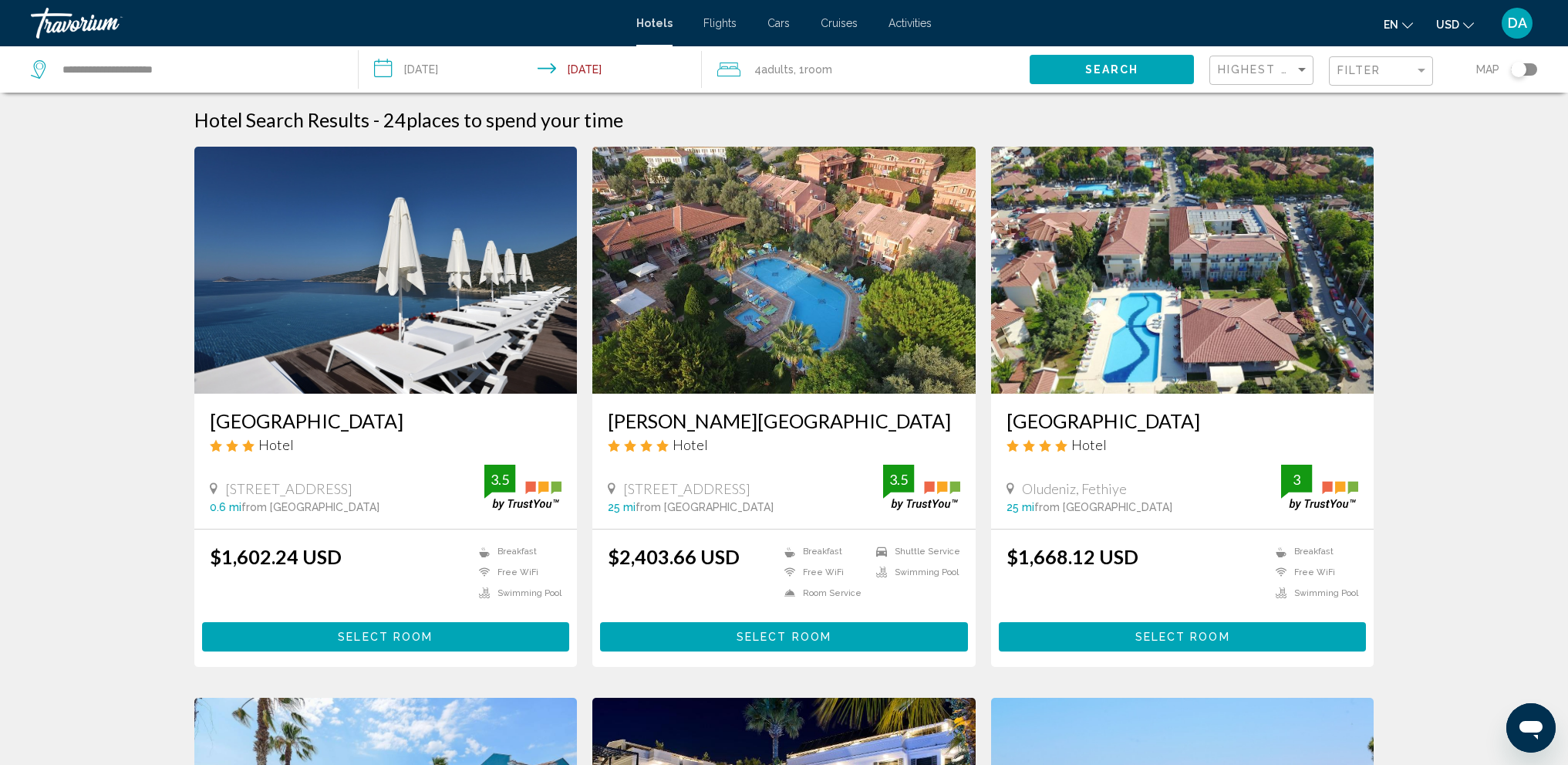
click at [1132, 77] on button "Search" at bounding box center [1112, 69] width 164 height 29
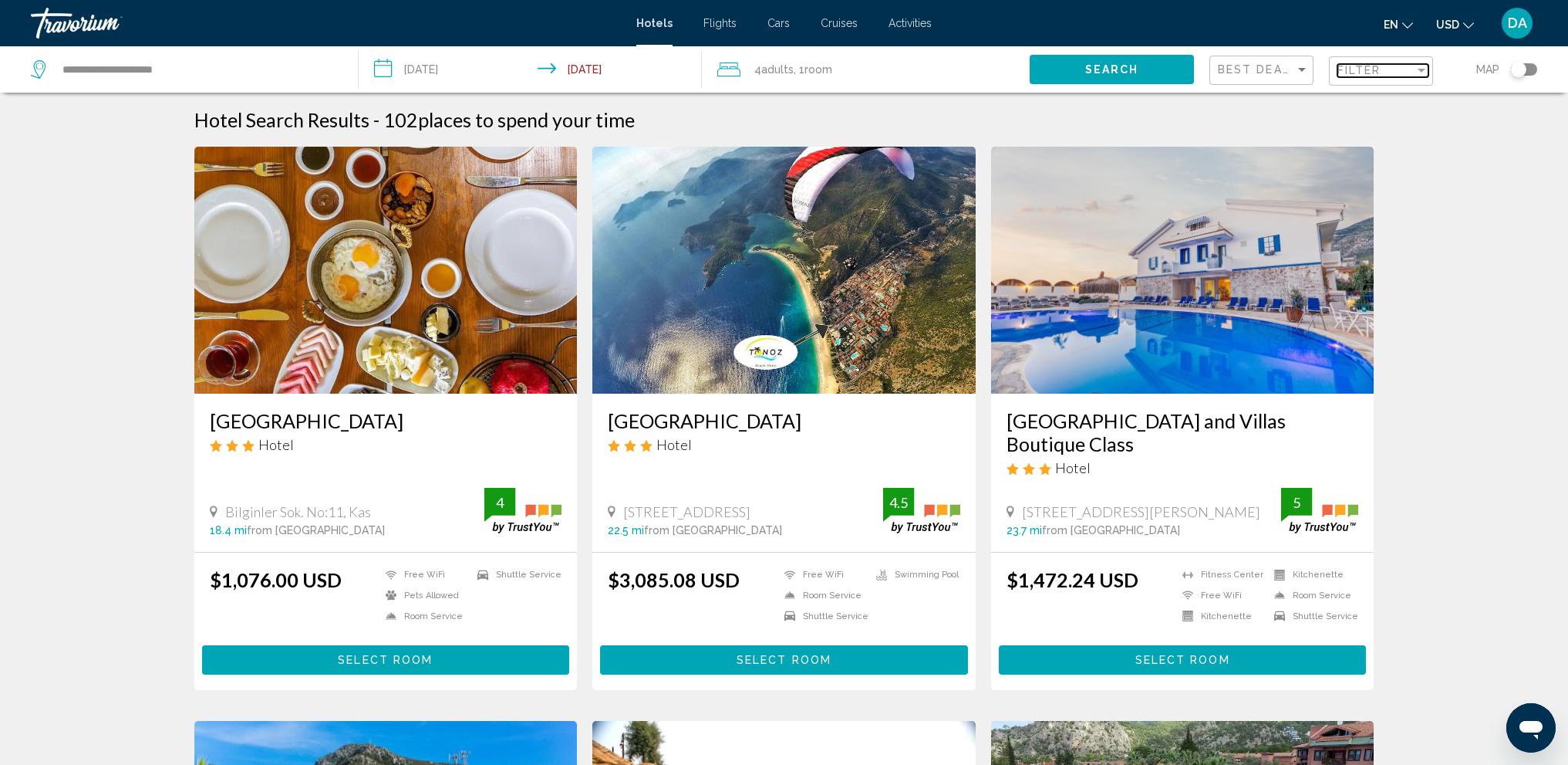
click at [1371, 65] on span "Filter" at bounding box center [1360, 70] width 44 height 13
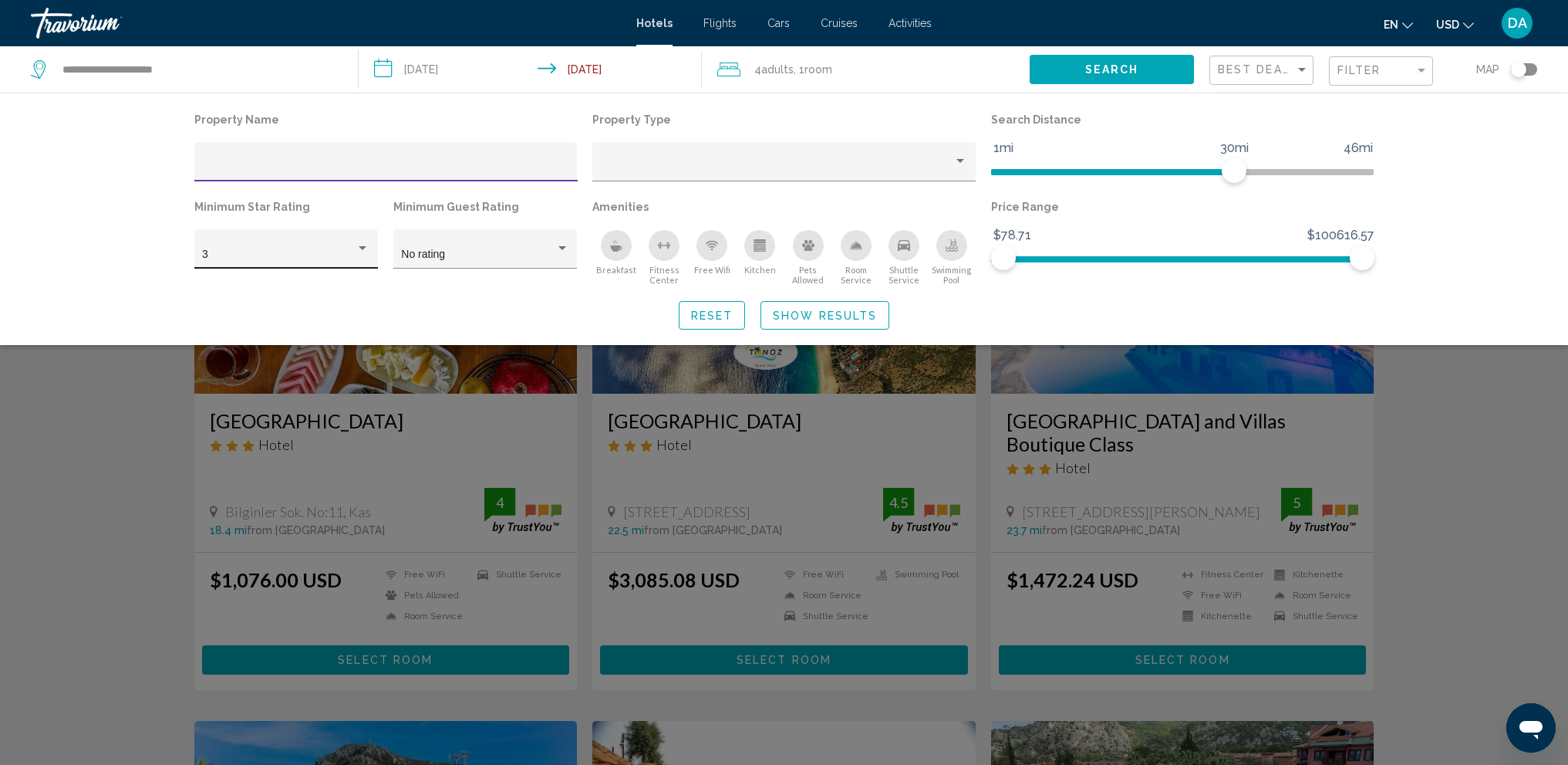
click at [333, 252] on div "3" at bounding box center [279, 255] width 153 height 13
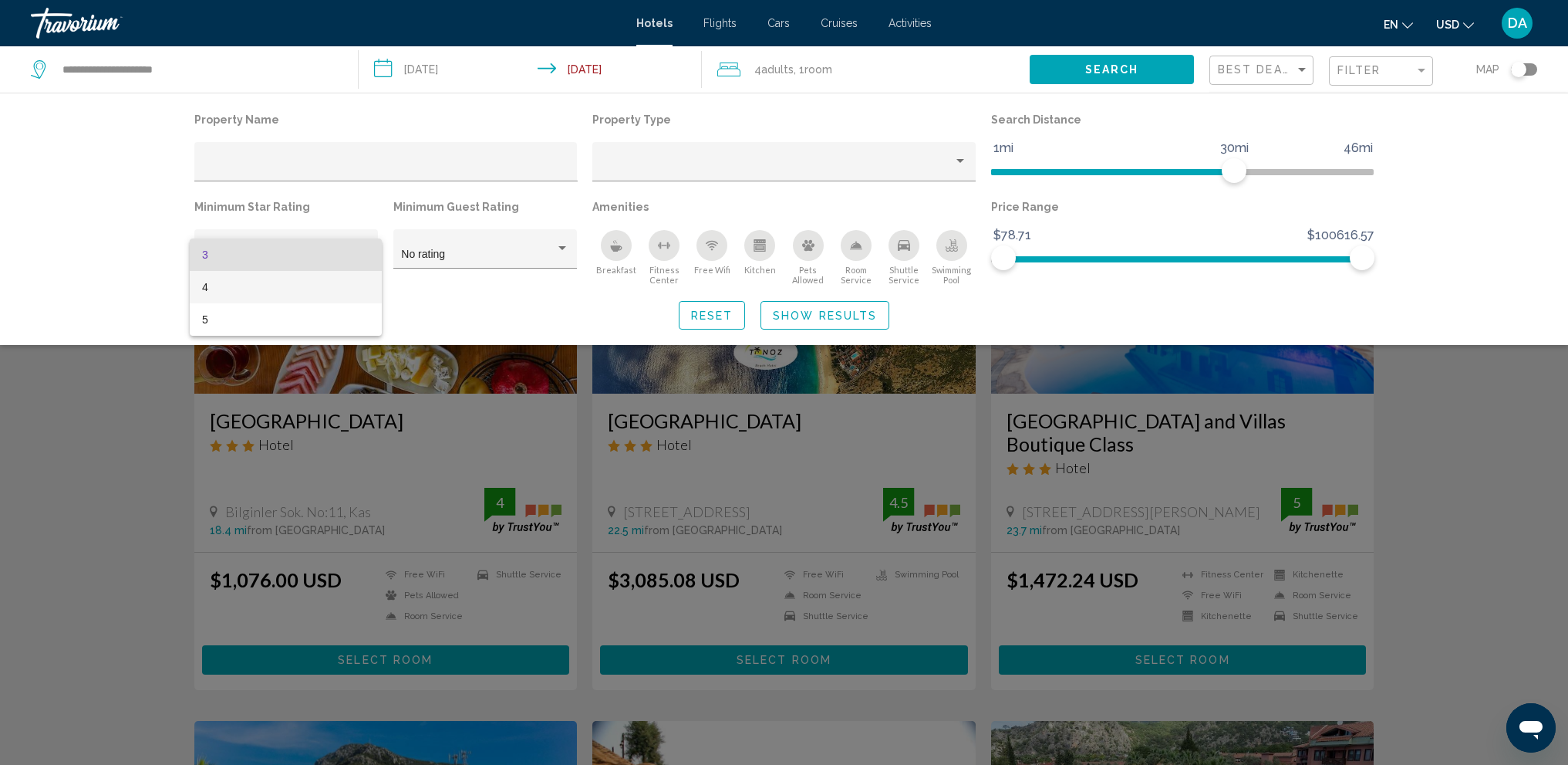
click at [301, 291] on span "4" at bounding box center [286, 287] width 168 height 32
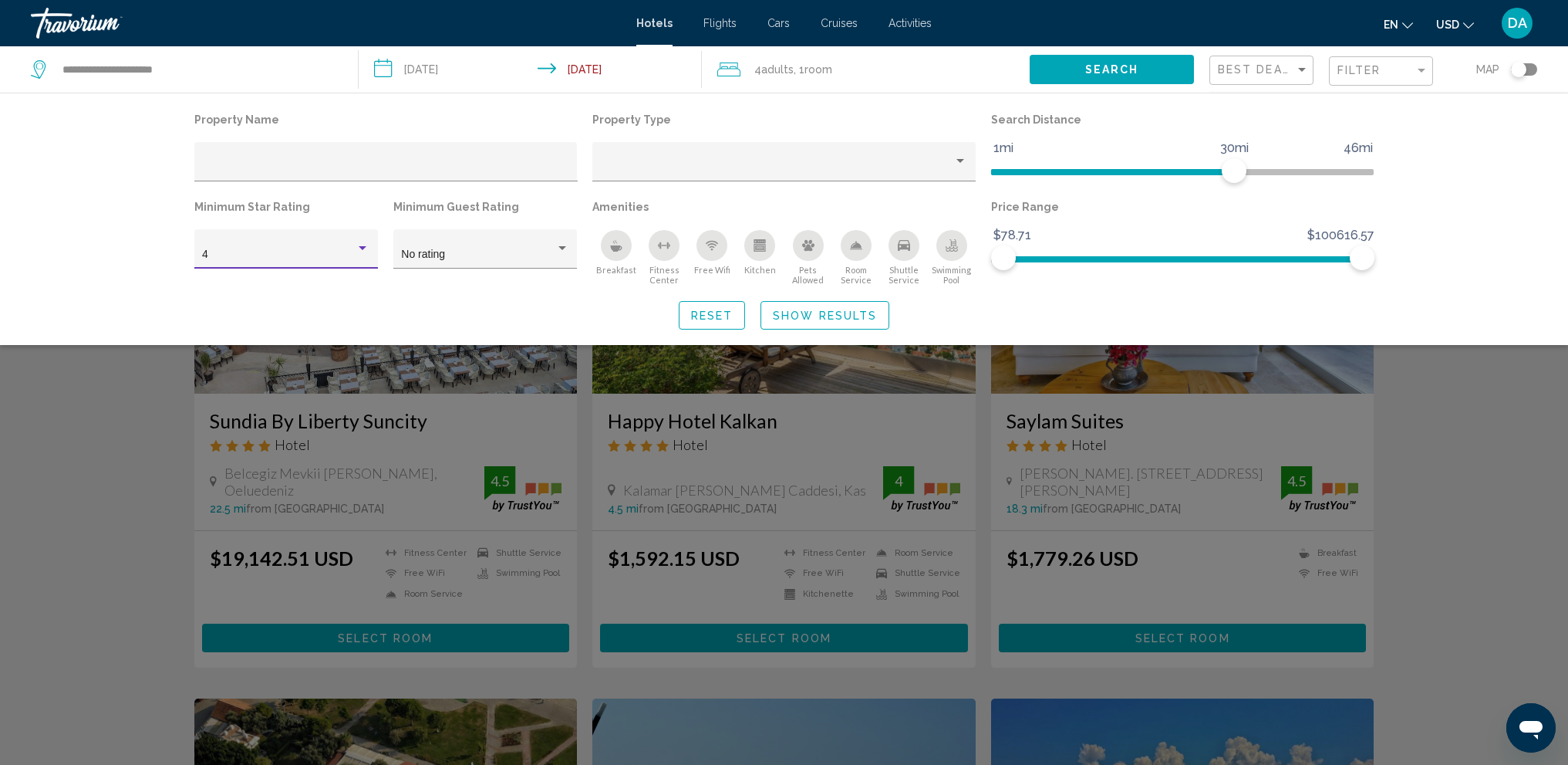
click at [954, 249] on icon "Swimming Pool" at bounding box center [952, 245] width 13 height 13
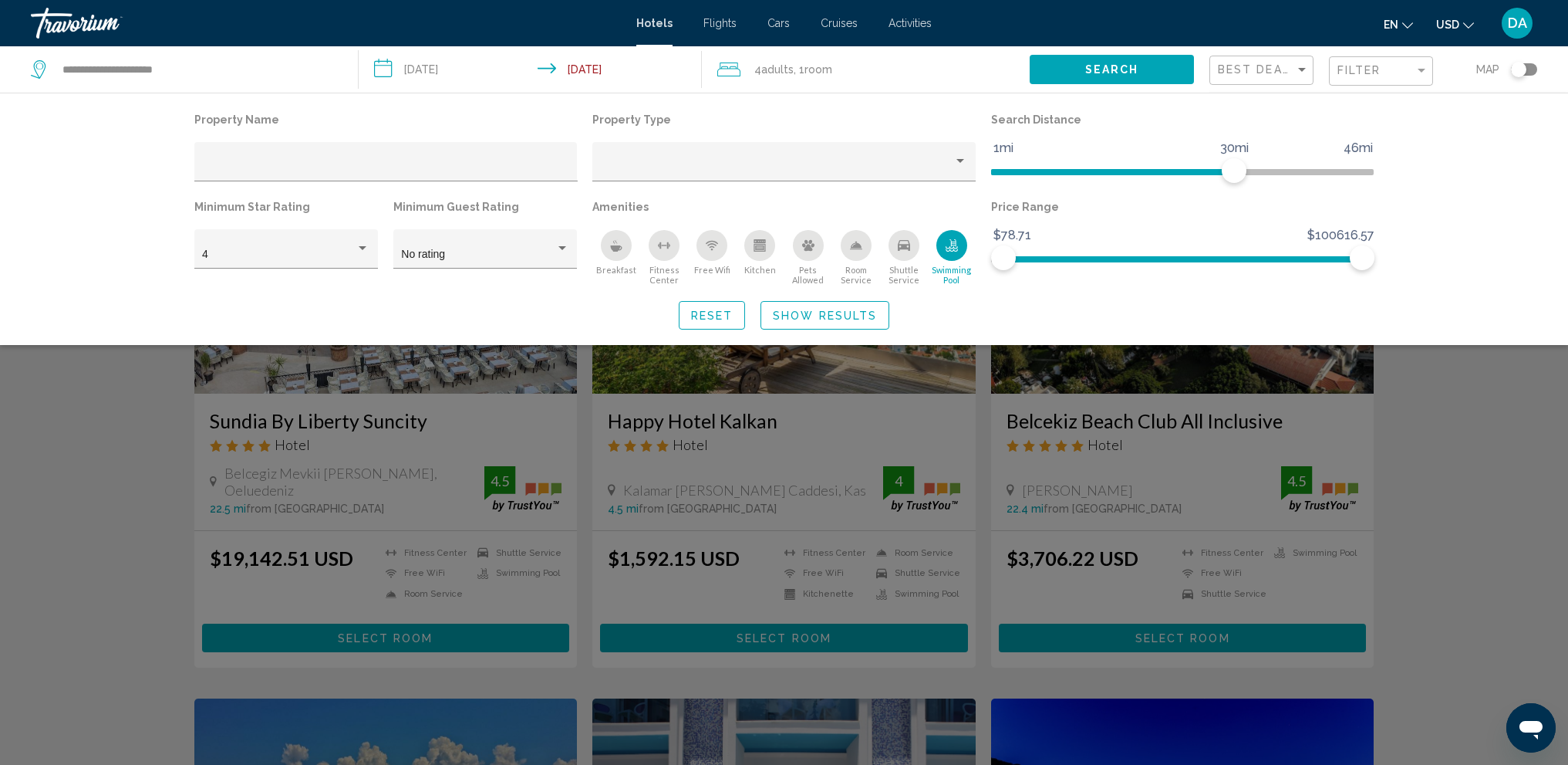
click at [709, 254] on div "Free Wifi" at bounding box center [712, 245] width 31 height 31
drag, startPoint x: 1360, startPoint y: 259, endPoint x: 1004, endPoint y: 276, distance: 356.4
click at [1004, 276] on div "Price Range $78.71 $100616.57 $78.71 $335.71 $78.71 - $335.71" at bounding box center [1183, 240] width 399 height 89
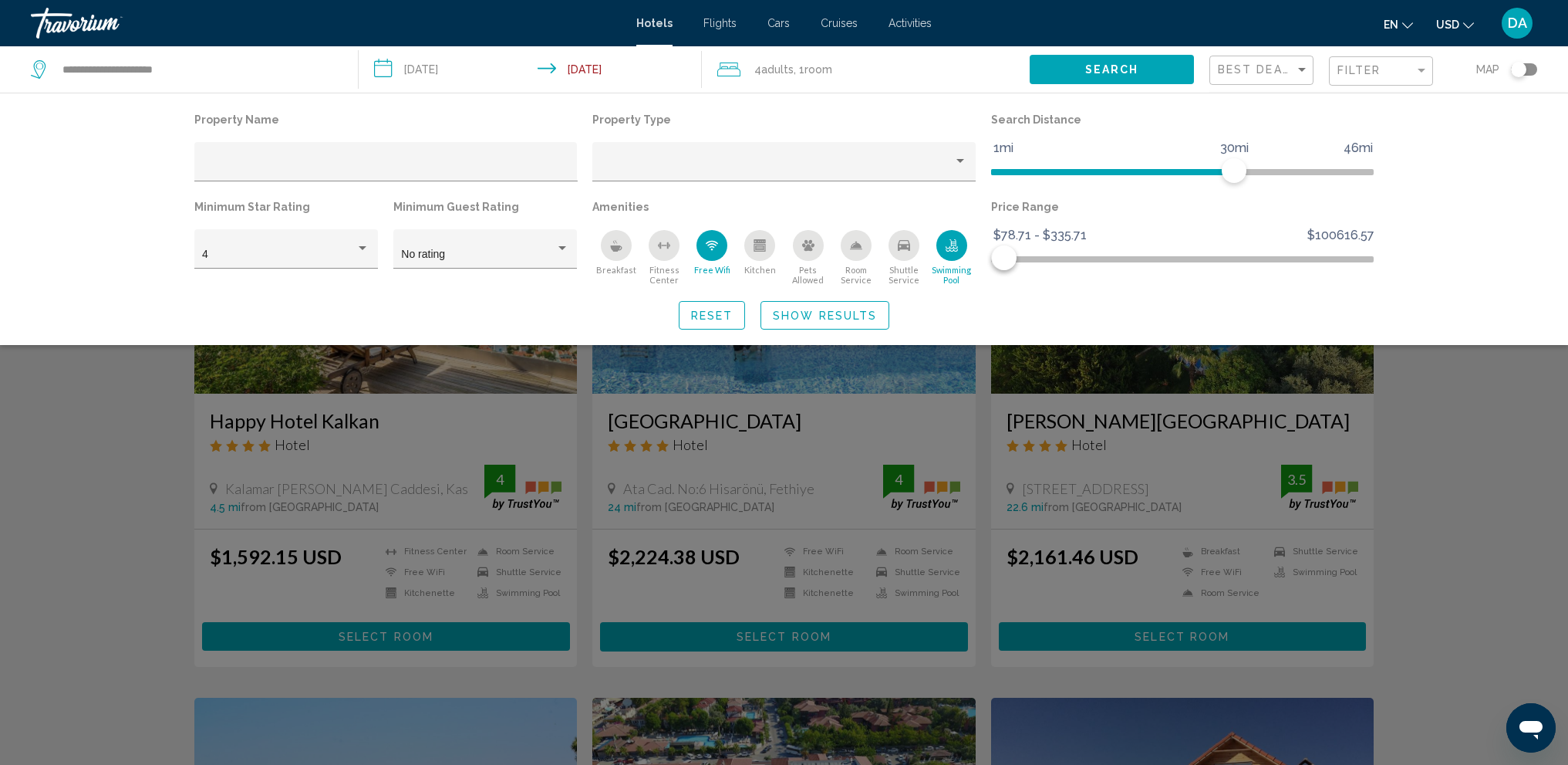
click at [857, 321] on span "Show Results" at bounding box center [825, 316] width 105 height 13
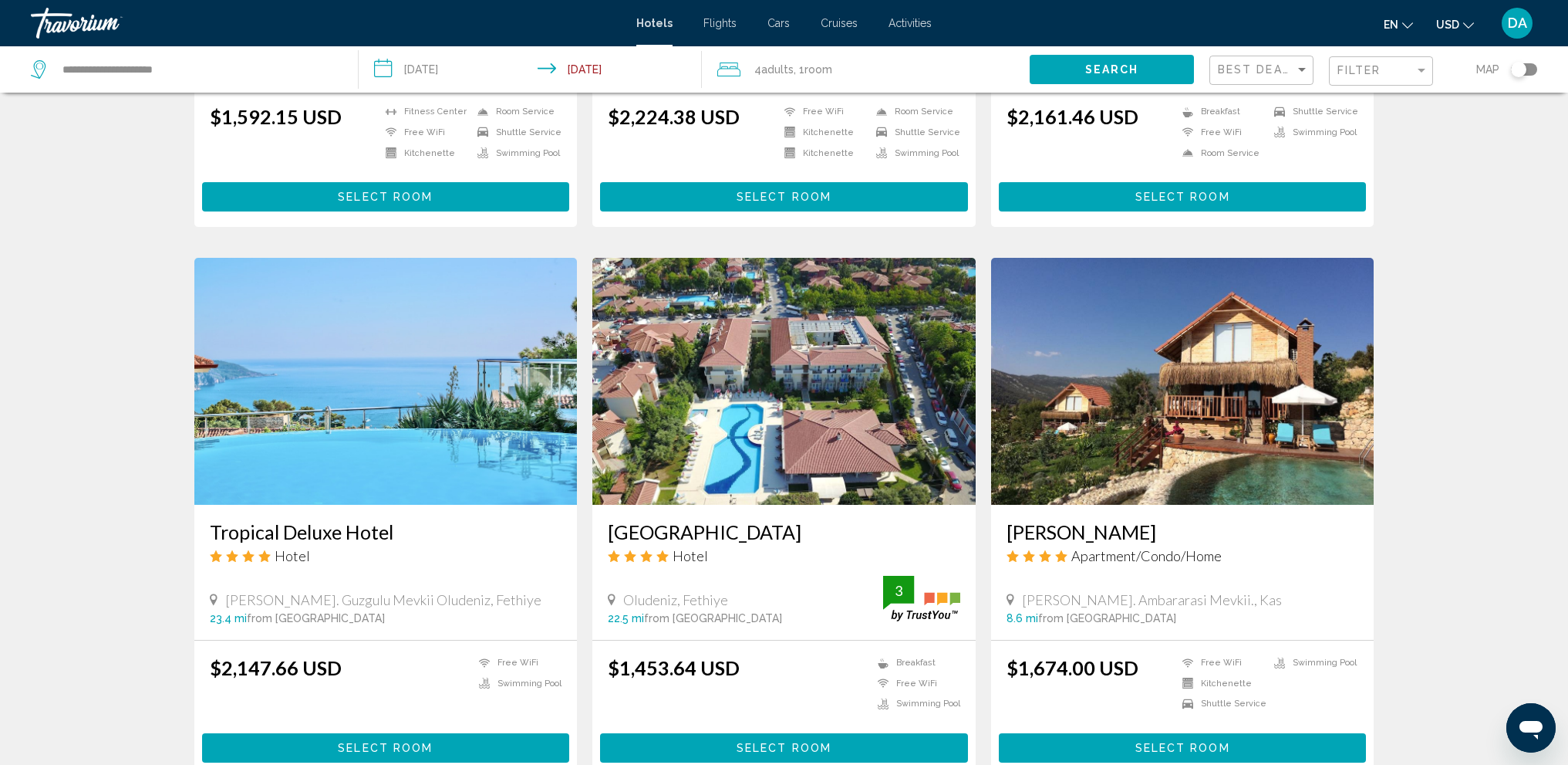
scroll to position [463, 0]
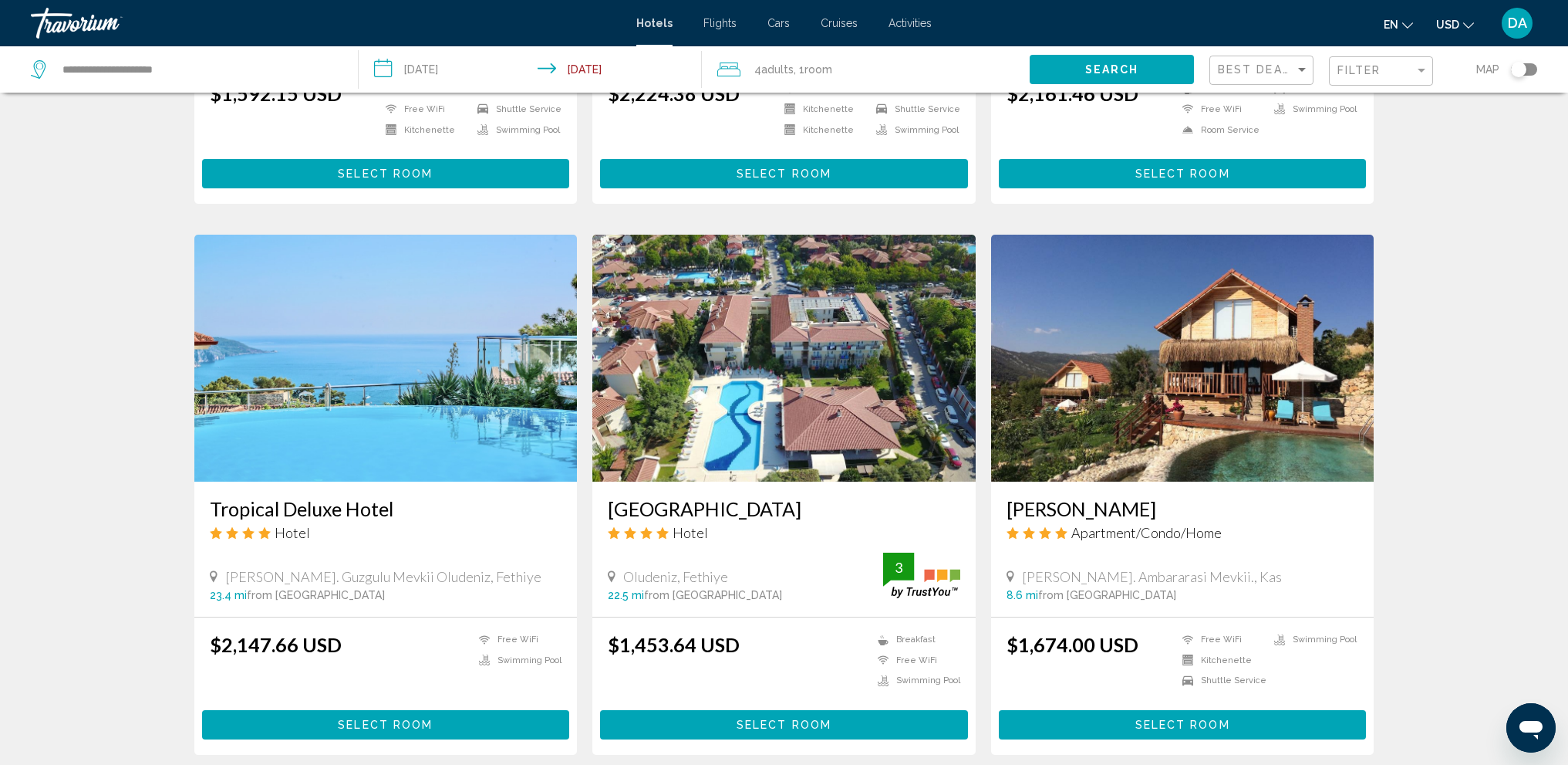
click at [1119, 355] on img "Main content" at bounding box center [1182, 358] width 383 height 247
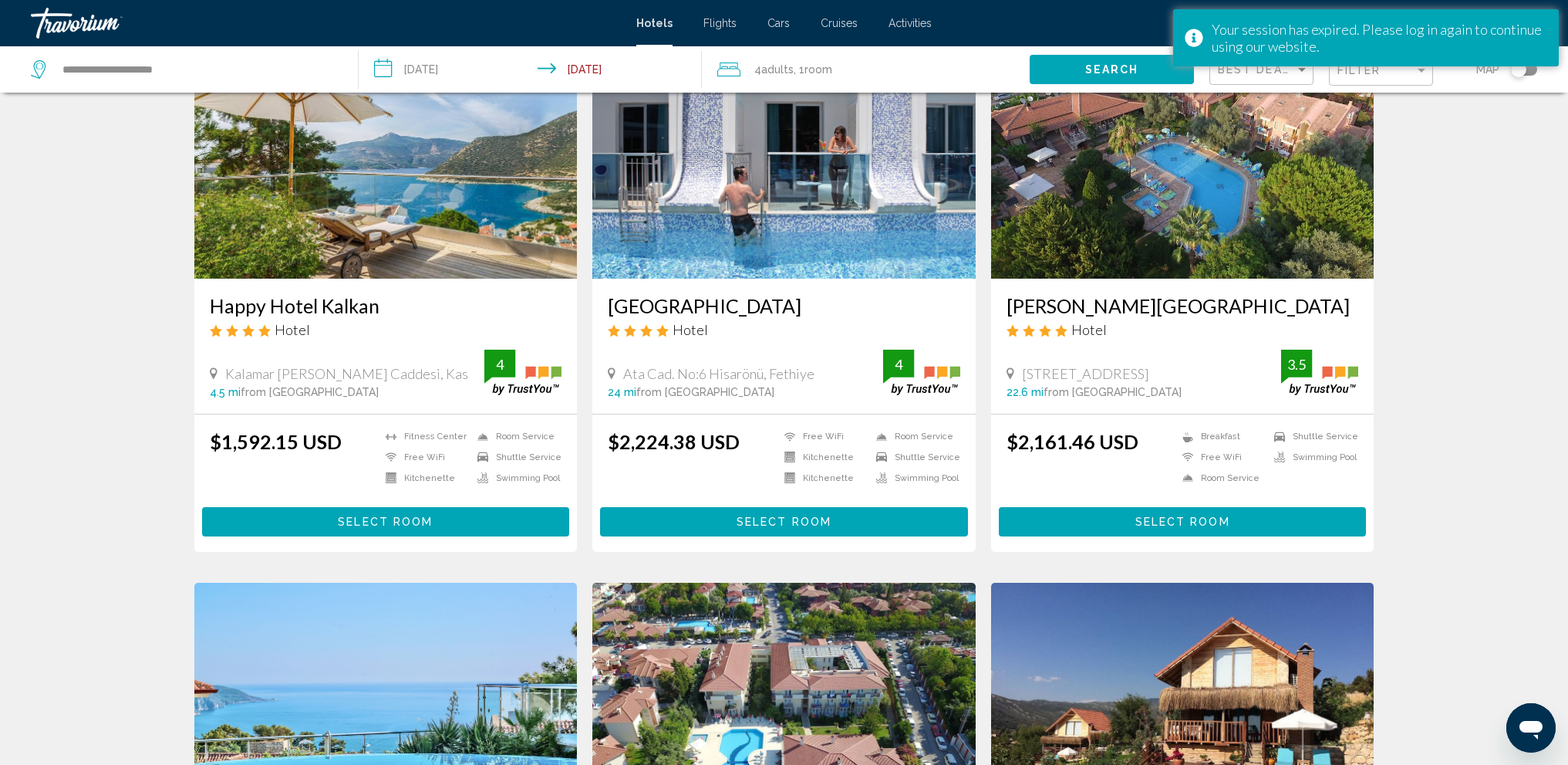
scroll to position [0, 0]
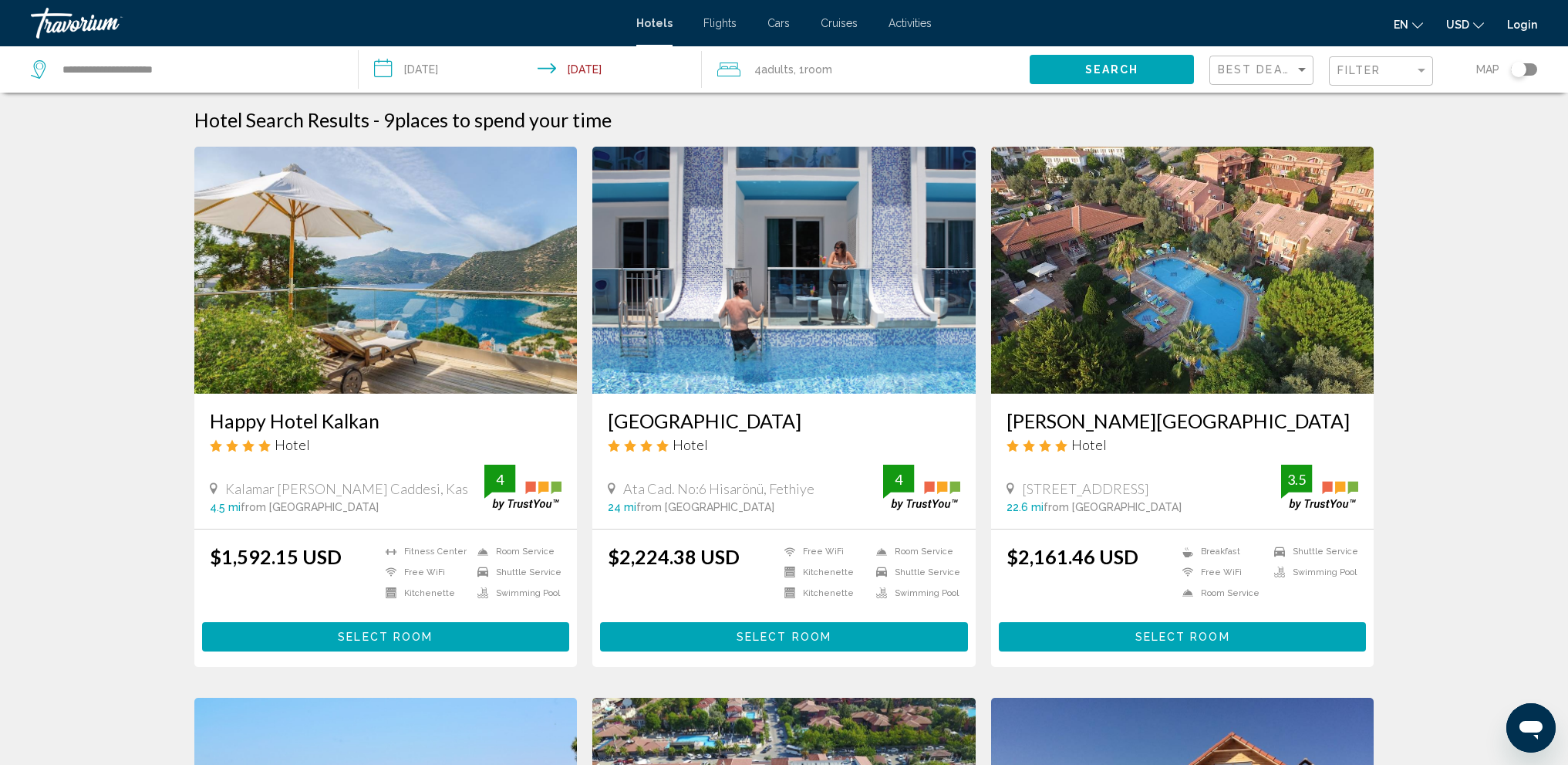
click at [436, 321] on img "Main content" at bounding box center [386, 271] width 383 height 247
